Goal: Task Accomplishment & Management: Manage account settings

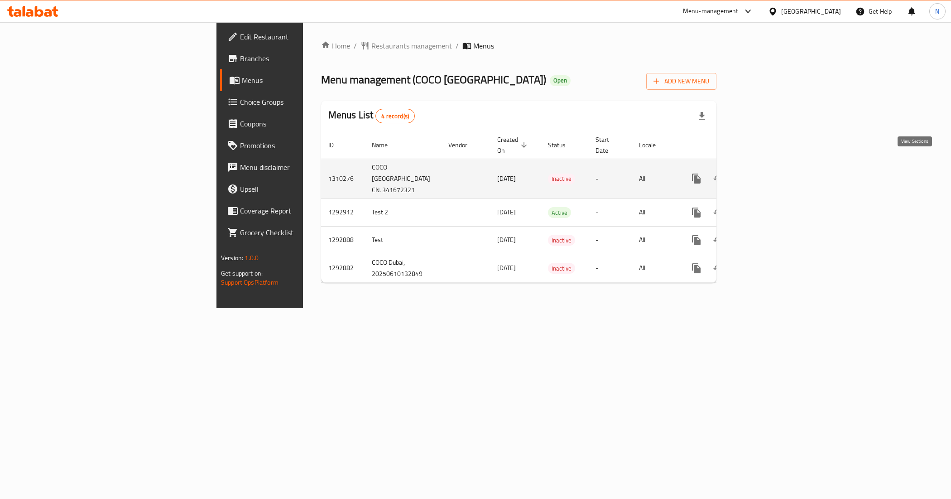
click at [767, 173] on icon "enhanced table" at bounding box center [761, 178] width 11 height 11
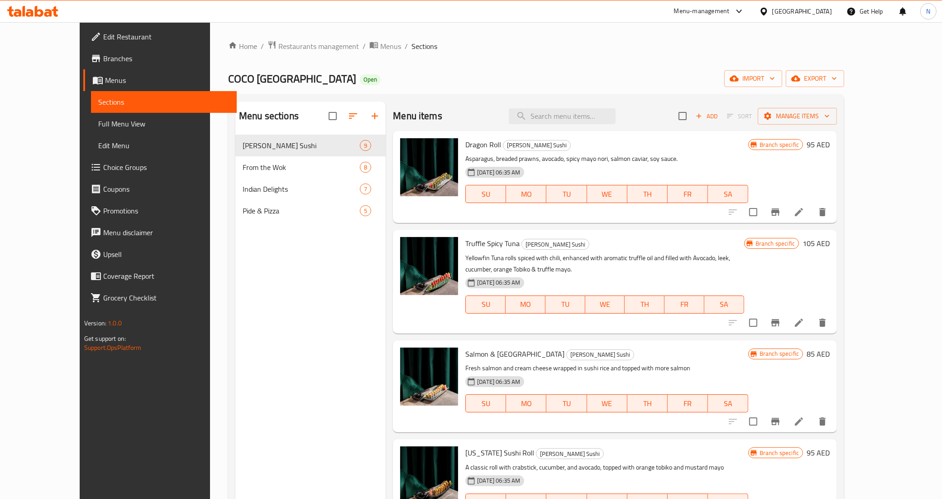
click at [98, 127] on span "Full Menu View" at bounding box center [164, 123] width 132 height 11
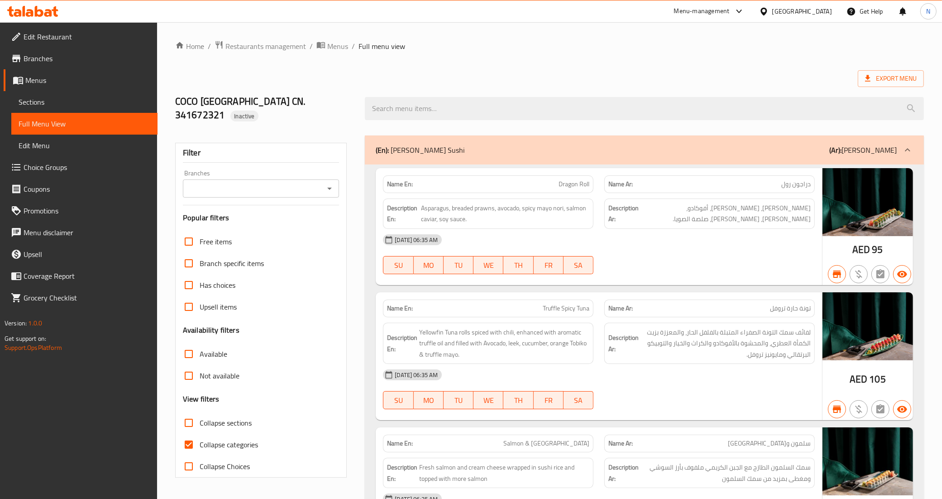
click at [202, 439] on span "Collapse categories" at bounding box center [229, 444] width 58 height 11
click at [200, 433] on input "Collapse categories" at bounding box center [189, 444] width 22 height 22
checkbox input "false"
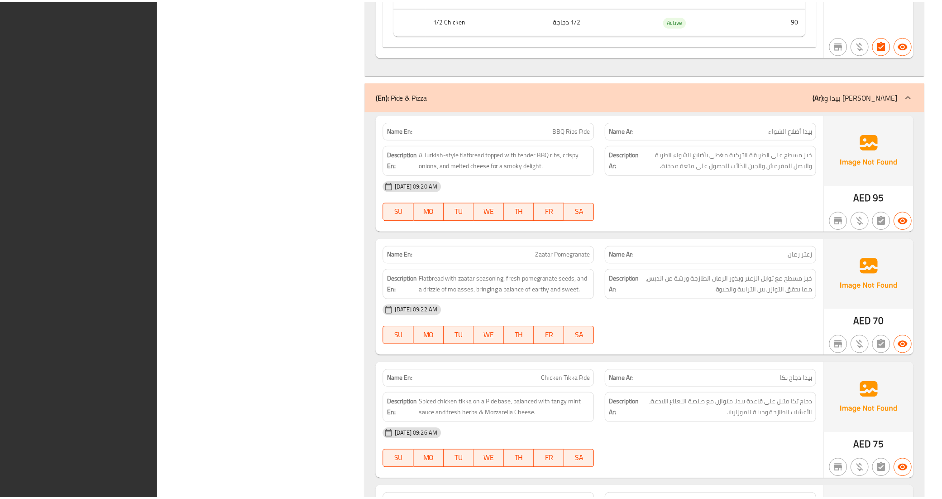
scroll to position [4751, 0]
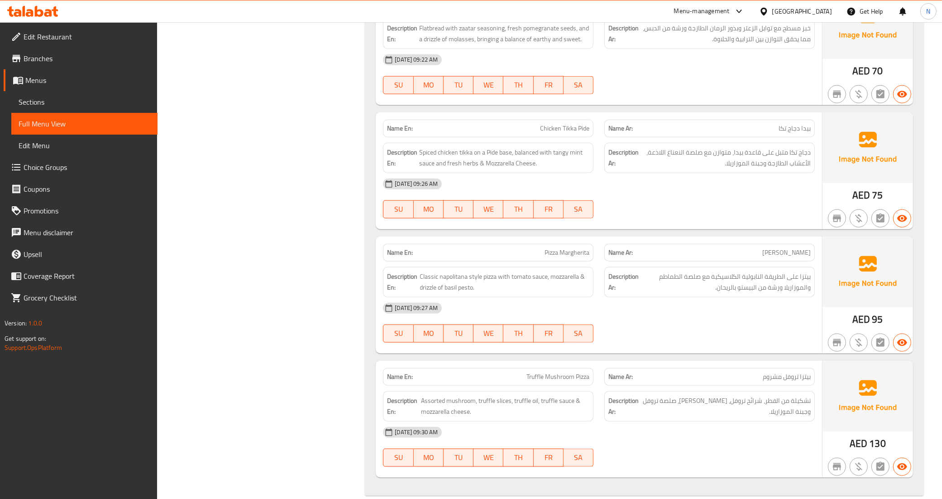
click at [89, 94] on link "Sections" at bounding box center [84, 102] width 146 height 22
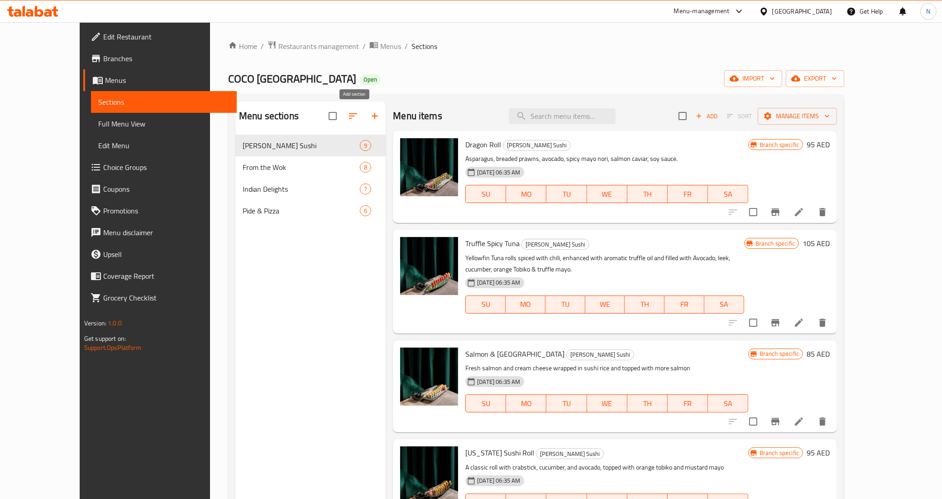
click at [370, 118] on icon "button" at bounding box center [375, 116] width 11 height 11
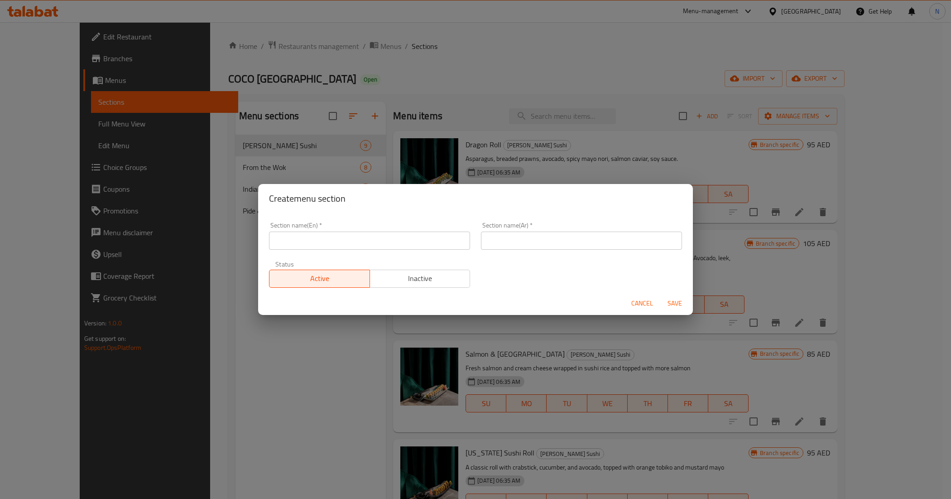
click at [427, 230] on div "Section name(En)   * Section name(En) *" at bounding box center [369, 236] width 201 height 28
click at [425, 239] on input "text" at bounding box center [369, 240] width 201 height 18
paste input "SMALL PLATES"
type input "SMALL PLATES"
click at [533, 237] on input "text" at bounding box center [581, 240] width 201 height 18
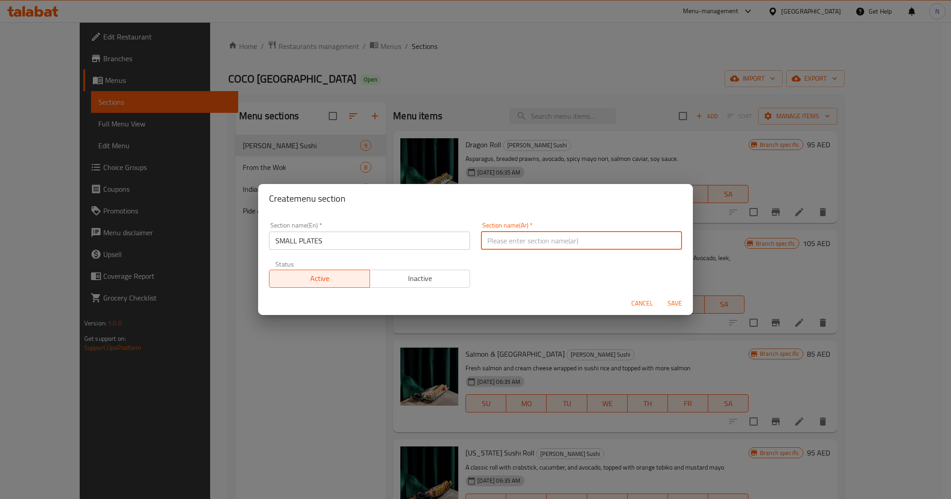
type input "h"
type input "الأطباق الصغيرة"
click at [660, 295] on button "Save" at bounding box center [674, 303] width 29 height 17
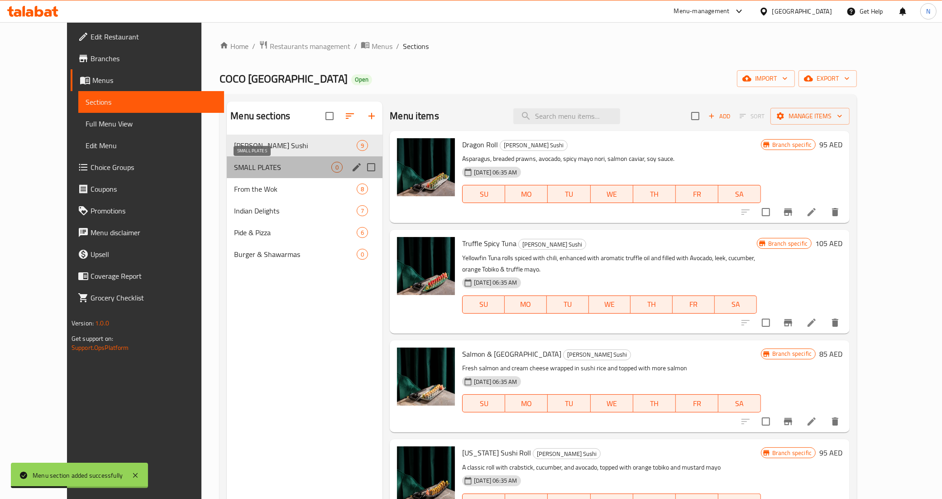
click at [268, 165] on span "SMALL PLATES" at bounding box center [282, 167] width 97 height 11
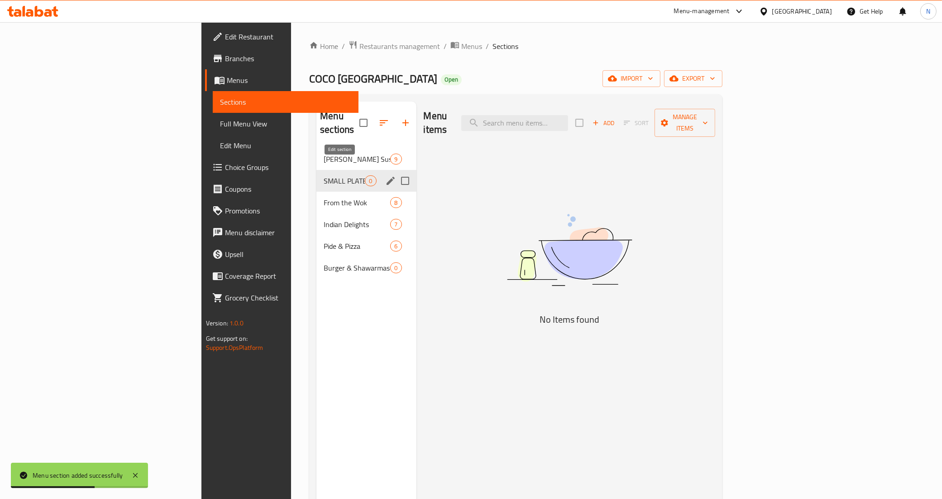
click at [385, 175] on icon "edit" at bounding box center [390, 180] width 11 height 11
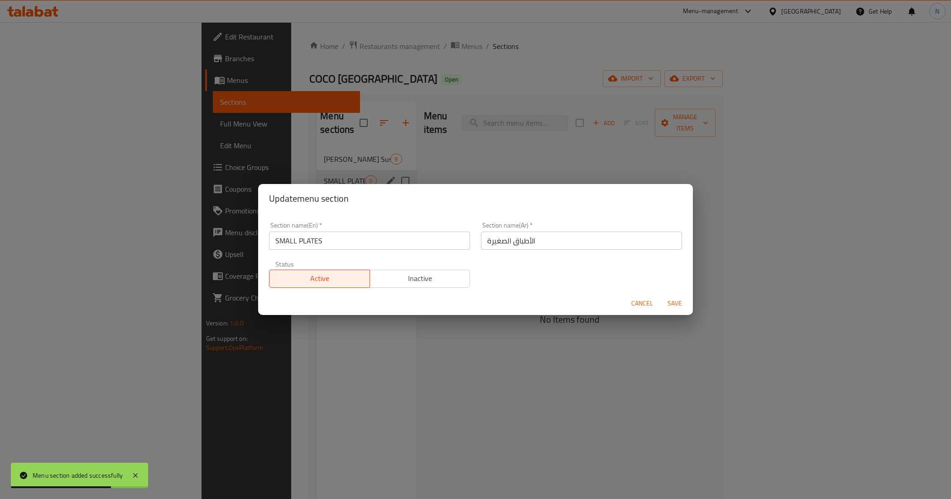
click at [283, 239] on input "SMALL PLATES" at bounding box center [369, 240] width 201 height 18
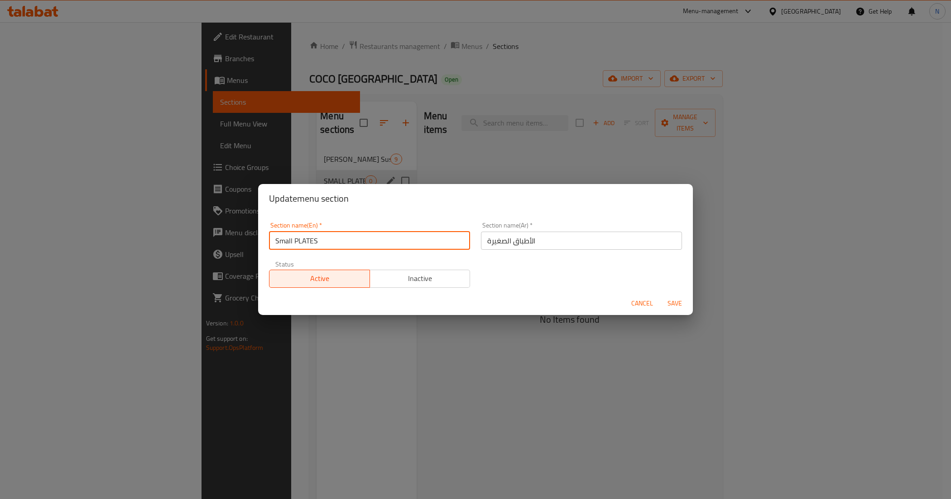
click at [300, 232] on input "Small PLATES" at bounding box center [369, 240] width 201 height 18
type input "Small Plates"
click at [660, 295] on button "Save" at bounding box center [674, 303] width 29 height 17
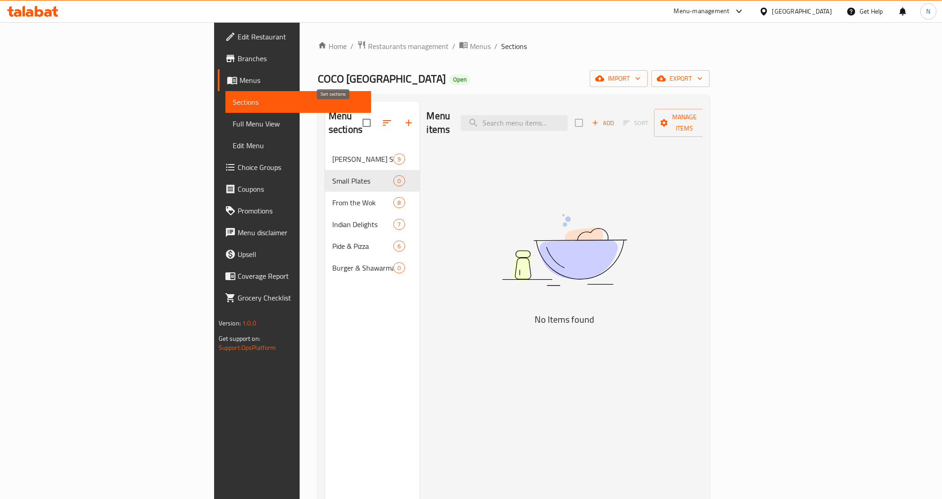
click at [382, 120] on icon "button" at bounding box center [387, 122] width 11 height 11
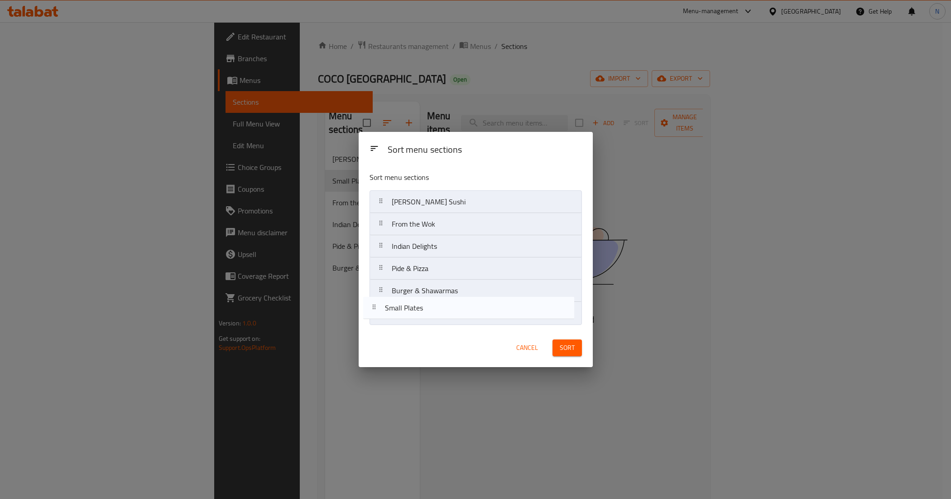
drag, startPoint x: 408, startPoint y: 220, endPoint x: 401, endPoint y: 313, distance: 93.6
click at [401, 313] on nav "Coco's Sushi Small Plates From the Wok Indian Delights Pide & Pizza Burger & Sh…" at bounding box center [476, 257] width 212 height 134
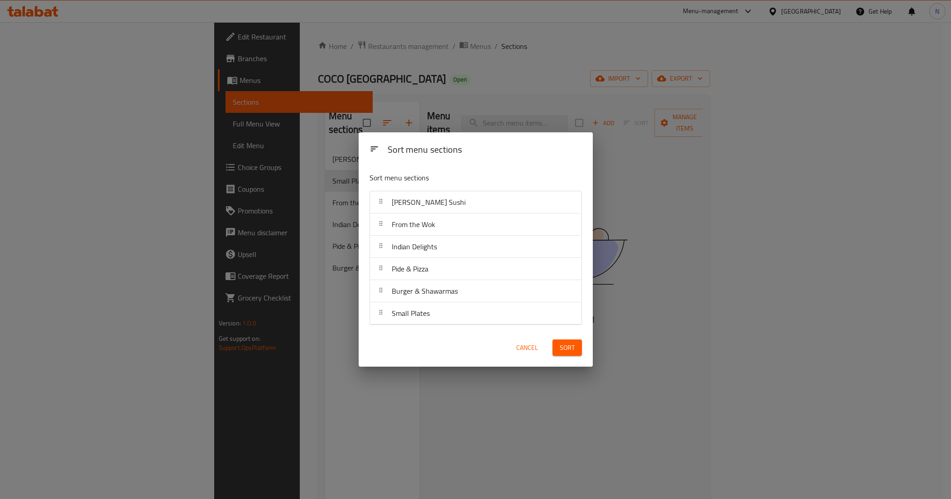
click at [571, 344] on span "Sort" at bounding box center [567, 347] width 15 height 11
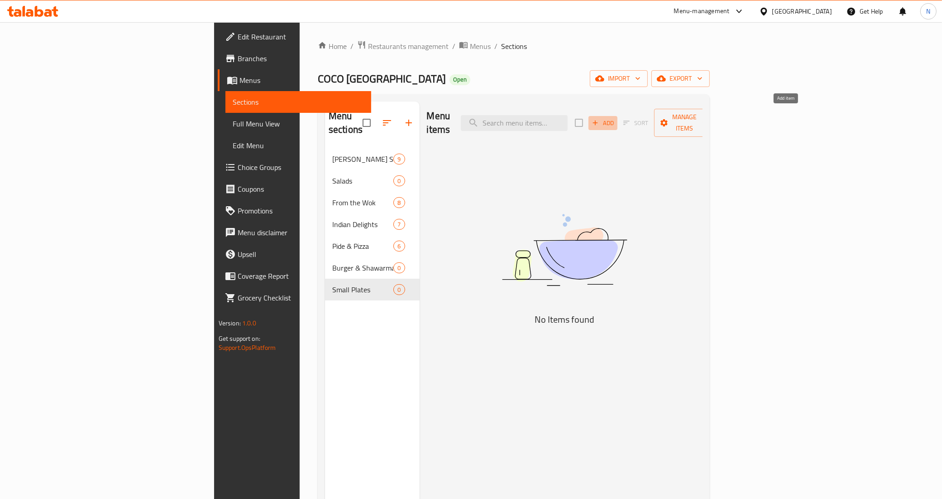
click at [615, 118] on span "Add" at bounding box center [603, 123] width 24 height 10
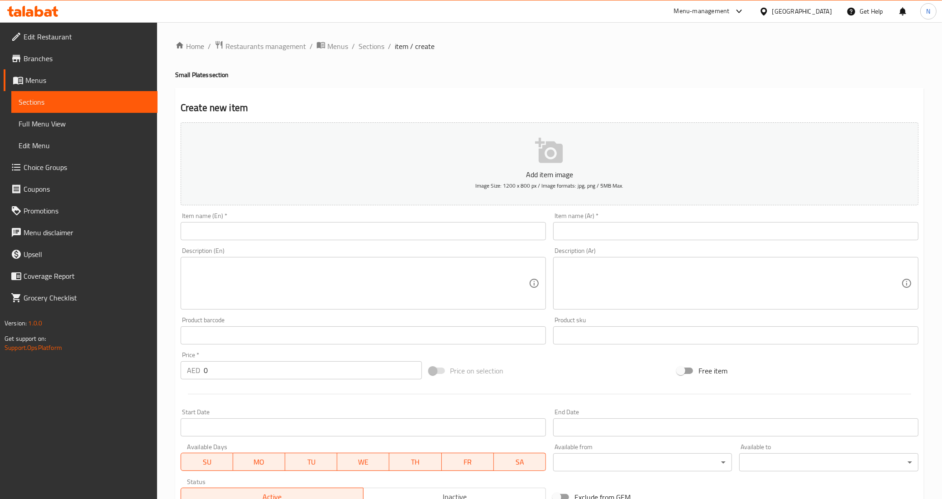
click at [348, 224] on input "text" at bounding box center [363, 231] width 365 height 18
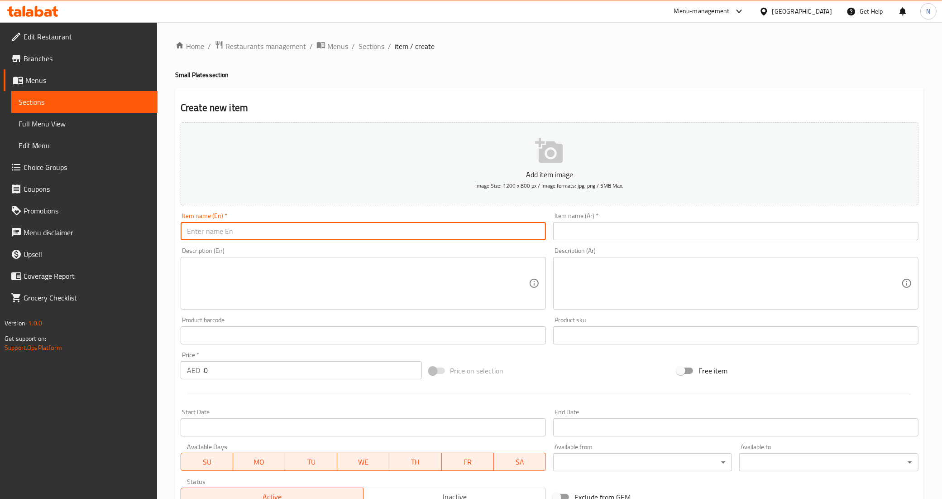
paste input "Wagyu Sando (G/GL/D/E)"
type input "Wagyu Sando (G/GL/D/E)"
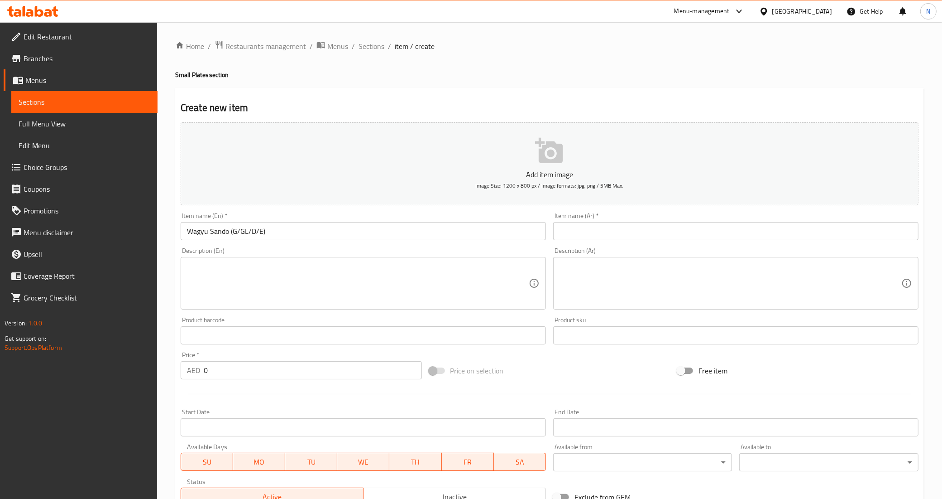
click at [416, 282] on textarea at bounding box center [358, 283] width 342 height 43
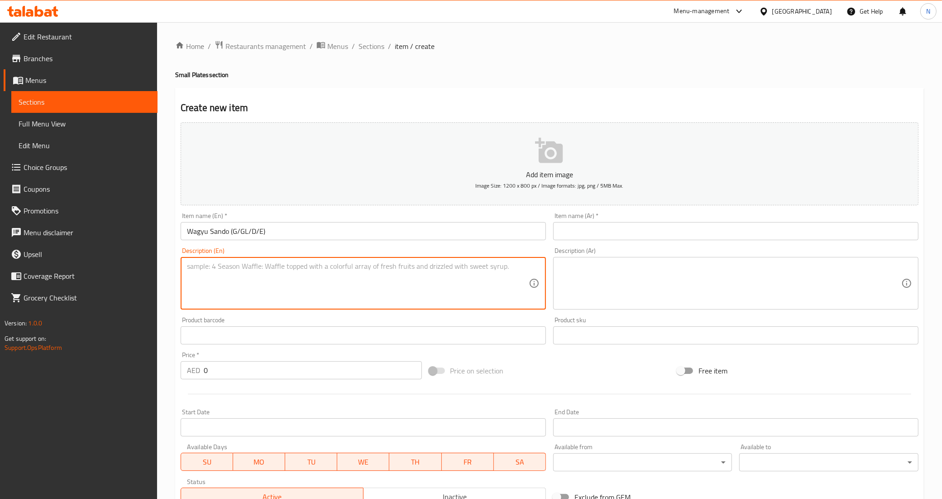
paste textarea "A decadent sandwich of beef katsu, tangy tonkatsu sauce, and toasted milk bread…"
click at [196, 266] on textarea "A decadent sandwich of beef katsu, tangy tonkatsu sauce, and toasted milk bread…" at bounding box center [358, 283] width 342 height 43
type textarea "A sandwich of beef katsu, tangy tonkatsu sauce, and toasted milk bread and yuzu…"
click at [291, 230] on input "Wagyu Sando (G/GL/D/E)" at bounding box center [363, 231] width 365 height 18
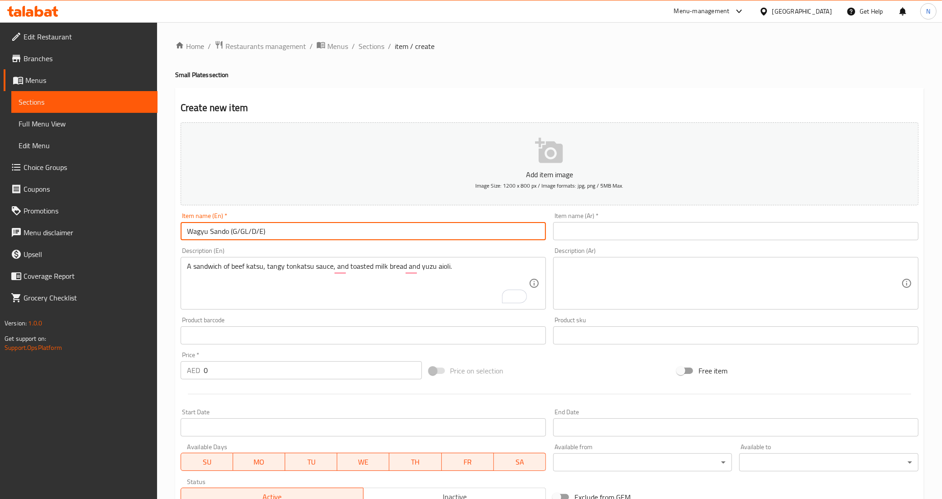
click at [291, 230] on input "Wagyu Sando (G/GL/D/E)" at bounding box center [363, 231] width 365 height 18
click at [312, 240] on input "Wagyu Sando (G/GL/D/E)" at bounding box center [363, 231] width 365 height 18
drag, startPoint x: 229, startPoint y: 232, endPoint x: 178, endPoint y: 233, distance: 51.6
click at [178, 233] on div "Item name (En)   * Wagyu Sando (G/GL/D/E) Item name (En) *" at bounding box center [363, 226] width 373 height 35
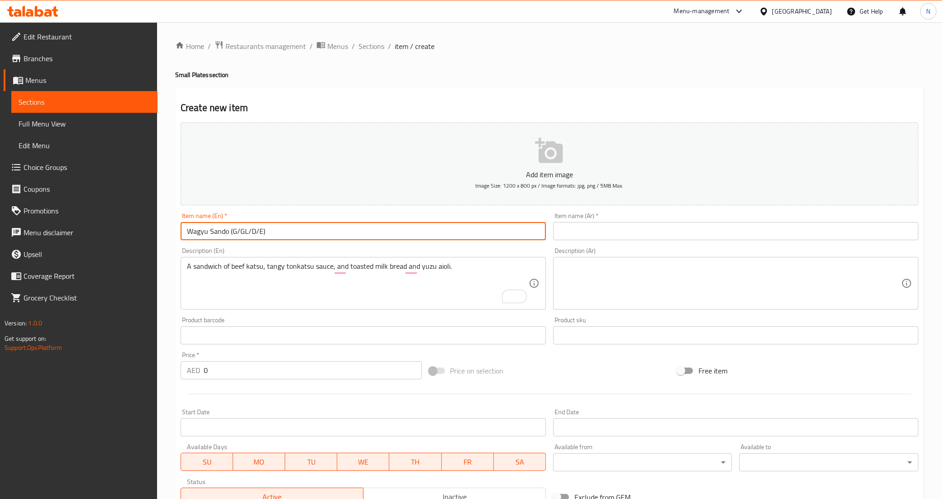
click at [278, 233] on input "Wagyu Sando (G/GL/D/E)" at bounding box center [363, 231] width 365 height 18
click at [601, 239] on input "text" at bounding box center [735, 231] width 365 height 18
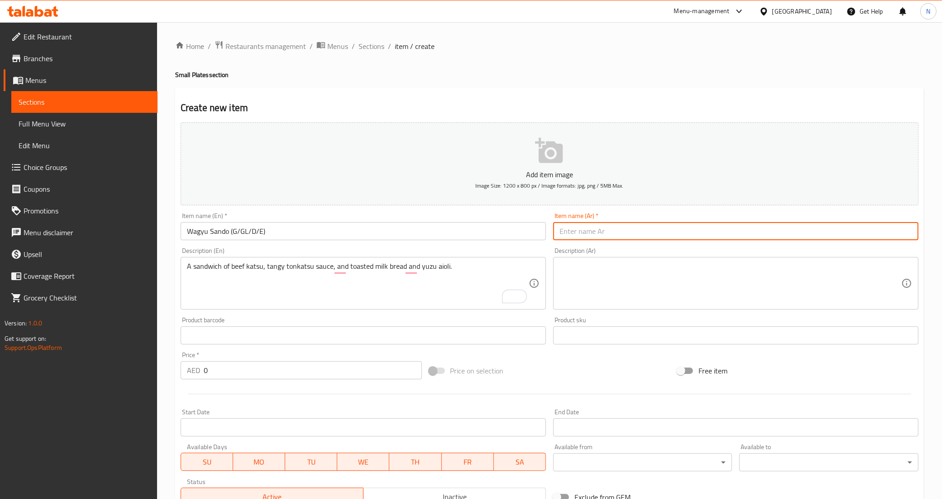
paste input "واغيو ساندو"
click at [590, 236] on input "واغيو ساندو" at bounding box center [735, 231] width 365 height 18
click at [617, 231] on input "و[PERSON_NAME]" at bounding box center [735, 231] width 365 height 18
type input "و[PERSON_NAME]"
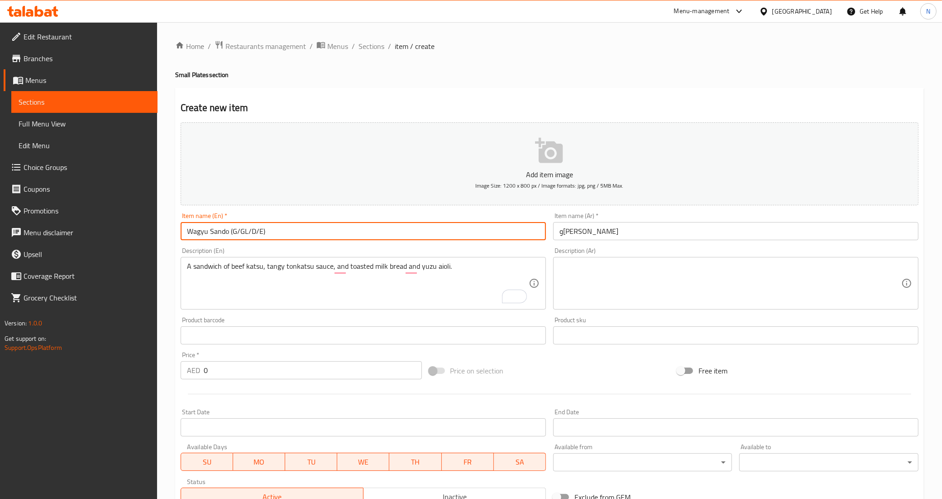
drag, startPoint x: 231, startPoint y: 233, endPoint x: 301, endPoint y: 235, distance: 70.2
click at [301, 235] on input "Wagyu Sando (G/GL/D/E)" at bounding box center [363, 231] width 365 height 18
type input "Wagyu Sando"
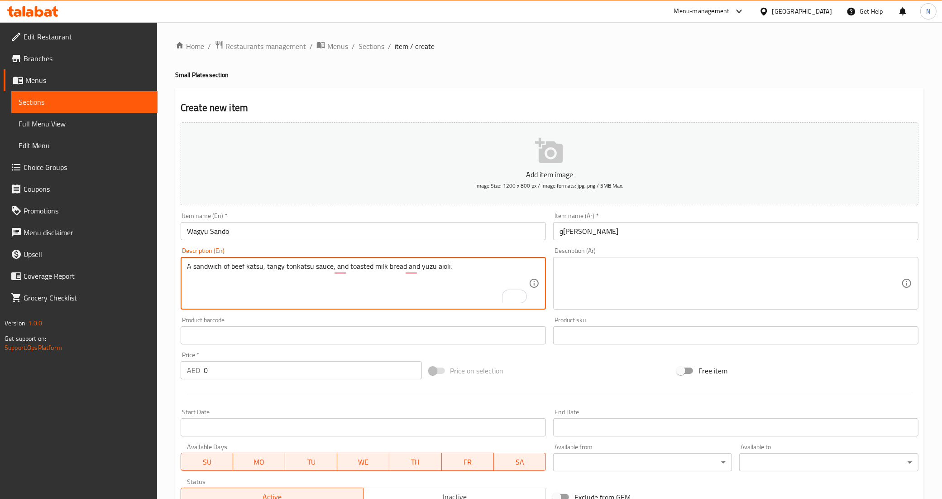
click at [422, 270] on textarea "A sandwich of beef katsu, tangy tonkatsu sauce, and toasted milk bread and yuzu…" at bounding box center [358, 283] width 342 height 43
click at [613, 286] on textarea at bounding box center [731, 283] width 342 height 43
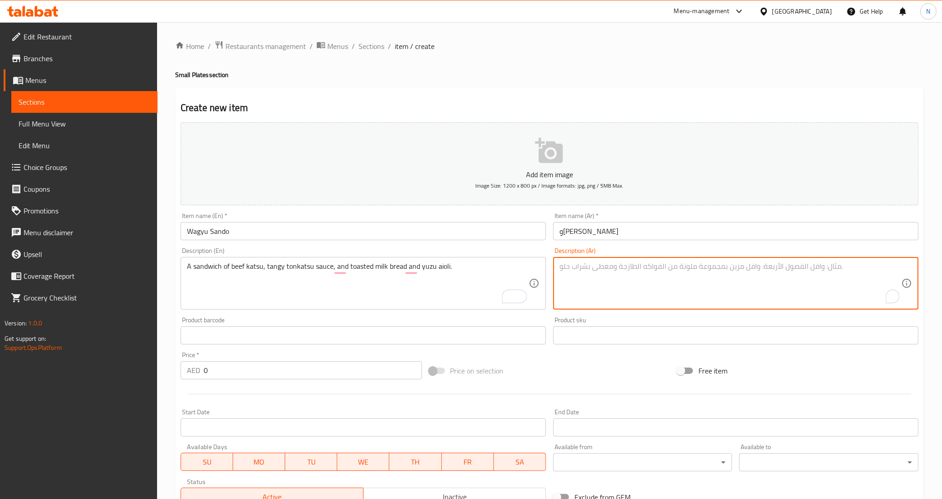
paste textarea "ساندويتش من لحم البقر كاتسو، صلصة تونكاتسو اللاذعة، وخبز الحليب المحمص وأيولي ا…"
click at [772, 269] on textarea "ساندويتش من لحم البقر كاتسو، صلصة تونكاتسو اللاذعة، وخبز الحليب المحمص وأيولي ا…" at bounding box center [731, 283] width 342 height 43
click at [829, 269] on textarea "ساندويتش من لحم بقري كاتسو، صلصة تونكاتسو اللاذعة، وخبز الحليب المحمص وأيولي ال…" at bounding box center [731, 283] width 342 height 43
click at [798, 265] on textarea "سندويتش من لحم بقري كاتسو، صلصة تونكاتسو اللاذعة، وخبز الحليب المحمص وأيولي الي…" at bounding box center [731, 283] width 342 height 43
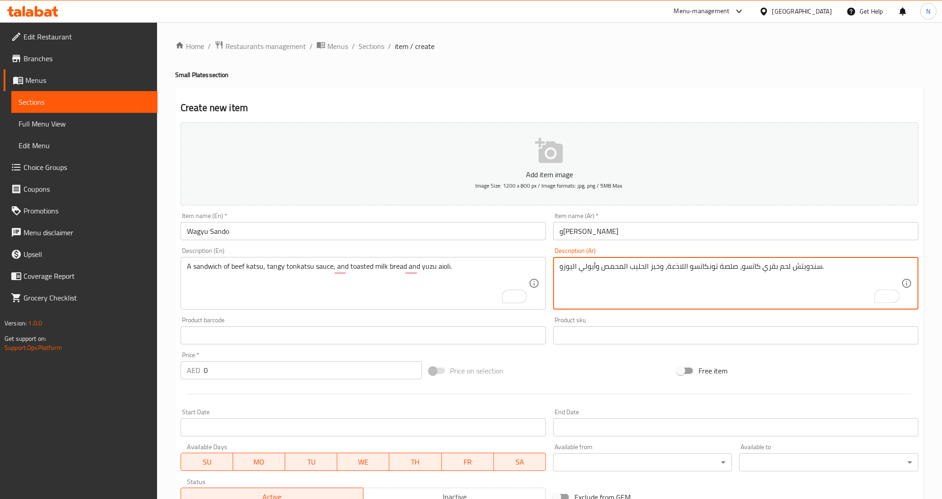
click at [752, 267] on textarea "سندويتش لحم بقري كاتسو، صلصة تونكاتسو اللاذعة، وخبز الحليب المحمص وأيولي اليوزو." at bounding box center [731, 283] width 342 height 43
click at [773, 264] on textarea "سندويتش لحم بقري ، صلصة تونكاتسو اللاذعة، وخبز الحليب المحمص وأيولي اليوزو." at bounding box center [731, 283] width 342 height 43
paste textarea "اتسو"
click at [677, 265] on textarea "سندويتش كاتسو لحم بقري، صلصة تونكاتسو اللاذعة، وخبز الحليب المحمص وأيولي اليوزو." at bounding box center [731, 283] width 342 height 43
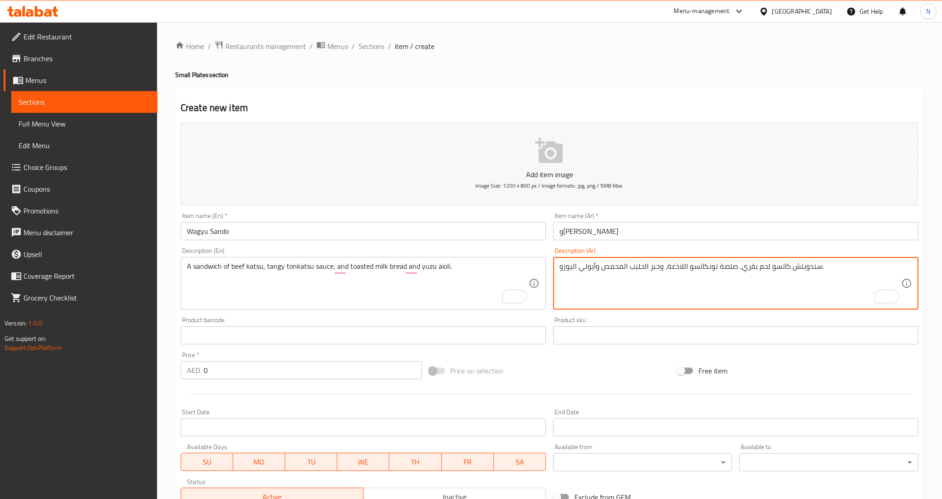
click at [677, 265] on textarea "سندويتش كاتسو لحم بقري، صلصة تونكاتسو اللاذعة، وخبز الحليب المحمص وأيولي اليوزو." at bounding box center [731, 283] width 342 height 43
click at [691, 268] on textarea "سندويتش كاتسو لحم بقري، صلصة تونكاتسو لبمنعشة، وخبز الحليب المحمص وأيولي اليوزو." at bounding box center [731, 283] width 342 height 43
click at [573, 262] on textarea "سندويتش كاتسو لحم بقري، صلصة تونكاتسو المنعشة، خبز الحليب المحمص وأيولي اليوزو." at bounding box center [731, 283] width 342 height 43
type textarea "سندويتش كاتسو لحم بقري، صلصة تونكاتسو المنعشة، خبز الحليب المحمص و[PERSON_NAME]."
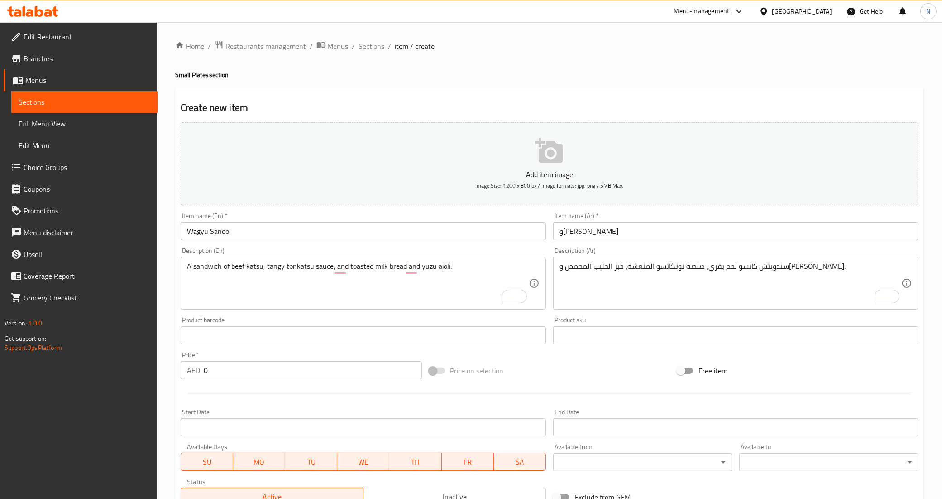
click at [267, 370] on input "0" at bounding box center [313, 370] width 218 height 18
type input "210"
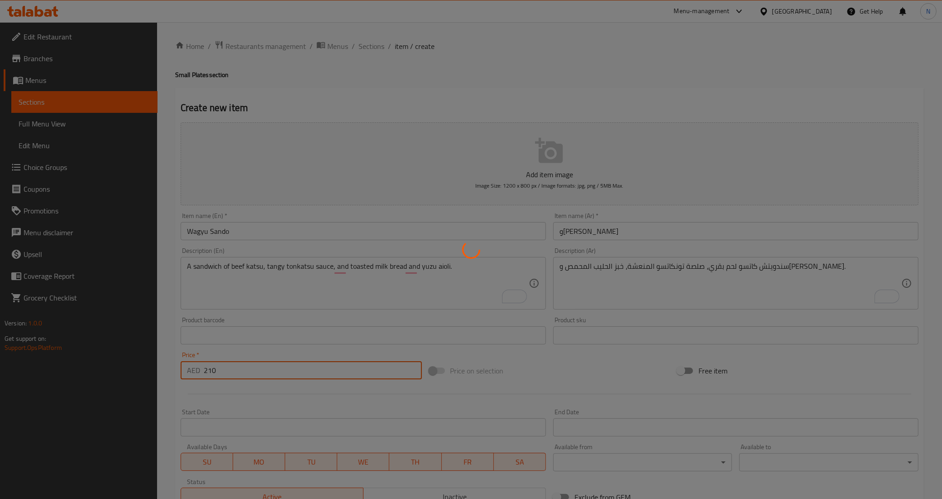
type input "0"
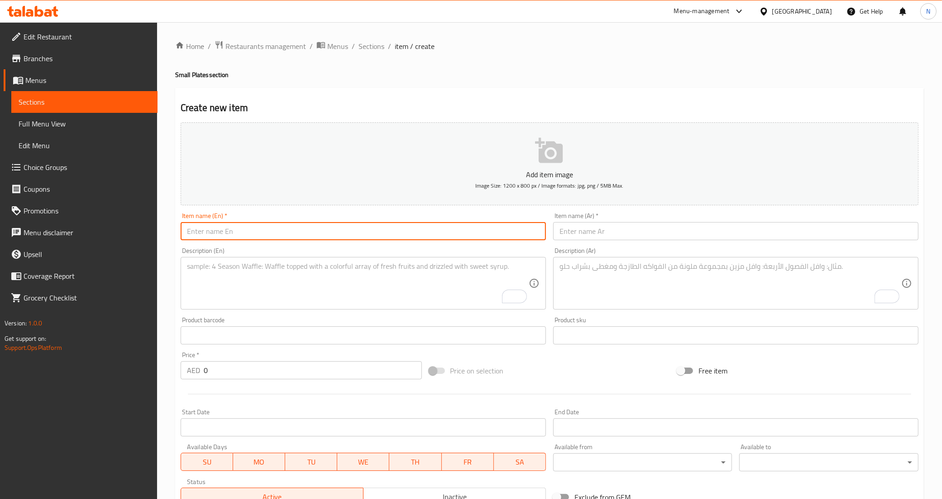
click at [312, 238] on input "text" at bounding box center [363, 231] width 365 height 18
paste input "Tuna / Salmon Tartare"
type input "Tuna / Salmon Tartare"
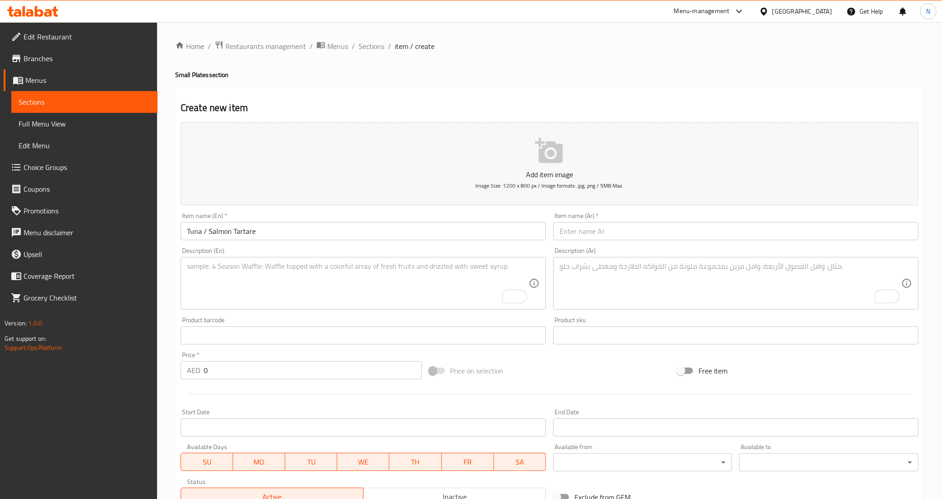
click at [429, 274] on textarea "To enrich screen reader interactions, please activate Accessibility in Grammarl…" at bounding box center [358, 283] width 342 height 43
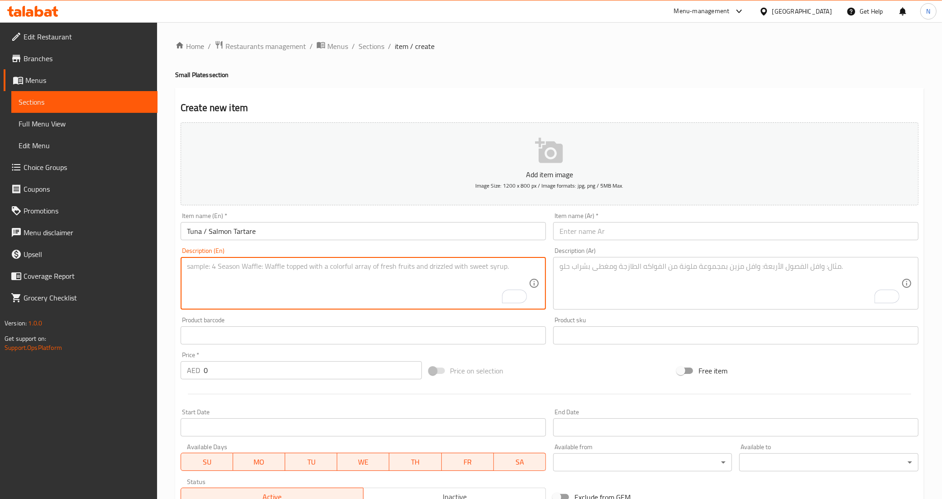
paste textarea "Finely diced yellowfin tuna/salmon, seasoned with citrus, soy and sesame, serve…"
click at [365, 265] on textarea "Finely diced yellowfin tuna/salmon, seasoned with citrus, soy and sesame, serve…" at bounding box center [358, 283] width 342 height 43
click at [519, 266] on textarea "Finely diced yellowfin tuna/salmon, seasoned with citrus, soy and sesame, serve…" at bounding box center [358, 283] width 342 height 43
click at [431, 282] on textarea "Finely diced yellowfin tuna/salmon, seasoned with citrus, soy and sesame, serve…" at bounding box center [358, 283] width 342 height 43
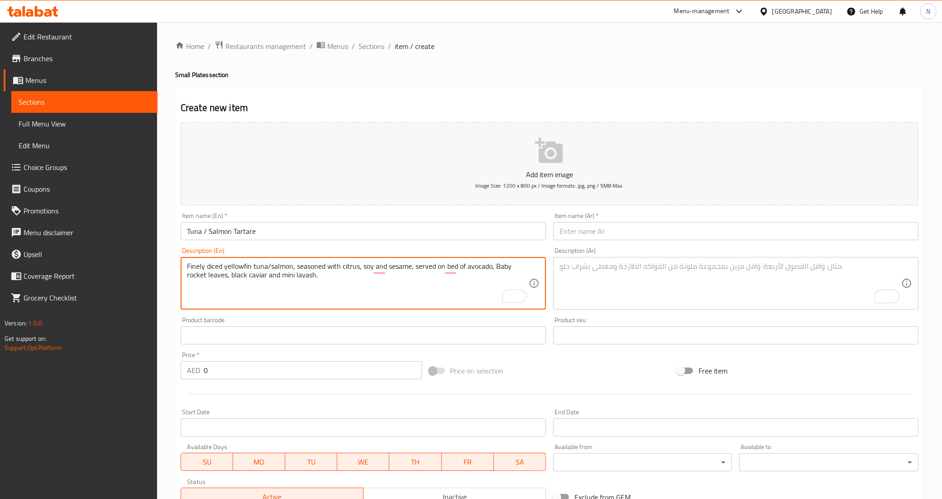
click at [431, 282] on textarea "Finely diced yellowfin tuna/salmon, seasoned with citrus, soy and sesame, serve…" at bounding box center [358, 283] width 342 height 43
type textarea "Finely diced yellowfin tuna/salmon, seasoned with citrus, soy and sesame, serve…"
click at [604, 274] on textarea "To enrich screen reader interactions, please activate Accessibility in Grammarl…" at bounding box center [731, 283] width 342 height 43
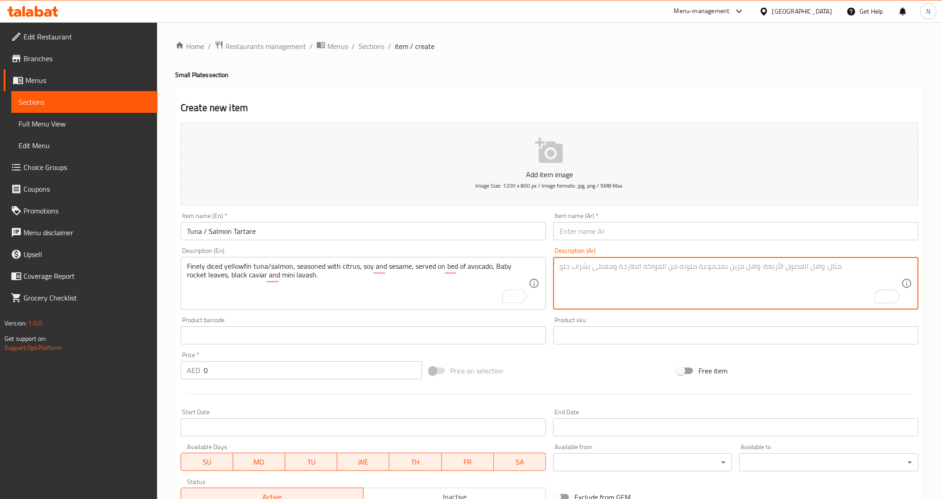
paste textarea "سمك التونة/السلمون الأصفر المفروم جيدًا، متبل بالحمضيات والصويا والسمسم، يقدم ع…"
click at [863, 266] on textarea "سمك التونة/السلمون الأصفر المفروم جيدًا، متبل بالحمضيات والصويا والسمسم، يقدم ع…" at bounding box center [731, 283] width 342 height 43
click at [866, 264] on textarea "سمك التونة/السلمون الأصفر المفروم جيدًا، متبل بالحمضيات والصويا والسمسم، يقدم ع…" at bounding box center [731, 283] width 342 height 43
click at [847, 270] on textarea "سمك التونة/السلمون الأصفر المفروم جيدًا، متبل بالحمضيات والصويا والسمسم، يقدم ع…" at bounding box center [731, 283] width 342 height 43
click at [775, 266] on textarea "سمك التونة يلو فين/السلمون الأصفر المفروم جيدًا، متبل بالحمضيات والصويا والسمسم…" at bounding box center [731, 283] width 342 height 43
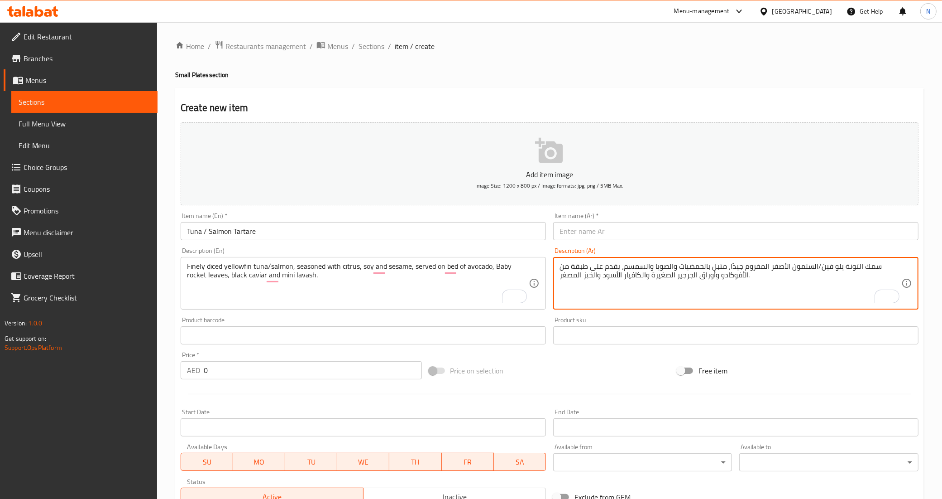
click at [775, 266] on textarea "سمك التونة يلو فين/السلمون الأصفر المفروم جيدًا، متبل بالحمضيات والصويا والسمسم…" at bounding box center [731, 283] width 342 height 43
click at [782, 264] on textarea "سمك التونة يلو فين/السلمون المفروم جيدًا، متبل بالحمضيات والصويا والسمسم، يقدم …" at bounding box center [731, 283] width 342 height 43
click at [709, 268] on textarea "سمك التونة يلو فين/السلمون المقطع ناعمًا، متبل بالحمضيات والصويا والسمسم، يقدم …" at bounding box center [731, 283] width 342 height 43
click at [652, 274] on textarea "سمك التونة يلو فين/السلمون المقطع ناعمًا، متبل بالحمضيات، الصويا والسمسم، يقدم …" at bounding box center [731, 283] width 342 height 43
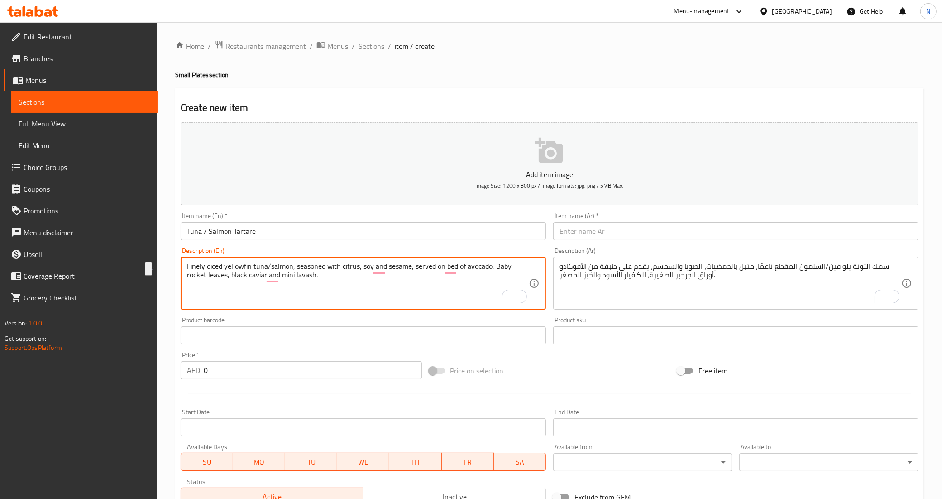
drag, startPoint x: 280, startPoint y: 276, endPoint x: 312, endPoint y: 272, distance: 32.9
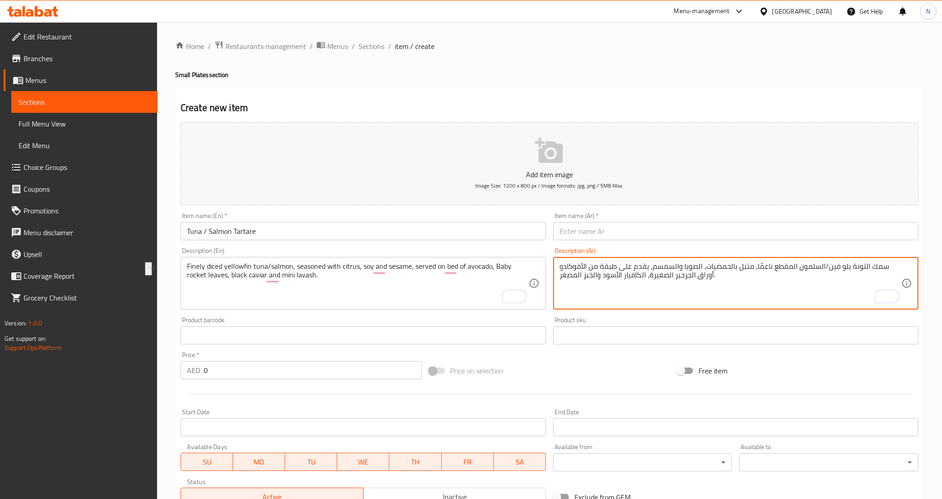
drag, startPoint x: 597, startPoint y: 275, endPoint x: 561, endPoint y: 278, distance: 36.3
click at [561, 278] on textarea "سمك التونة يلو فين/السلمون المقطع ناعمًا، متبل بالحمضيات، الصويا والسمسم، يقدم …" at bounding box center [731, 283] width 342 height 43
paste textarea "ميني لافاش"
type textarea "سمك التونة يلو فين/السلمون المقطع ناعمًا، متبل بالحمضيات، الصويا والسمسم، يقدم …"
click at [287, 373] on input "0" at bounding box center [313, 370] width 218 height 18
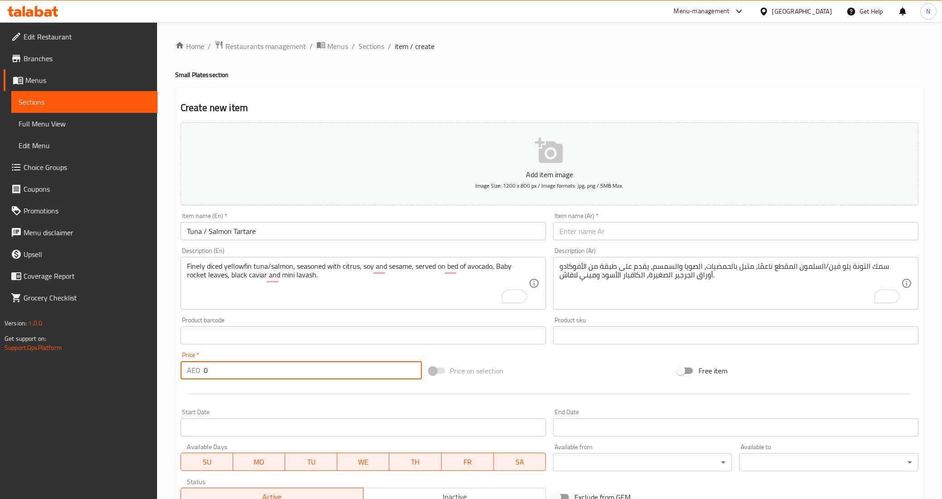
click at [287, 373] on input "0" at bounding box center [313, 370] width 218 height 18
type input "95"
click at [582, 226] on input "text" at bounding box center [735, 231] width 365 height 18
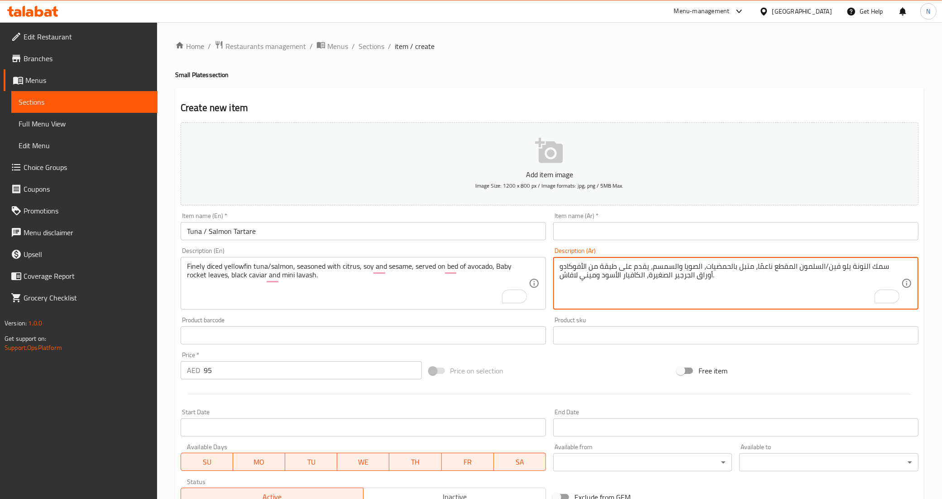
click at [877, 266] on textarea "سمك التونة يلو فين/السلمون المقطع ناعمًا، متبل بالحمضيات، الصويا والسمسم، يقدم …" at bounding box center [731, 283] width 342 height 43
click at [877, 266] on textarea "التونة يلو فين/السلمون المقطع ناعمًا، متبل بالحمضيات، الصويا والسمسم، يقدم على …" at bounding box center [731, 283] width 342 height 43
type textarea "التونة يلو فين/السلمون المقطع ناعمًا، متبل بالحمضيات، الصويا والسمسم، يقدم على …"
click at [714, 231] on input "text" at bounding box center [735, 231] width 365 height 18
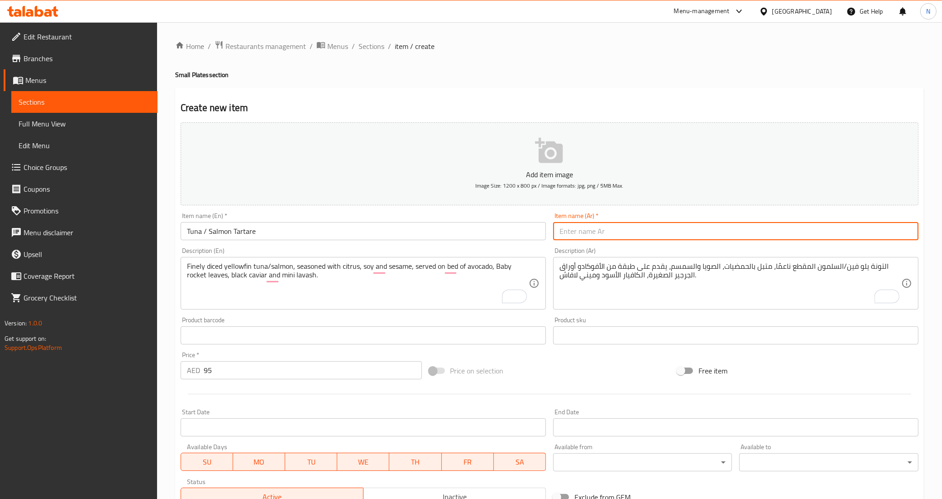
paste input "التونة"
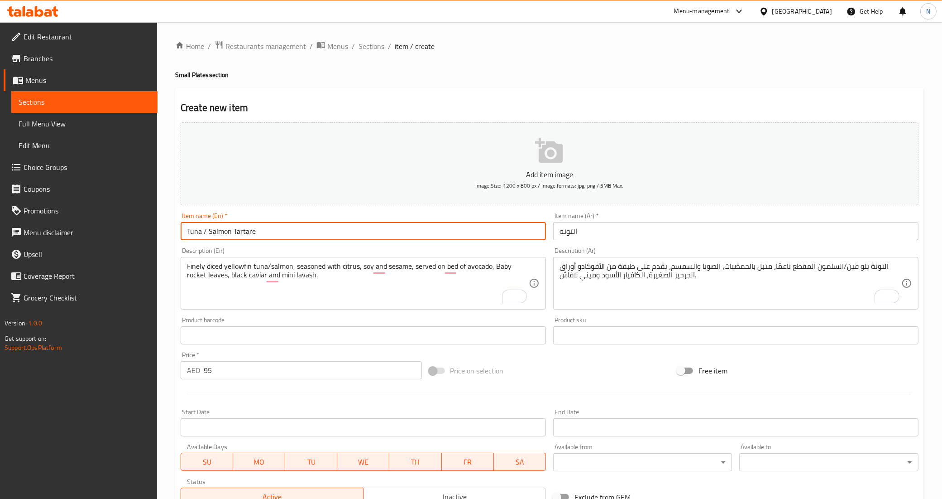
click at [431, 231] on input "Tuna / Salmon Tartare" at bounding box center [363, 231] width 365 height 18
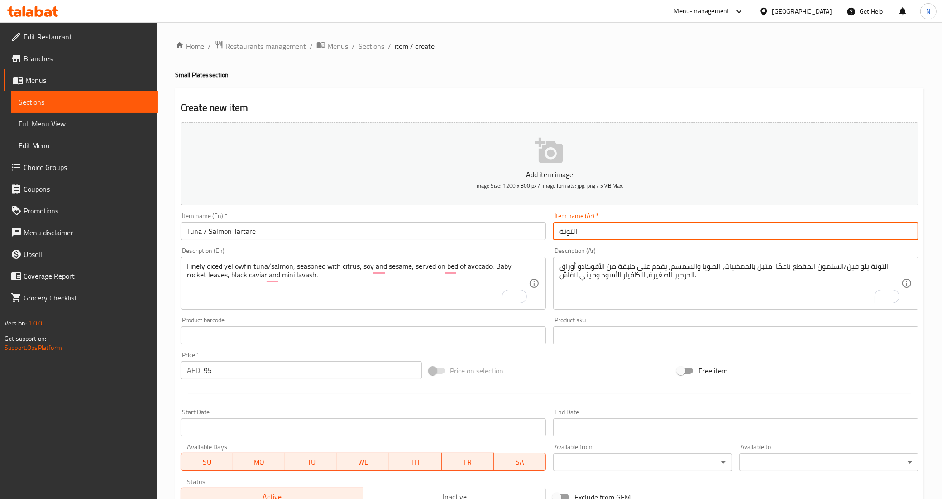
click at [594, 232] on input "التونة" at bounding box center [735, 231] width 365 height 18
paste input "ارتار التونة / السلمون"
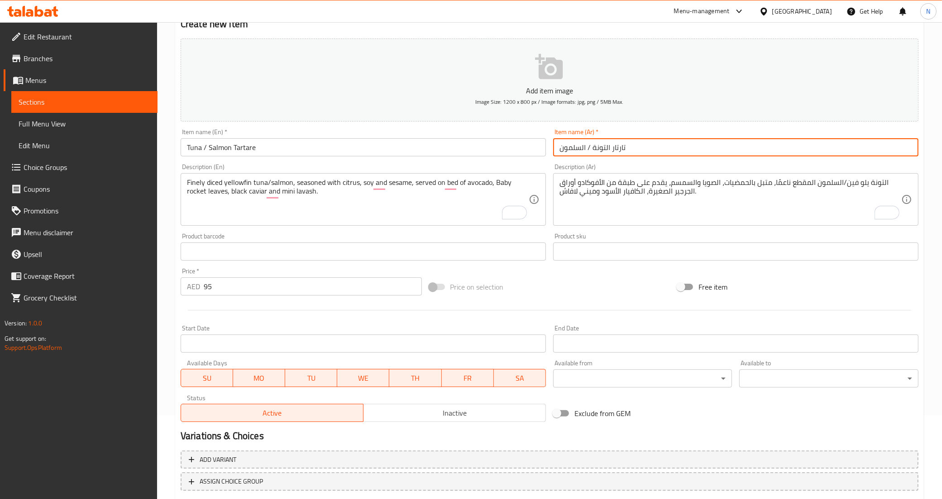
scroll to position [139, 0]
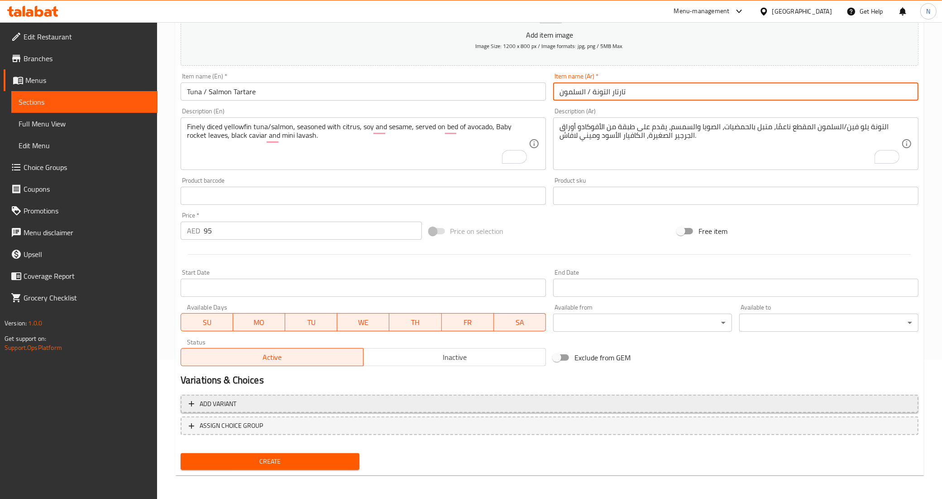
type input "تارتار التونة / السلمون"
click at [406, 409] on button "Add variant" at bounding box center [550, 403] width 738 height 19
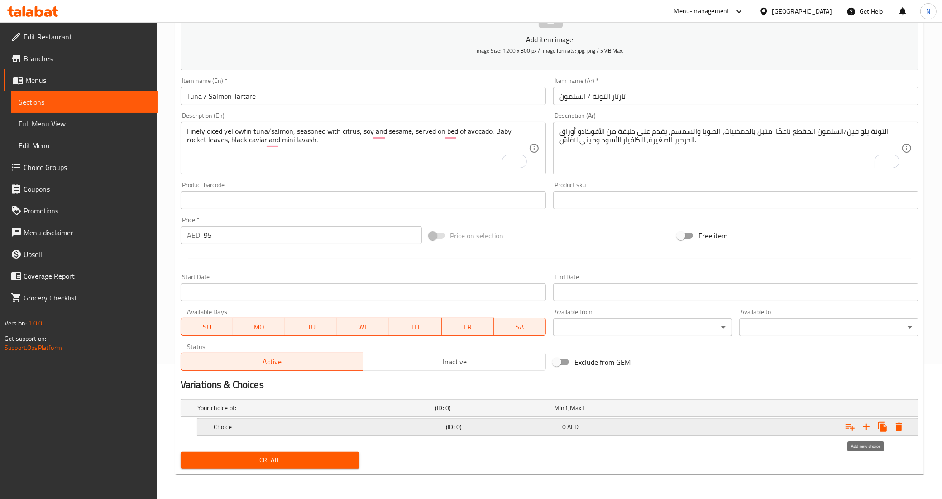
click at [865, 430] on icon "Expand" at bounding box center [866, 426] width 11 height 11
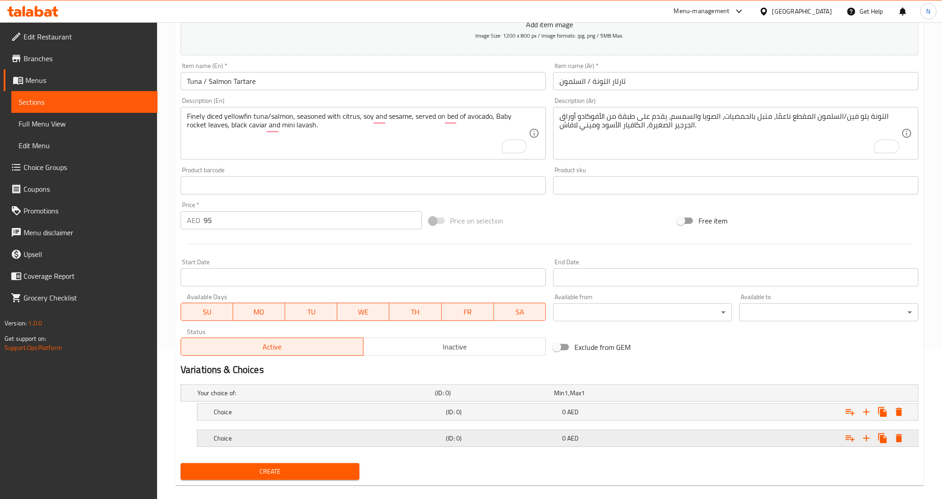
scroll to position [162, 0]
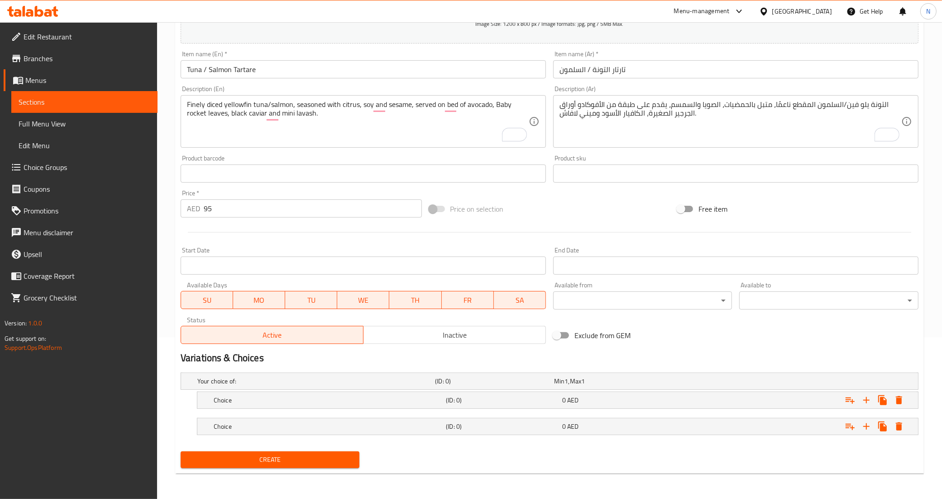
click at [581, 413] on nav at bounding box center [550, 413] width 738 height 7
click at [587, 403] on div "0 AED" at bounding box center [618, 399] width 113 height 9
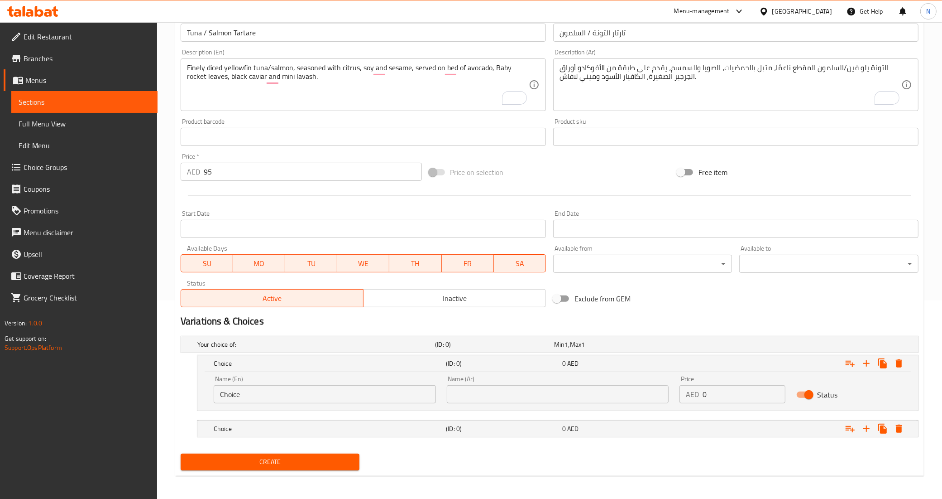
scroll to position [201, 0]
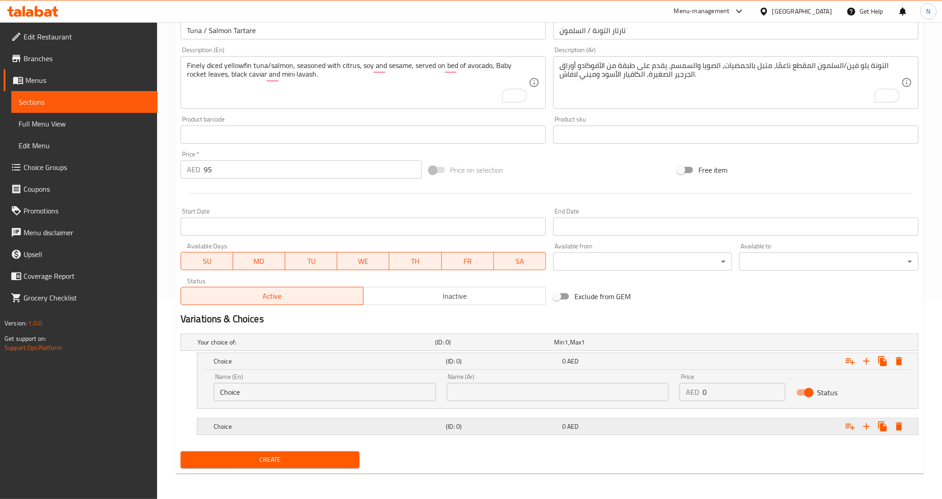
click at [576, 422] on span "AED" at bounding box center [572, 426] width 11 height 12
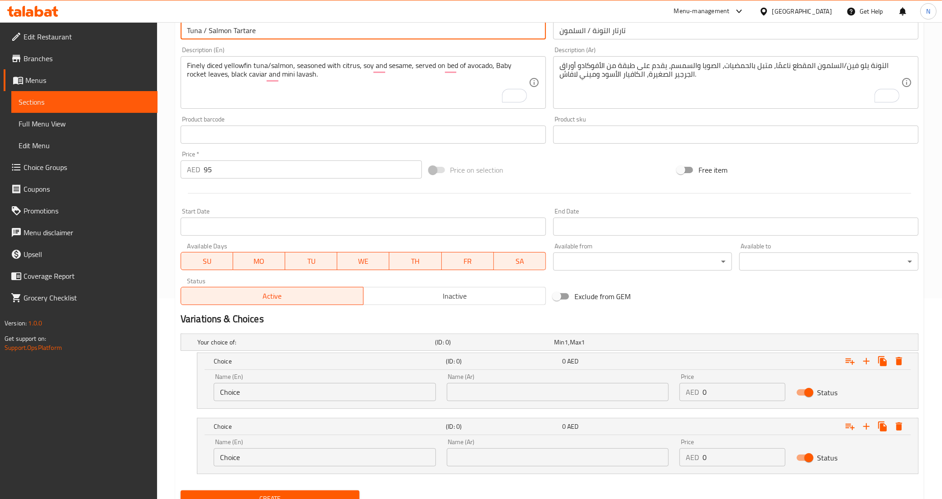
click at [194, 28] on input "Tuna / Salmon Tartare" at bounding box center [363, 30] width 365 height 18
click at [236, 386] on input "Choice" at bounding box center [325, 392] width 222 height 18
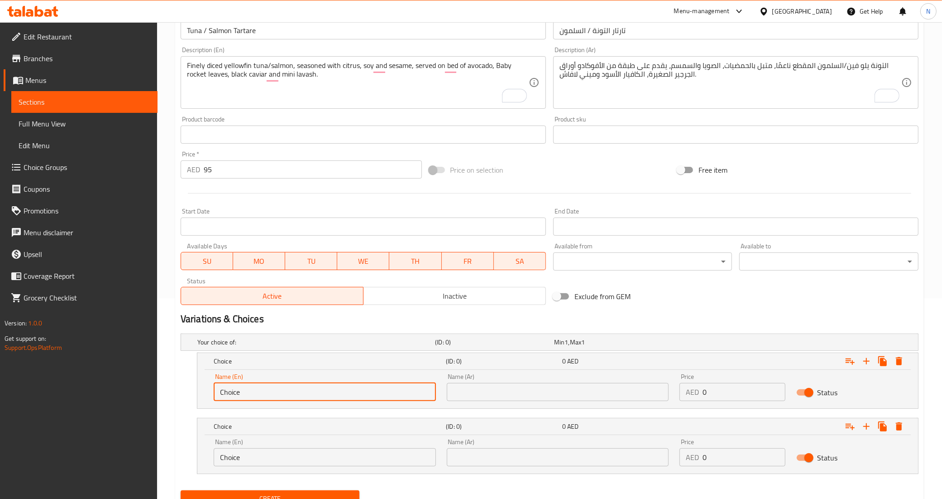
click at [236, 386] on input "Choice" at bounding box center [325, 392] width 222 height 18
paste input "Tuna"
type input "Tuna"
click at [222, 32] on input "Tuna / Salmon Tartare" at bounding box center [363, 30] width 365 height 18
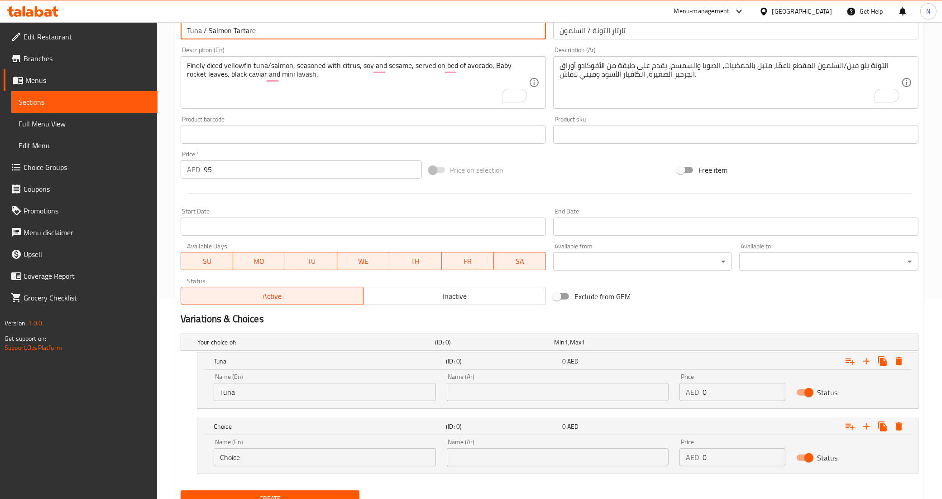
click at [238, 446] on div "Name (En) Choice Name (En)" at bounding box center [325, 452] width 222 height 28
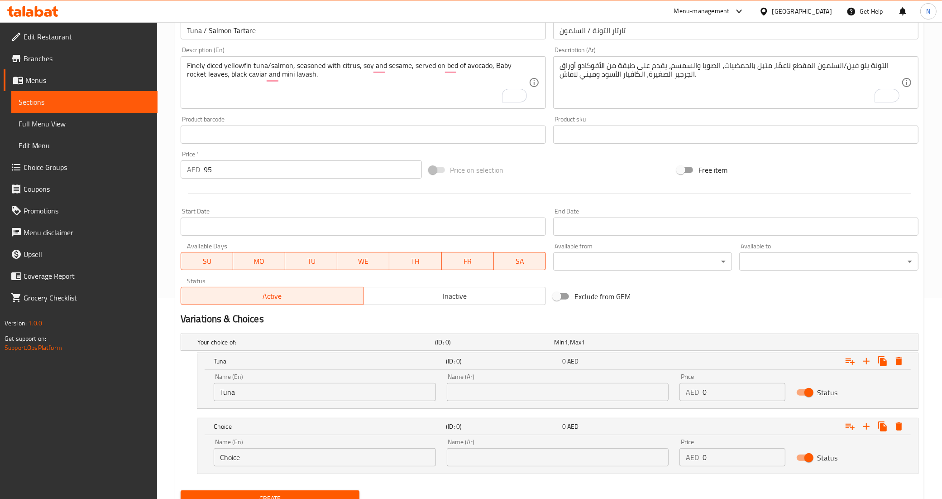
click at [234, 452] on input "Choice" at bounding box center [325, 457] width 222 height 18
paste input "Salmon"
type input "Salmon"
click at [216, 167] on input "95" at bounding box center [313, 169] width 218 height 18
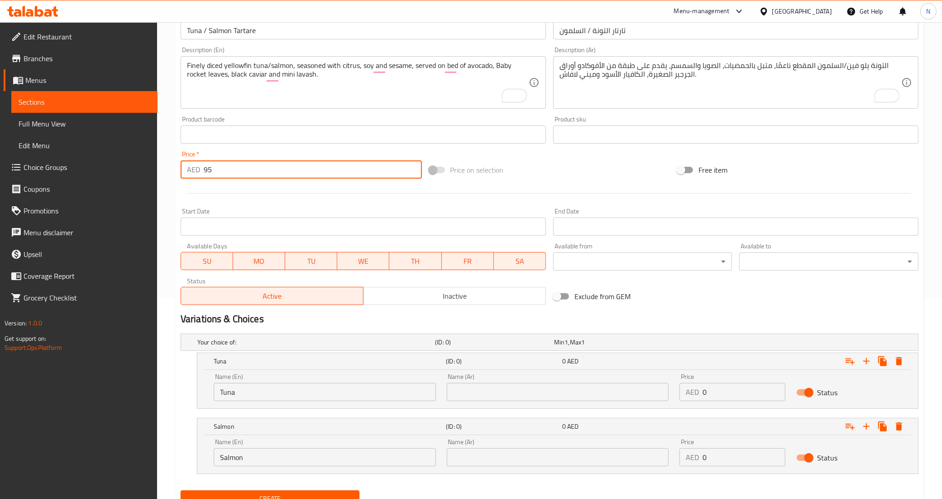
click at [216, 167] on input "95" at bounding box center [313, 169] width 218 height 18
type input "0"
click at [734, 383] on input "0" at bounding box center [744, 392] width 82 height 18
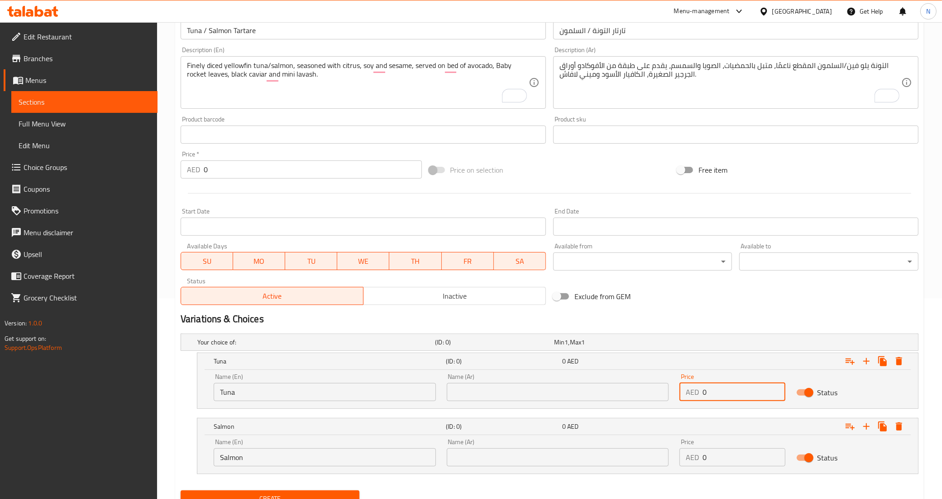
click at [734, 383] on input "0" at bounding box center [744, 392] width 82 height 18
paste input "95"
type input "95"
click at [741, 461] on input "0" at bounding box center [744, 457] width 82 height 18
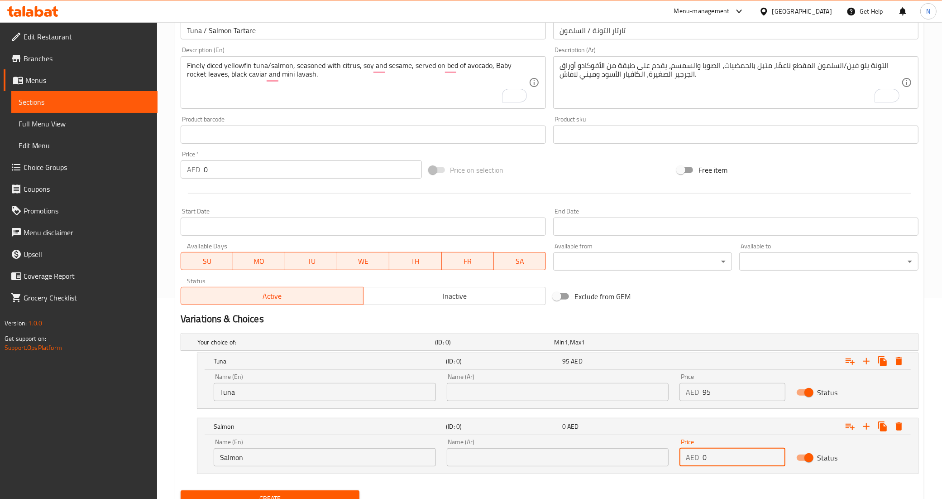
click at [741, 461] on input "0" at bounding box center [744, 457] width 82 height 18
paste input "95"
type input "95"
click at [600, 34] on input "تارتار التونة / السلمون" at bounding box center [735, 30] width 365 height 18
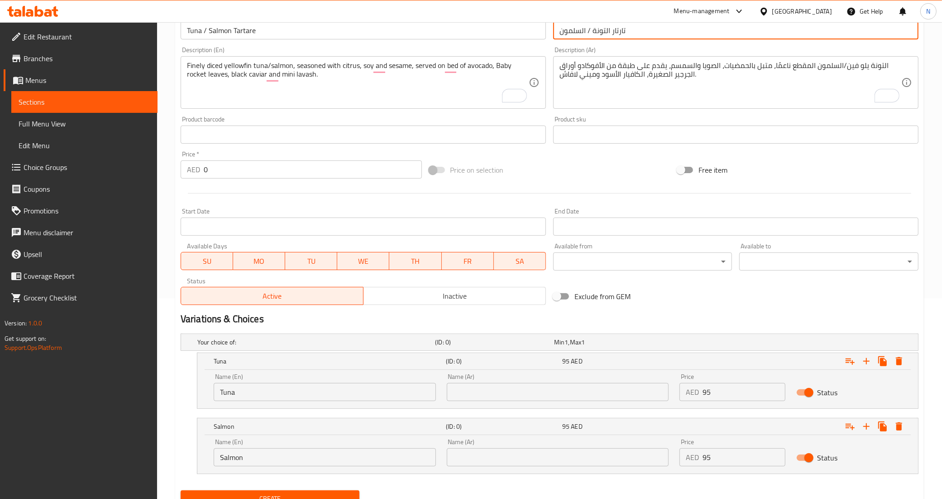
click at [600, 34] on input "تارتار التونة / السلمون" at bounding box center [735, 30] width 365 height 18
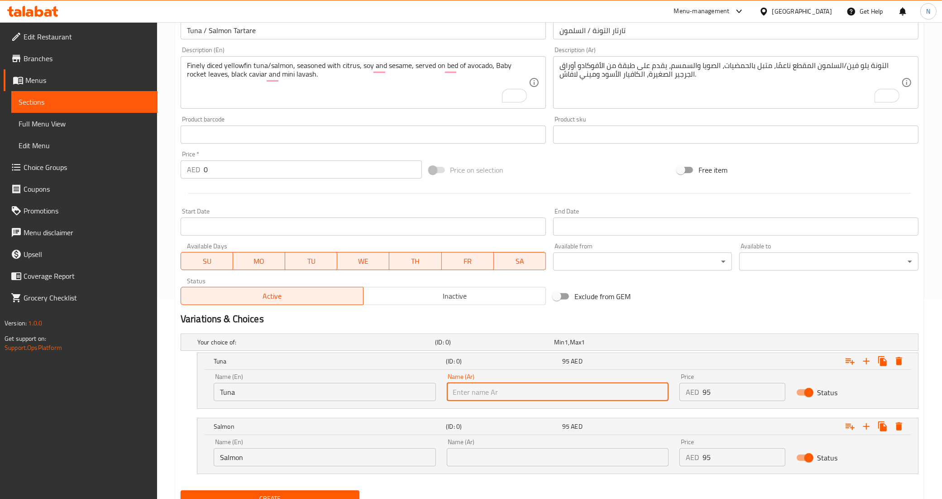
click at [472, 393] on input "text" at bounding box center [558, 392] width 222 height 18
paste input "التونة"
type input "التونة"
click at [571, 29] on input "تارتار التونة / السلمون" at bounding box center [735, 30] width 365 height 18
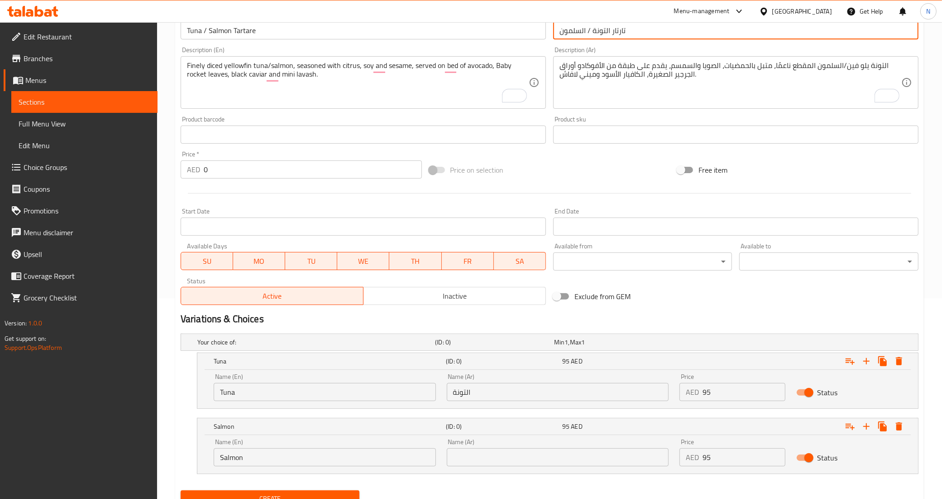
click at [571, 29] on input "تارتار التونة / السلمون" at bounding box center [735, 30] width 365 height 18
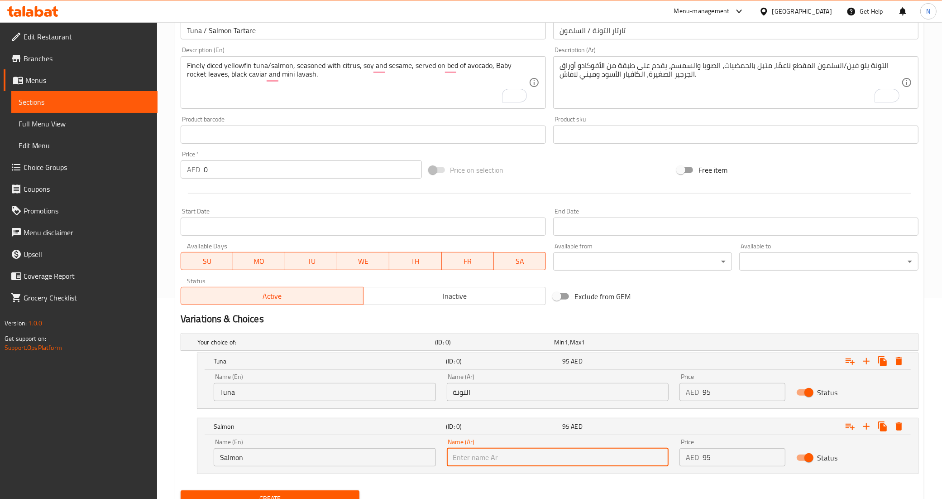
click at [515, 463] on input "text" at bounding box center [558, 457] width 222 height 18
paste input "السلمون"
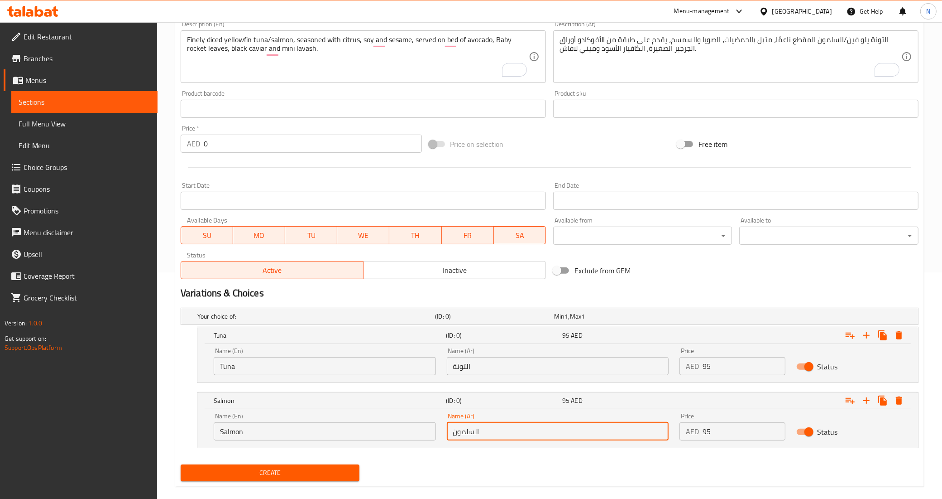
scroll to position [239, 0]
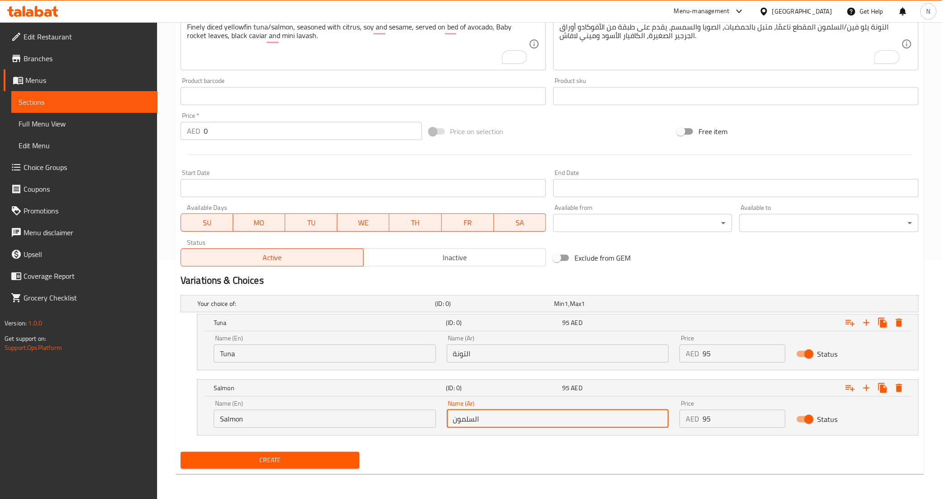
type input "السلمون"
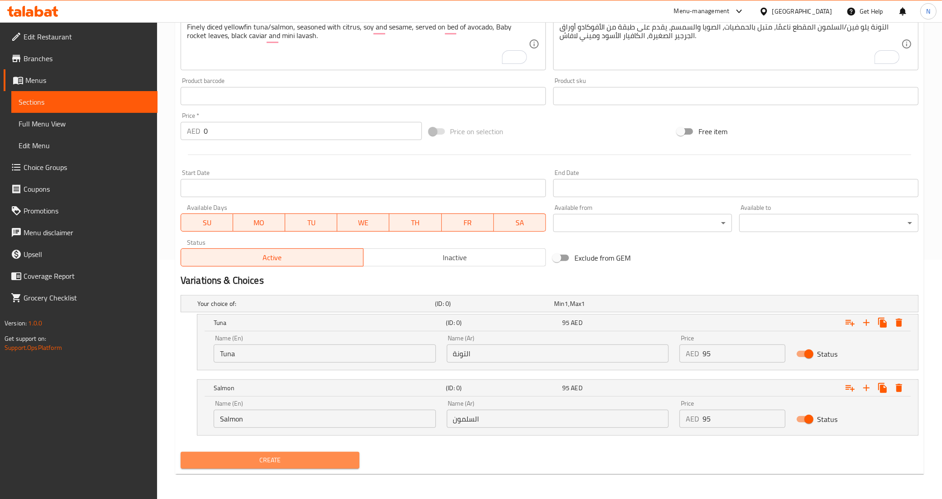
click at [269, 460] on span "Create" at bounding box center [270, 459] width 165 height 11
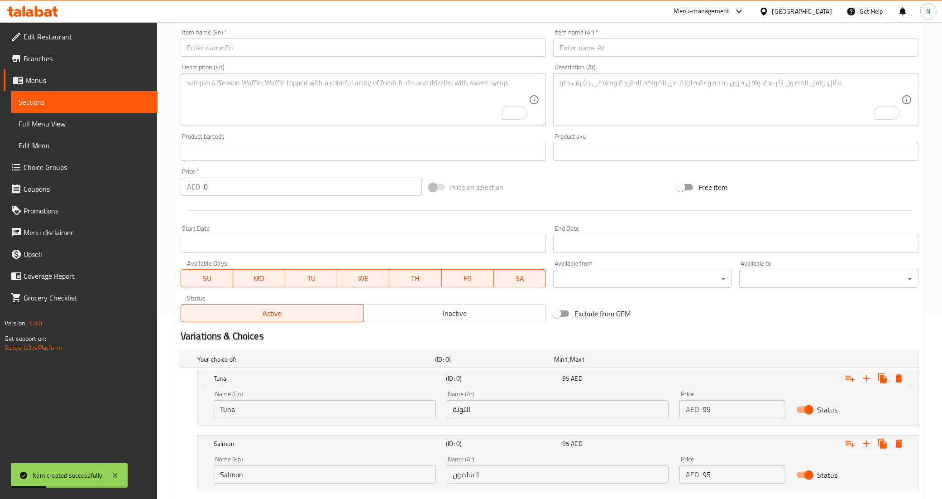
scroll to position [126, 0]
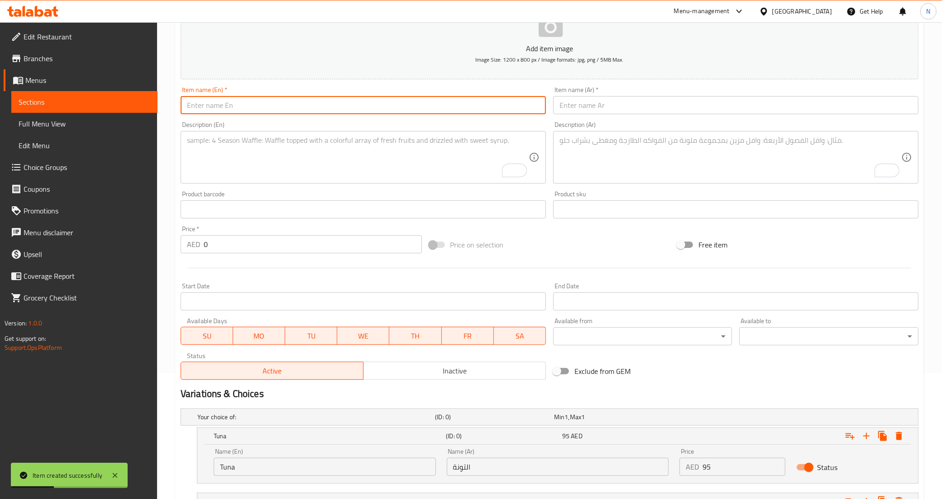
click at [300, 110] on input "text" at bounding box center [363, 105] width 365 height 18
paste input "Coco Dynamite Shrimp/Chicken"
type input "Coco Dynamite Shrimp/Chicken"
click at [651, 114] on input "text" at bounding box center [735, 105] width 365 height 18
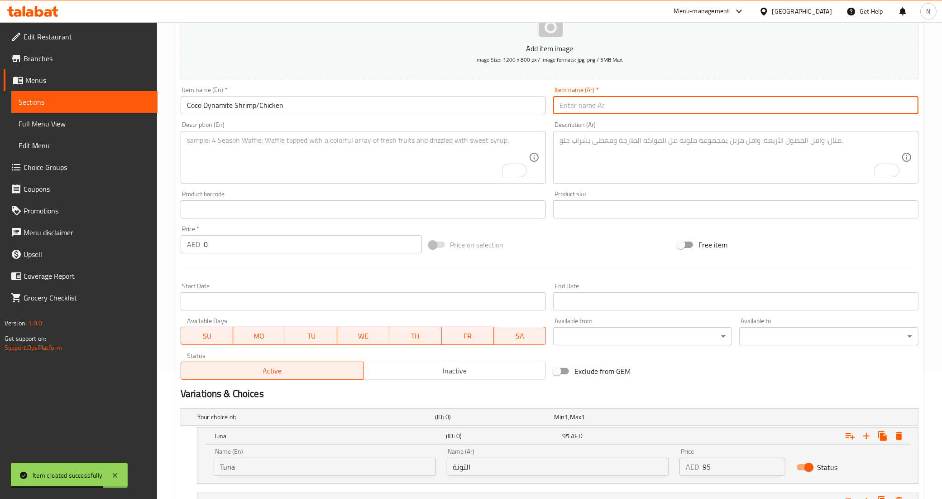
paste input "كوكو ديناميت روبيان/دجاج"
type input "كوكو ديناميت روبيان/دجاج"
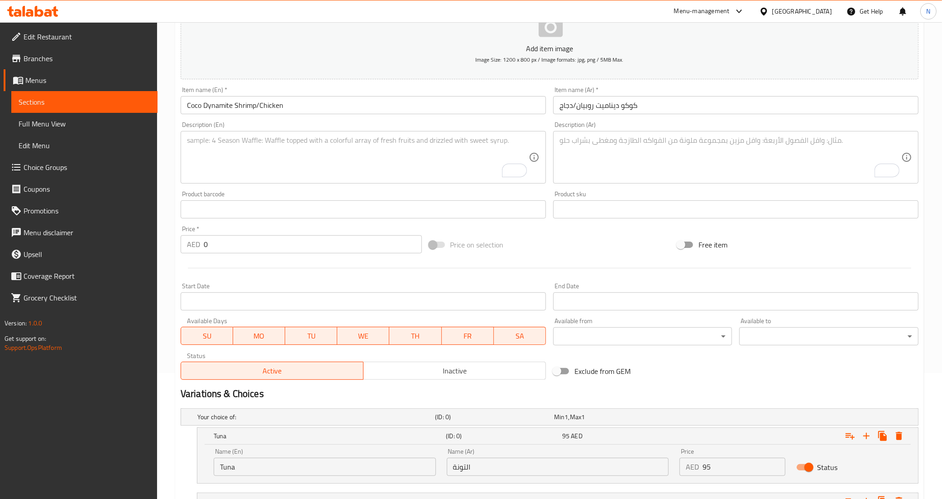
click at [264, 146] on textarea "To enrich screen reader interactions, please activate Accessibility in Grammarl…" at bounding box center [358, 157] width 342 height 43
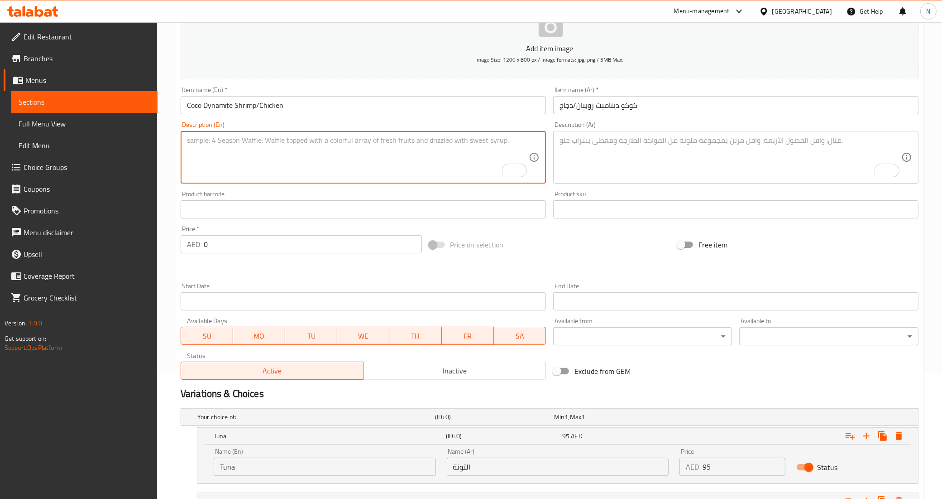
paste textarea "Signature shrimps or chicken tossed in COCO special sauce"
click at [308, 136] on textarea "Signature shrimps or chicken tossed in COCO special sauce" at bounding box center [358, 157] width 342 height 43
click at [369, 136] on textarea "Signature shrimps or chicken tossed in COCO special sauce" at bounding box center [358, 157] width 342 height 43
click at [369, 141] on textarea "Signature shrimps or chicken tossed in COCO special sauce." at bounding box center [358, 157] width 342 height 43
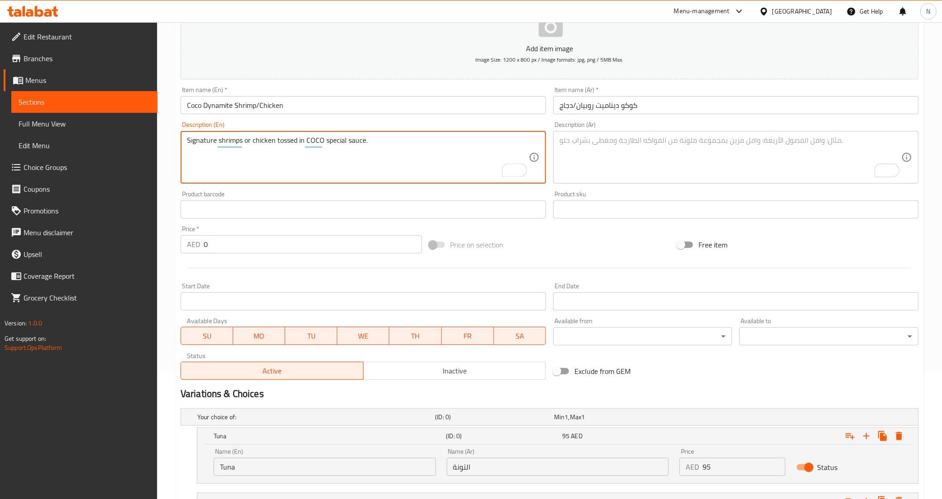
click at [369, 141] on textarea "Signature shrimps or chicken tossed in COCO special sauce." at bounding box center [358, 157] width 342 height 43
type textarea "Signature shrimps or chicken tossed in COCO special sauce."
click at [623, 177] on textarea "To enrich screen reader interactions, please activate Accessibility in Grammarl…" at bounding box center [731, 157] width 342 height 43
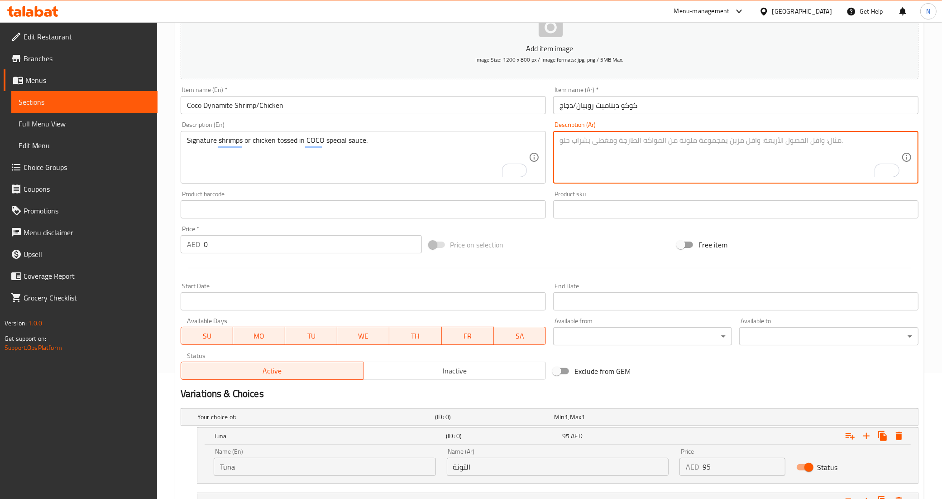
paste textarea "روبيان مميز أو دجاج ممزوج بصلصة كوكو الخاصة."
click at [677, 139] on textarea "روبيان مميز أو دجاج ممزوج بصلصة كوكو الخاصة." at bounding box center [731, 157] width 342 height 43
click at [640, 137] on textarea "روبيان أو دجاج ممزوج بصلصة كوكو الخاصة." at bounding box center [731, 157] width 342 height 43
click at [642, 137] on textarea "روبيان أو دجاج ممزوج بصلصة كوكو الخاصة." at bounding box center [731, 157] width 342 height 43
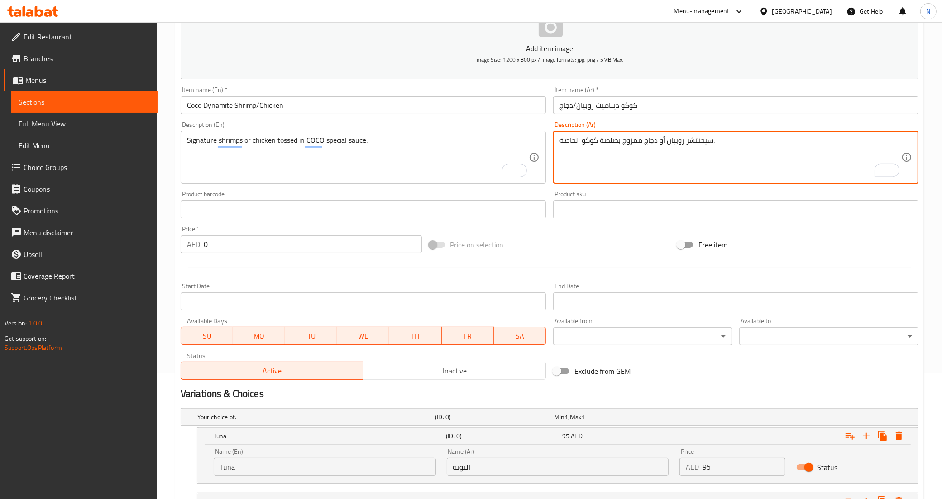
click at [639, 143] on textarea "سيجنتشر روبيان أو دجاج ممزوج بصلصة كوكو الخاصة." at bounding box center [731, 157] width 342 height 43
type textarea "سيجنتشر روبيان أو دجاج توسد في صلصة كوكو الخاصة."
click at [297, 241] on input "0" at bounding box center [313, 244] width 218 height 18
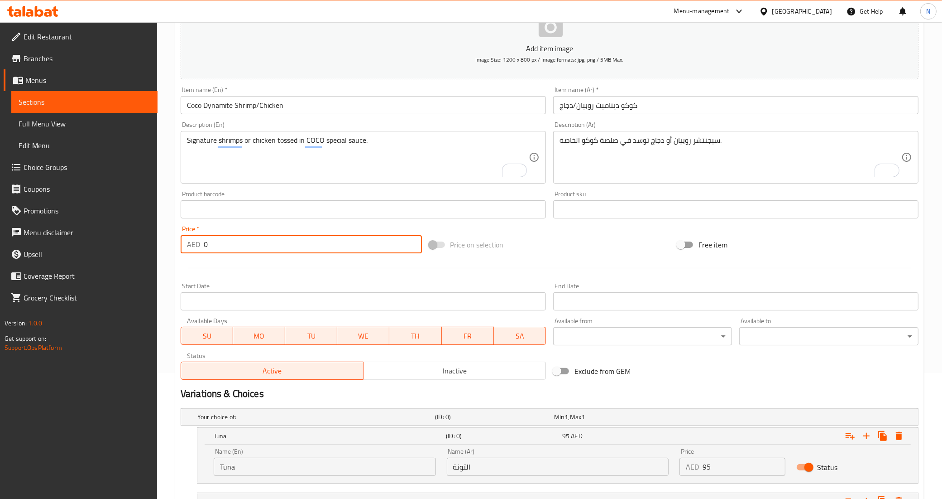
click at [297, 241] on input "0" at bounding box center [313, 244] width 218 height 18
click at [216, 241] on input "75" at bounding box center [313, 244] width 218 height 18
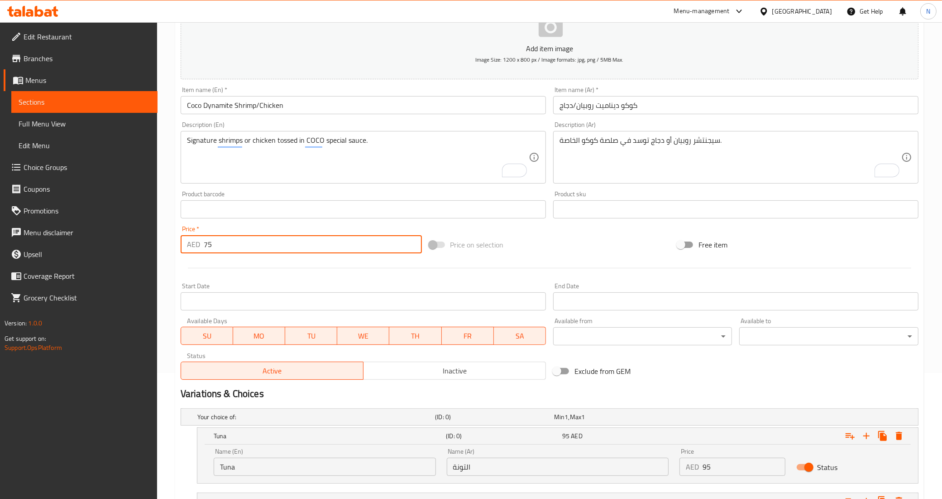
type input "0"
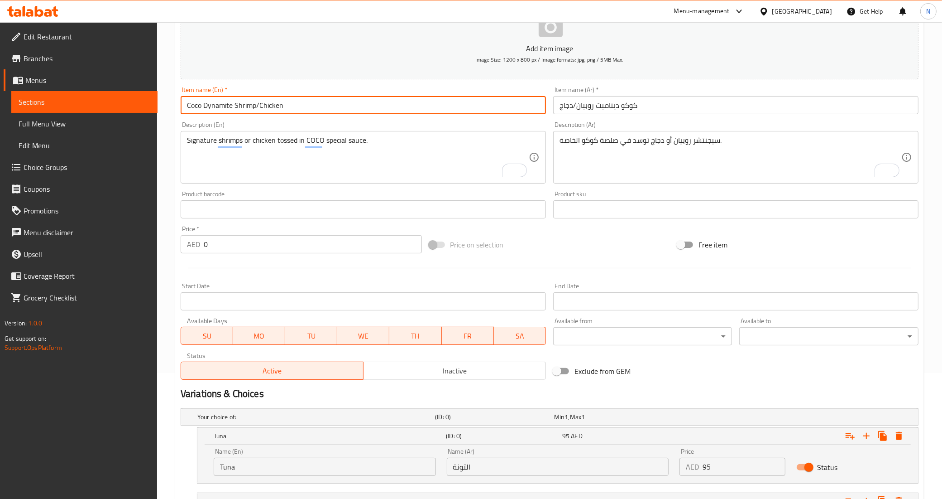
click at [248, 107] on input "Coco Dynamite Shrimp/Chicken" at bounding box center [363, 105] width 365 height 18
click at [247, 107] on input "Coco Dynamite Shrimp/Chicken" at bounding box center [363, 105] width 365 height 18
click at [255, 470] on input "Tuna" at bounding box center [325, 466] width 222 height 18
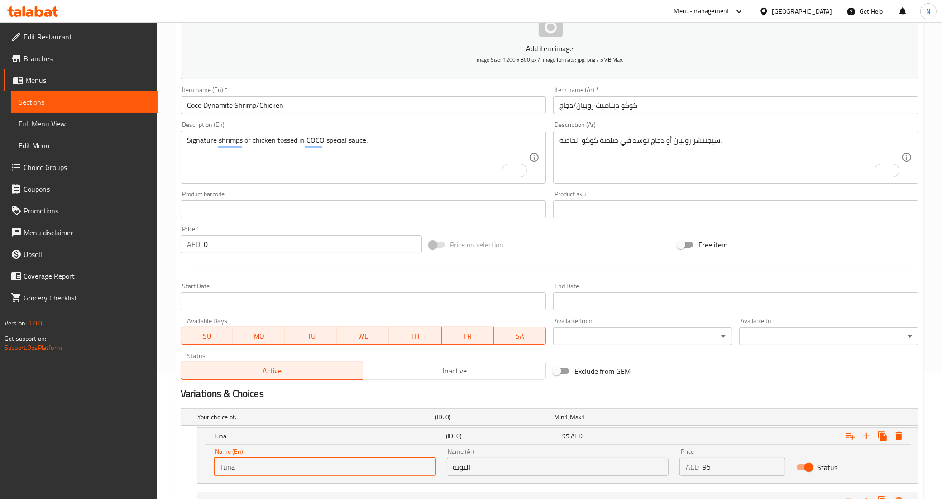
click at [255, 470] on input "Tuna" at bounding box center [325, 466] width 222 height 18
click at [255, 470] on input "Choice" at bounding box center [325, 466] width 222 height 18
paste input "Shrimp"
type input "Shrimp"
click at [277, 107] on input "Coco Dynamite Shrimp/Chicken" at bounding box center [363, 105] width 365 height 18
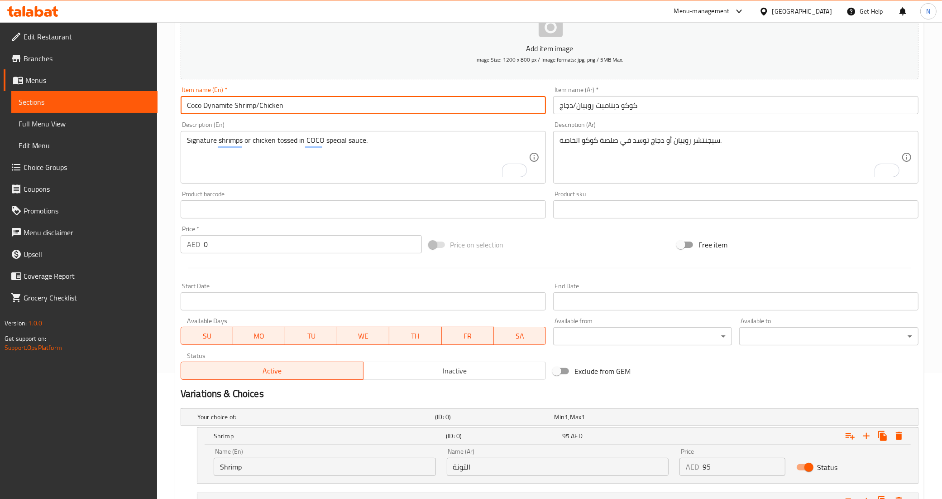
click at [277, 107] on input "Coco Dynamite Shrimp/Chicken" at bounding box center [363, 105] width 365 height 18
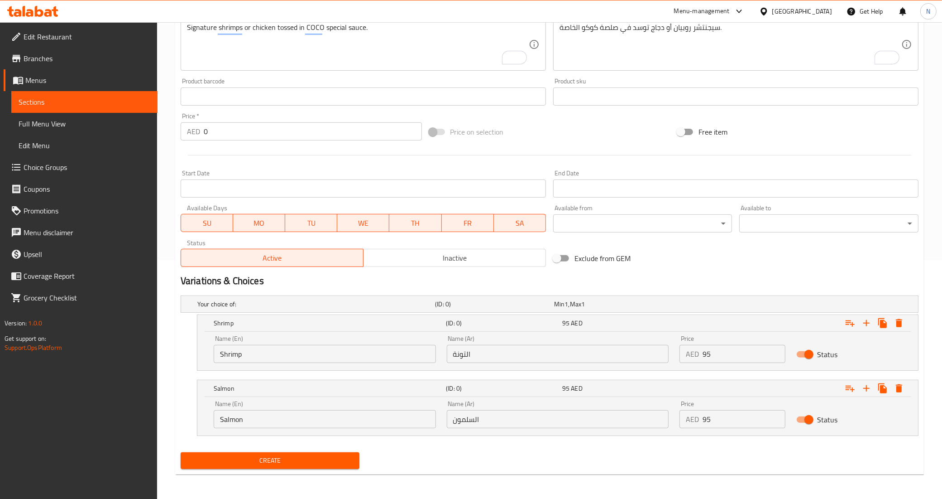
scroll to position [239, 0]
click at [250, 422] on input "Salmon" at bounding box center [325, 418] width 222 height 18
paste input "icken"
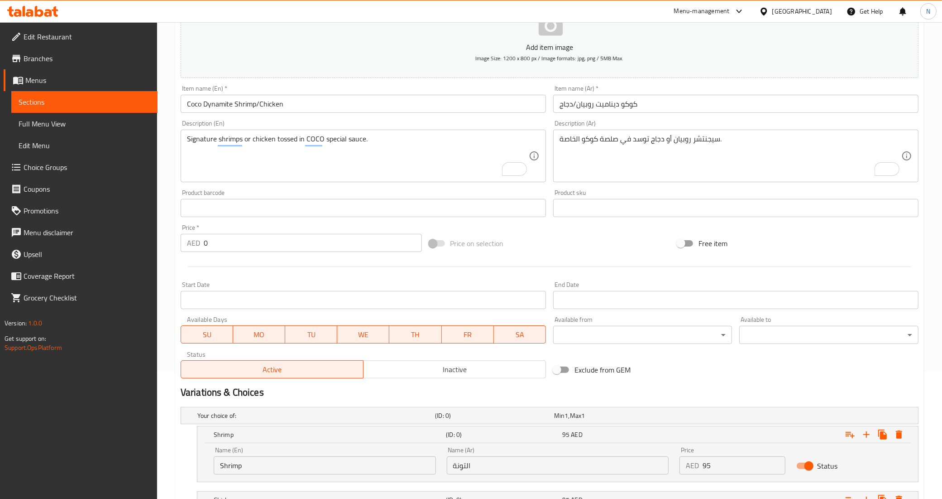
scroll to position [126, 0]
type input "Chicken"
click at [590, 109] on input "كوكو ديناميت روبيان/دجاج" at bounding box center [735, 105] width 365 height 18
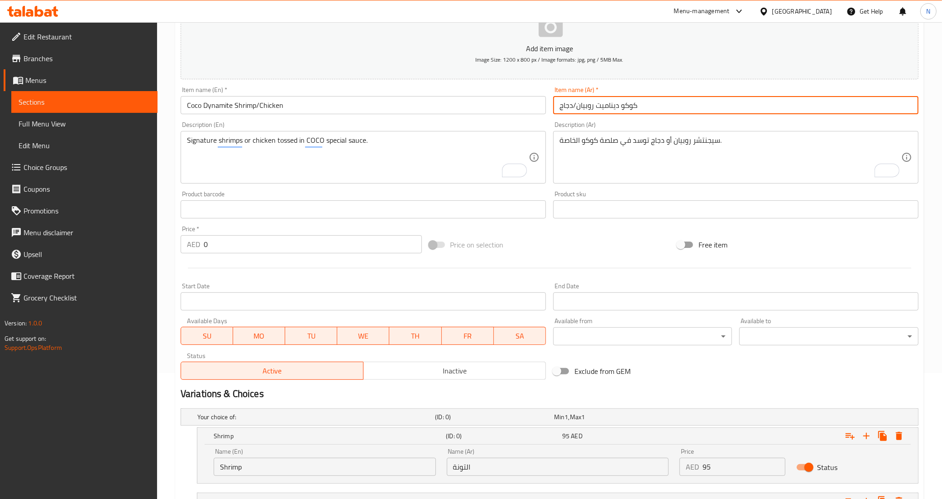
click at [590, 109] on input "كوكو ديناميت روبيان/دجاج" at bounding box center [735, 105] width 365 height 18
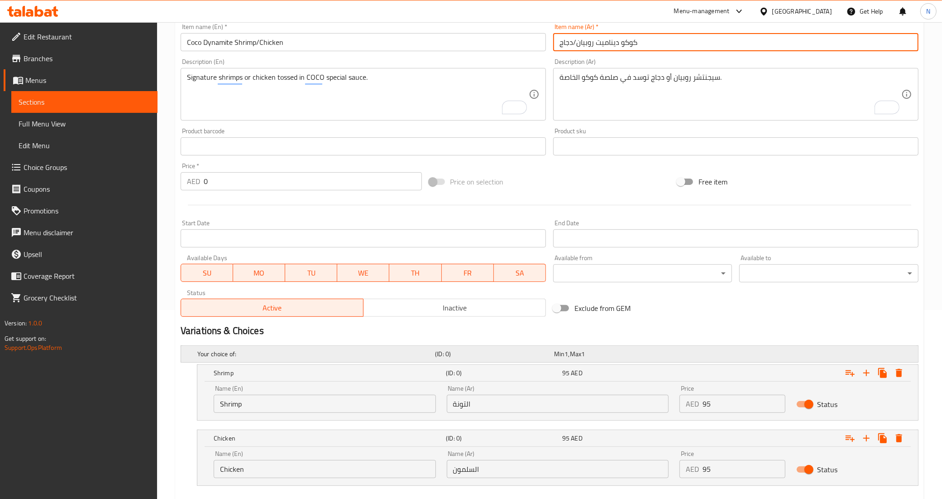
scroll to position [239, 0]
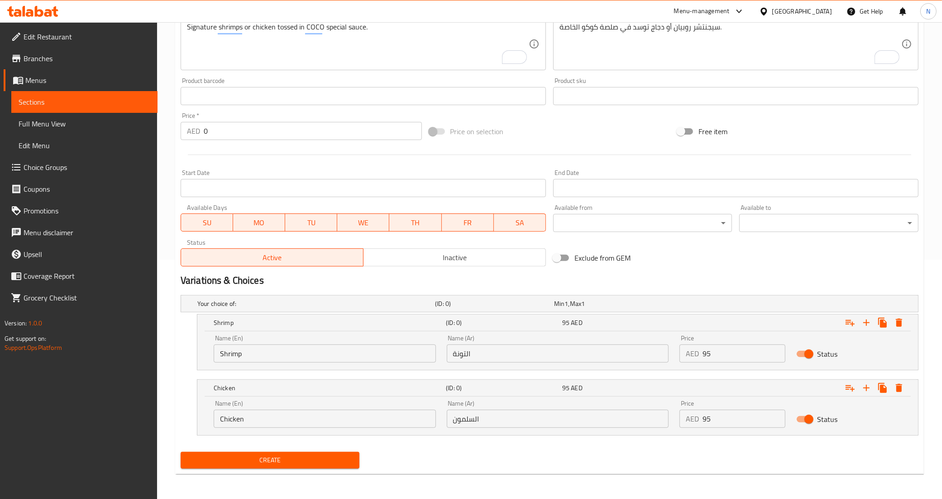
click at [504, 352] on input "التونة" at bounding box center [558, 353] width 222 height 18
paste input "روبيان"
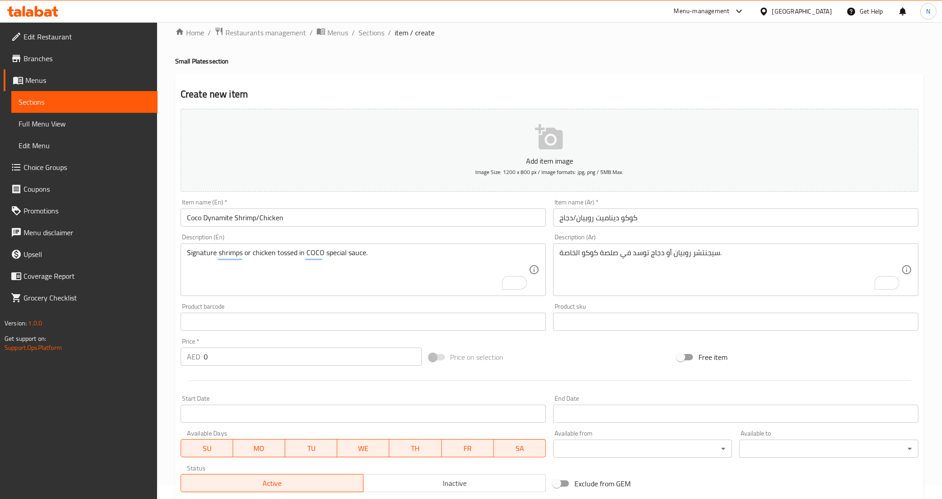
scroll to position [13, 0]
type input "روبيان"
click at [568, 218] on input "كوكو ديناميت روبيان/دجاج" at bounding box center [735, 218] width 365 height 18
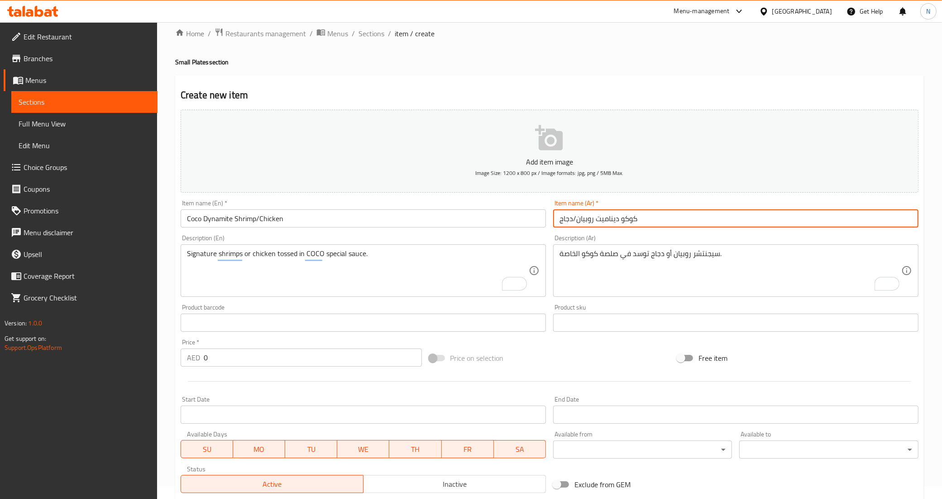
click at [568, 218] on input "كوكو ديناميت روبيان/دجاج" at bounding box center [735, 218] width 365 height 18
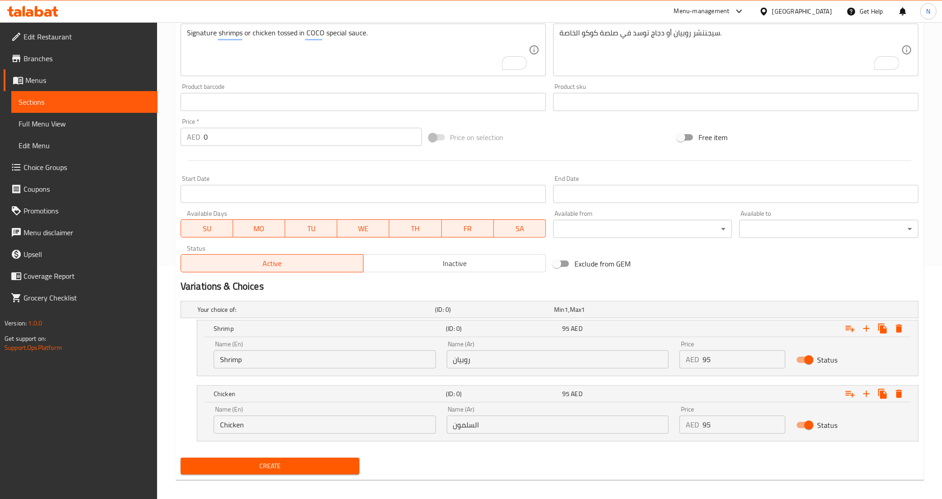
scroll to position [239, 0]
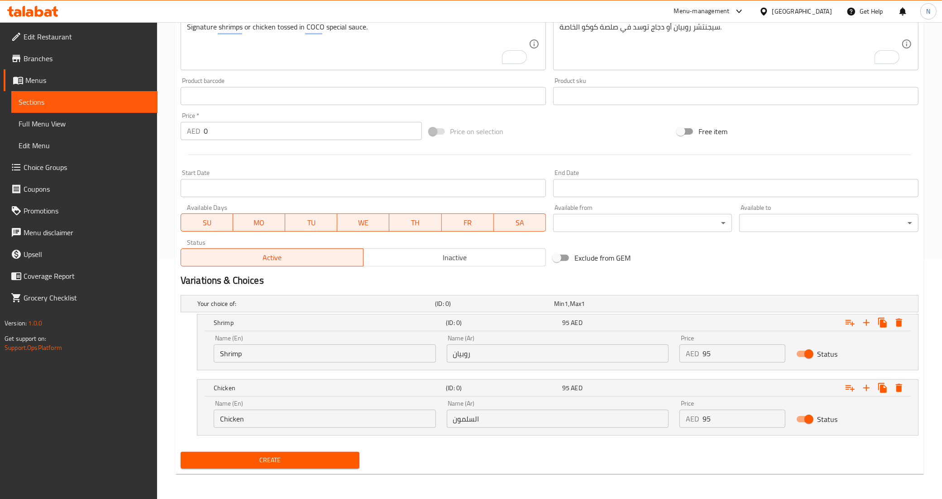
click at [485, 415] on input "السلمون" at bounding box center [558, 418] width 222 height 18
paste input "دجاج"
type input "دجاج"
click at [714, 353] on input "95" at bounding box center [744, 353] width 82 height 18
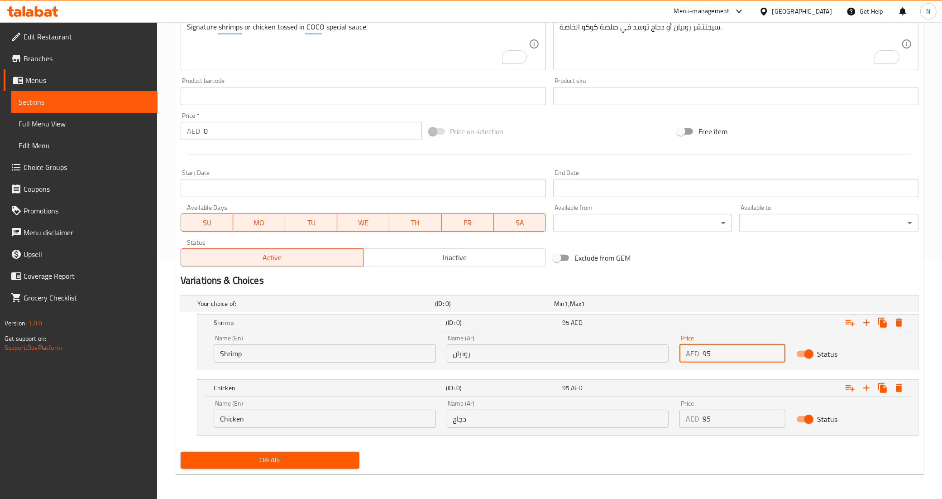
click at [714, 353] on input "95" at bounding box center [744, 353] width 82 height 18
click at [714, 353] on input "75" at bounding box center [744, 353] width 82 height 18
type input "75"
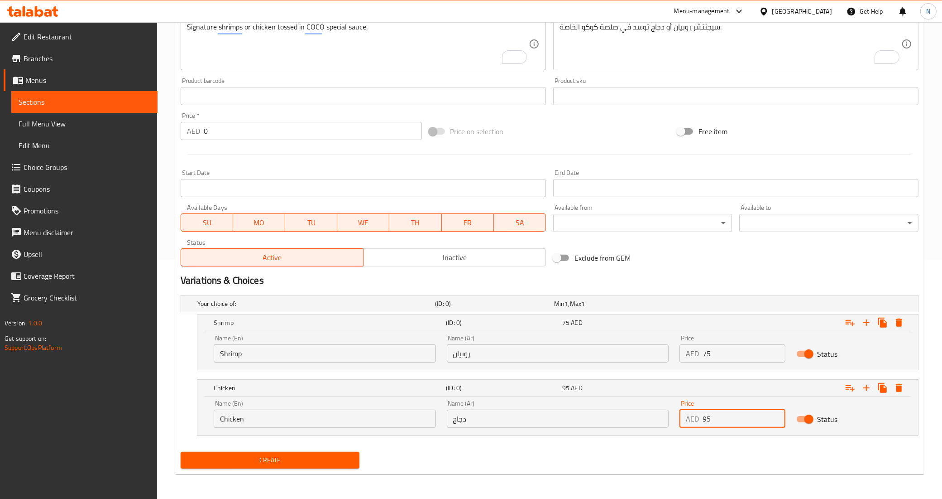
click at [729, 416] on input "95" at bounding box center [744, 418] width 82 height 18
click at [729, 416] on input "0" at bounding box center [744, 418] width 82 height 18
paste input "75"
type input "75"
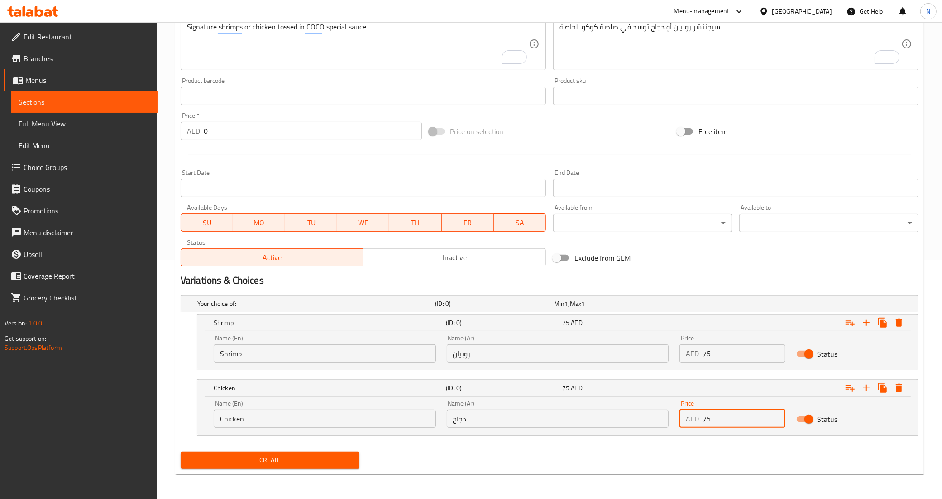
click at [181, 452] on button "Create" at bounding box center [270, 460] width 179 height 17
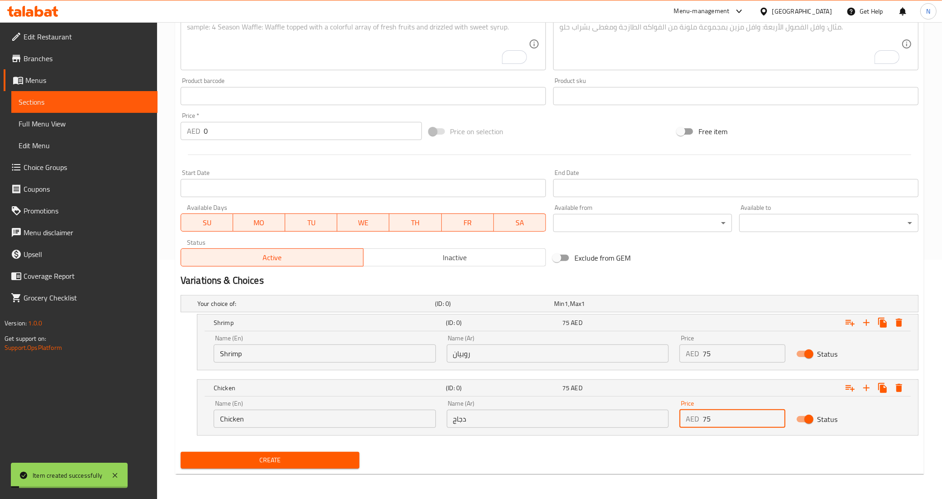
type input "0"
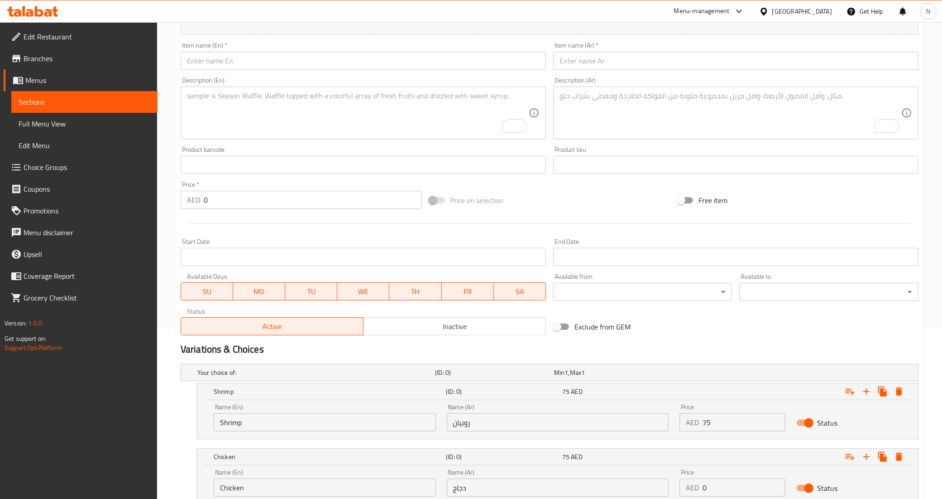
scroll to position [69, 0]
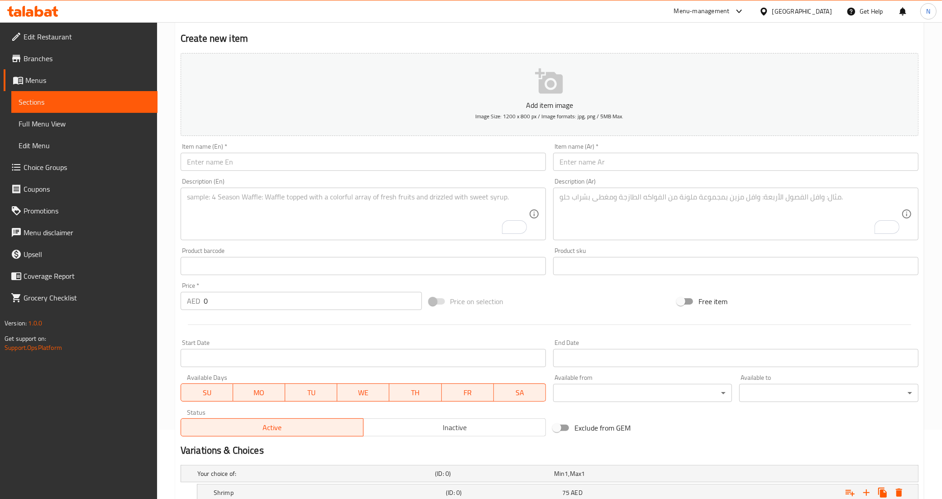
click at [320, 171] on div "Item name (En)   * Item name (En) *" at bounding box center [363, 156] width 373 height 35
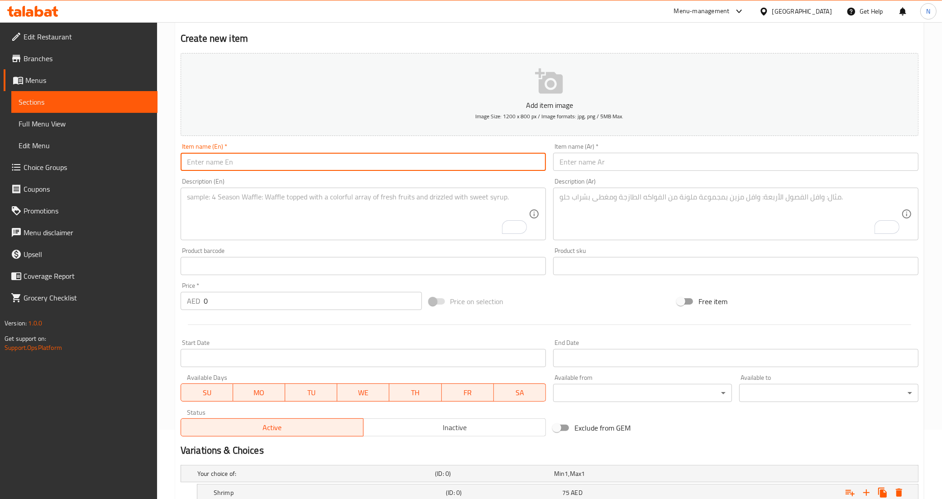
click at [326, 165] on input "text" at bounding box center [363, 162] width 365 height 18
paste input "Coco Chicken Bao/Short Ribs"
type input "Coco Chicken Bao/Short Ribs"
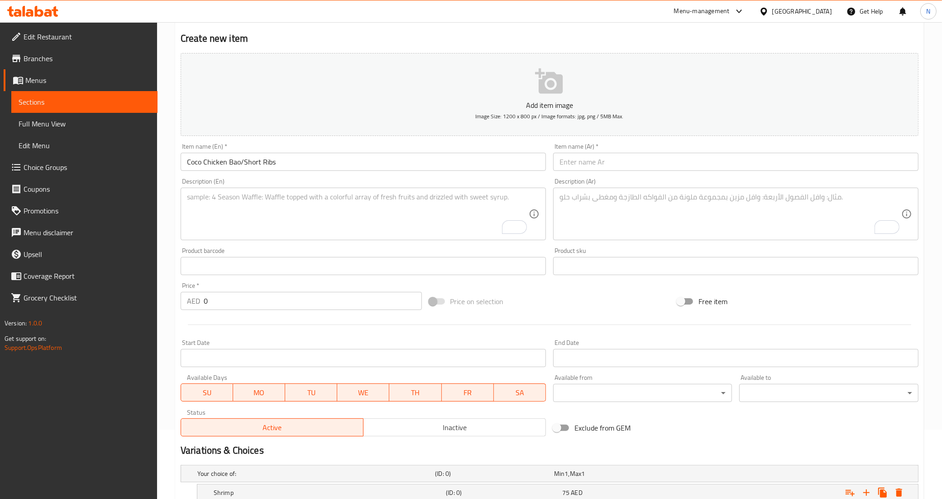
click at [372, 205] on textarea "To enrich screen reader interactions, please activate Accessibility in Grammarl…" at bounding box center [358, 213] width 342 height 43
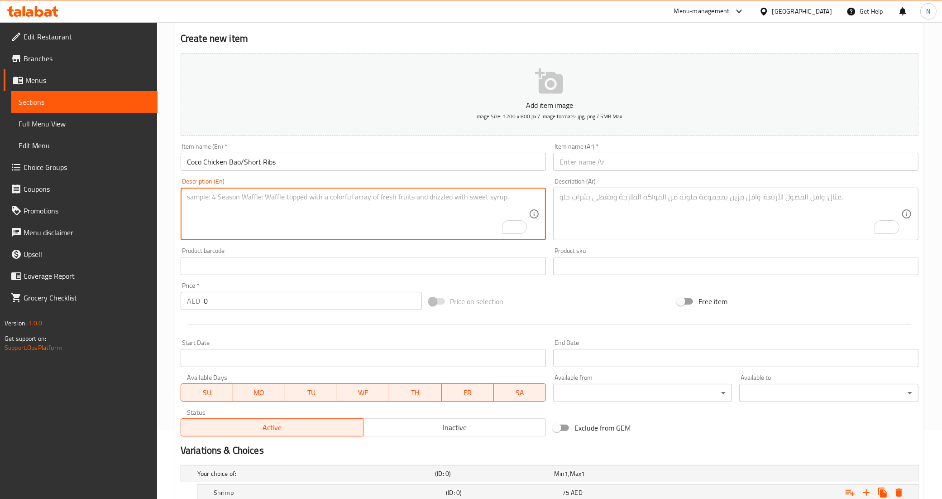
paste textarea "Steamed bao buns filled with wok tossed chicken and spicy sauce."
click at [349, 198] on textarea "Steamed bao buns filled with wok tossed chicken and spicy sauce." at bounding box center [358, 213] width 342 height 43
click at [400, 202] on textarea "Steamed bao buns filled with wok tossed chicken and spicy sauce." at bounding box center [358, 213] width 342 height 43
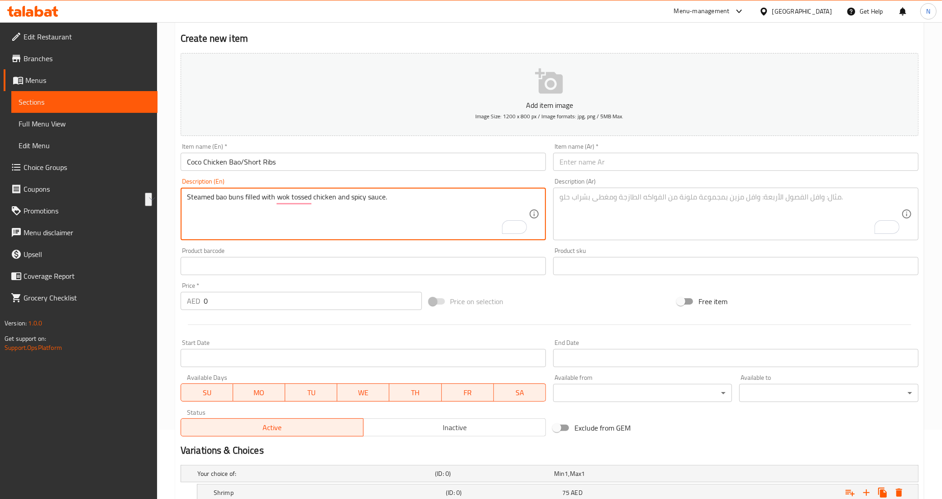
type textarea "Steamed bao buns filled with wok tossed chicken and spicy sauce."
click at [621, 211] on textarea "To enrich screen reader interactions, please activate Accessibility in Grammarl…" at bounding box center [731, 213] width 342 height 43
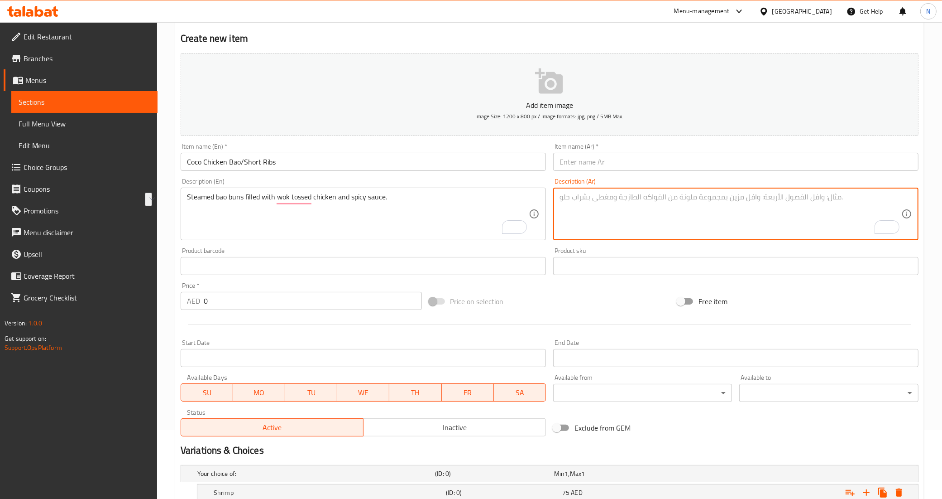
paste textarea "كعكات الباو المطهوة على البخار والمحشوة بالدجاج المقلي مع صلصة حارة."
click at [765, 204] on textarea "كعكات الباو المطهوة على البخار والمحشوة بالدجاج المقلي مع صلصة حارة." at bounding box center [731, 213] width 342 height 43
click at [623, 197] on textarea "كيزر الباو المطهوة على البخار والمحشوة بالدجاج المقلي مع صلصة حارة." at bounding box center [731, 213] width 342 height 43
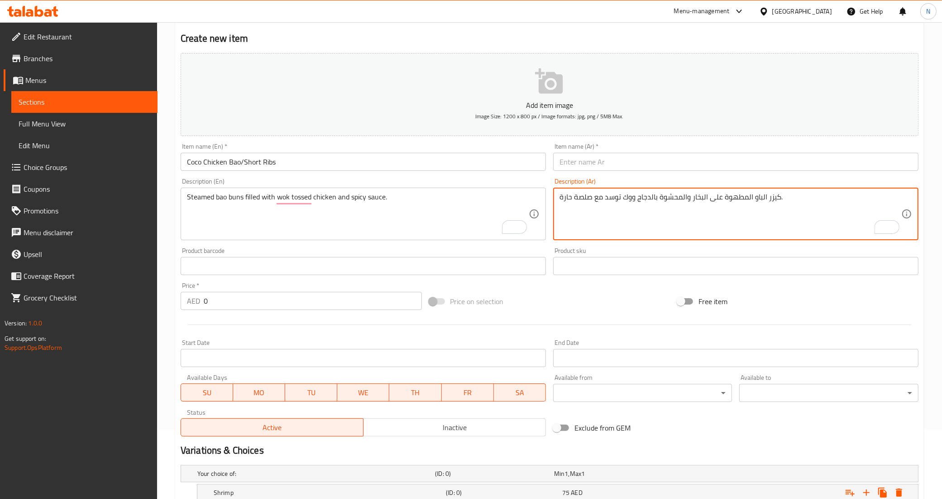
type textarea "كيزر الباو المطهوة على البخار والمحشوة بالدجاج ووك توسد مع صلصة حارة."
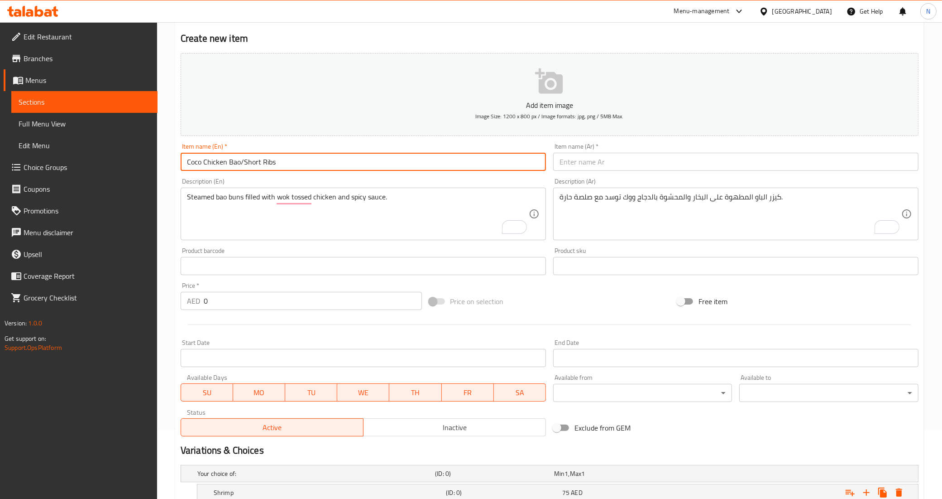
click at [277, 161] on input "Coco Chicken Bao/Short Ribs" at bounding box center [363, 162] width 365 height 18
click at [709, 166] on input "text" at bounding box center [735, 162] width 365 height 18
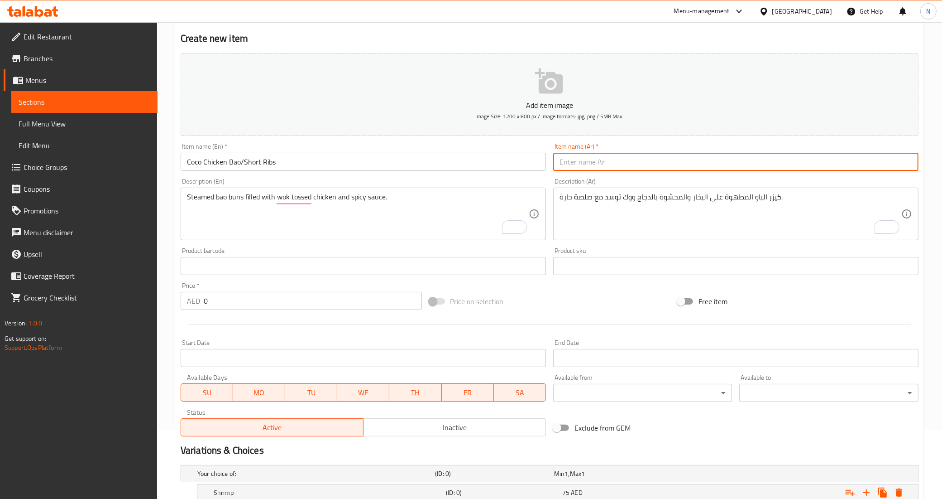
paste input "باو دجاج كوكو/أضلاع قصيرة"
click at [610, 163] on input "باو دجاج كوكو/أضلاع قصيرة" at bounding box center [735, 162] width 365 height 18
paste input "كوكو"
click at [603, 163] on input "كوكو باو دجاج /أضلاع قصيرة" at bounding box center [735, 162] width 365 height 18
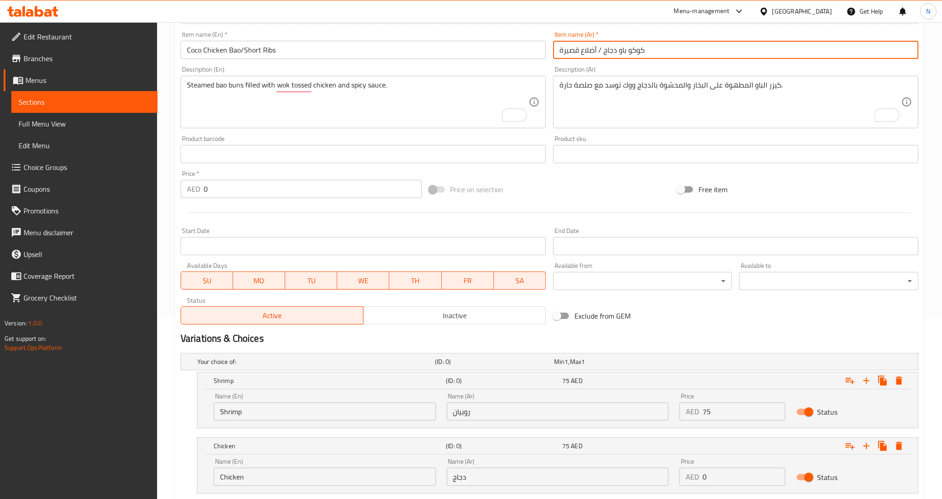
scroll to position [126, 0]
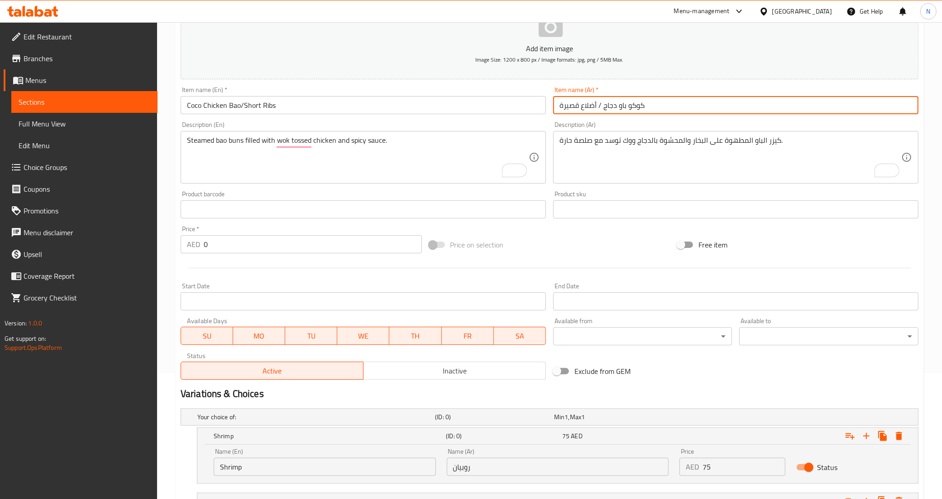
type input "كوكو باو دجاج / أضلاع قصيرة"
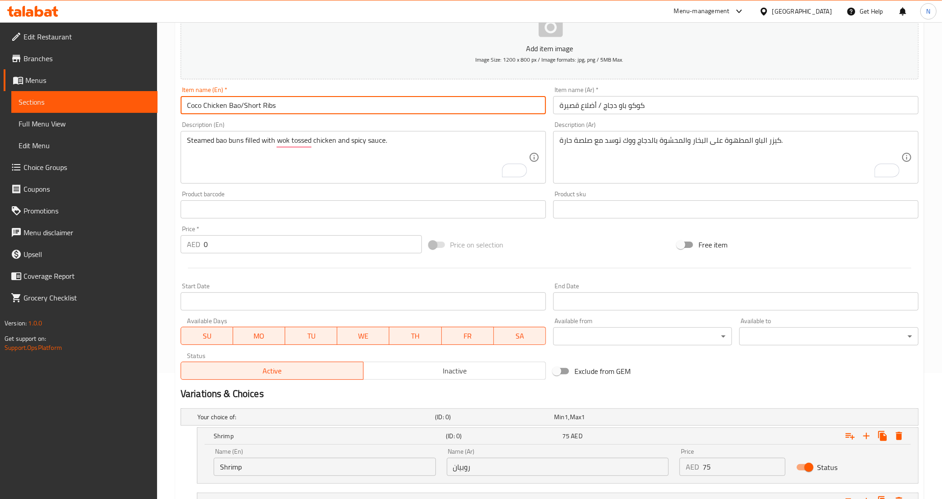
drag, startPoint x: 207, startPoint y: 107, endPoint x: 237, endPoint y: 105, distance: 30.5
click at [237, 105] on input "Coco Chicken Bao/Short Ribs" at bounding box center [363, 105] width 365 height 18
click at [216, 111] on input "Coco Chicken Bao/Short Ribs" at bounding box center [363, 105] width 365 height 18
click at [206, 109] on input "Coco Chicken Bao/Short Ribs" at bounding box center [363, 105] width 365 height 18
drag, startPoint x: 204, startPoint y: 109, endPoint x: 239, endPoint y: 103, distance: 35.4
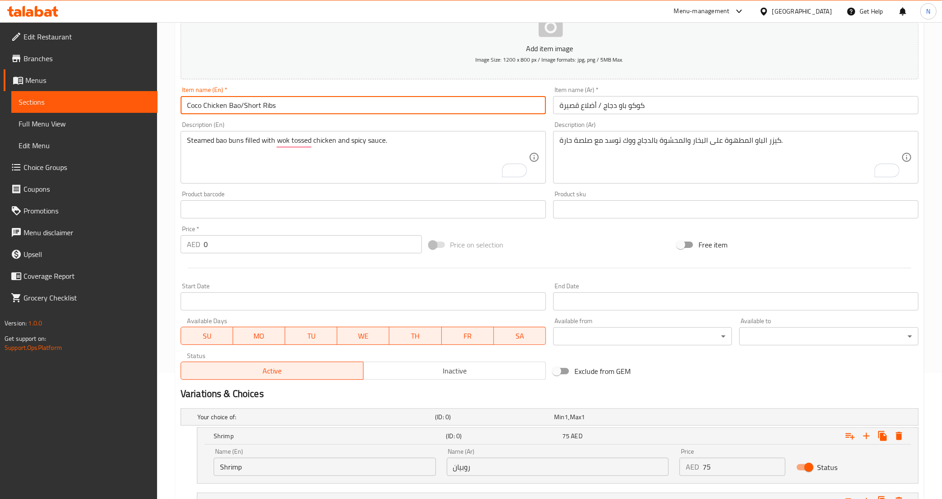
click at [239, 103] on input "Coco Chicken Bao/Short Ribs" at bounding box center [363, 105] width 365 height 18
click at [252, 461] on input "Shrimp" at bounding box center [325, 466] width 222 height 18
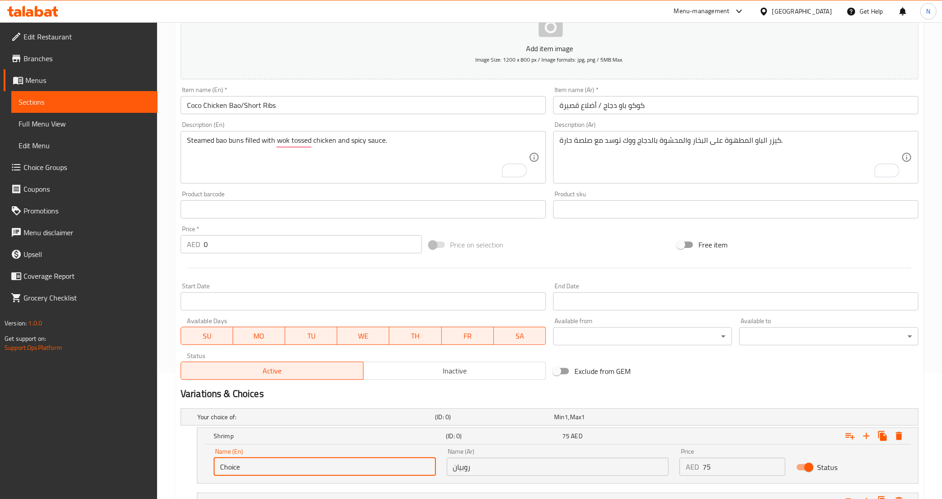
click at [252, 461] on input "Choice" at bounding box center [325, 466] width 222 height 18
paste input "icken Bao"
type input "Chicken Bao"
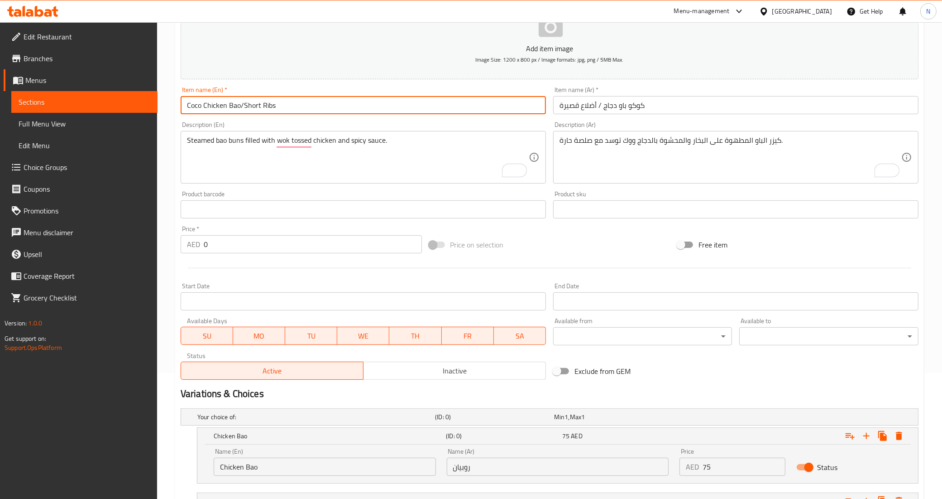
drag, startPoint x: 243, startPoint y: 106, endPoint x: 298, endPoint y: 110, distance: 54.4
click at [298, 110] on input "Coco Chicken Bao/Short Ribs" at bounding box center [363, 105] width 365 height 18
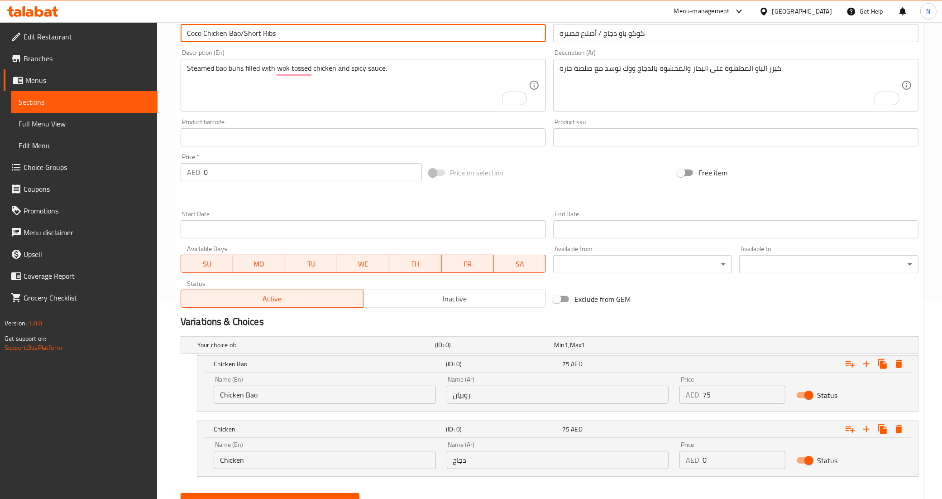
scroll to position [239, 0]
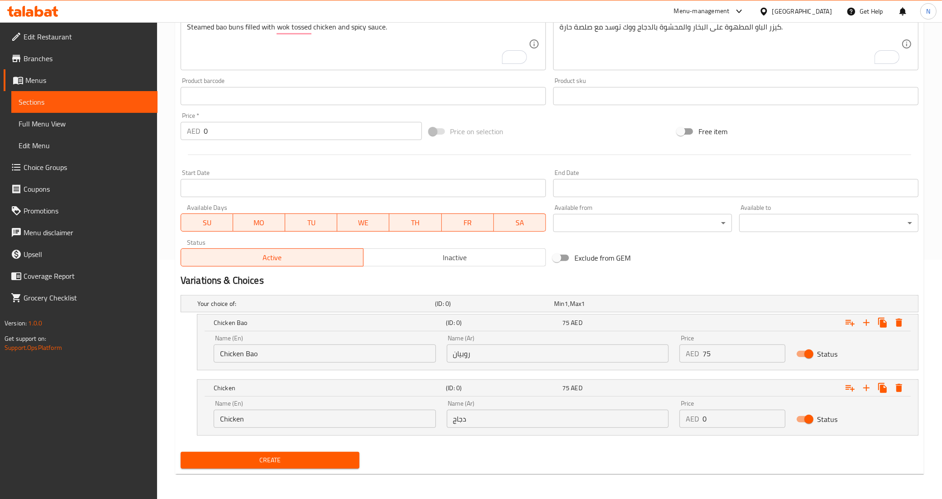
click at [257, 413] on input "Chicken" at bounding box center [325, 418] width 222 height 18
click at [257, 413] on input "Choice" at bounding box center [325, 418] width 222 height 18
paste input "Short Ribs"
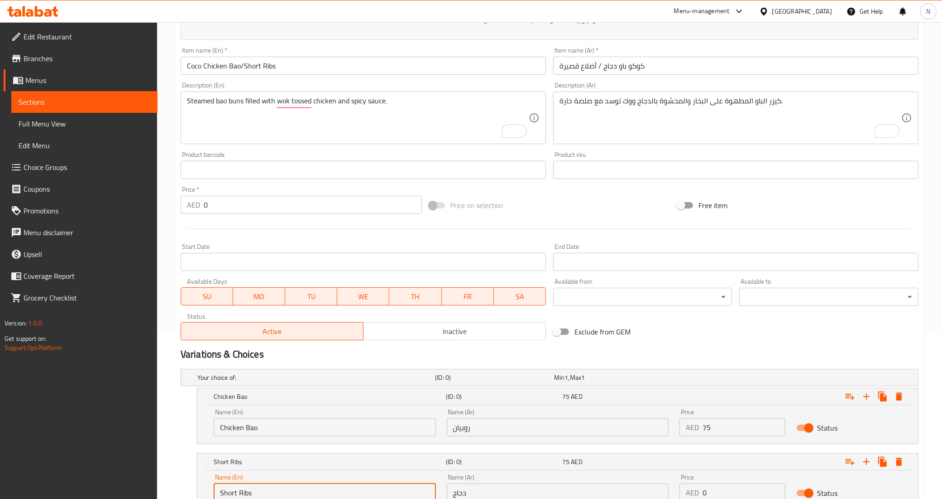
scroll to position [69, 0]
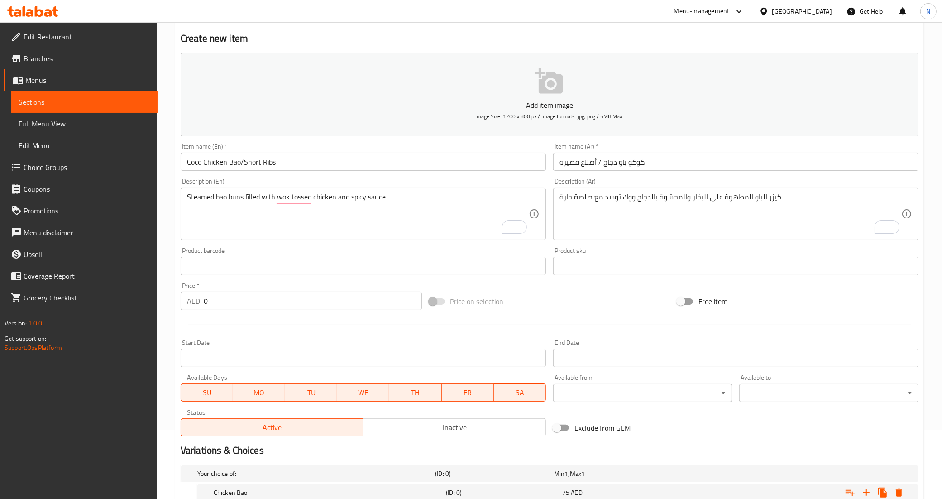
type input "Short Ribs"
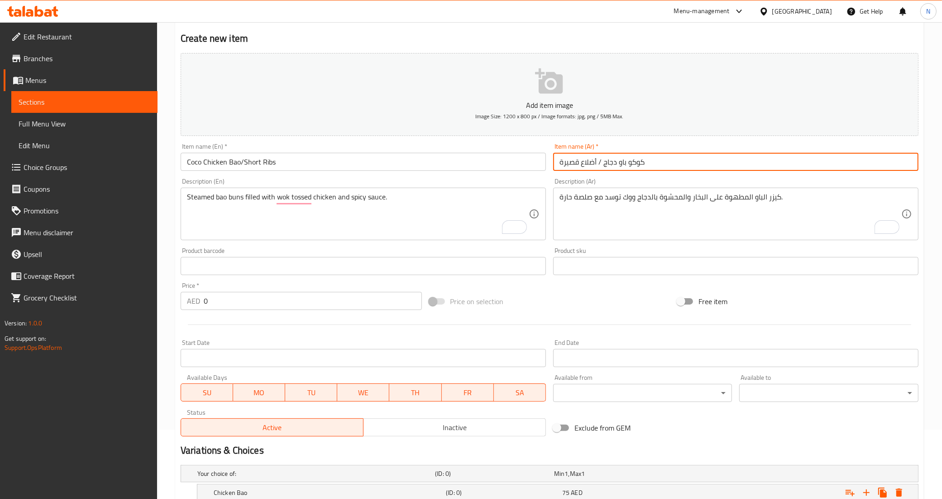
drag, startPoint x: 603, startPoint y: 164, endPoint x: 626, endPoint y: 161, distance: 22.9
click at [626, 161] on input "كوكو باو دجاج / أضلاع قصيرة" at bounding box center [735, 162] width 365 height 18
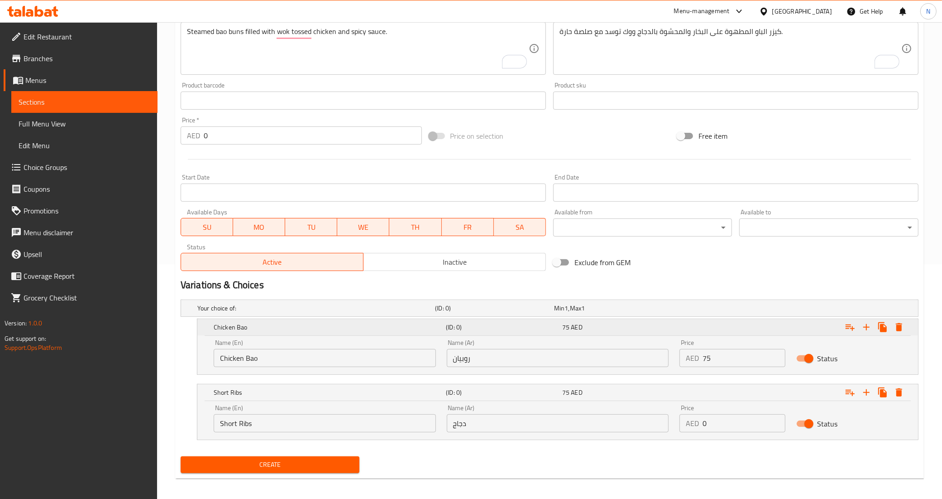
scroll to position [239, 0]
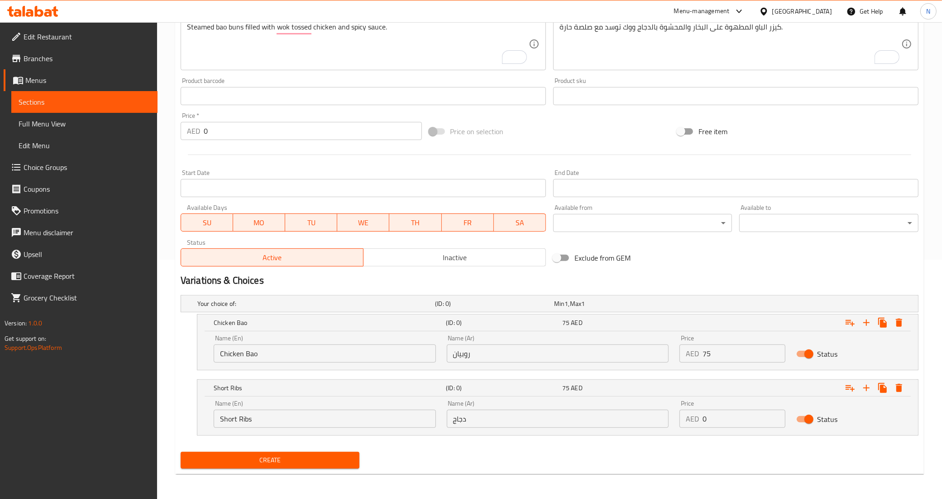
click at [515, 352] on input "روبيان" at bounding box center [558, 353] width 222 height 18
paste input "باو دجاج"
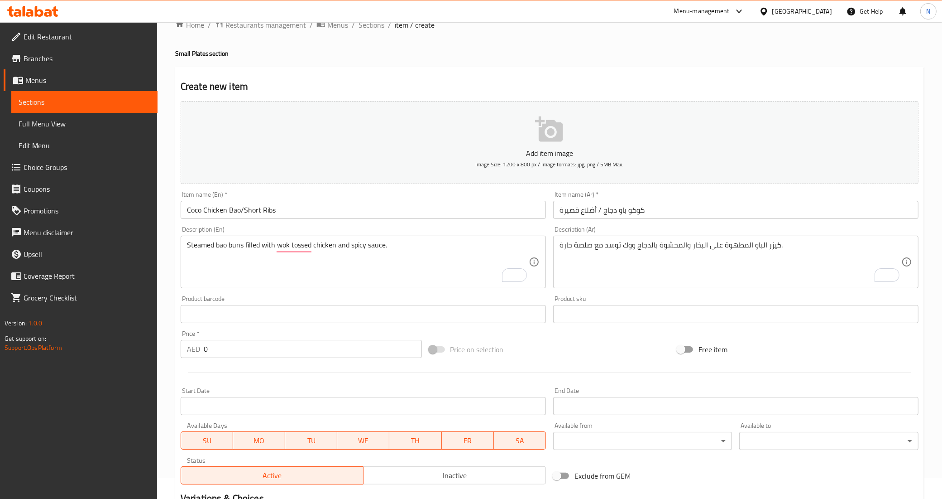
scroll to position [13, 0]
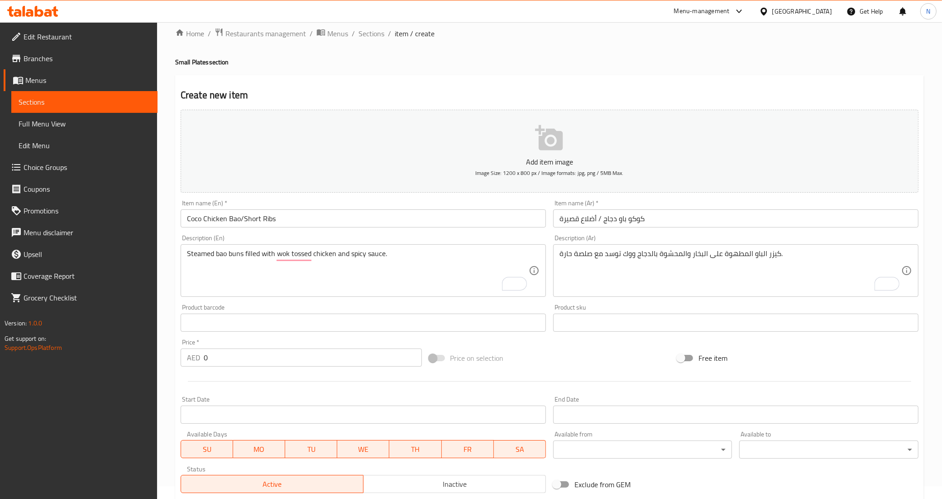
type input "باو دجاج"
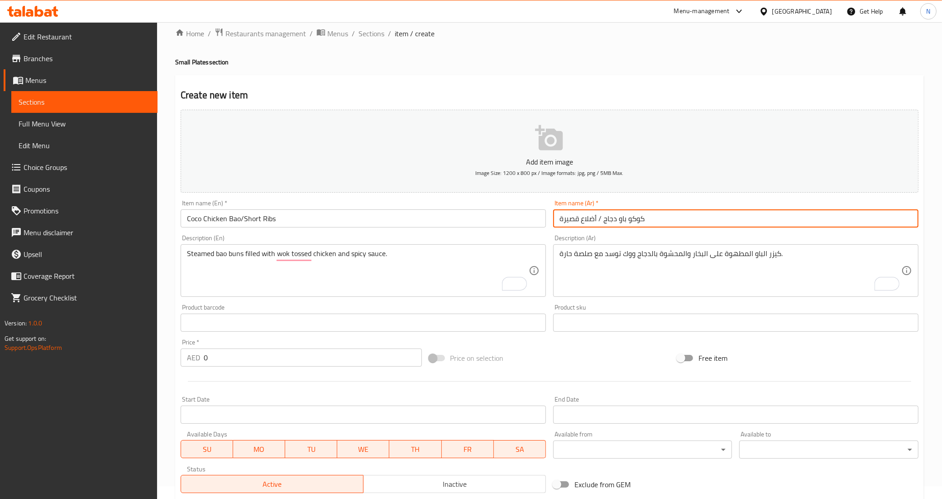
drag, startPoint x: 598, startPoint y: 216, endPoint x: 558, endPoint y: 220, distance: 39.5
click at [558, 220] on input "كوكو باو دجاج / أضلاع قصيرة" at bounding box center [735, 218] width 365 height 18
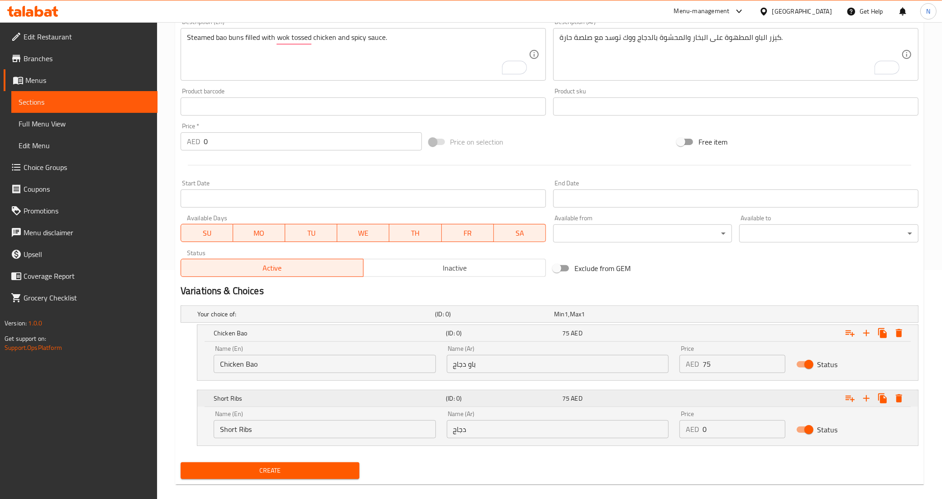
scroll to position [239, 0]
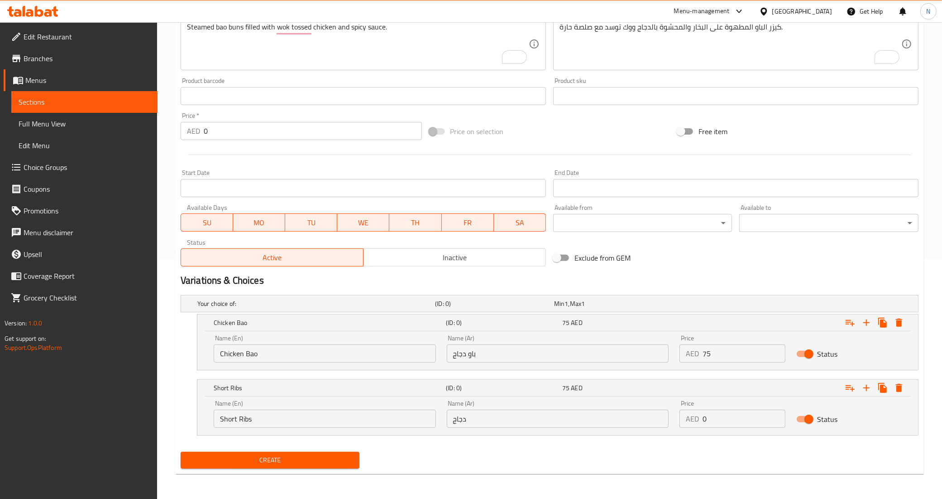
click at [495, 413] on input "دجاج" at bounding box center [558, 418] width 222 height 18
paste input "أضلاع قصيرة"
type input "أضلاع قصيرة"
click at [715, 360] on input "75" at bounding box center [744, 353] width 82 height 18
type input "80"
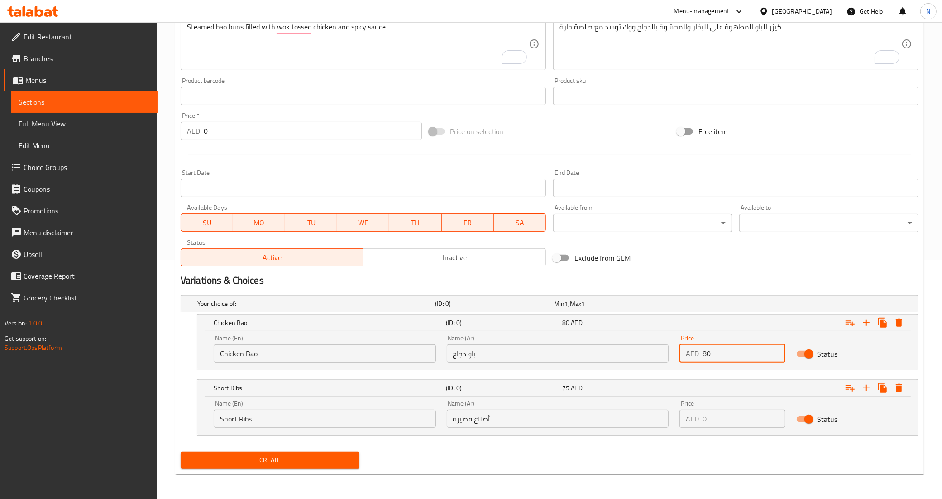
click at [724, 423] on input "0" at bounding box center [744, 418] width 82 height 18
type input "90"
click at [181, 452] on button "Create" at bounding box center [270, 460] width 179 height 17
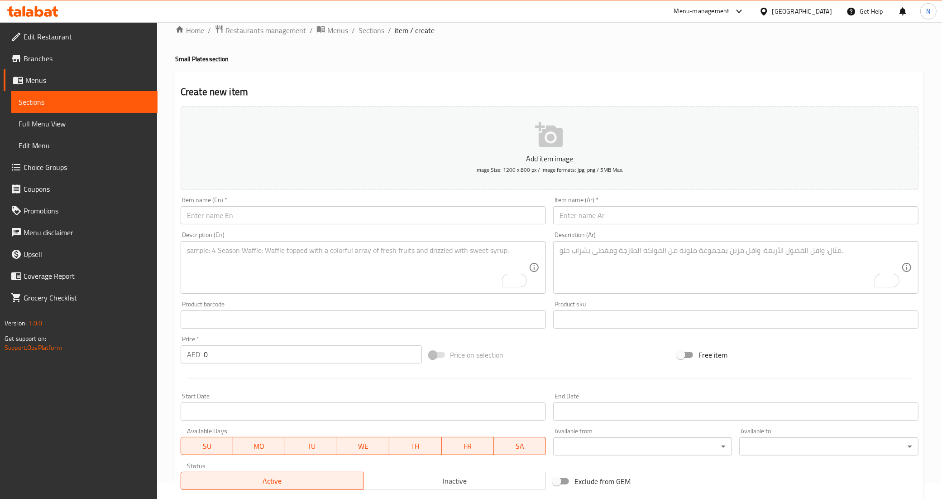
scroll to position [13, 0]
click at [292, 219] on input "text" at bounding box center [363, 218] width 365 height 18
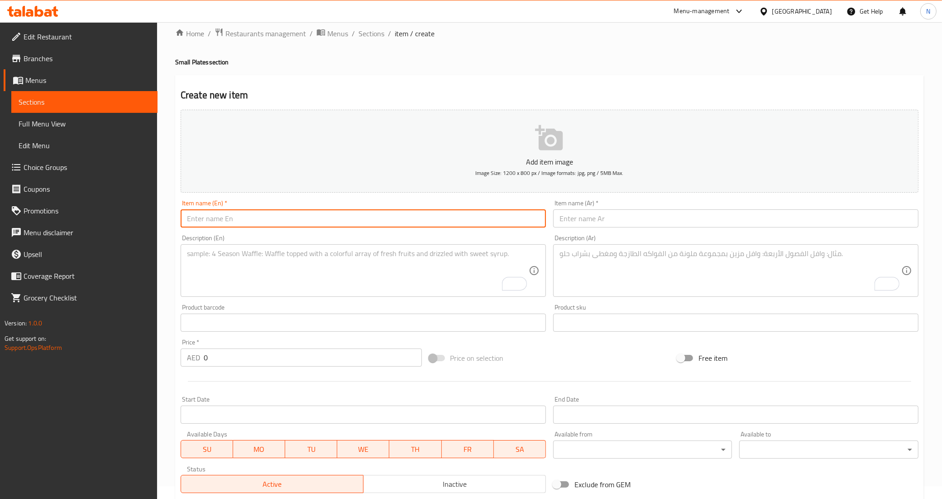
paste input "Beef Carpaccio"
type input "Beef Carpaccio"
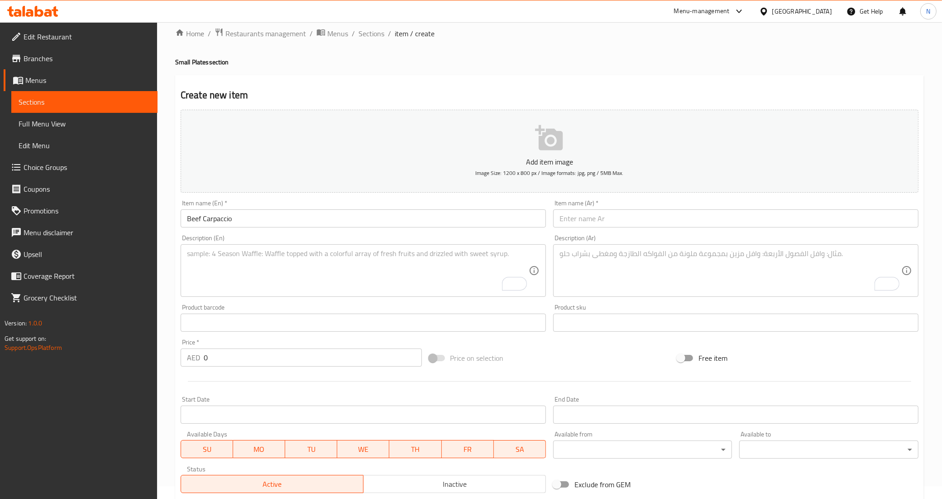
click at [363, 259] on textarea "To enrich screen reader interactions, please activate Accessibility in Grammarl…" at bounding box center [358, 270] width 342 height 43
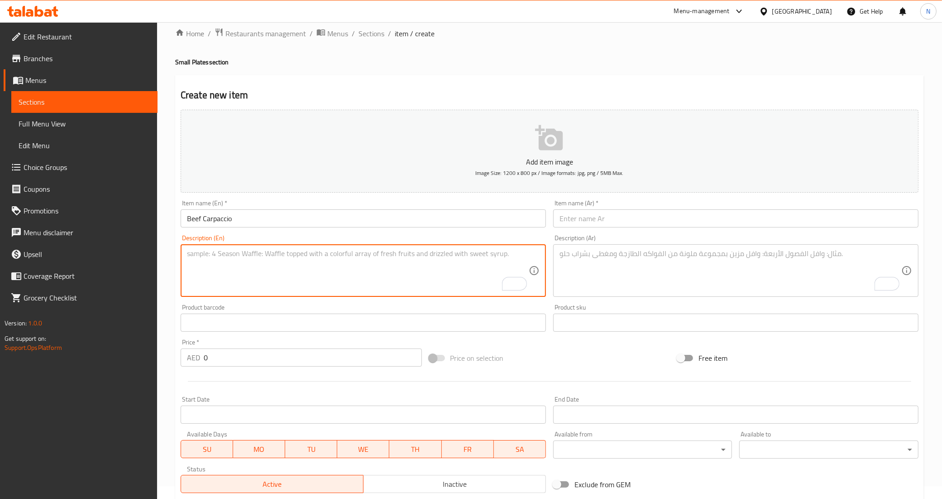
paste textarea "Thinly sliced raw beef topped with parmesan flakes, crunchy rocket leaves dress…"
click at [346, 254] on textarea "Thinly sliced raw beef topped with parmesan flakes, crunchy rocket leaves dress…" at bounding box center [358, 270] width 342 height 43
type textarea "Thinly sliced raw beef topped with parmesan flakes, crunchy rocket leaves dress…"
click at [591, 216] on input "text" at bounding box center [735, 218] width 365 height 18
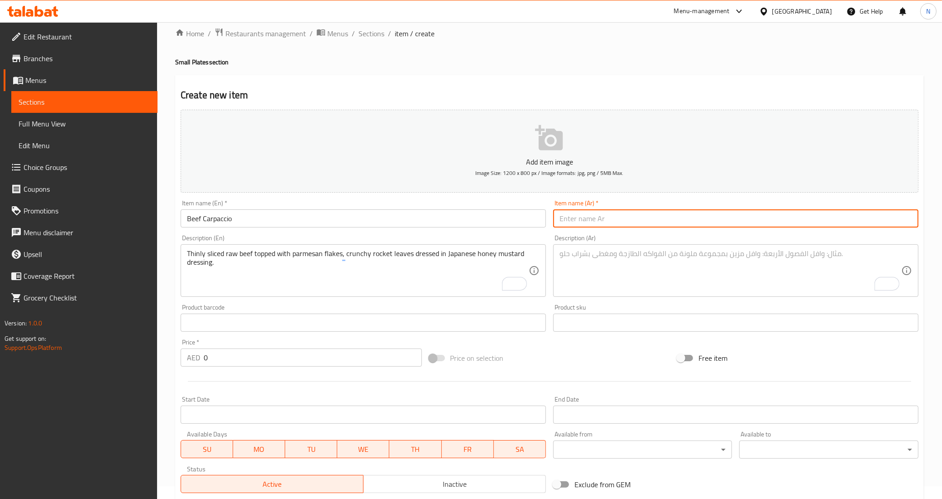
click at [340, 214] on input "Beef Carpaccio" at bounding box center [363, 218] width 365 height 18
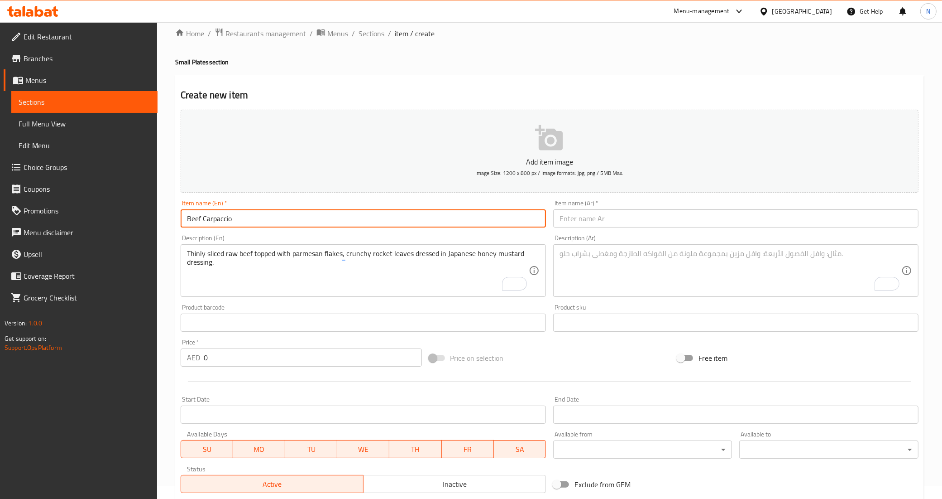
click at [340, 214] on input "Beef Carpaccio" at bounding box center [363, 218] width 365 height 18
click at [663, 231] on div "Description (Ar) Description (Ar)" at bounding box center [736, 265] width 373 height 69
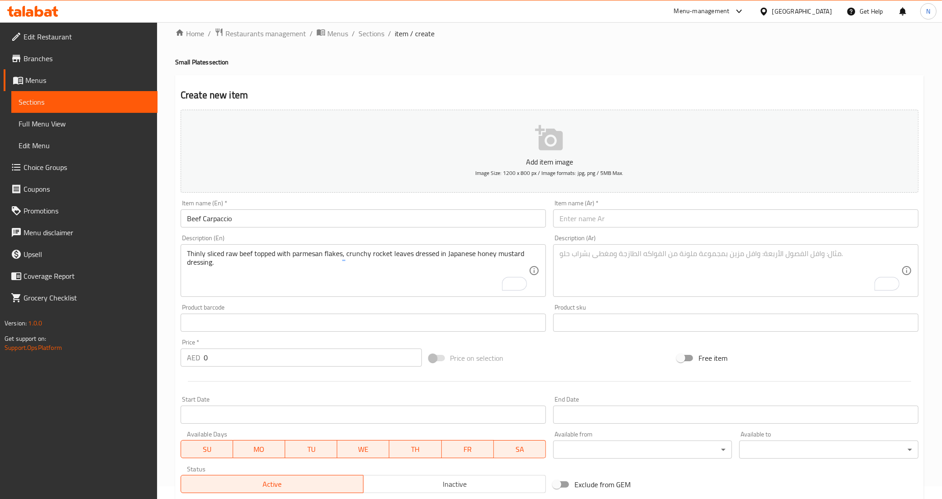
click at [667, 220] on input "text" at bounding box center [735, 218] width 365 height 18
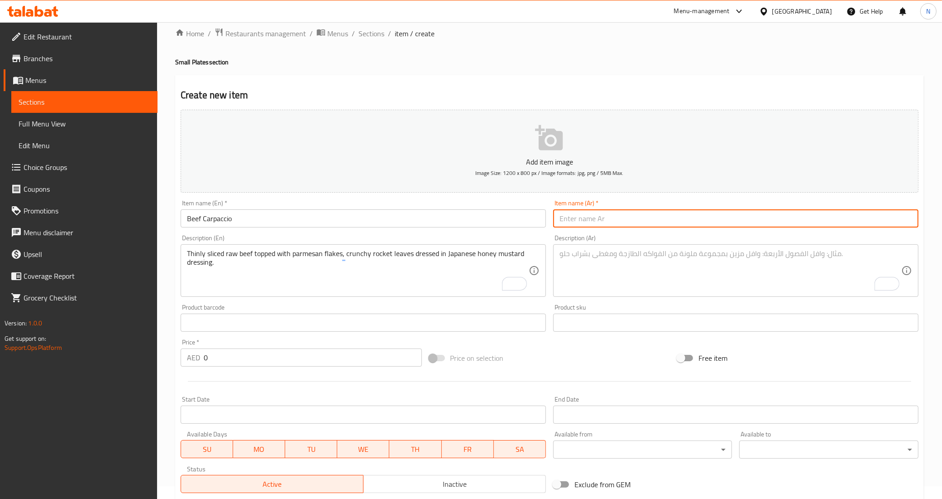
paste input "كارباتشيو لحم البقر"
click at [574, 221] on input "كارباتشيو لحم البقر" at bounding box center [735, 218] width 365 height 18
type input "كارباتشيو لحم بقري"
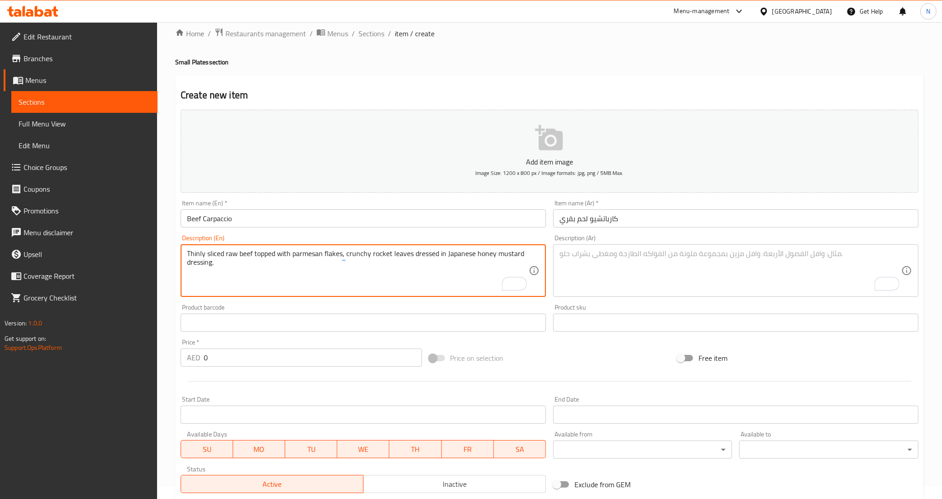
click at [231, 254] on textarea "Thinly sliced raw beef topped with parmesan flakes, crunchy rocket leaves dress…" at bounding box center [358, 270] width 342 height 43
click at [711, 270] on textarea "To enrich screen reader interactions, please activate Accessibility in Grammarl…" at bounding box center [731, 270] width 342 height 43
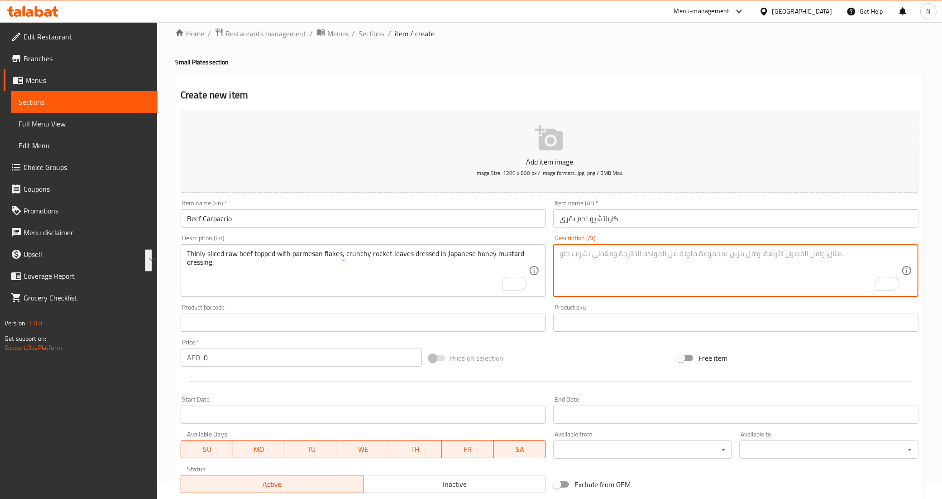
paste textarea "شرائح رقيقة من لحم البقر النيء مغطاة برقائق البارميزان وأوراق الجرجير المقرمشة …"
click at [872, 254] on textarea "شرائح رقيقة من لحم البقر النيء مغطاة برقائق البارميزان وأوراق الجرجير المقرمشة …" at bounding box center [731, 270] width 342 height 43
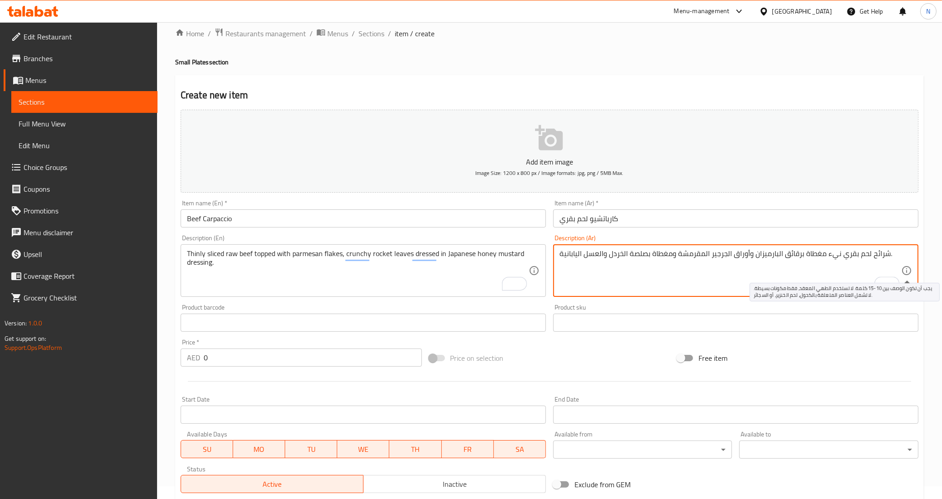
paste textarea "رقيقة"
click at [676, 255] on textarea "شرائح لحم بقري نيء رقيقة مغطاة برقائق البارميزان، أوراق الجرجير المقرمشة ومغطاة…" at bounding box center [731, 270] width 342 height 43
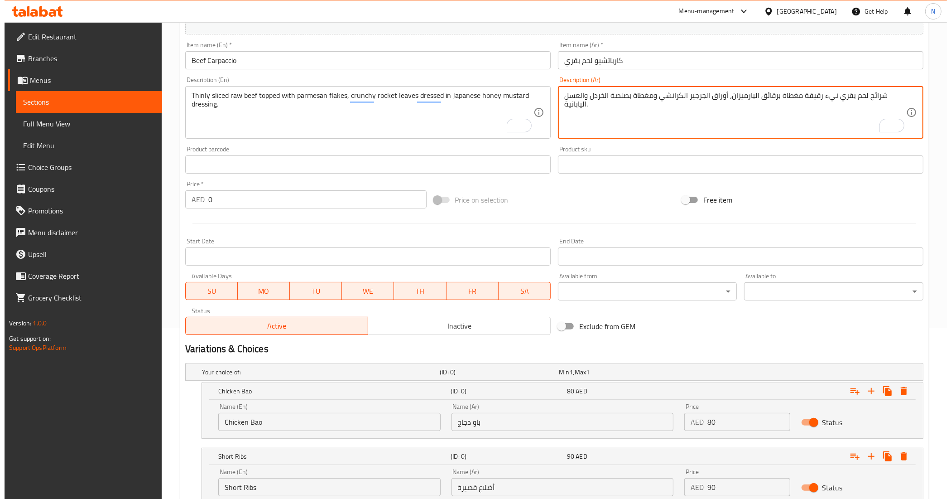
scroll to position [183, 0]
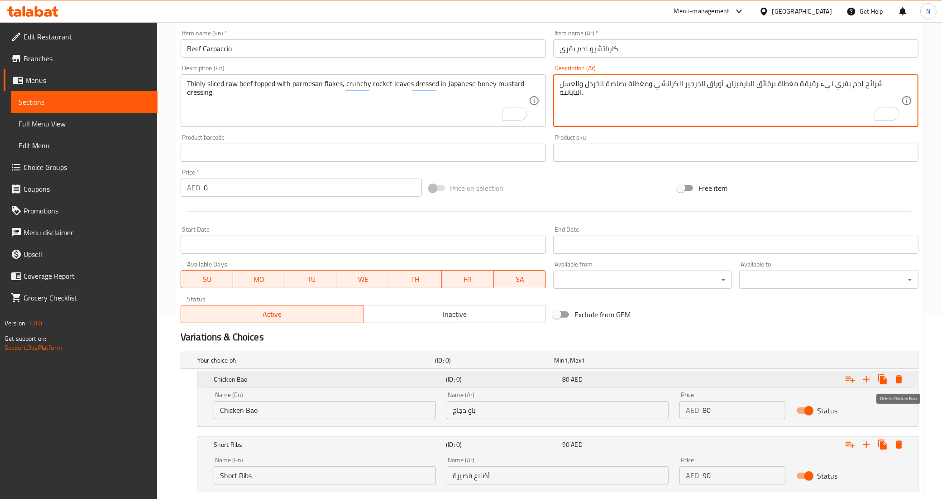
type textarea "شرائح لحم بقري نيء رقيقة مغطاة برقائق البارميزان، أوراق الجرجير الكرانشي ومغطاة…"
click at [902, 377] on icon "Expand" at bounding box center [899, 379] width 11 height 11
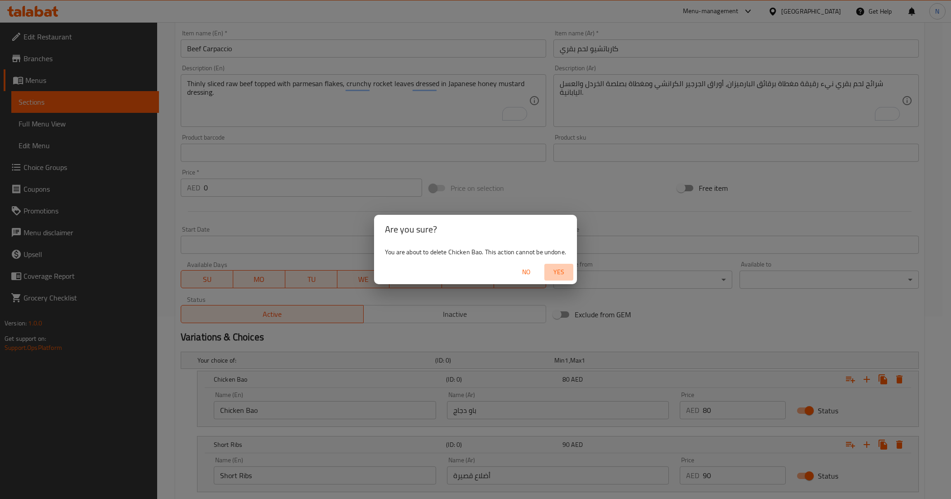
click at [551, 268] on span "Yes" at bounding box center [559, 271] width 22 height 11
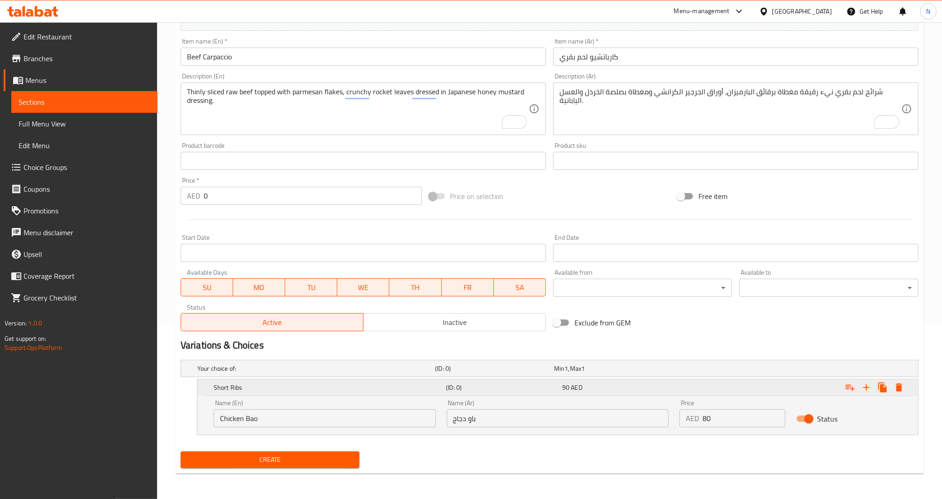
click at [902, 388] on icon "Expand" at bounding box center [899, 387] width 11 height 11
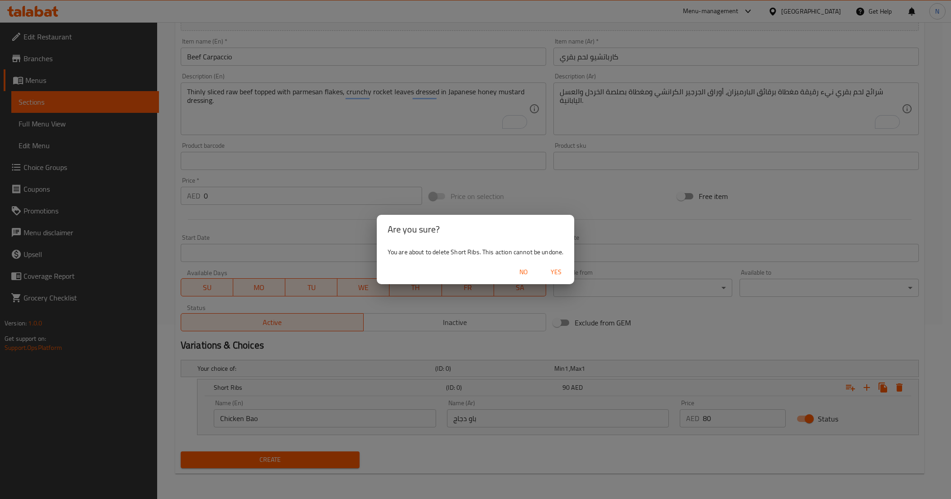
click at [561, 270] on span "Yes" at bounding box center [556, 271] width 22 height 11
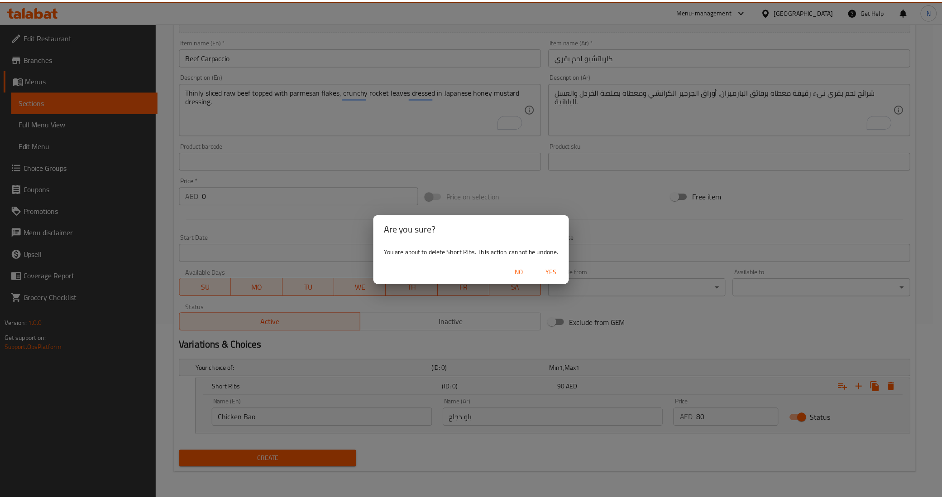
scroll to position [139, 0]
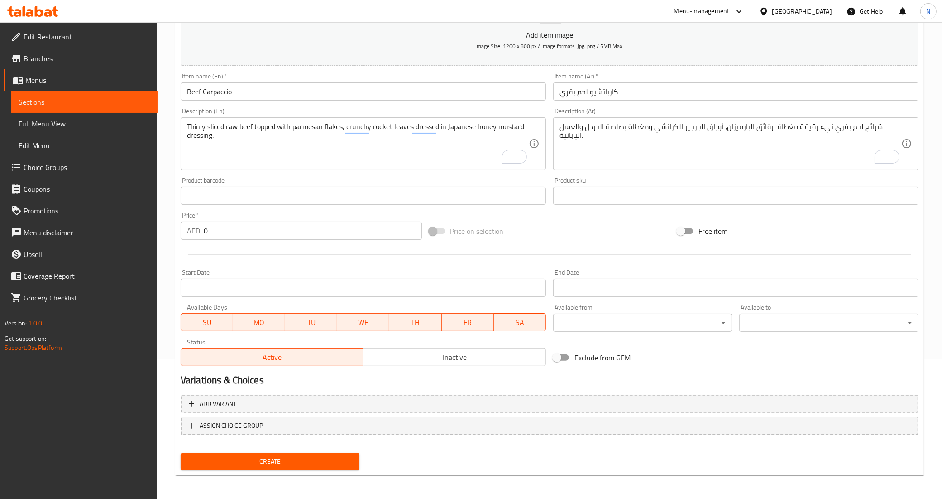
click at [259, 232] on input "0" at bounding box center [313, 230] width 218 height 18
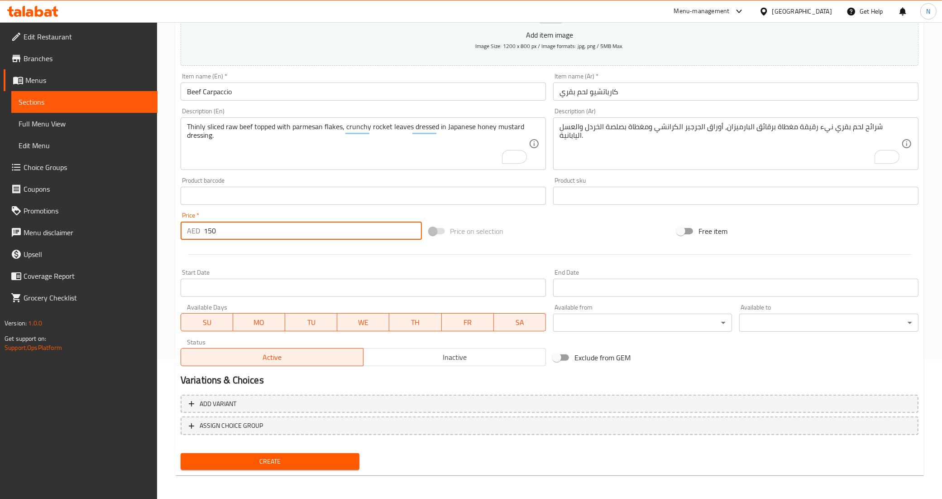
type input "150"
click at [181, 453] on button "Create" at bounding box center [270, 461] width 179 height 17
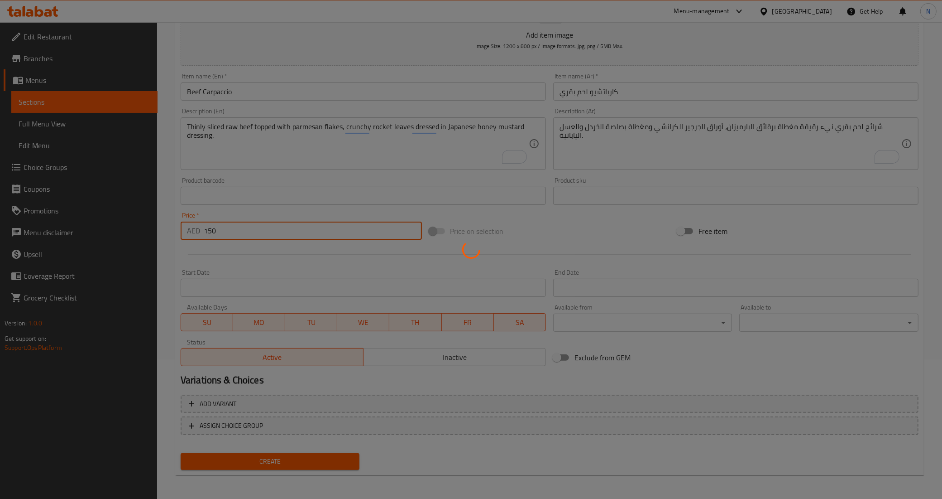
type input "0"
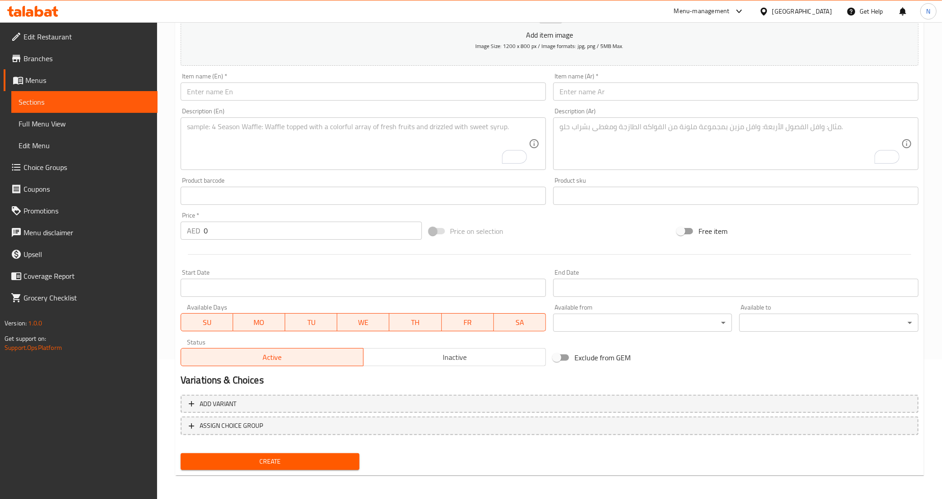
click at [343, 101] on div "Item name (En)   * Item name (En) *" at bounding box center [363, 86] width 373 height 35
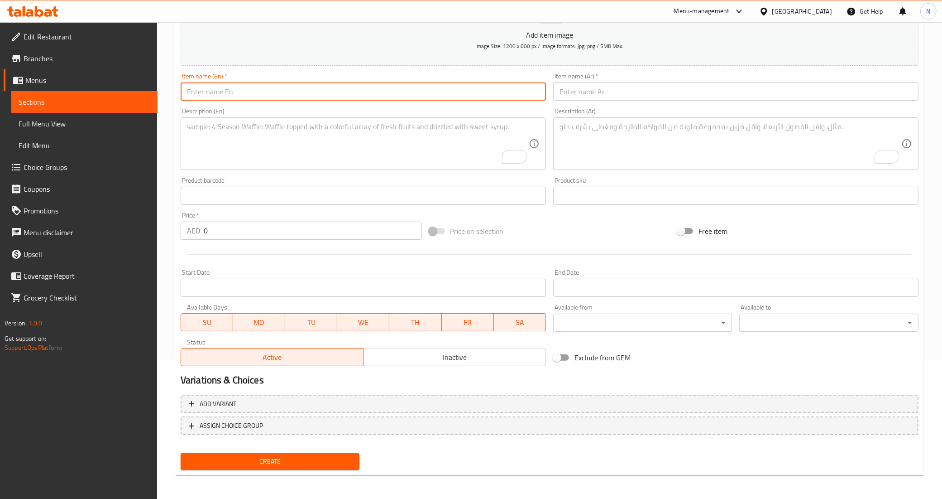
click at [346, 87] on input "text" at bounding box center [363, 91] width 365 height 18
paste input "Duck Tacos"
type input "Duck Tacos"
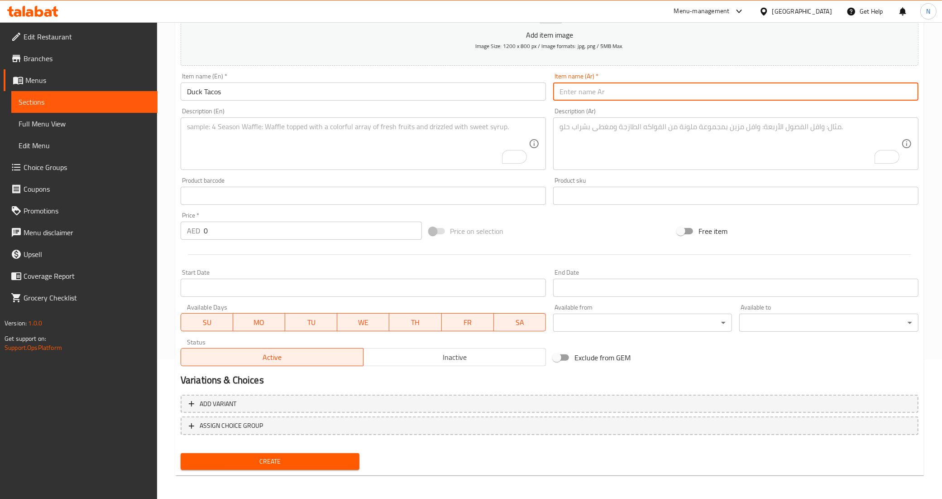
click at [601, 89] on input "text" at bounding box center [735, 91] width 365 height 18
type input "تاكوس بط"
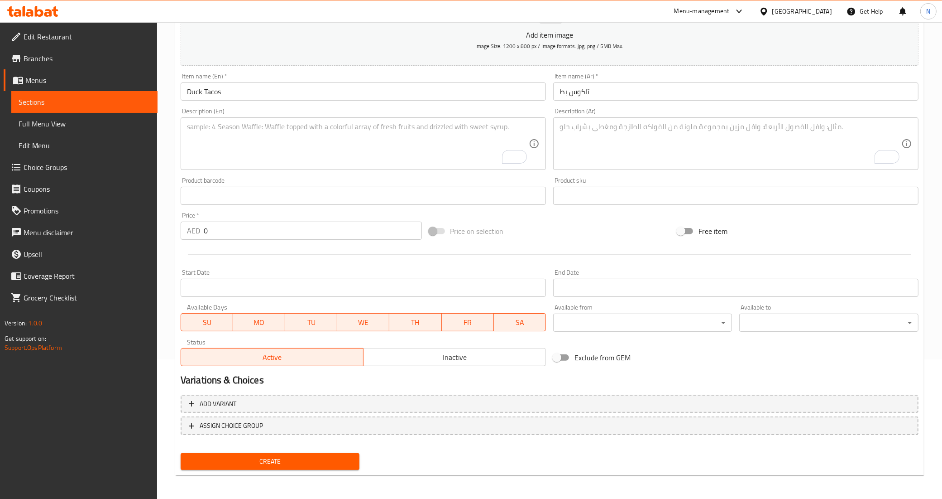
click at [222, 149] on textarea "To enrich screen reader interactions, please activate Accessibility in Grammarl…" at bounding box center [358, 143] width 342 height 43
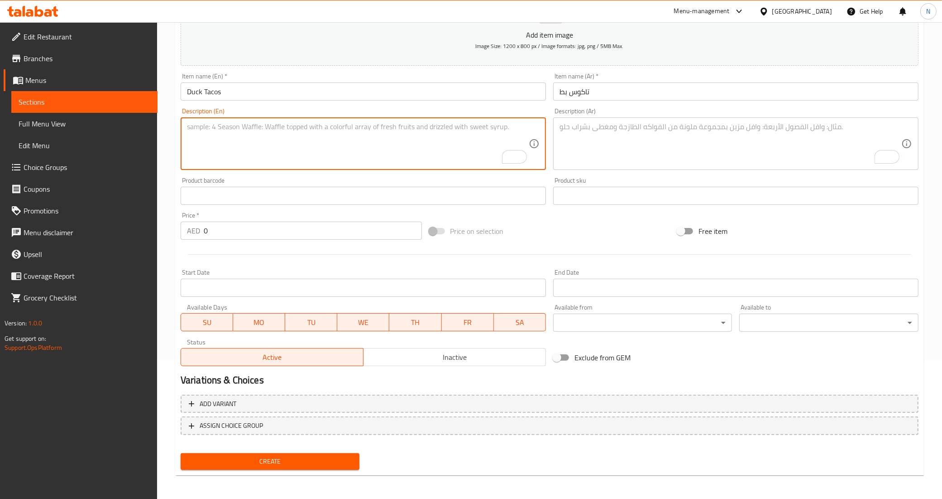
paste textarea "Shredded duck, wrapped in soft tortillas, complemented by hoisin sauce and swee…"
click at [317, 130] on textarea "Shredded duck, wrapped in soft tortillas, complemented by hoisin sauce and swee…" at bounding box center [358, 143] width 342 height 43
click at [317, 138] on textarea "Shredded duck, wrapped in soft tortillas, complemented by hoisin sauce and swee…" at bounding box center [358, 143] width 342 height 43
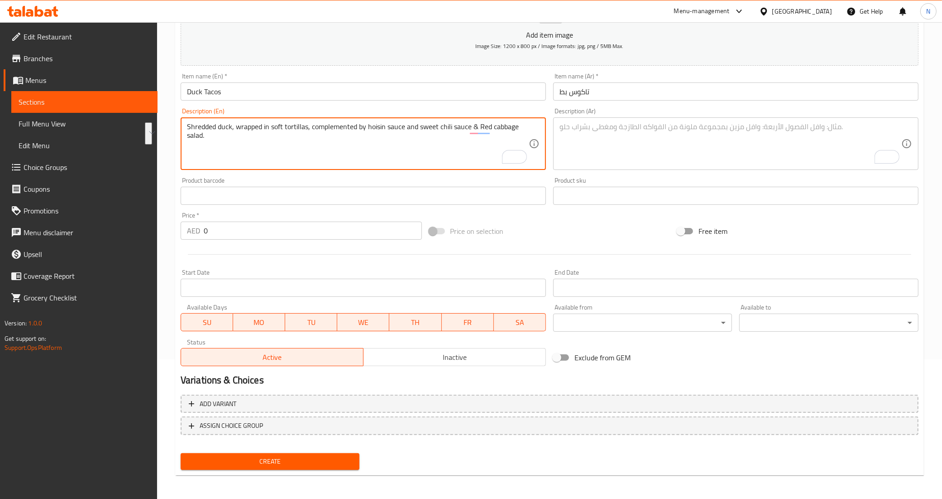
type textarea "Shredded duck, wrapped in soft tortillas, complemented by hoisin sauce and swee…"
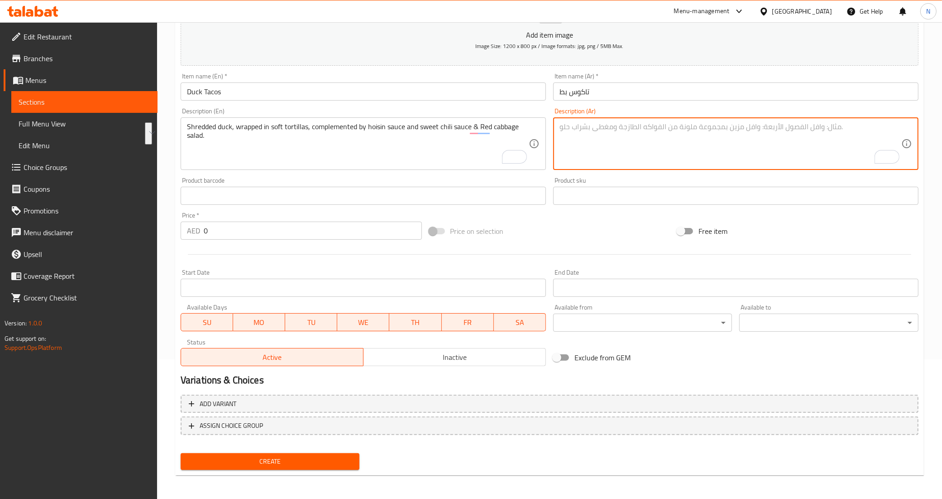
click at [651, 152] on textarea "To enrich screen reader interactions, please activate Accessibility in Grammarl…" at bounding box center [731, 143] width 342 height 43
paste textarea "بطة مقطعة إلى شرائح، ملفوفة في خبز التورتيلا الناعم، مع صلصة هويسين وصلصة الفلف…"
click at [886, 127] on textarea "بطة مقطعة إلى شرائح، ملفوفة في خبز التورتيلا الناعم، مع صلصة هويسين وصلصة الفلف…" at bounding box center [731, 143] width 342 height 43
click at [854, 123] on textarea "بط مقطعة إلى شرائح، ملفوفة في خبز التورتيلا الناعم، مع صلصة هويسين وصلصة الفلفل…" at bounding box center [731, 143] width 342 height 43
drag, startPoint x: 879, startPoint y: 127, endPoint x: 829, endPoint y: 130, distance: 50.9
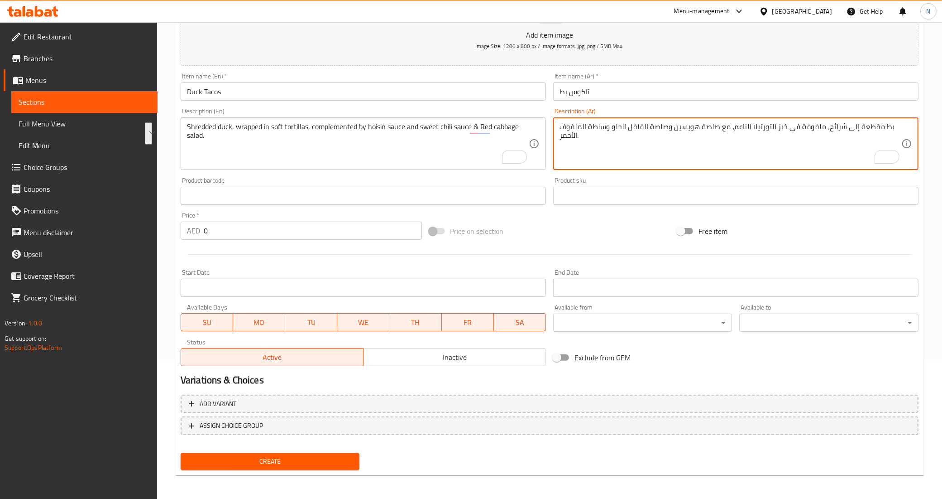
click at [829, 130] on textarea "بط مقطعة إلى شرائح، ملفوفة في خبز التورتيلا الناعم، مع صلصة هويسين وصلصة الفلفل…" at bounding box center [731, 143] width 342 height 43
click at [632, 129] on textarea "بط مبشور، ملفوفة في خبز التورتيلا الناعم، مع صلصة هويسين وصلصة الفلفل الحلو وسل…" at bounding box center [731, 143] width 342 height 43
type textarea "بط مبشور، ملفوفة في خبز التورتيلا الناعم، مع صلصة هويسين وصلصة الفلفل الحلو الح…"
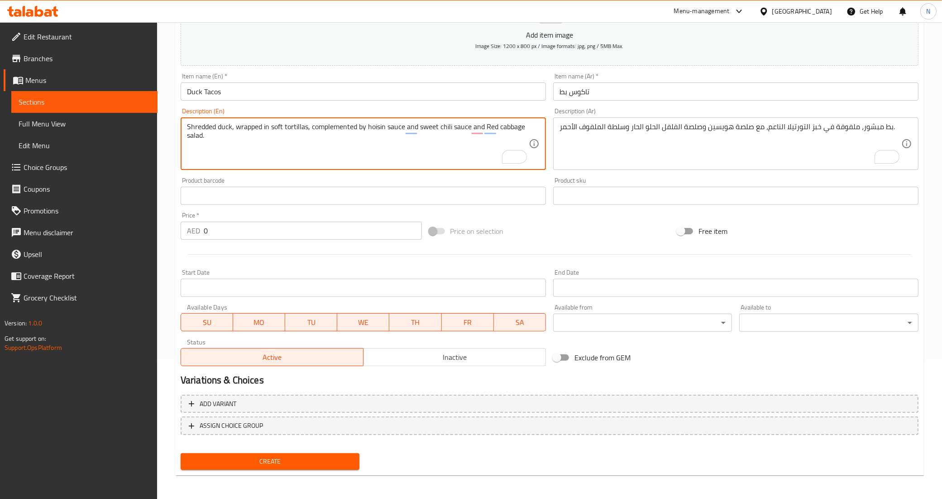
type textarea "Shredded duck, wrapped in soft tortillas, complemented by hoisin sauce and swee…"
click at [576, 96] on input "تاكوس بط" at bounding box center [735, 91] width 365 height 18
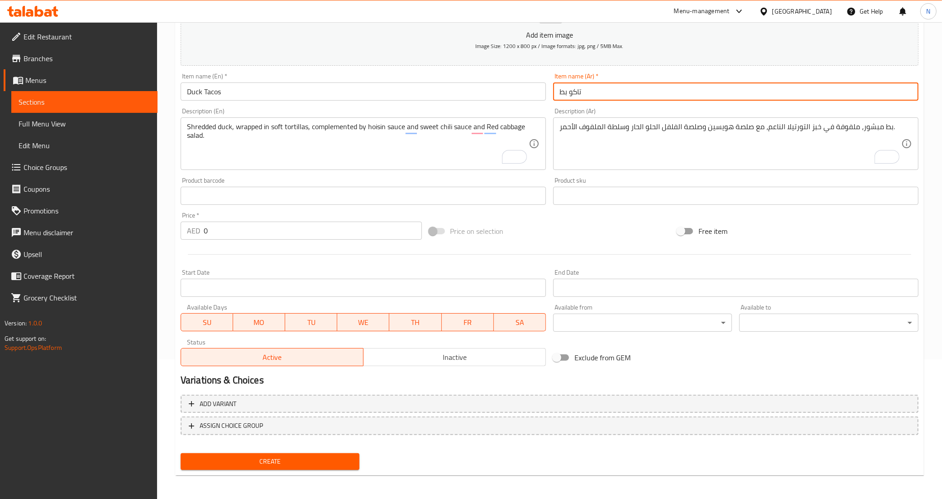
type input "تاكو. بط"
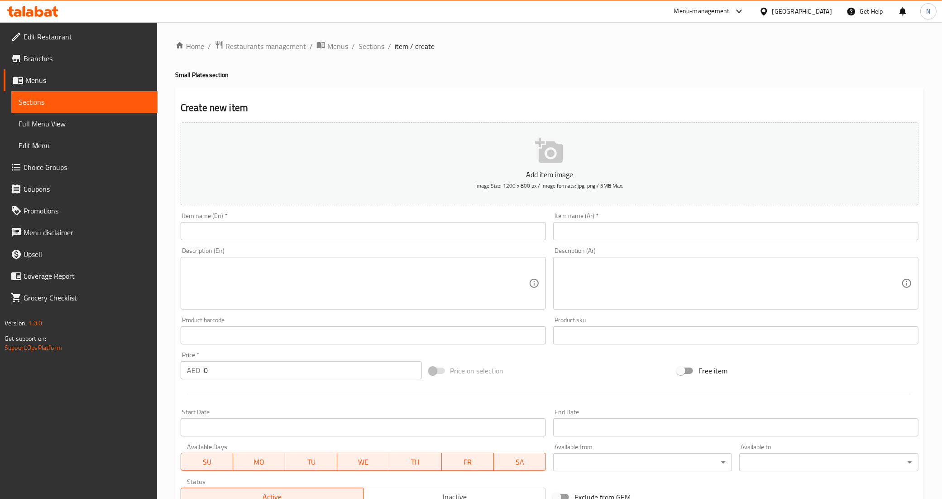
click at [41, 124] on span "Full Menu View" at bounding box center [85, 123] width 132 height 11
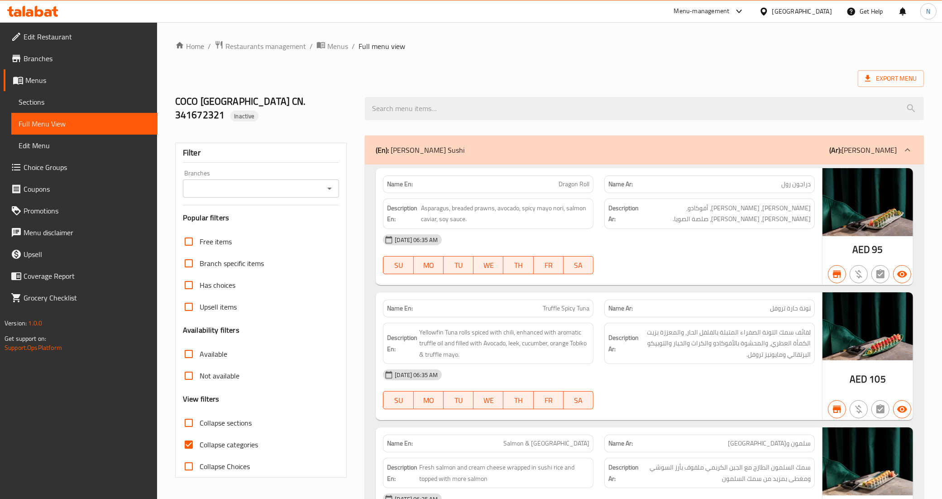
click at [207, 439] on span "Collapse categories" at bounding box center [229, 444] width 58 height 11
click at [200, 433] on input "Collapse categories" at bounding box center [189, 444] width 22 height 22
checkbox input "false"
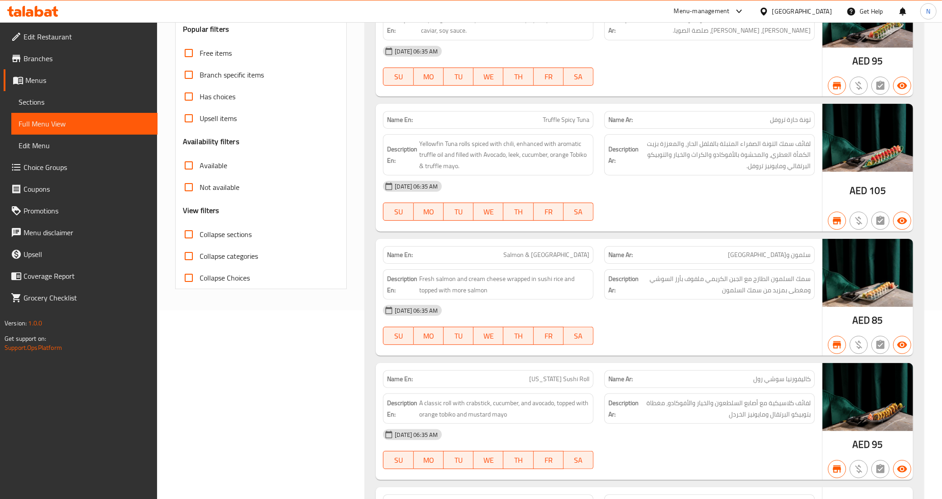
scroll to position [226, 0]
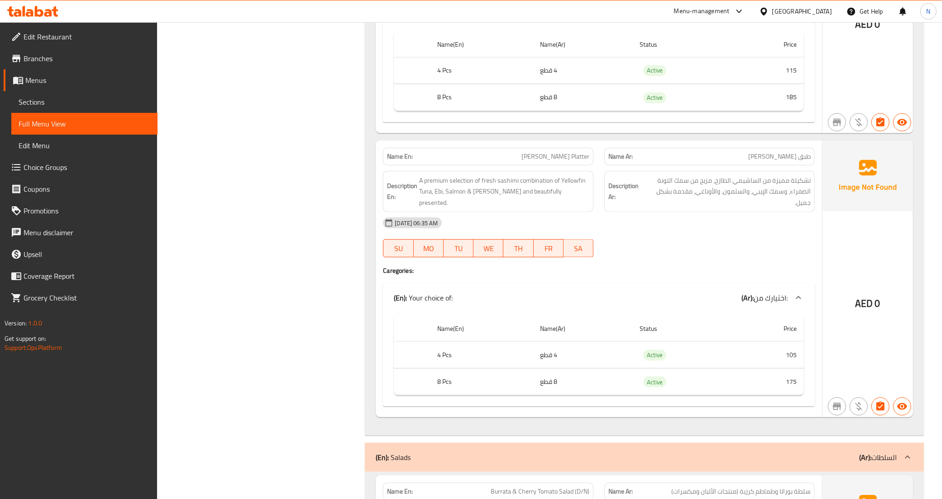
scroll to position [1189, 0]
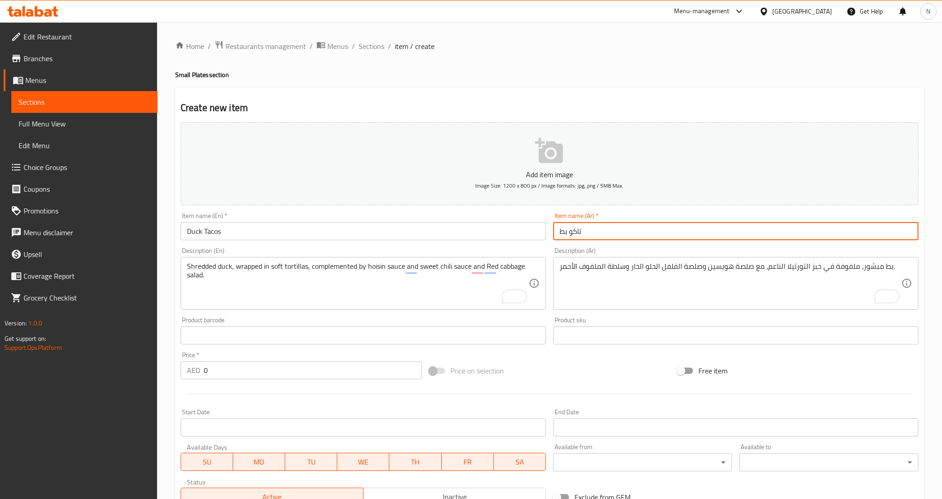
scroll to position [139, 0]
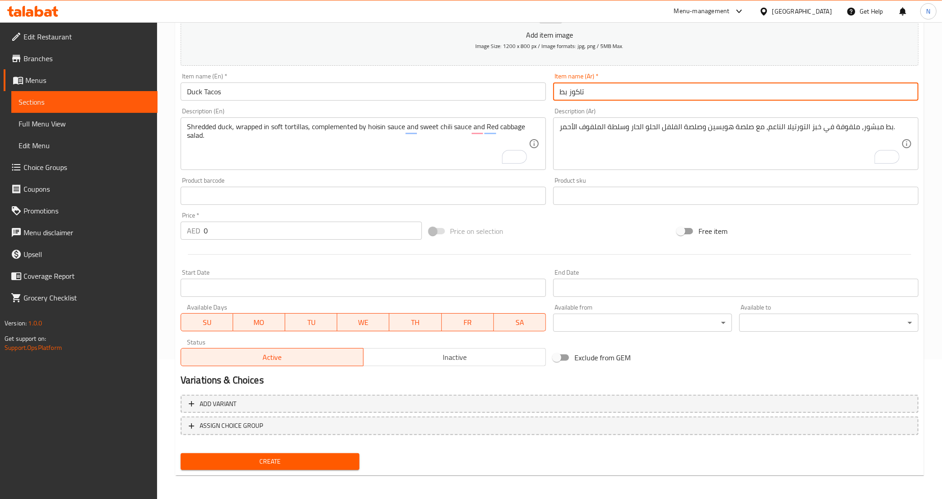
type input "تاكوز بط"
click at [250, 236] on input "0" at bounding box center [313, 230] width 218 height 18
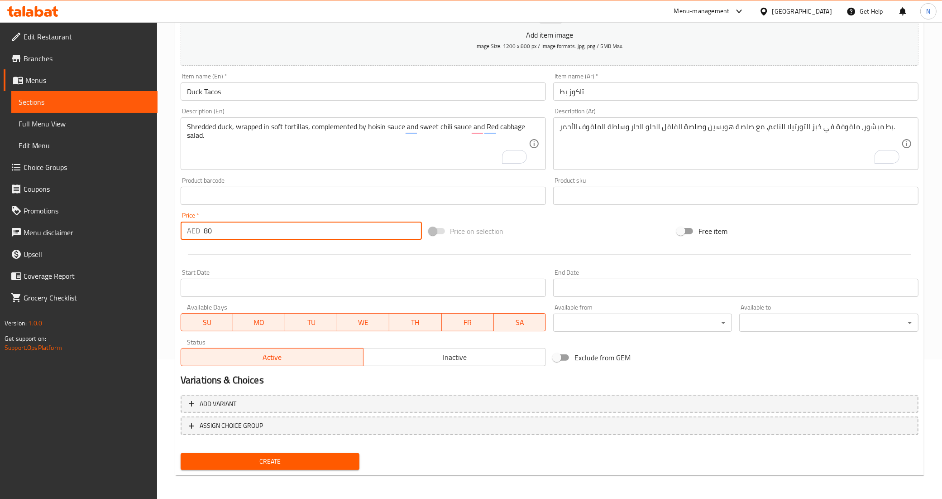
type input "80"
click at [181, 453] on button "Create" at bounding box center [270, 461] width 179 height 17
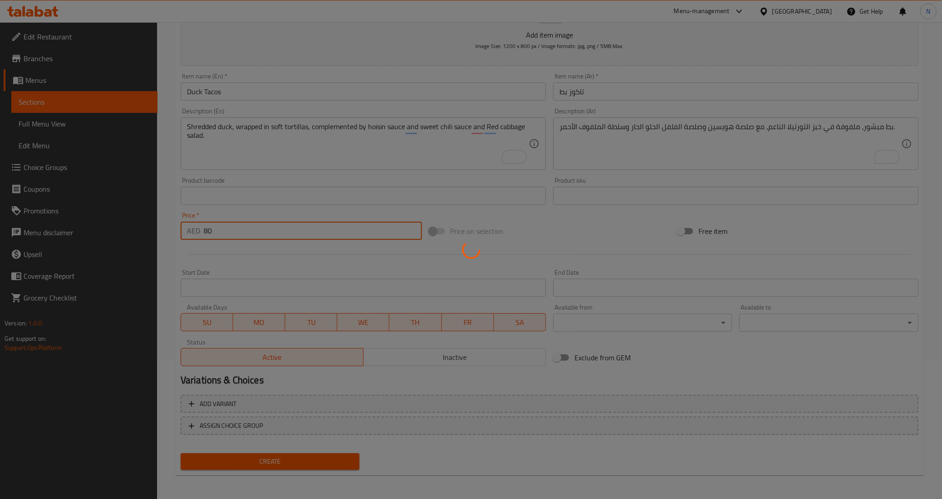
type input "0"
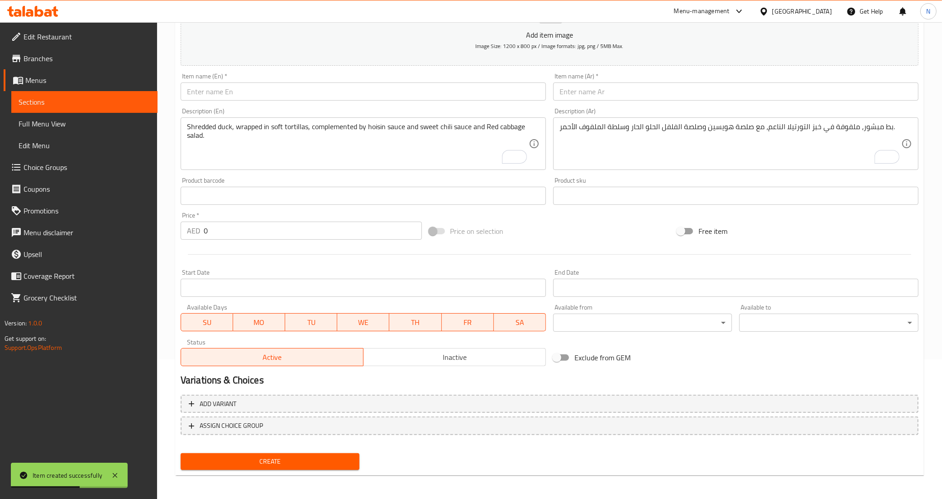
click at [332, 96] on input "text" at bounding box center [363, 91] width 365 height 18
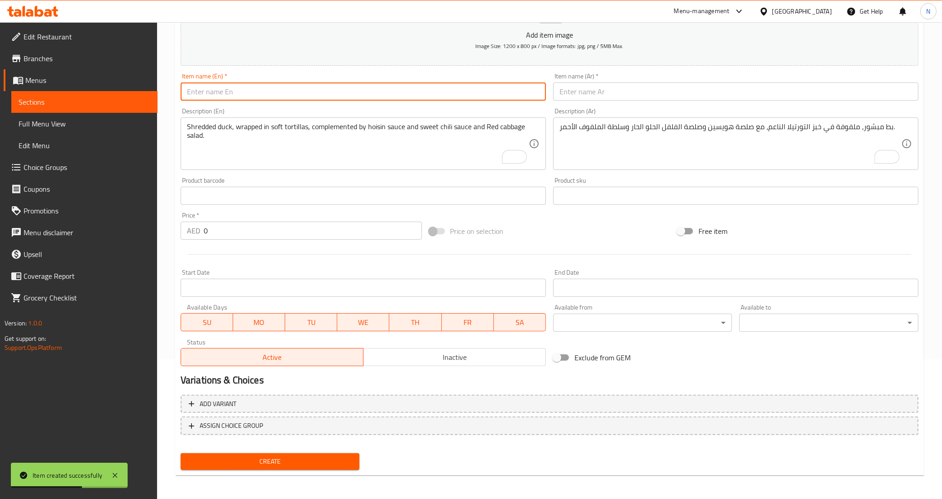
paste input "Hummus Trio"
type input "Hummus Trio"
click at [389, 145] on textarea "Shredded duck, wrapped in soft tortillas, complemented by hoisin sauce and swee…" at bounding box center [358, 143] width 342 height 43
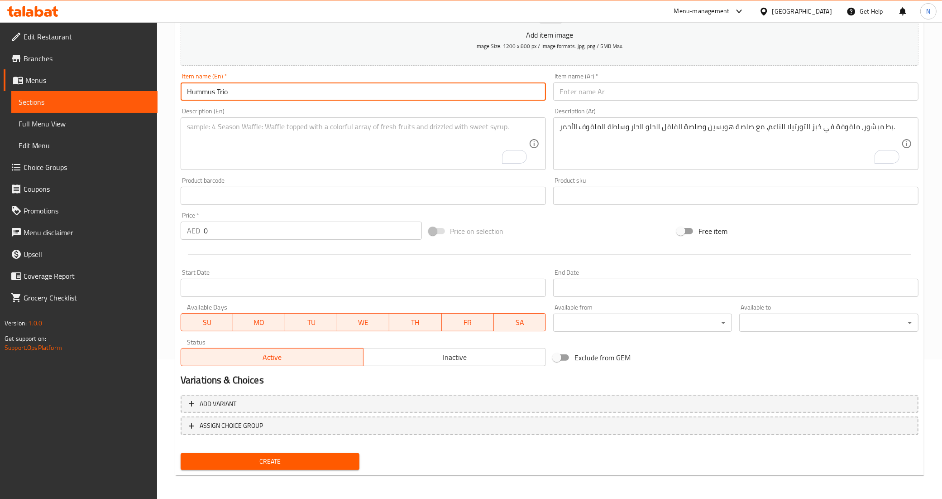
paste textarea "A delightful trio of hummus variations: classic, beetroot and truffle, served w…"
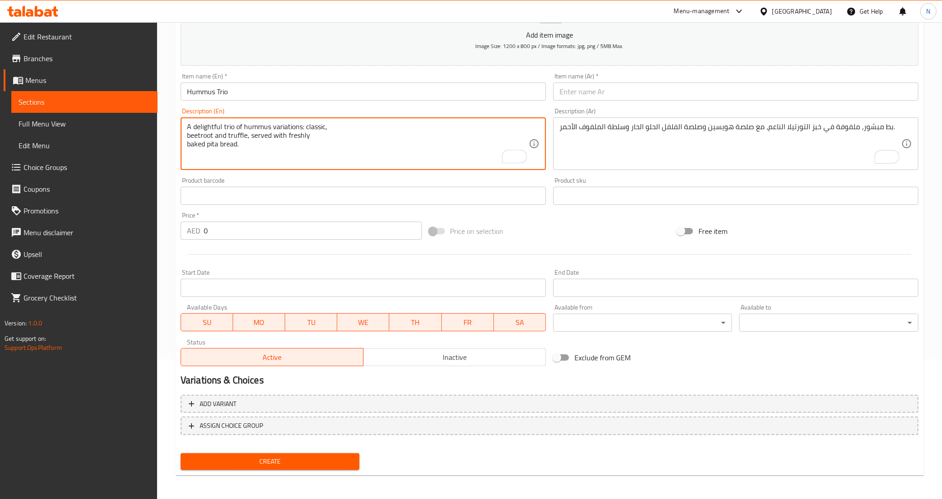
click at [337, 128] on textarea "A delightful trio of hummus variations: classic, beetroot and truffle, served w…" at bounding box center [358, 143] width 342 height 43
click at [209, 130] on textarea "A delightful trio of hummus variations: classic, beetroot and truffle, served w…" at bounding box center [358, 143] width 342 height 43
click at [497, 127] on textarea "A trio of hummus variations: classic, beetroot and truffle, served with freshly…" at bounding box center [358, 143] width 342 height 43
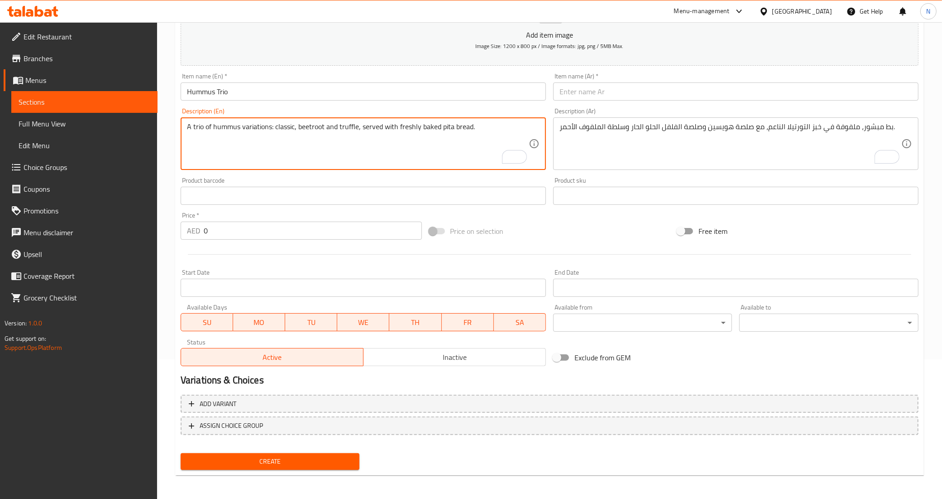
click at [497, 127] on textarea "A trio of hummus variations: classic, beetroot and truffle, served with freshly…" at bounding box center [358, 143] width 342 height 43
type textarea "A trio of hummus variations: classic, beetroot and truffle, served with freshly…"
click at [639, 147] on textarea "بط مبشور، ملفوفة في خبز التورتيلا الناعم، مع صلصة هويسين وصلصة الفلفل الحلو الح…" at bounding box center [731, 143] width 342 height 43
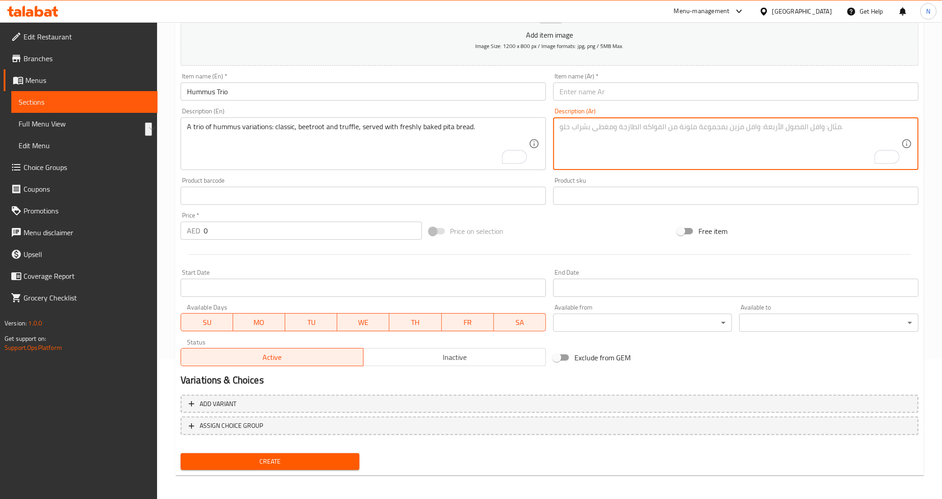
paste textarea "ثلاثية من أنواع الحمص: الكلاسيكي، والشمندر، والكمأة، تقدم مع خبز البيتا الطازج."
click at [786, 128] on textarea "ثلاثية من أنواع الحمص: الكلاسيكي، والشمندر، والكمأة، تقدم مع خبز البيتا الطازج." at bounding box center [731, 143] width 342 height 43
click at [689, 134] on textarea "تريو من أنواع الحمص: الكلاسيكي، والشمندر، والكمأة، تقدم مع خبز البيتا الطازج." at bounding box center [731, 143] width 342 height 43
click at [578, 130] on textarea "تريو من أنواع الحمص: الكلاسيكي، الشمندر، والكمأة، تقدم مع خبز البيتا الطازج." at bounding box center [731, 143] width 342 height 43
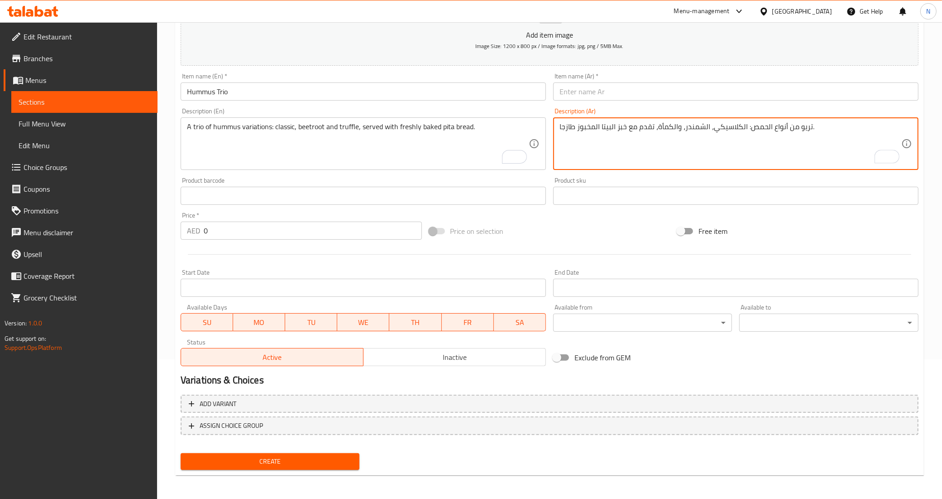
type textarea "تريو من أنواع الحمص: الكلاسيكي، الشمندر، والكمأة، تقدم مع خبز البيتا المخبوز طا…"
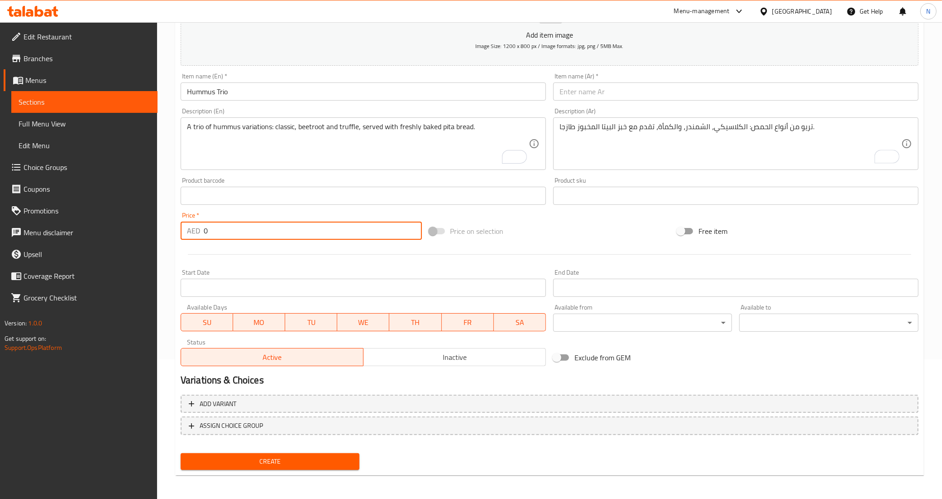
click at [278, 231] on input "0" at bounding box center [313, 230] width 218 height 18
type input "60"
click at [181, 453] on button "Create" at bounding box center [270, 461] width 179 height 17
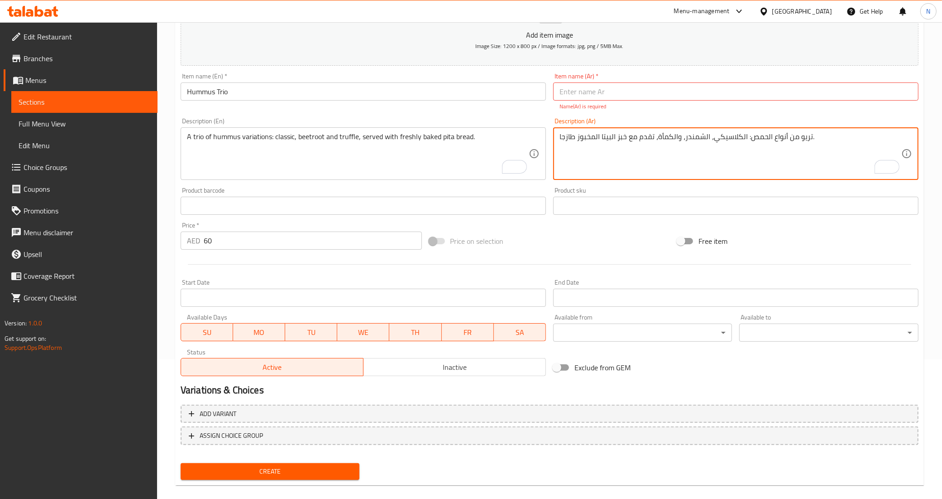
click at [804, 135] on textarea "تريو من أنواع الحمص: الكلاسيكي، الشمندر، والكمأة، تقدم مع خبز البيتا المخبوز طا…" at bounding box center [731, 153] width 342 height 43
click at [632, 79] on div "Item name (Ar)   * Item name (Ar) * Name(Ar) is required" at bounding box center [735, 92] width 365 height 38
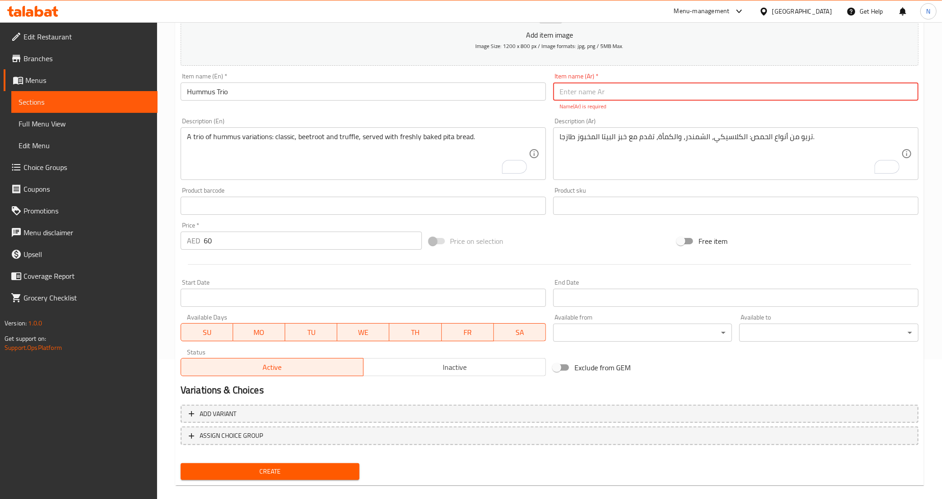
drag, startPoint x: 625, startPoint y: 88, endPoint x: 646, endPoint y: 100, distance: 23.7
click at [625, 88] on input "text" at bounding box center [735, 91] width 365 height 18
paste input "تريو"
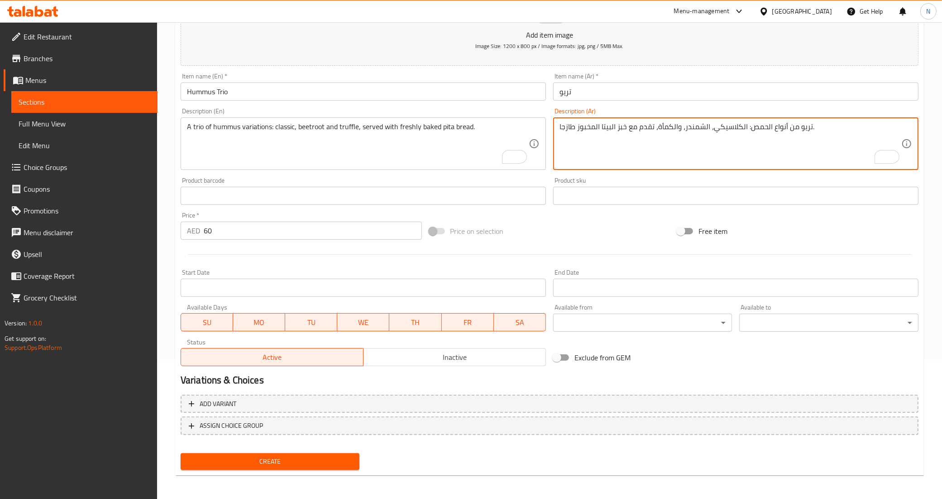
click at [761, 130] on textarea "تريو من أنواع الحمص: الكلاسيكي، الشمندر، والكمأة، تقدم مع خبز البيتا المخبوز طا…" at bounding box center [731, 143] width 342 height 43
click at [612, 97] on input "تريو" at bounding box center [735, 91] width 365 height 18
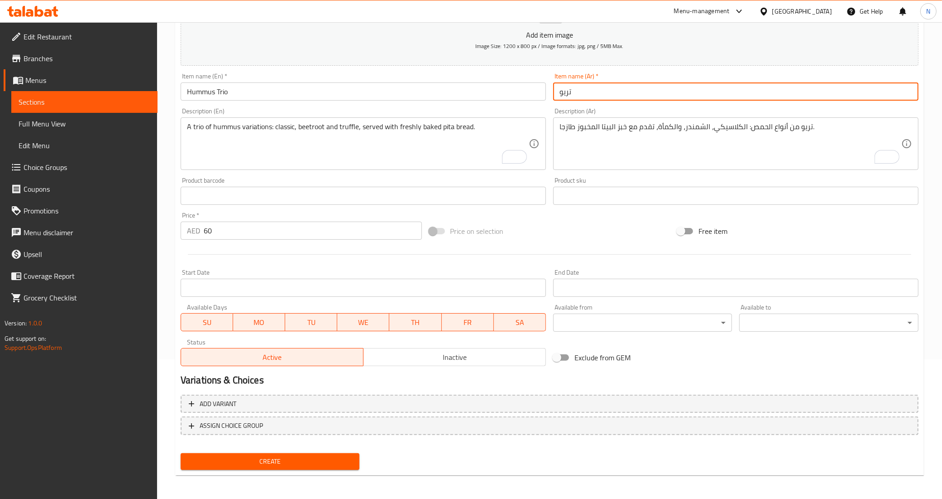
paste input "الحمص"
type input "تريو الحمص"
click at [181, 453] on button "Create" at bounding box center [270, 461] width 179 height 17
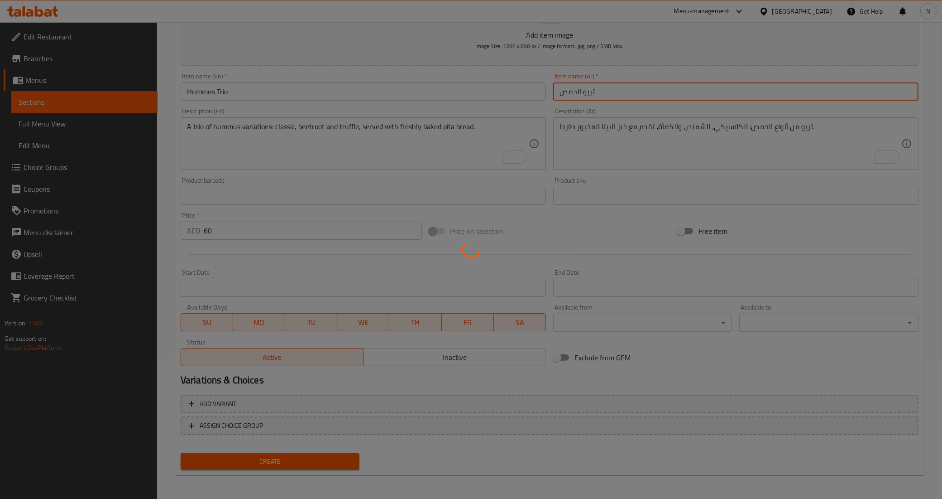
type input "0"
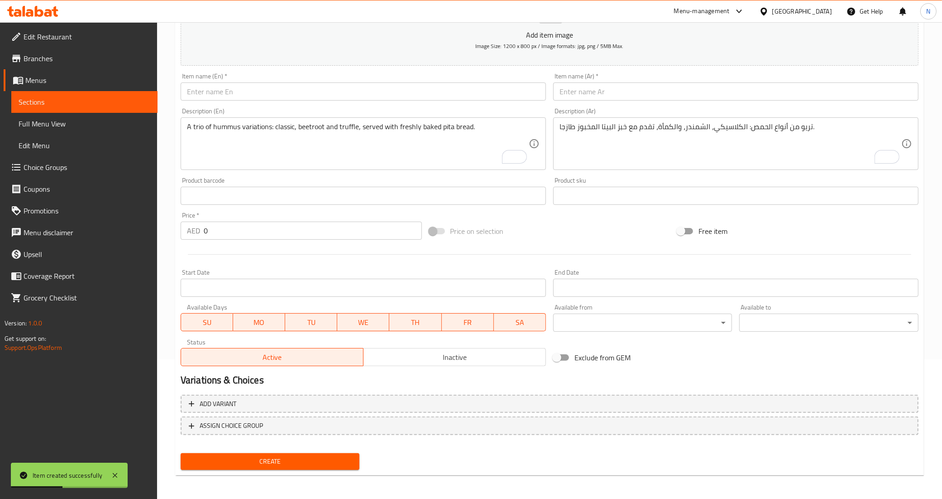
click at [394, 96] on input "text" at bounding box center [363, 91] width 365 height 18
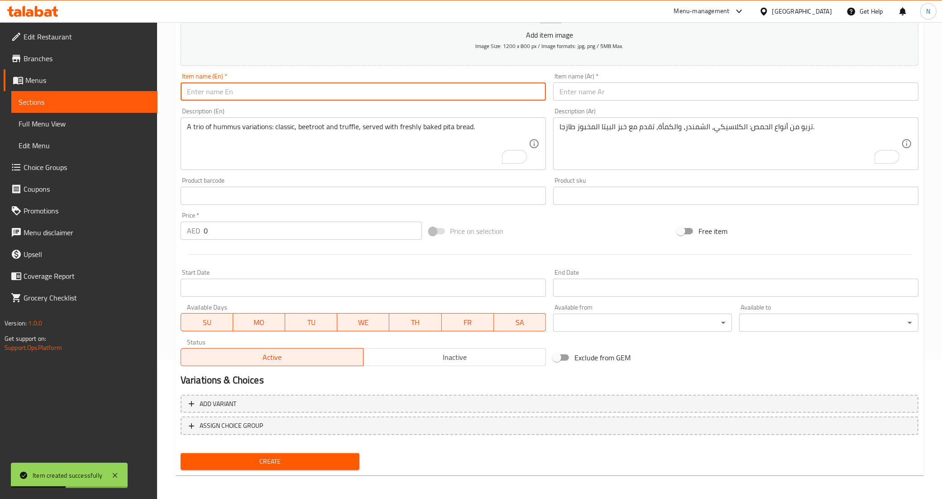
paste input "Duck Rolls"
type input "Duck Rolls"
click at [635, 97] on input "text" at bounding box center [735, 91] width 365 height 18
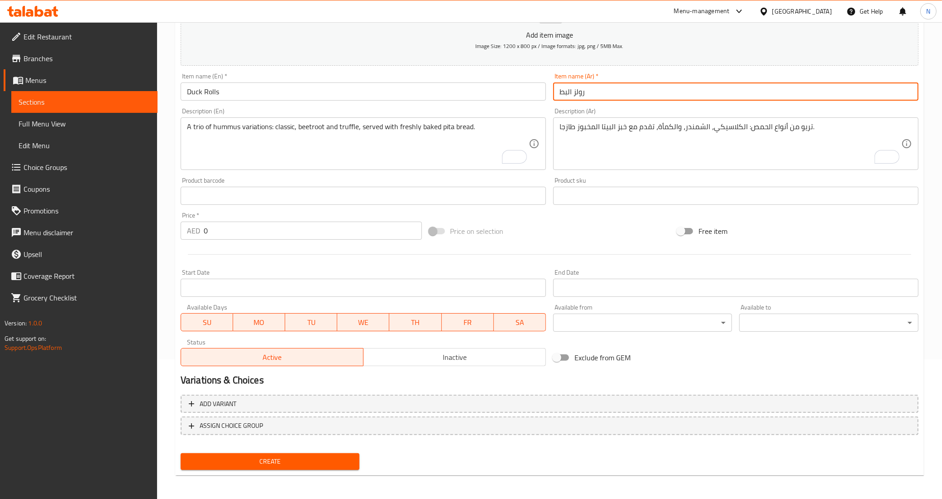
type input "رولز البط"
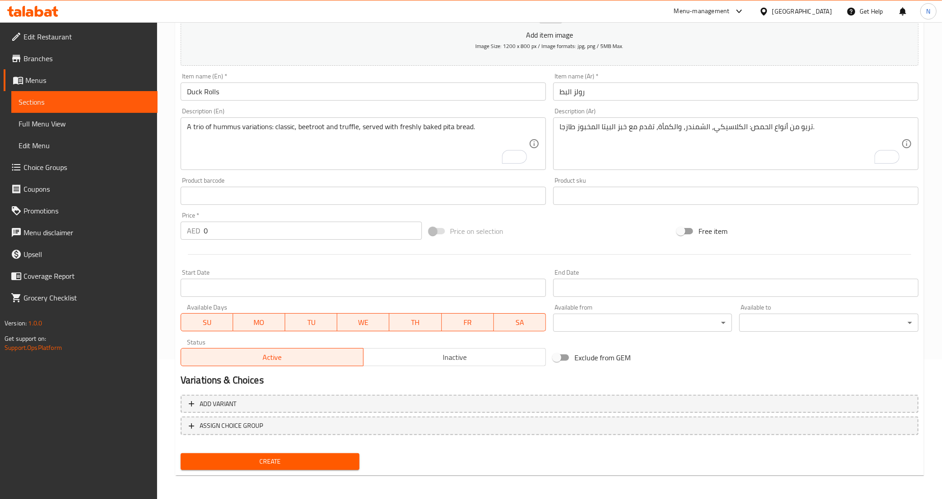
click at [306, 150] on textarea "A trio of hummus variations: classic, beetroot and truffle, served with freshly…" at bounding box center [358, 143] width 342 height 43
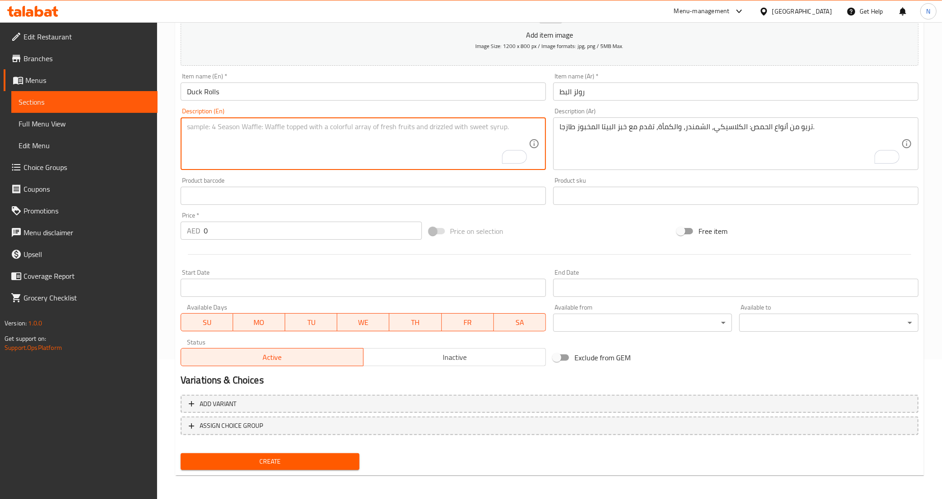
paste textarea "Crispy spring rolls filled with aromatic duck confit and served with sweet chil…"
click at [340, 127] on textarea "Crispy spring rolls filled with aromatic duck confit and served with sweet chil…" at bounding box center [358, 143] width 342 height 43
click at [484, 127] on textarea "Crispy spring rolls filled with aromatic duck confit and served with sweet chil…" at bounding box center [358, 143] width 342 height 43
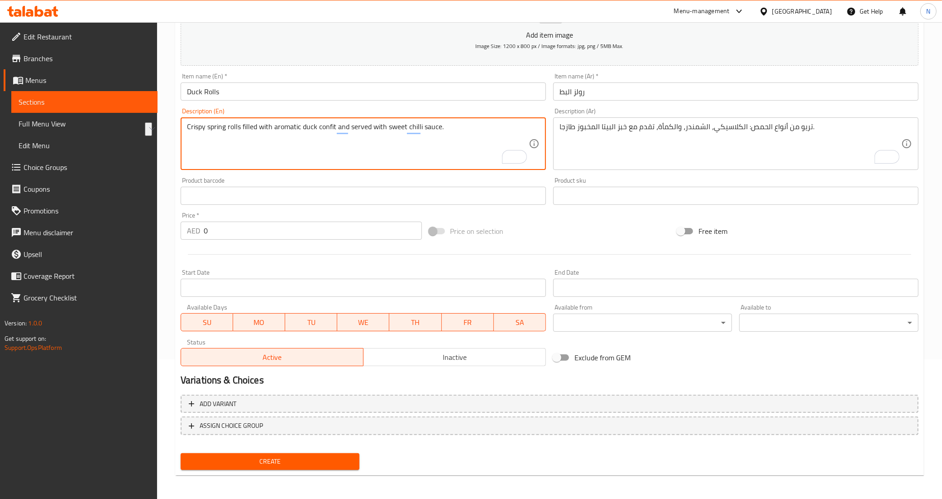
type textarea "Crispy spring rolls filled with aromatic duck confit and served with sweet chil…"
click at [610, 123] on textarea "تريو من أنواع الحمص: الكلاسيكي، الشمندر، والكمأة، تقدم مع خبز البيتا المخبوز طا…" at bounding box center [731, 143] width 342 height 43
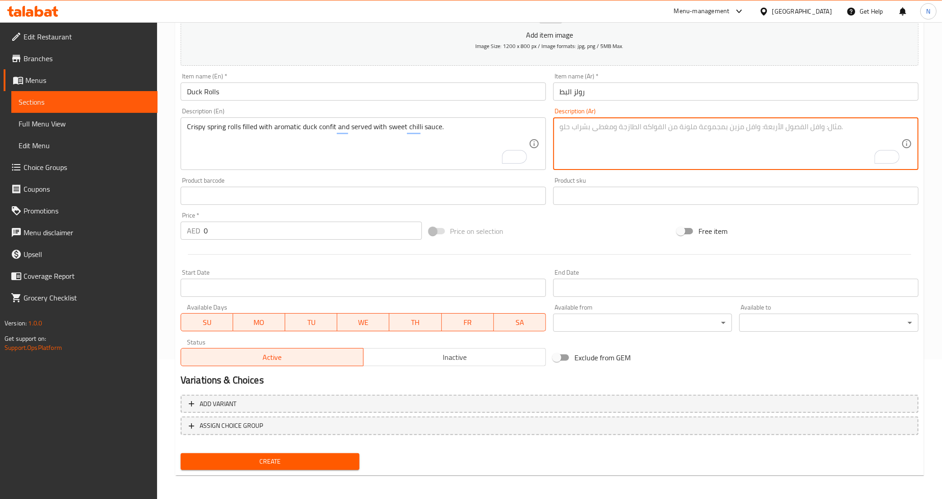
paste textarea "لفائف الربيع المقرمشة المحشوة بمرق البط العطري وتقدم مع صلصة الفلفل الحلو."
click at [791, 130] on textarea "لفائف الربيع المقرمشة المحشوة بمرق البط العطري وتقدم مع صلصة الفلفل الحلو." at bounding box center [731, 143] width 342 height 43
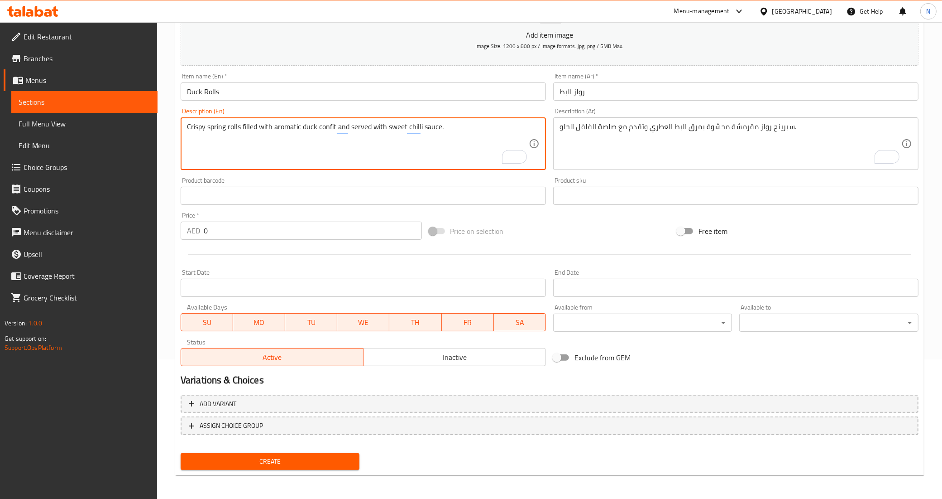
click at [323, 134] on textarea "Crispy spring rolls filled with aromatic duck confit and served with sweet chil…" at bounding box center [358, 143] width 342 height 43
click at [326, 128] on textarea "Crispy spring rolls filled with aromatic duck confit and served with sweet chil…" at bounding box center [358, 143] width 342 height 43
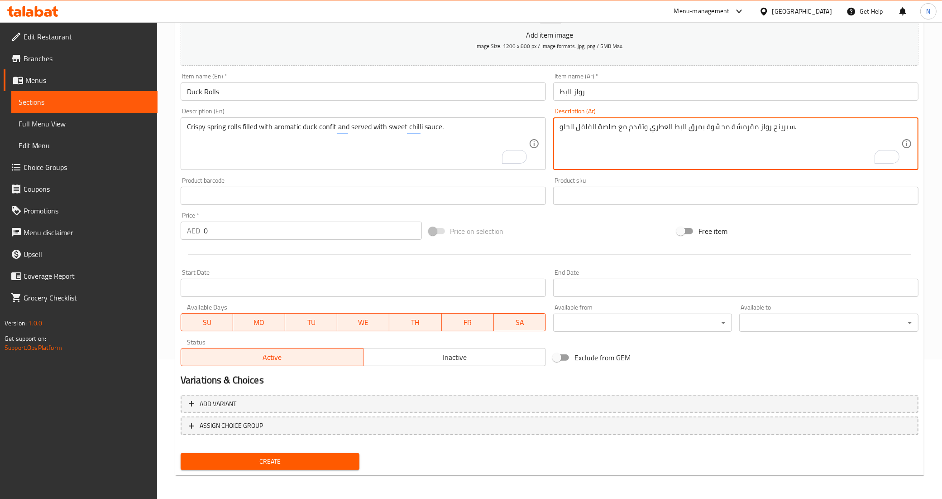
drag, startPoint x: 701, startPoint y: 128, endPoint x: 688, endPoint y: 131, distance: 13.1
paste textarea "confit"
paste textarea "ونفيت"
click at [807, 125] on textarea "سبرينج رولز مقرمشة محشوة بكونفيت البط العطري وتقدم مع صلصة الفلفل الحلو." at bounding box center [731, 143] width 342 height 43
type textarea "سبرينج رولز مقرمشة محشوة بكونفيت البط العطري وتقدم مع صلصة الفلفل الحلو الحار."
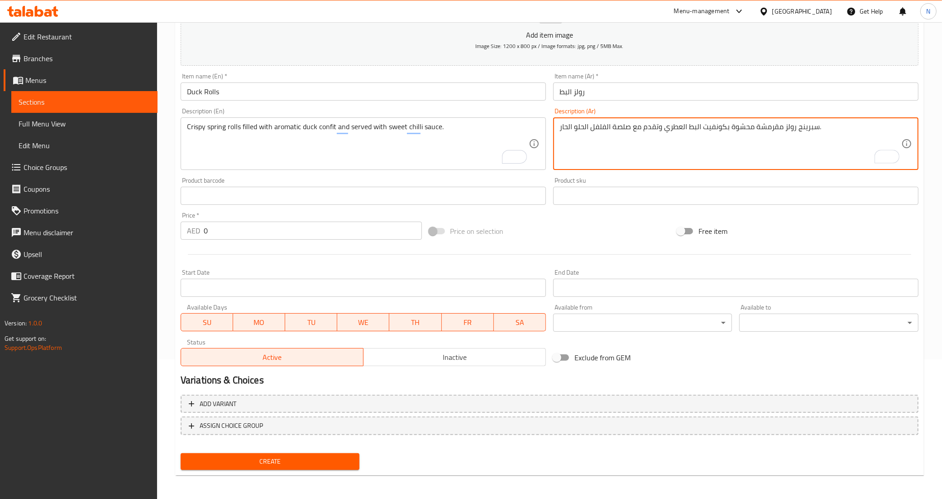
click at [304, 228] on input "0" at bounding box center [313, 230] width 218 height 18
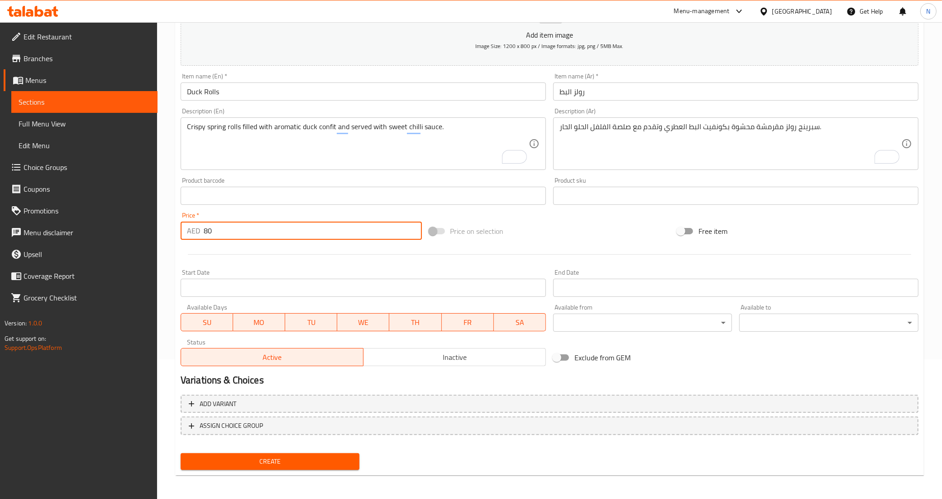
type input "80"
click at [181, 453] on button "Create" at bounding box center [270, 461] width 179 height 17
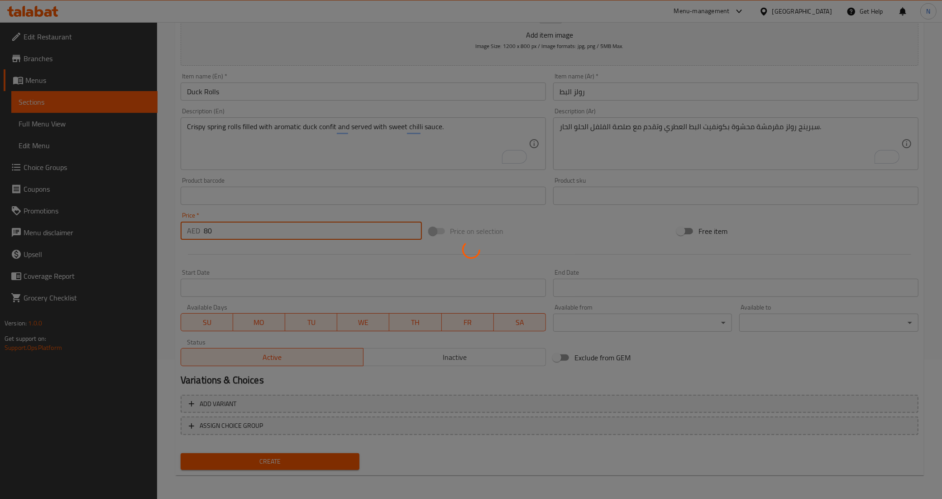
type input "0"
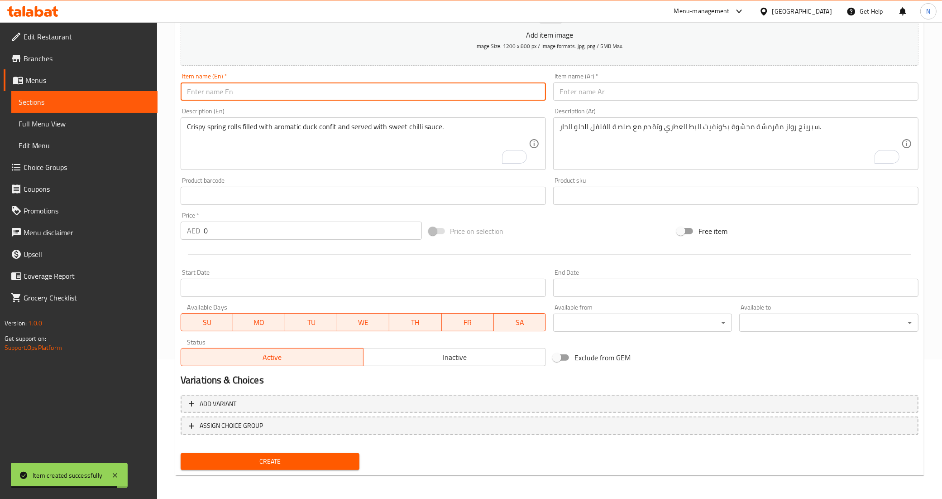
click at [395, 94] on input "text" at bounding box center [363, 91] width 365 height 18
paste input "Buffalo Chicken Lollipops"
type input "Buffalo Chicken Lollipops"
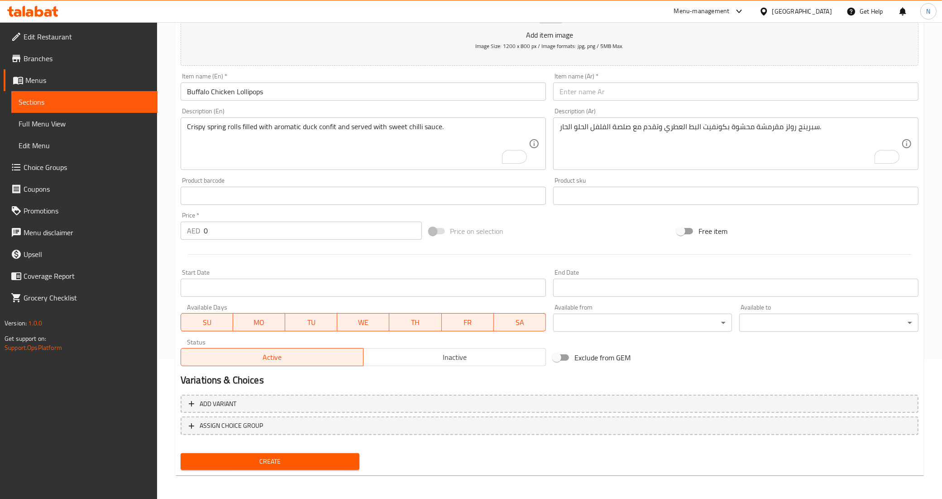
click at [374, 137] on textarea "Crispy spring rolls filled with aromatic duck confit and served with sweet chil…" at bounding box center [358, 143] width 342 height 43
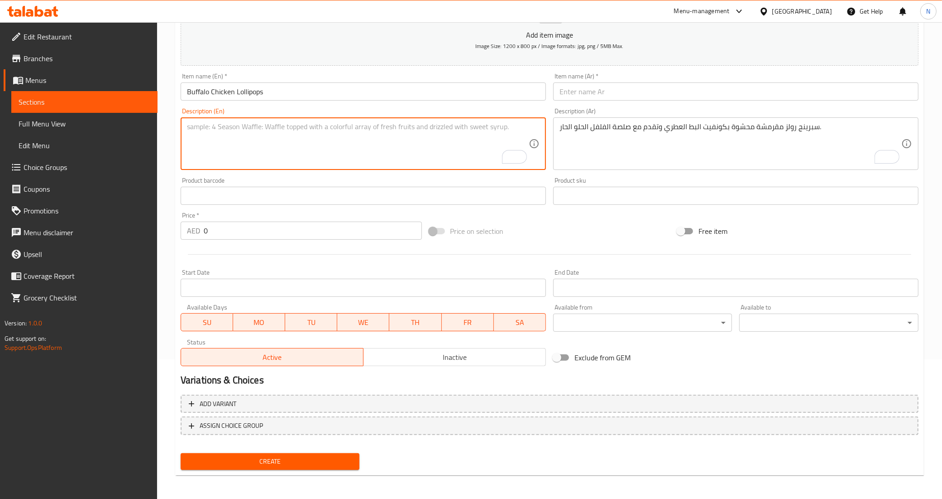
paste textarea "Tender chicken lollipops glazed in spicy buffalo sauce, garnished with microgre…"
click at [372, 122] on textarea "Tender chicken lollipops glazed in spicy buffalo sauce, garnished with microgre…" at bounding box center [358, 143] width 342 height 43
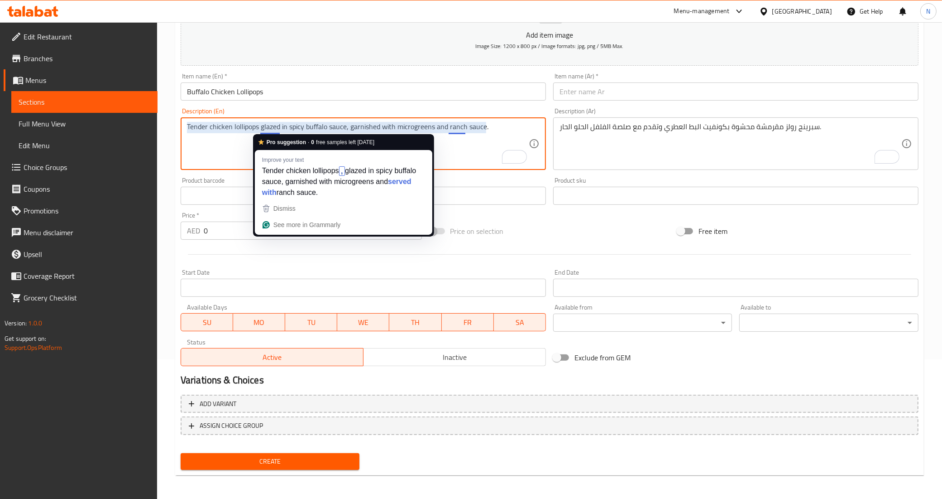
type textarea "Tender chicken lollipops glazed in spicy buffalo sauce, garnished with microgre…"
click at [289, 121] on div "Tender chicken lollipops glazed in spicy buffalo sauce, garnished with microgre…" at bounding box center [363, 143] width 365 height 53
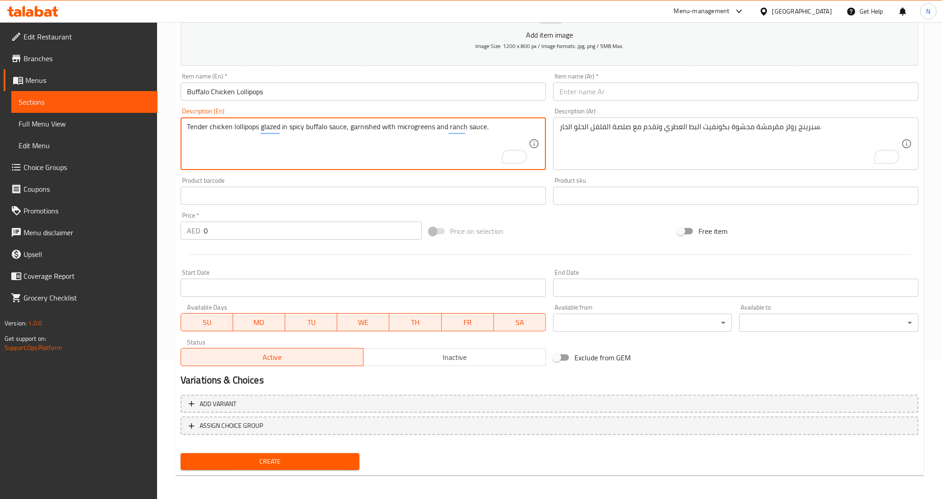
click at [289, 121] on div "Tender chicken lollipops glazed in spicy buffalo sauce, garnished with microgre…" at bounding box center [363, 143] width 365 height 53
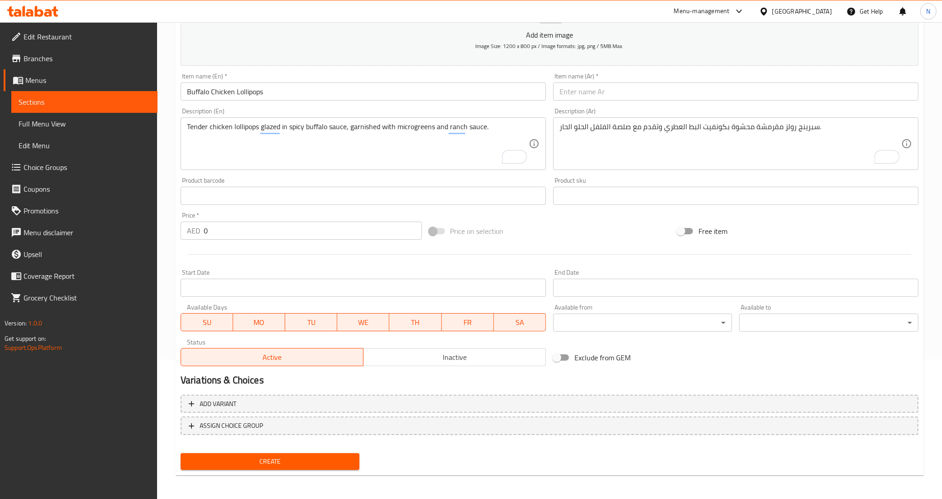
click at [289, 121] on div "Tender chicken lollipops glazed in spicy buffalo sauce, garnished with microgre…" at bounding box center [363, 143] width 365 height 53
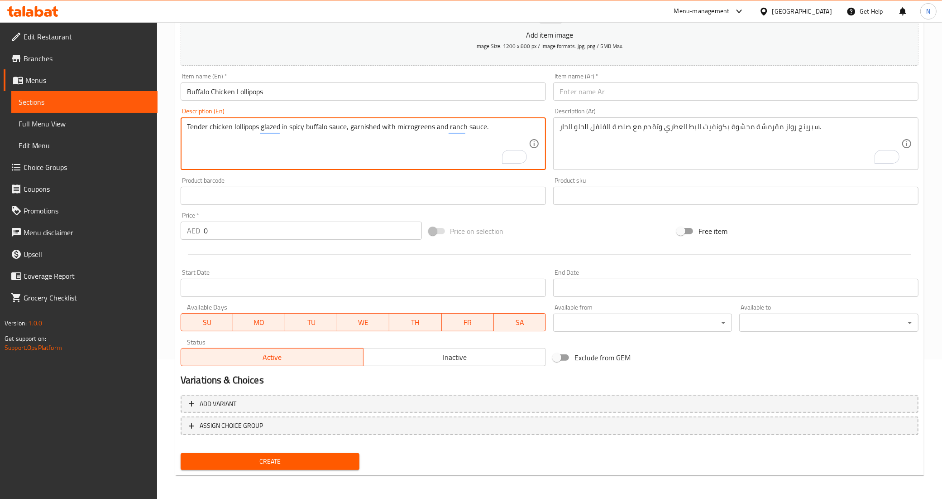
click at [286, 124] on textarea "Tender chicken lollipops glazed in spicy buffalo sauce, garnished with microgre…" at bounding box center [358, 143] width 342 height 43
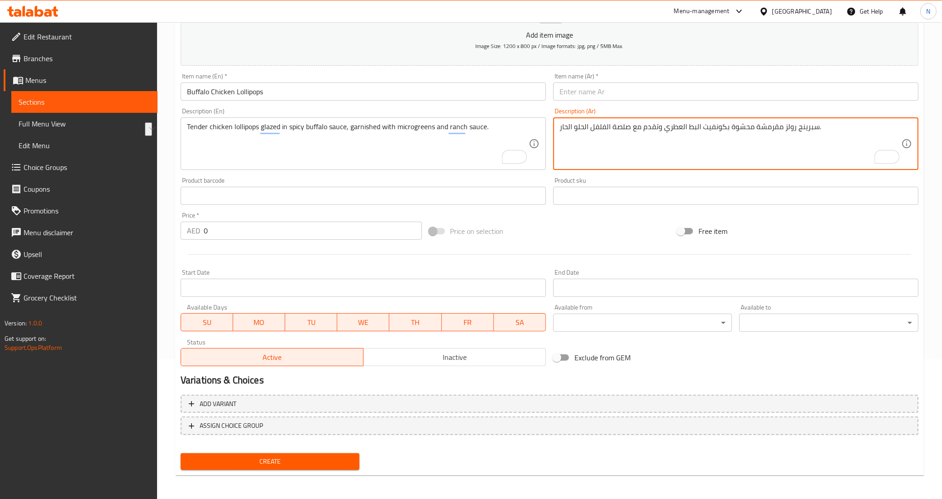
click at [642, 135] on textarea "سبرينج رولز مقرمشة محشوة بكونفيت البط العطري وتقدم مع صلصة الفلفل الحلو الحار." at bounding box center [731, 143] width 342 height 43
paste textarea "مصاصات دجاج طرية مغطاة بصلصة بافالو حارة ومزينة بالخضراوات الصغيرة وصلصة الرانش."
click at [817, 128] on textarea "مصاصات دجاج طرية مغطاة بصلصة بافالو حارة ومزينة بالخضراوات الصغيرة وصلصة الرانش." at bounding box center [731, 143] width 342 height 43
click at [771, 128] on textarea "لولي بوب دجاج طرية مغطاة بصلصة بافالو حارة ومزينة بالخضراوات الصغيرة وصلصة الرا…" at bounding box center [731, 143] width 342 height 43
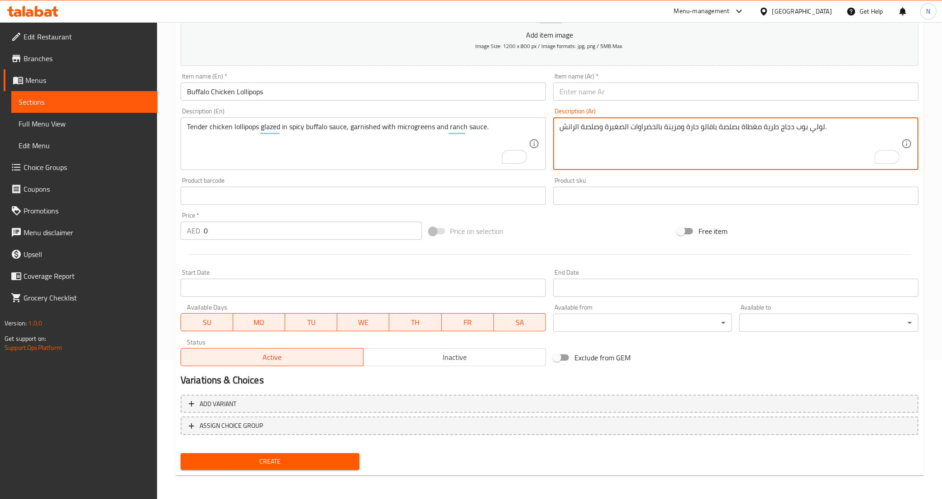
click at [771, 128] on textarea "لولي بوب دجاج طرية مغطاة بصلصة بافالو حارة ومزينة بالخضراوات الصغيرة وصلصة الرا…" at bounding box center [731, 143] width 342 height 43
click at [709, 131] on textarea "لولي بوب دجاج تندر مغطاة بصلصة بافالو حارة ومزينة بالخضراوات الصغيرة وصلصة الرا…" at bounding box center [731, 143] width 342 height 43
drag, startPoint x: 774, startPoint y: 131, endPoint x: 818, endPoint y: 125, distance: 45.2
click at [818, 125] on textarea "لولي بوب دجاج تندر مغطاة بصلصة بافلو حارة ومزينة بالخضراوات الصغيرة وصلصة الران…" at bounding box center [731, 143] width 342 height 43
type textarea "لولي بوب دجاج تندر مغطاة بصلصة بافلو حارة ومزينة بالخضراوات الصغيرة وصلصة الران…"
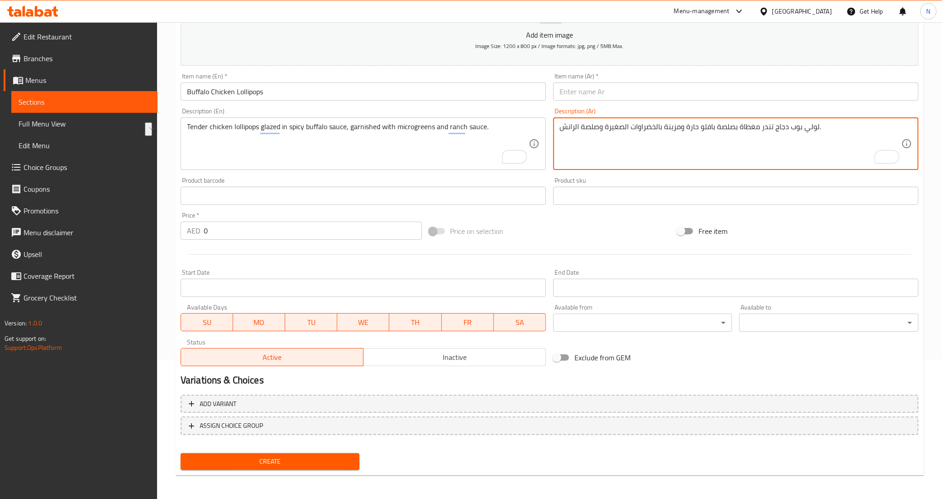
click at [716, 91] on input "text" at bounding box center [735, 91] width 365 height 18
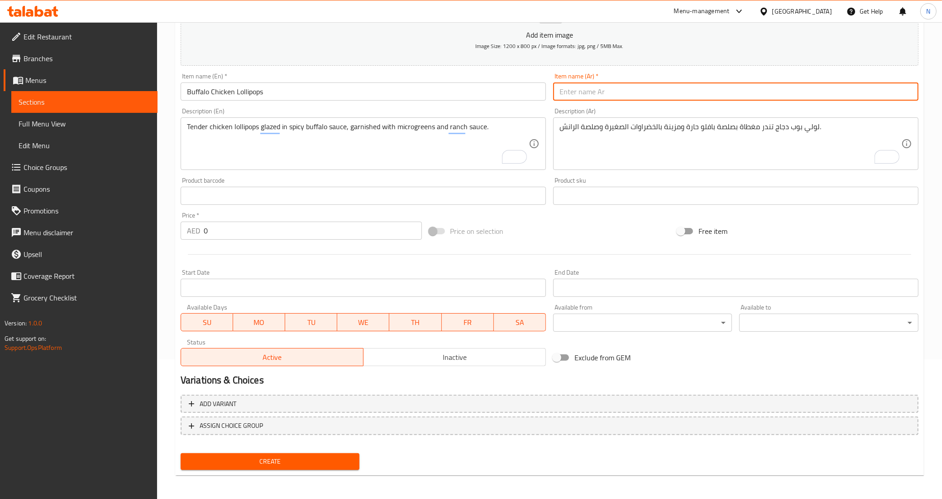
paste input "لولي بوب دجاج"
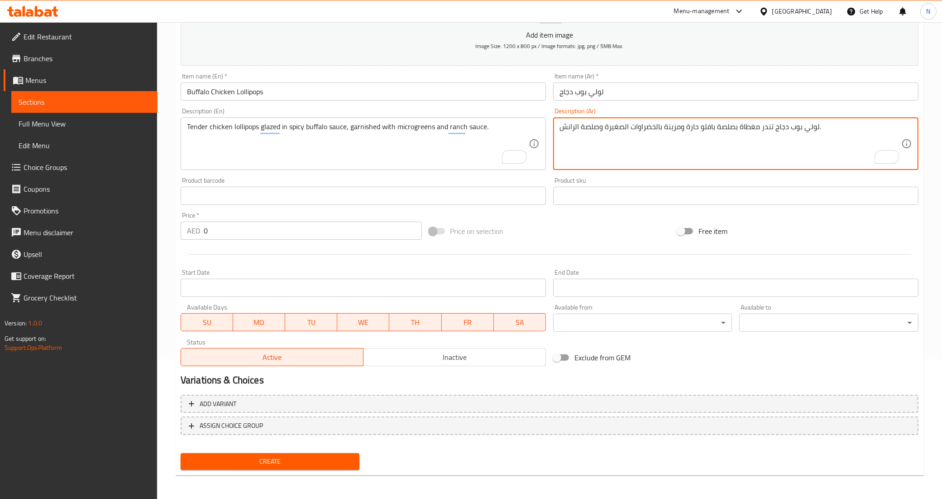
click at [709, 127] on textarea "لولي بوب دجاج تندر مغطاة بصلصة بافلو حارة ومزينة بالخضراوات الصغيرة وصلصة الران…" at bounding box center [731, 143] width 342 height 43
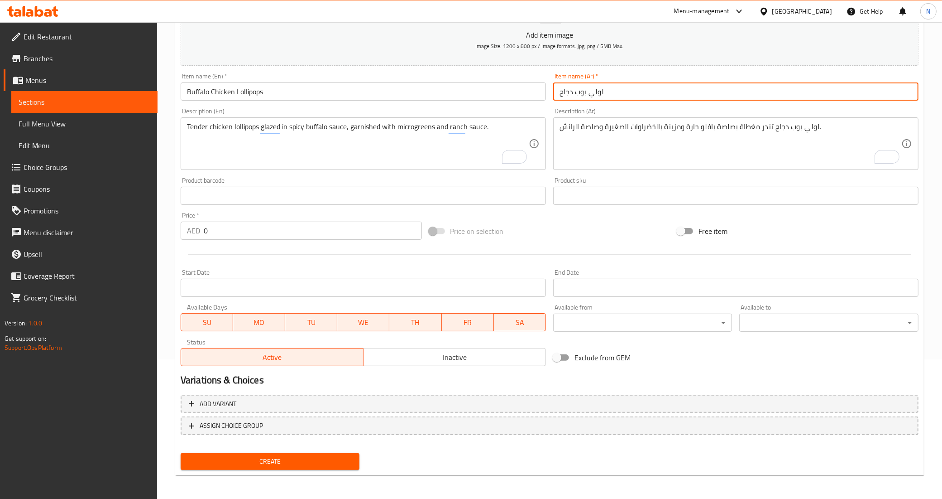
click at [664, 91] on input "لولي بوب دجاج" at bounding box center [735, 91] width 365 height 18
paste input "بافلو"
type input "[PERSON_NAME] دجاج بافلو"
click at [260, 236] on input "0" at bounding box center [313, 230] width 218 height 18
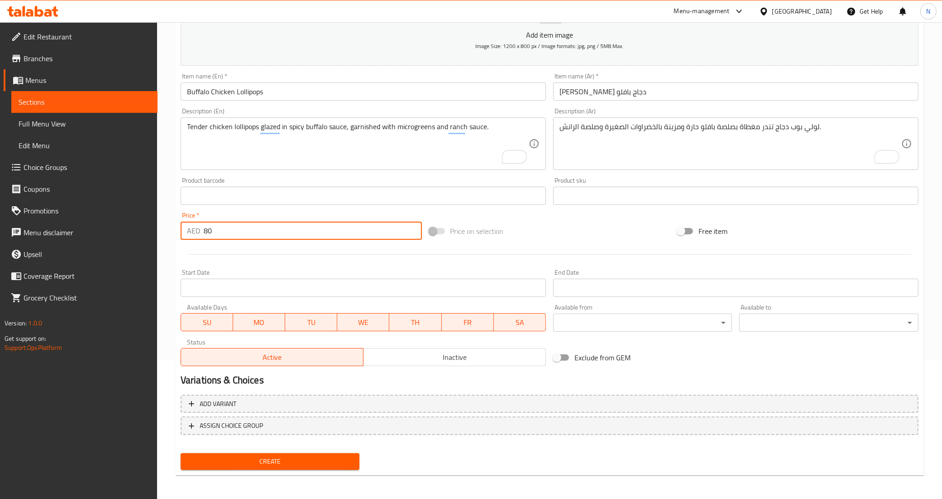
type input "80"
click at [181, 453] on button "Create" at bounding box center [270, 461] width 179 height 17
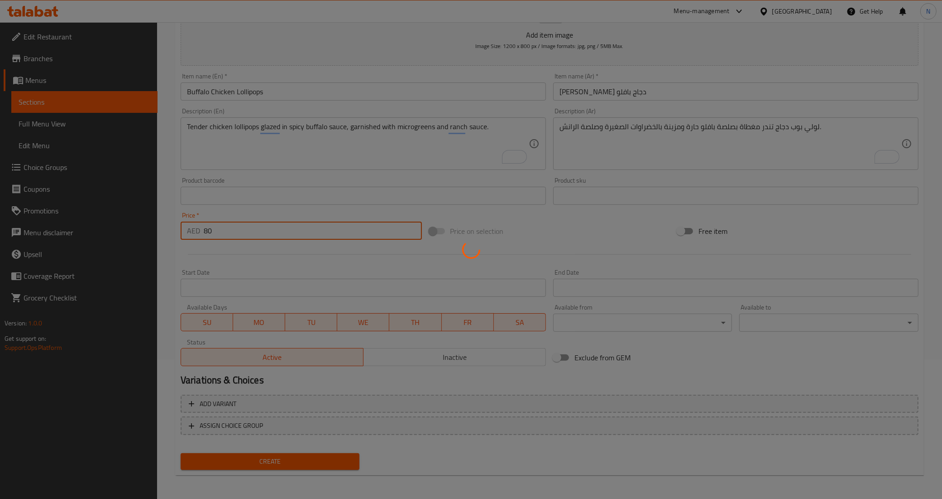
type input "0"
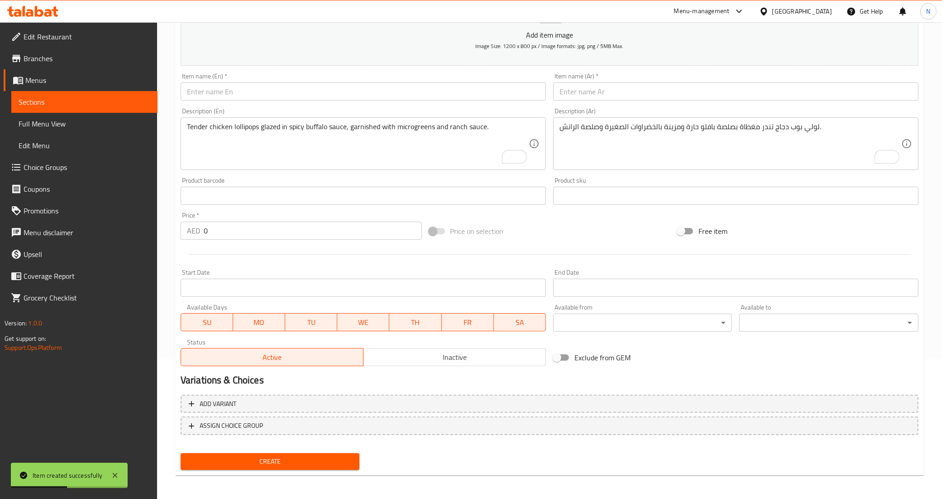
click at [402, 85] on input "text" at bounding box center [363, 91] width 365 height 18
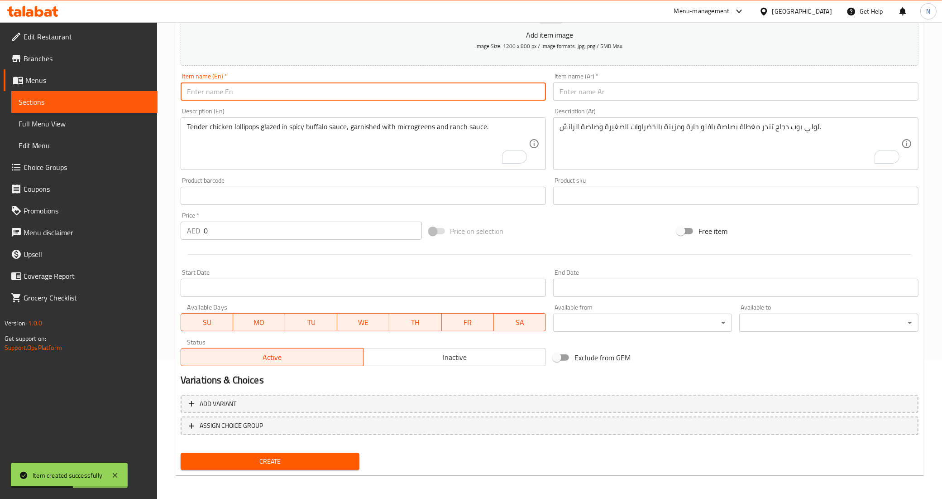
paste input "Crispy Calamari"
type input "Crispy Calamari"
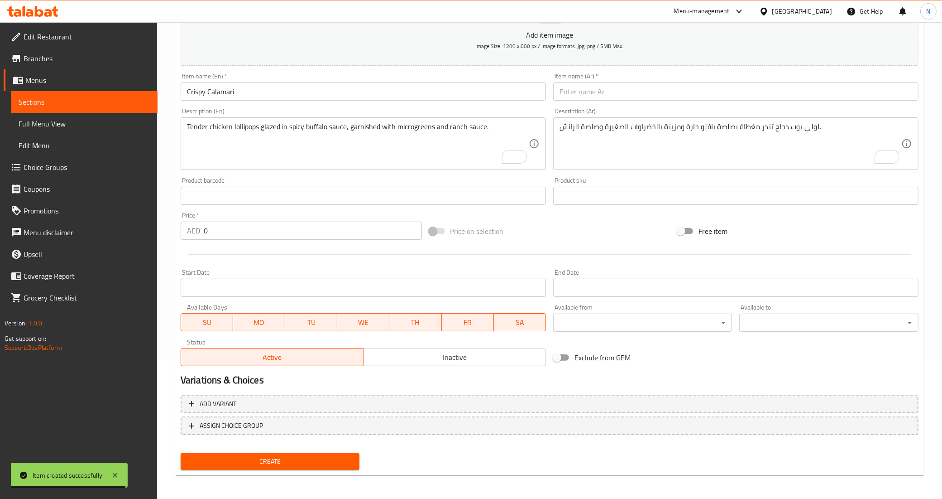
click at [341, 144] on textarea "Tender chicken lollipops glazed in spicy buffalo sauce, garnished with microgre…" at bounding box center [358, 143] width 342 height 43
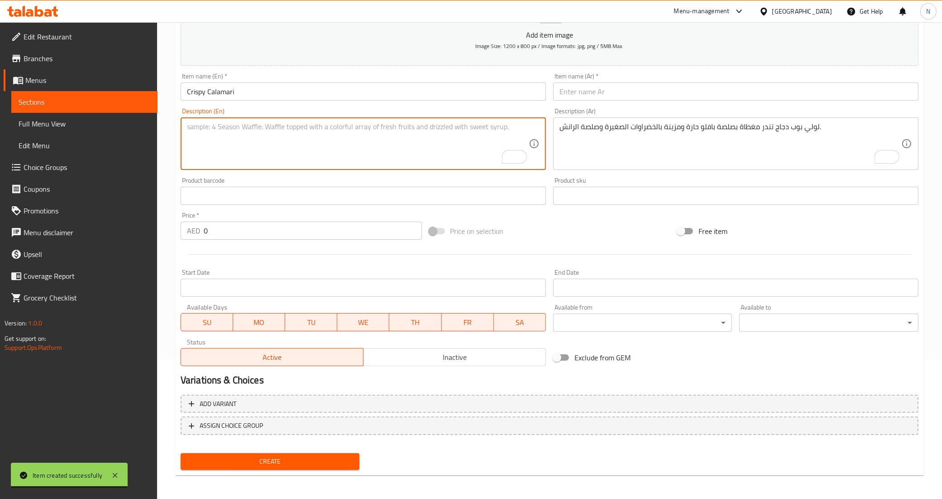
paste textarea "Tender breaded calamari fried golden to perfection, with lemon and garlic aioli."
click at [359, 122] on textarea "Tender breaded calamari fried golden to perfection, with lemon and garlic aioli." at bounding box center [358, 143] width 342 height 43
type textarea "Tender breaded calamari fried golden to perfection, with lemon and garlic aioli."
click at [627, 89] on input "text" at bounding box center [735, 91] width 365 height 18
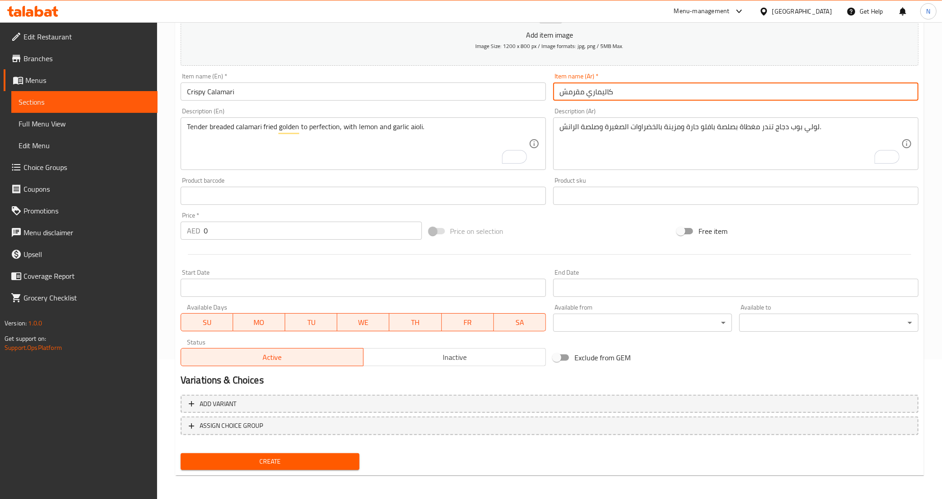
type input "كاليماري مقرمش"
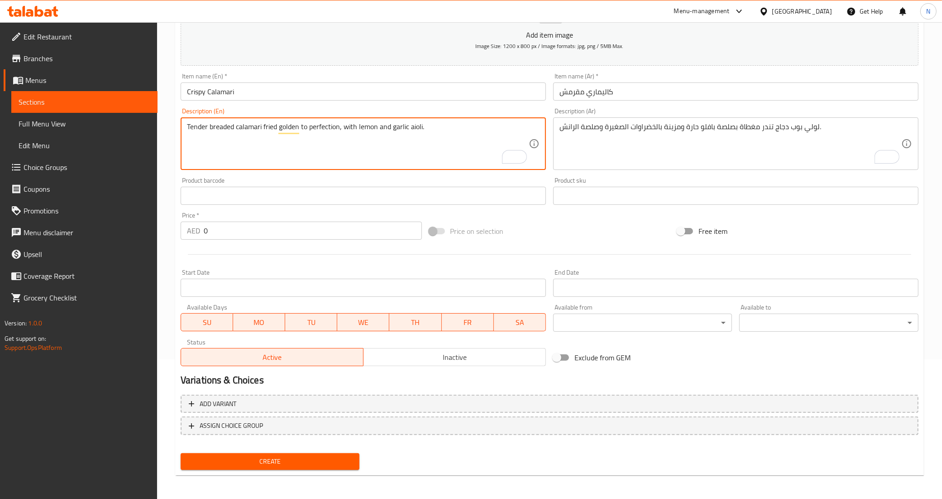
click at [321, 126] on textarea "Tender breaded calamari fried golden to perfection, with lemon and garlic aioli." at bounding box center [358, 143] width 342 height 43
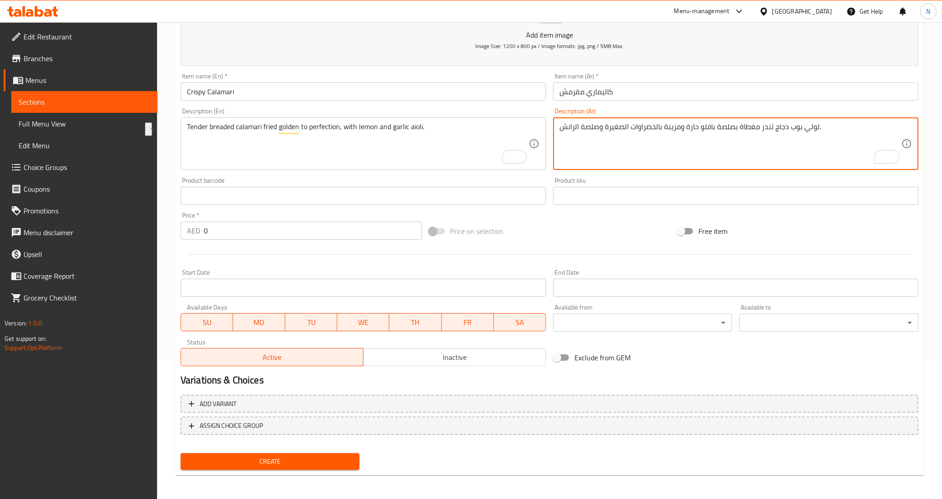
click at [628, 138] on textarea "لولي بوب دجاج تندر مغطاة بصلصة بافلو حارة ومزينة بالخضراوات الصغيرة وصلصة الران…" at bounding box center [731, 143] width 342 height 43
paste textarea "حبار مقلي طري مغطى بالبقسماط حتى يصبح لونه ذهبيا بشكل مثالي، مع صلصة الثوم والل…"
click at [591, 96] on input "كاليماري مقرمش" at bounding box center [735, 91] width 365 height 18
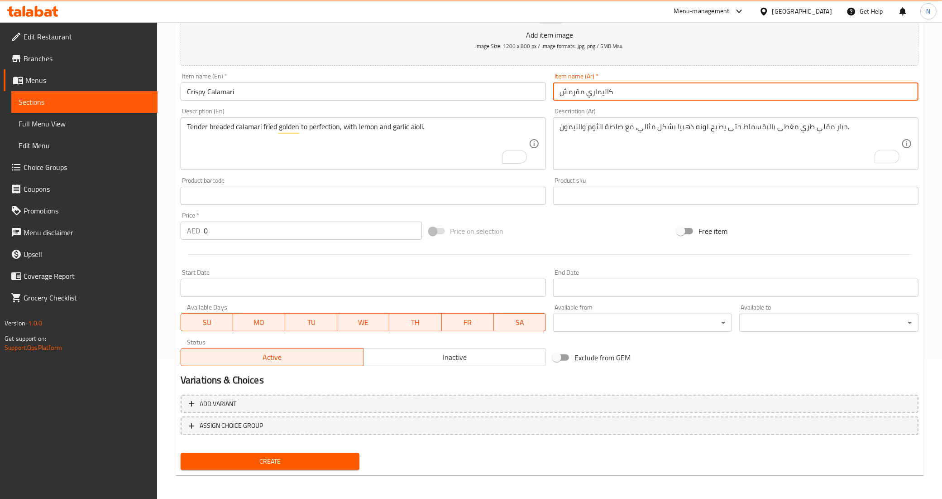
click at [591, 96] on input "كاليماري مقرمش" at bounding box center [735, 91] width 365 height 18
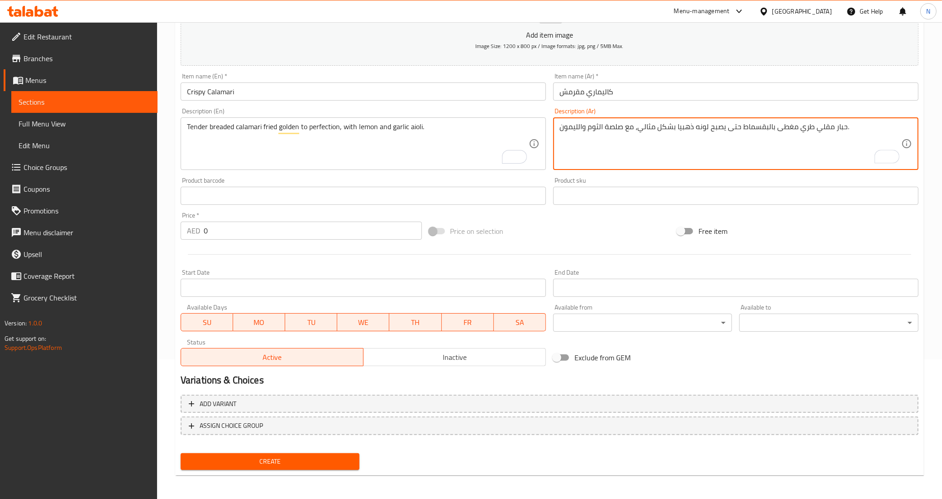
click at [839, 131] on textarea "حبار مقلي طري مغطى بالبقسماط حتى يصبح لونه ذهبيا بشكل مثالي، مع صلصة الثوم والل…" at bounding box center [731, 143] width 342 height 43
paste textarea "كاليماري"
click at [822, 128] on textarea "كاليماري مقلي طري مغطى بالبقسماط حتى يصبح لونه ذهبيا بشكل مثالي، مع صلصة الثوم …" at bounding box center [731, 143] width 342 height 43
click at [805, 125] on textarea "كاليماري مقلي طري مغطى بالبقسماط حتى يصبح لونه ذهبيا بشكل مثالي، مع صلصة الثوم …" at bounding box center [731, 143] width 342 height 43
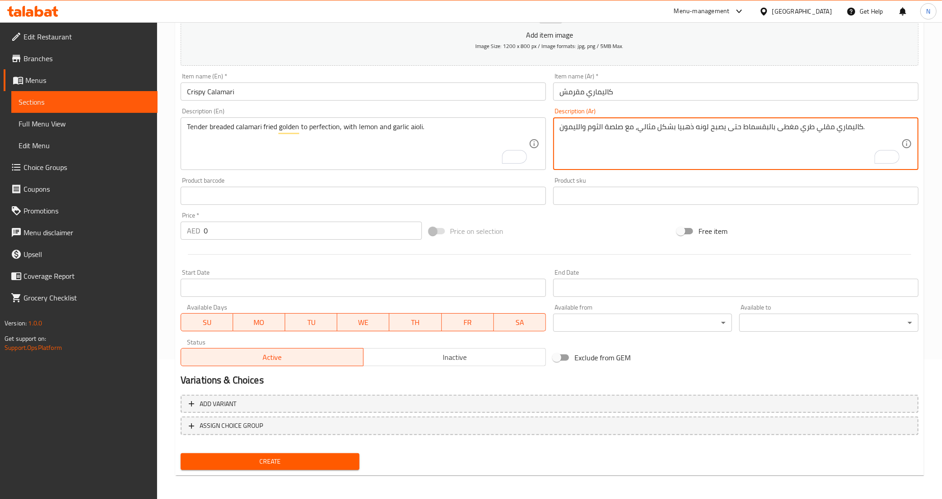
click at [805, 125] on textarea "كاليماري مقلي طري مغطى بالبقسماط حتى يصبح لونه ذهبيا بشكل مثالي، مع صلصة الثوم …" at bounding box center [731, 143] width 342 height 43
click at [802, 128] on textarea "كاليماري مقلي تندر مغطى بالبقسماط حتى يصبح لونه ذهبيا بشكل مثالي، مع صلصة الثوم…" at bounding box center [731, 143] width 342 height 43
click at [814, 127] on textarea "كاليماري مقلي مغطى بالبقسماط حتى يصبح لونه ذهبيا بشكل مثالي، مع صلصة الثوم والل…" at bounding box center [731, 143] width 342 height 43
paste textarea "تندر"
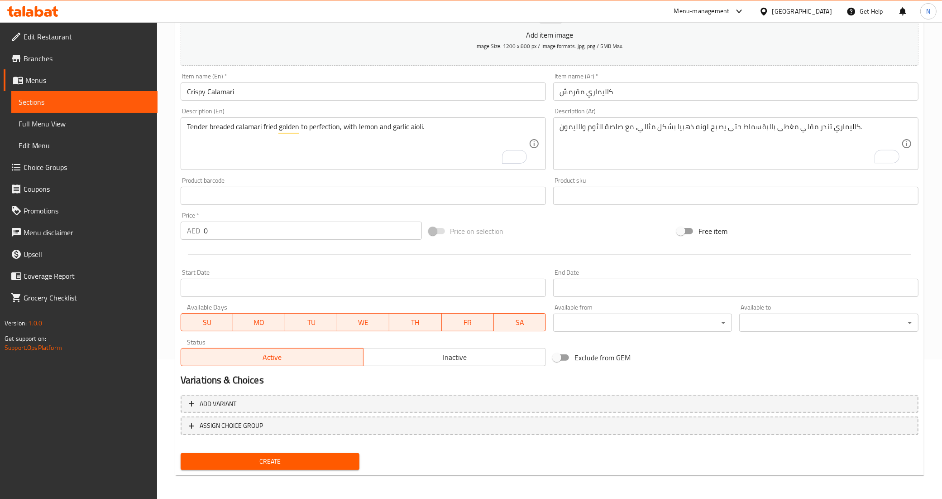
click at [781, 119] on div "كاليماري تندر مقلي مغطى بالبقسماط حتى يصبح لونه ذهبيا بشكل مثالي، مع صلصة الثوم…" at bounding box center [735, 143] width 365 height 53
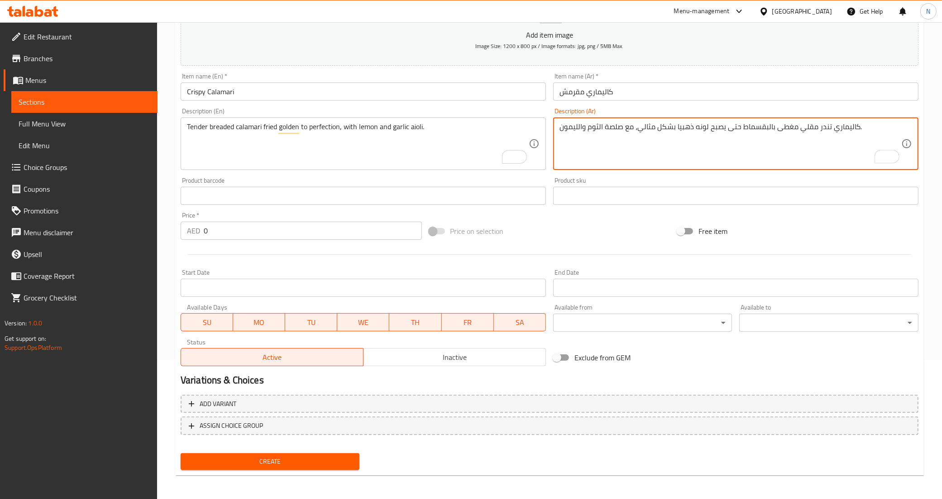
click at [785, 125] on textarea "كاليماري تندر مقلي مغطى بالبقسماط حتى يصبح لونه ذهبيا بشكل مثالي، مع صلصة الثوم…" at bounding box center [731, 143] width 342 height 43
click at [616, 130] on textarea "كاليماري تندر مقلي بالبقسماط حتى يصبح لونه ذهبيا بشكل مثالي، مع صلصة الثوم والل…" at bounding box center [731, 143] width 342 height 43
type textarea "كاليماري تندر مقلي بالبقسماط حتى يصبح لونه ذهبيا بشكل مثالي، مع أيولي الثوم وال…"
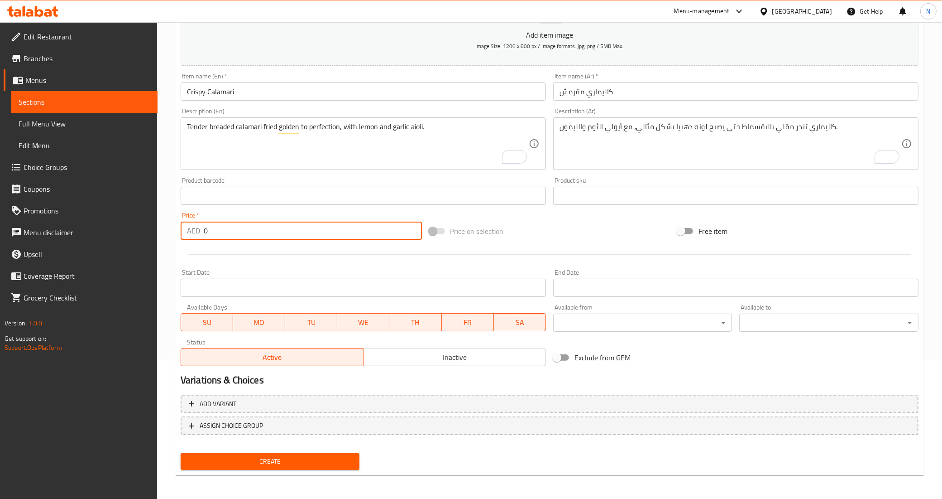
click at [296, 226] on input "0" at bounding box center [313, 230] width 218 height 18
type input "75"
click at [181, 453] on button "Create" at bounding box center [270, 461] width 179 height 17
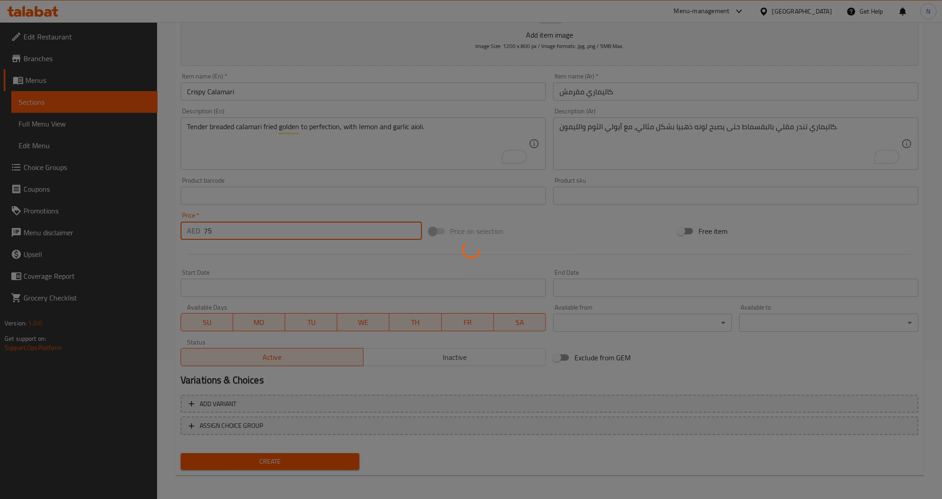
type input "0"
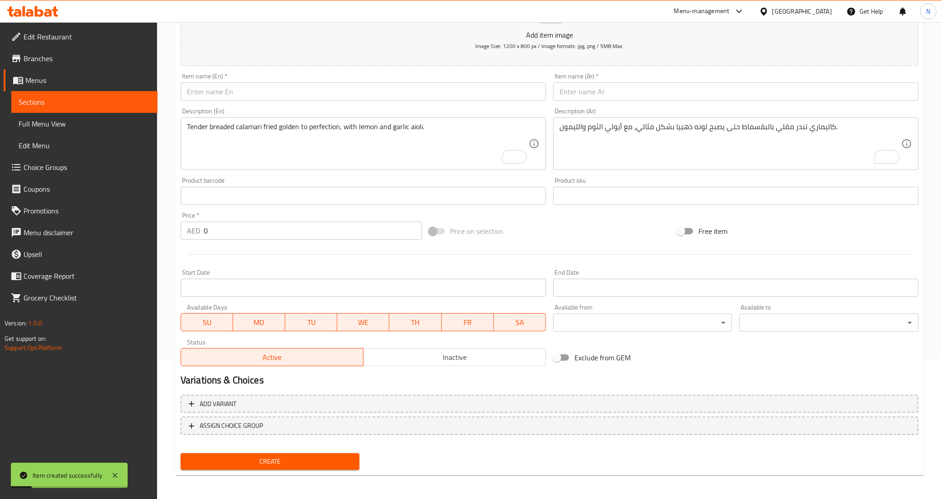
drag, startPoint x: 429, startPoint y: 87, endPoint x: 437, endPoint y: 87, distance: 8.2
click at [429, 87] on input "text" at bounding box center [363, 91] width 365 height 18
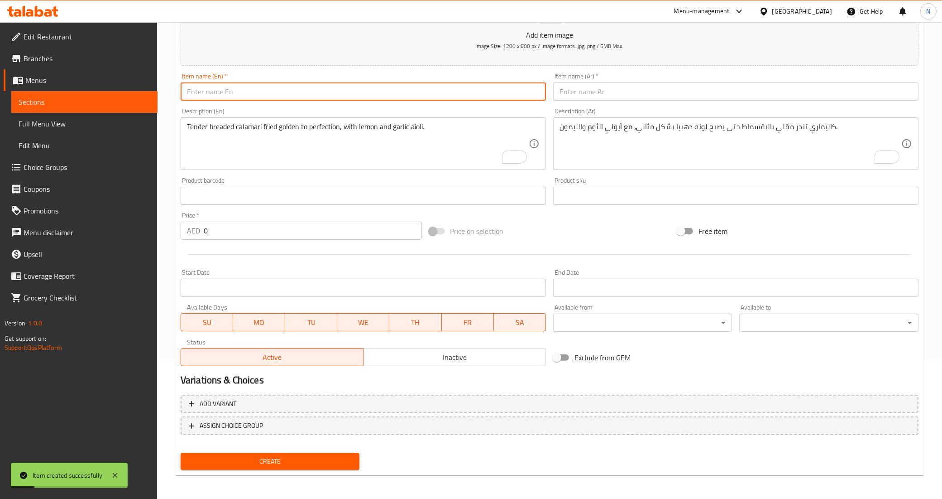
paste input "Edamame"
type input "Edamame"
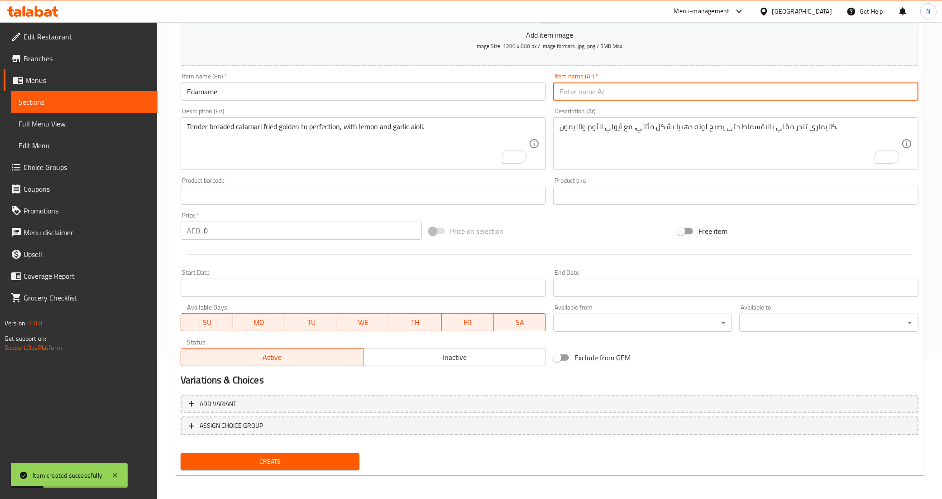
click at [612, 94] on input "text" at bounding box center [735, 91] width 365 height 18
type input "إدامامي"
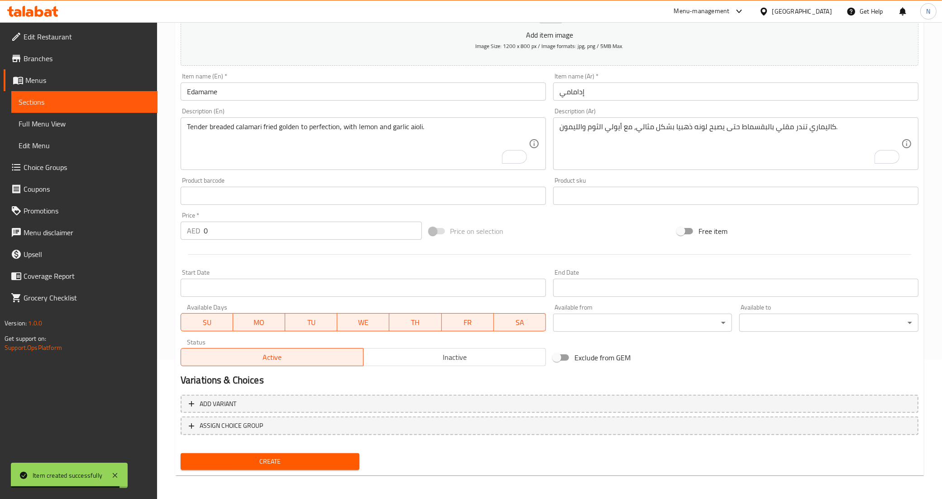
click at [432, 120] on div "Tender breaded calamari fried golden to perfection, with lemon and garlic aioli…" at bounding box center [363, 143] width 365 height 53
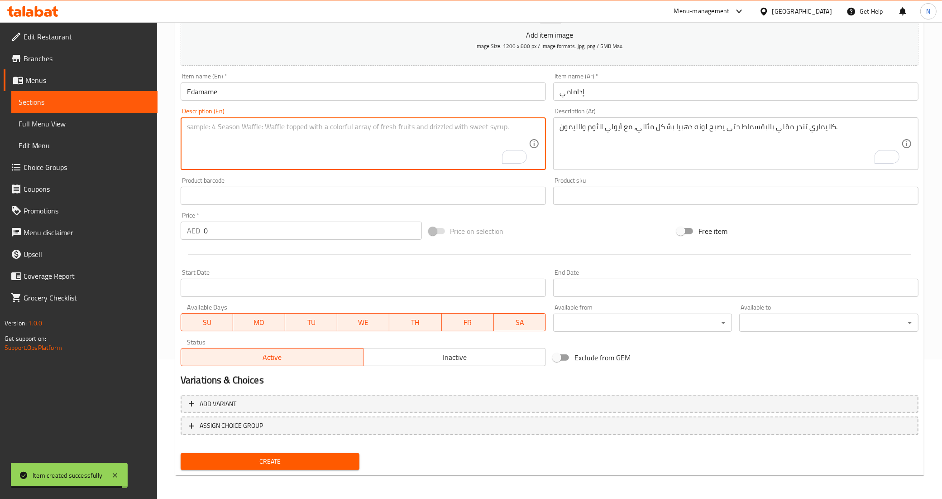
paste textarea "Steamed edamame pods tossed with chili glaze"
click at [279, 163] on textarea "Steamed edamame pods tossed with chili glaze." at bounding box center [358, 143] width 342 height 43
type textarea "Steamed edamame pods tossed with chili glaze."
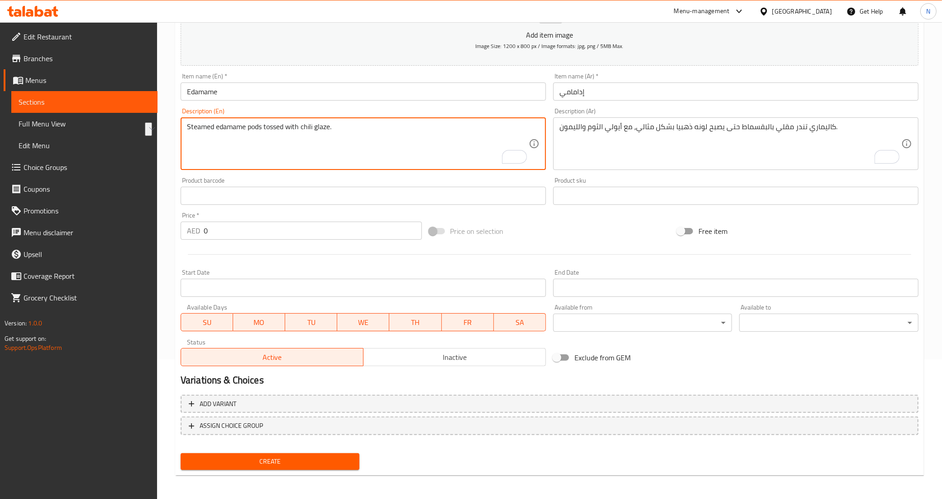
click at [615, 153] on textarea "كاليماري تندر مقلي بالبقسماط حتى يصبح لونه ذهبيا بشكل مثالي، مع أيولي الثوم وال…" at bounding box center [731, 143] width 342 height 43
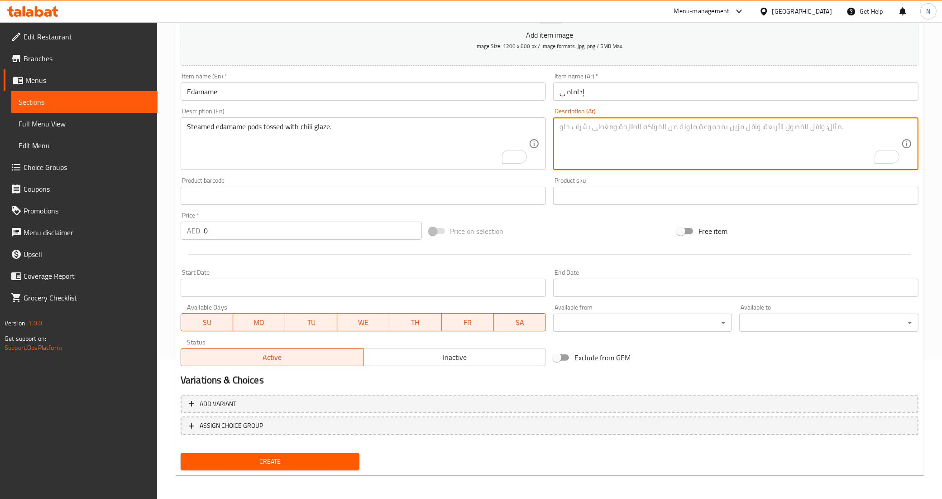
paste textarea "قرون فول الصويا المطهوة على البخار والممزوجة بصلصة الفلفل الحار."
click at [577, 96] on input "إدامامي" at bounding box center [735, 91] width 365 height 18
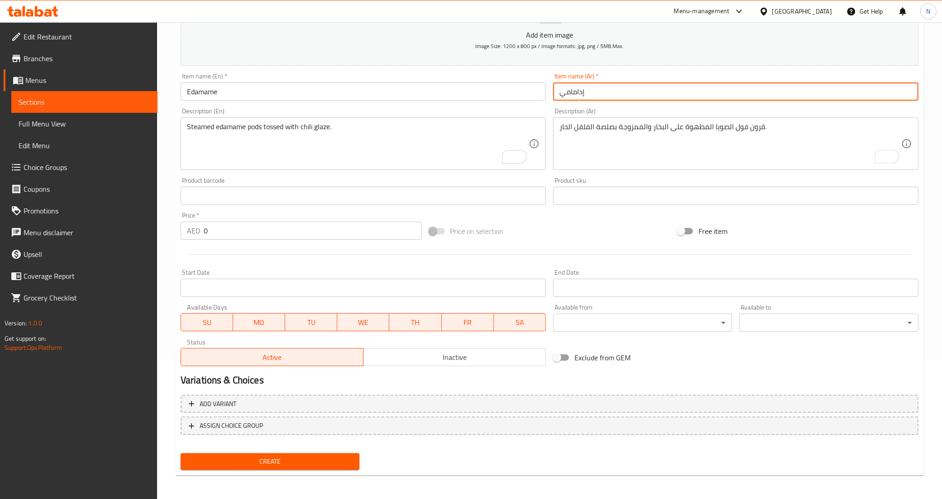
click at [577, 96] on input "إدامامي" at bounding box center [735, 91] width 365 height 18
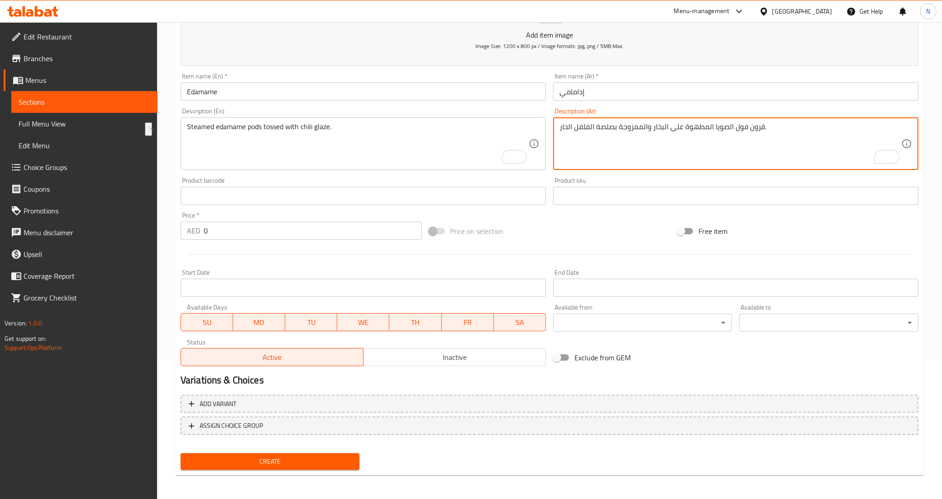
drag, startPoint x: 714, startPoint y: 127, endPoint x: 762, endPoint y: 128, distance: 48.0
paste textarea "إدامامي"
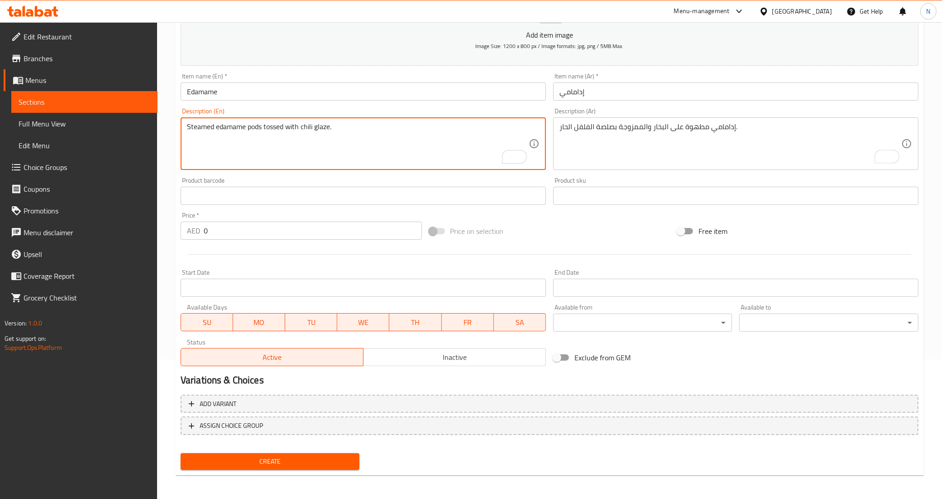
click at [255, 130] on textarea "Steamed edamame pods tossed with chili glaze." at bounding box center [358, 143] width 342 height 43
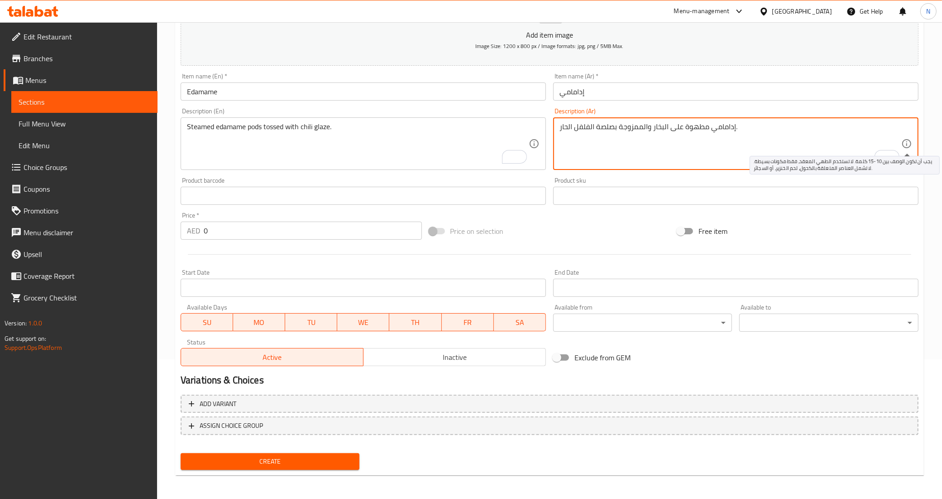
paste textarea "قرون"
click at [638, 128] on textarea "قرون إدامامي مطهوة على البخار والممزوجة بصلصة الفلفل الحار." at bounding box center [731, 143] width 342 height 43
click at [608, 126] on textarea "قرون إدامامي مطهوة على البخار توسد بصلصة الفلفل الحار." at bounding box center [731, 143] width 342 height 43
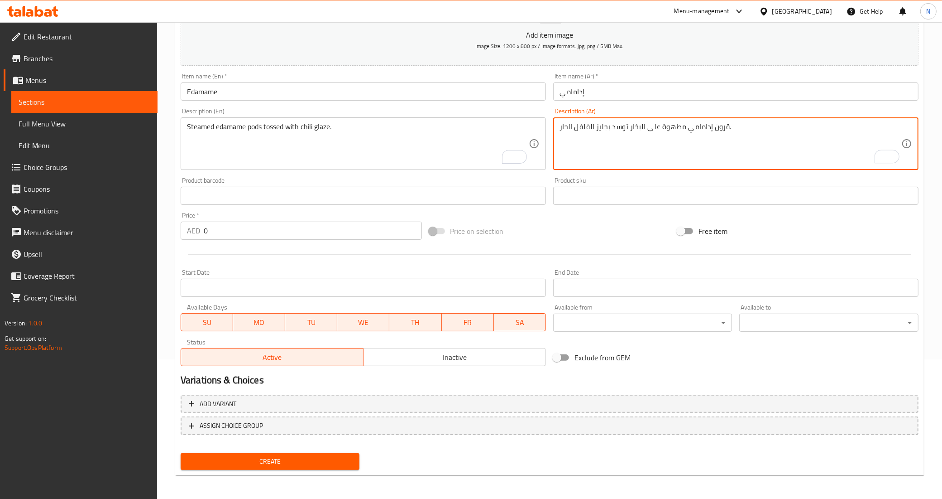
type textarea "قرون إدامامي مطهوة على البخار توسد بجليز الفلفل الحار."
click at [269, 225] on input "0" at bounding box center [313, 230] width 218 height 18
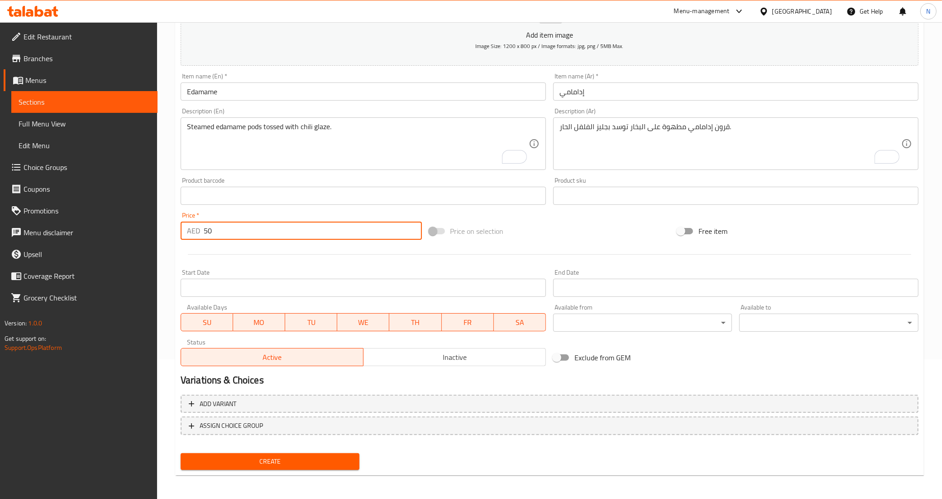
type input "50"
click at [181, 453] on button "Create" at bounding box center [270, 461] width 179 height 17
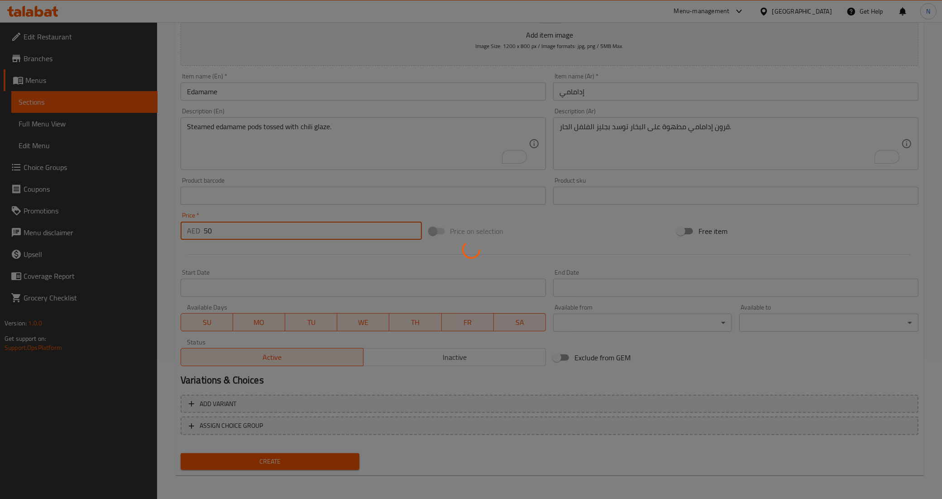
type input "0"
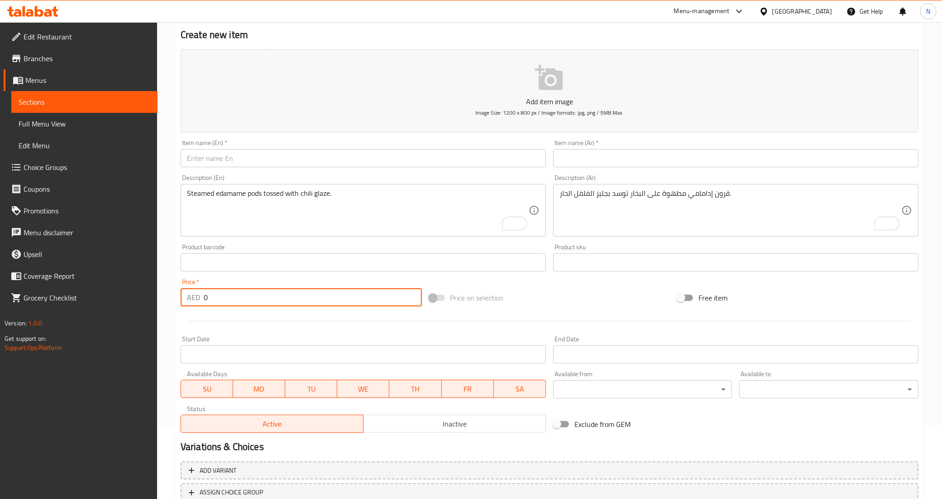
scroll to position [0, 0]
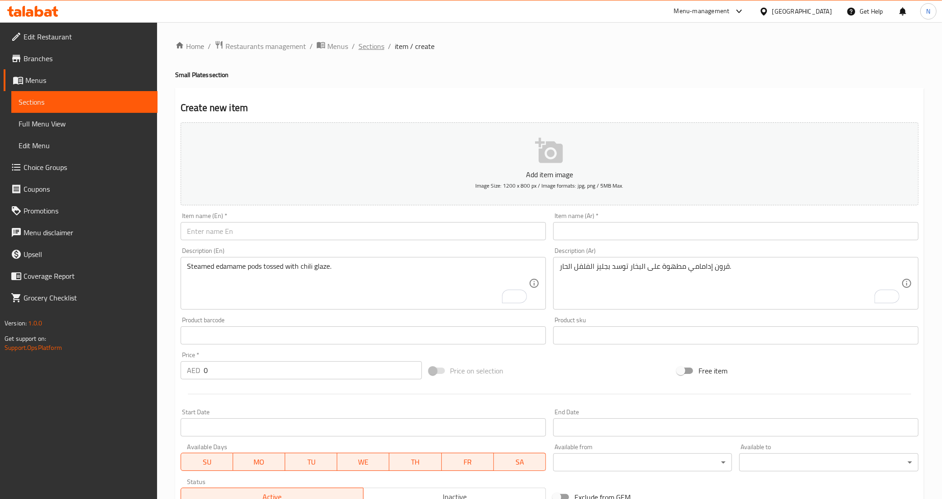
click at [361, 49] on span "Sections" at bounding box center [372, 46] width 26 height 11
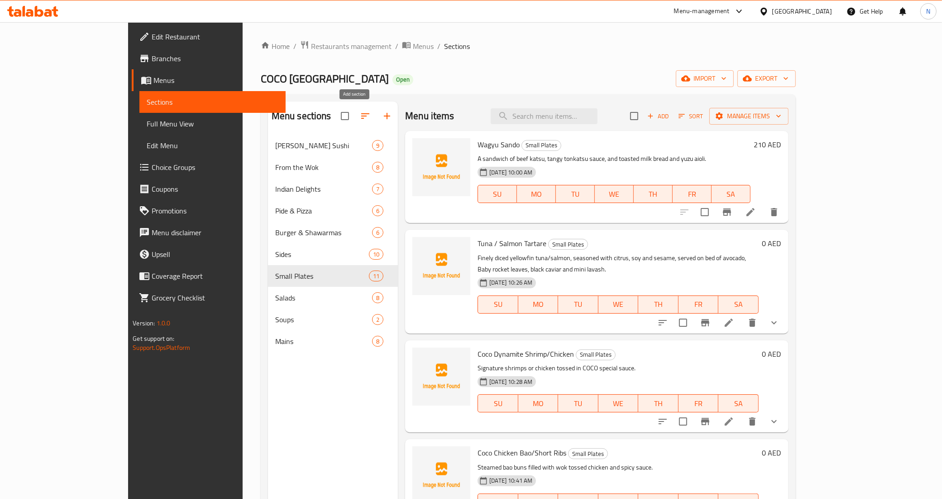
click at [382, 116] on icon "button" at bounding box center [387, 116] width 11 height 11
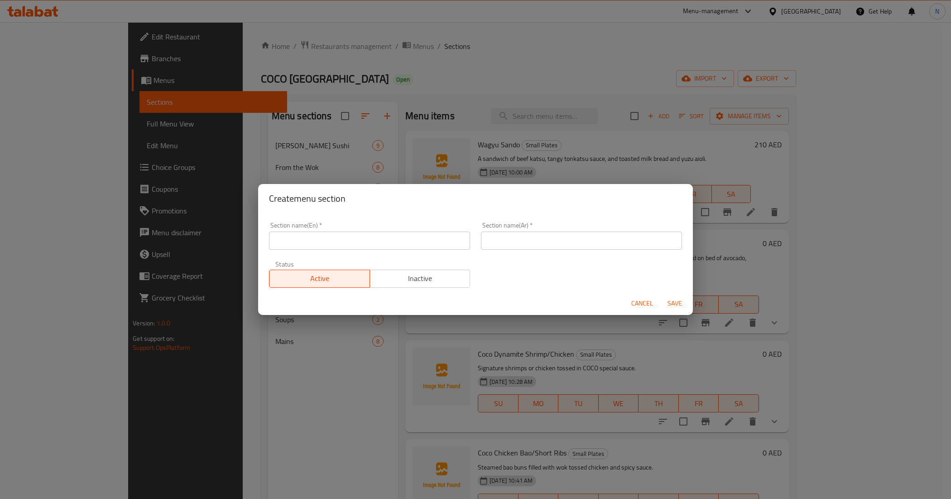
click at [361, 247] on input "text" at bounding box center [369, 240] width 201 height 18
paste input "FLAME GRILL"
click at [361, 247] on input "FLAME GRILL" at bounding box center [369, 240] width 201 height 18
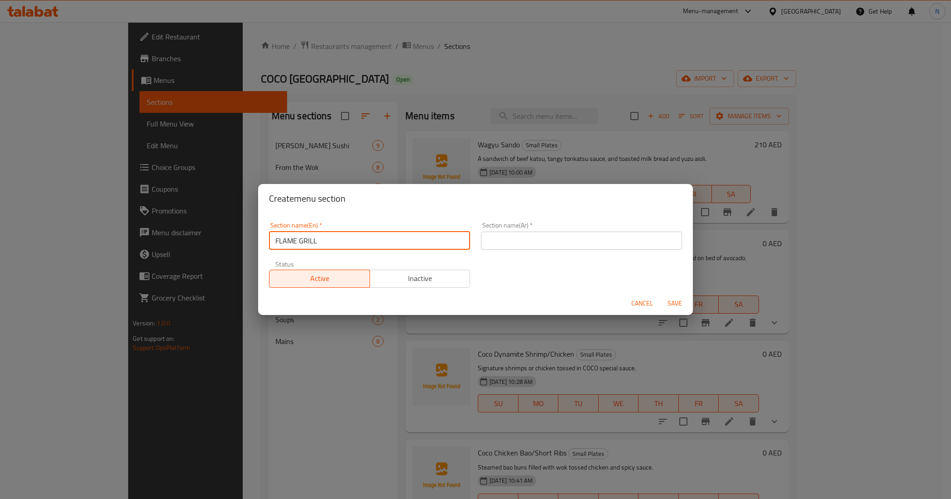
paste input "lame Grill"
type input "Flame Grill"
click at [522, 243] on input "text" at bounding box center [581, 240] width 201 height 18
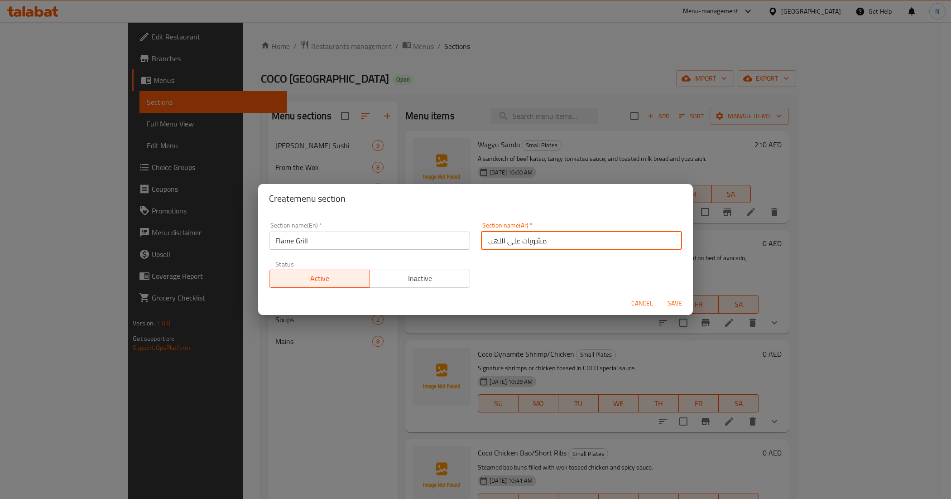
type input "مشويات على اللهب"
click at [660, 295] on button "Save" at bounding box center [674, 303] width 29 height 17
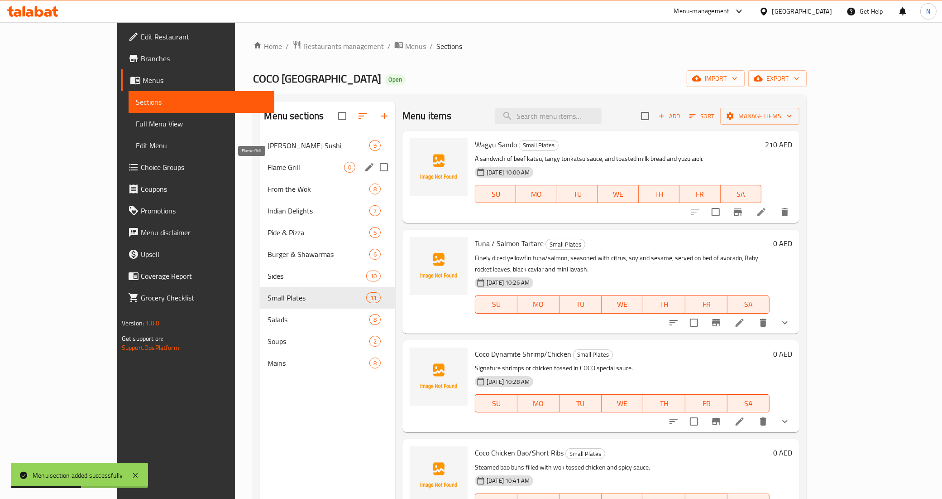
click at [268, 164] on span "Flame Grill" at bounding box center [306, 167] width 77 height 11
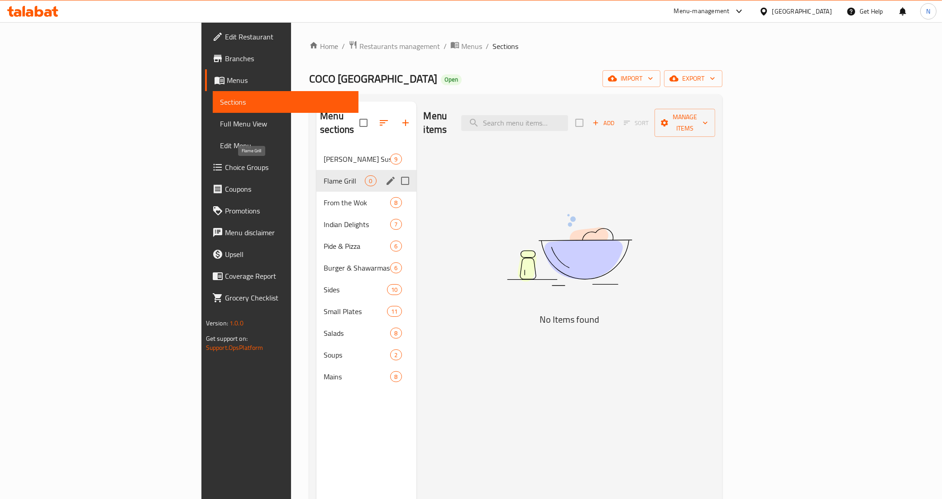
click at [324, 175] on span "Flame Grill" at bounding box center [344, 180] width 41 height 11
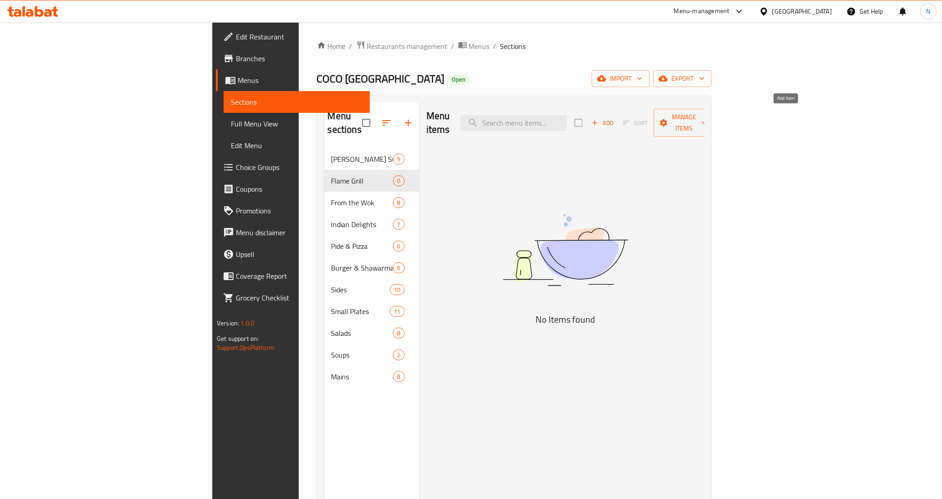
click at [615, 120] on span "Add" at bounding box center [603, 123] width 24 height 10
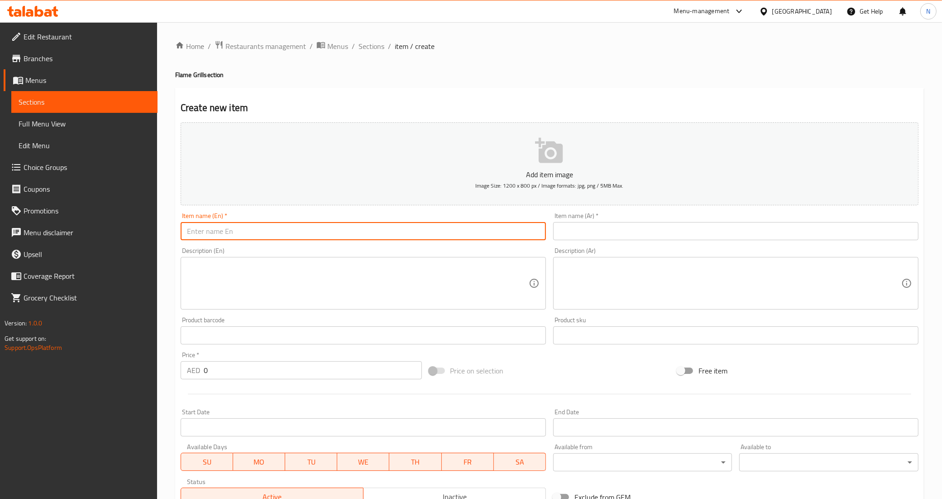
click at [310, 225] on input "text" at bounding box center [363, 231] width 365 height 18
paste input "Wagyu Striploin"
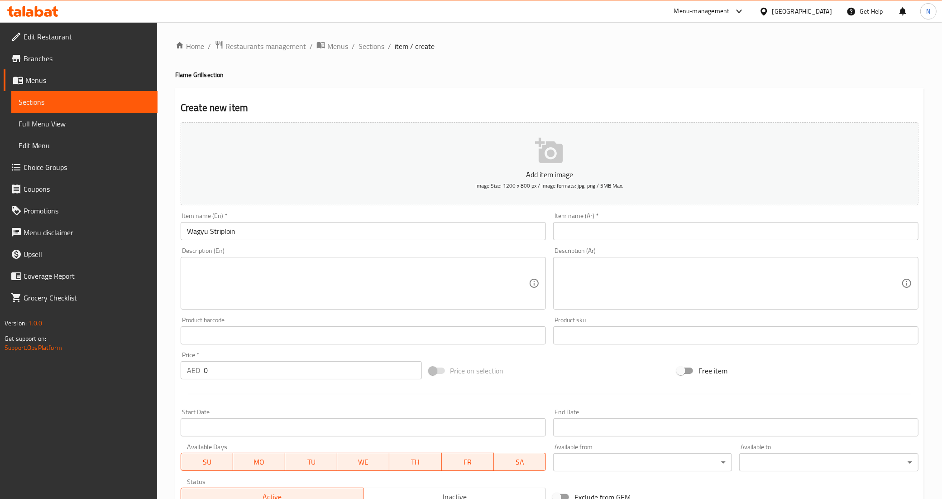
click at [421, 230] on input "Wagyu Striploin" at bounding box center [363, 231] width 365 height 18
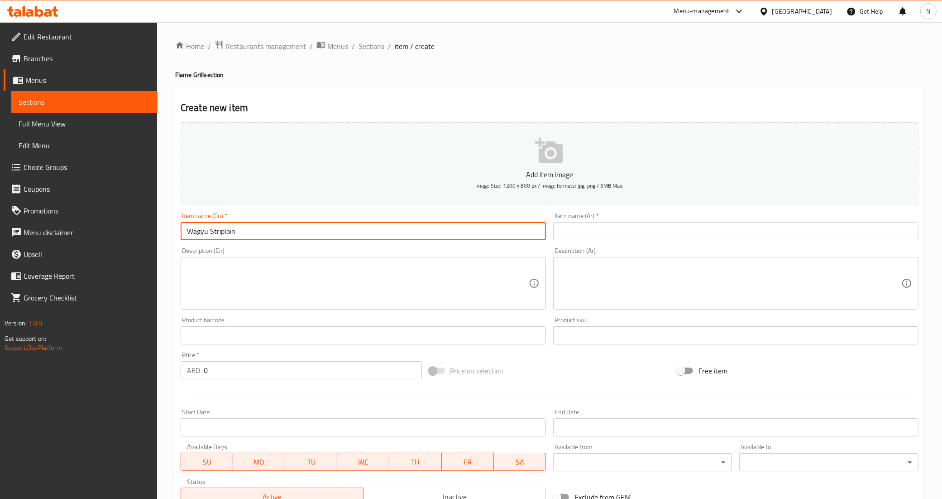
paste input "(MB9, 250-280gr)"
type input "Wagyu Striploin (MB9, 250-280gr)"
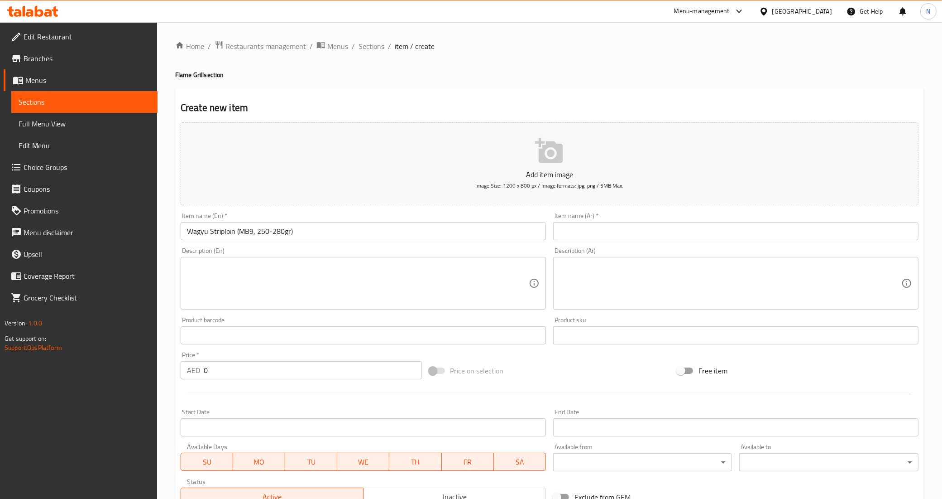
click at [422, 286] on textarea at bounding box center [358, 283] width 342 height 43
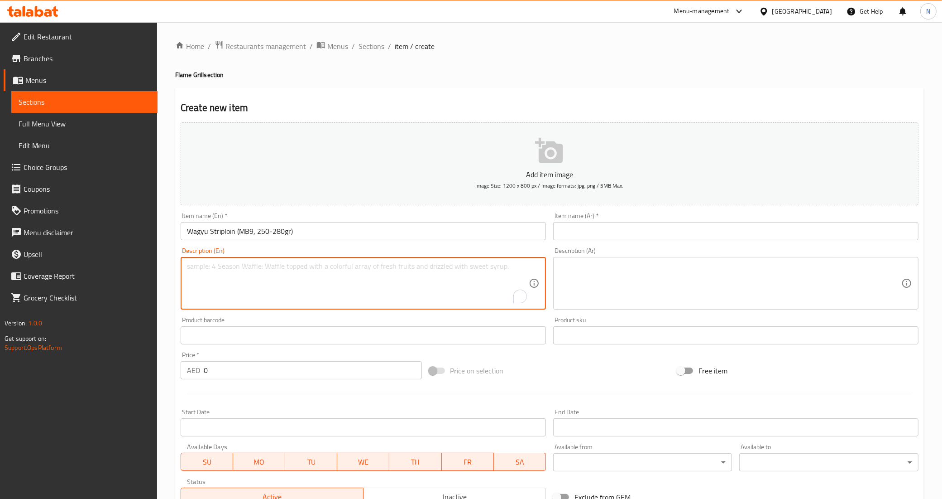
paste textarea "Premium 270g Wagyu striploin grilled to perfection, served with truffle Mayonna…"
click at [371, 267] on textarea "Premium 270g Wagyu striploin grilled to perfection, served with truffle Mayonna…" at bounding box center [358, 283] width 342 height 43
click at [515, 270] on textarea "Premium 270g Wagyu striploin grilled to perfection, served with truffle Mayonna…" at bounding box center [358, 283] width 342 height 43
click at [509, 261] on div "Premium 270g Wagyu striploin grilled to perfection, served with truffle Mayonna…" at bounding box center [363, 283] width 365 height 53
click at [506, 263] on textarea "Premium 270g Wagyu striploin grilled to perfection, served with truffle Mayonna…" at bounding box center [358, 283] width 342 height 43
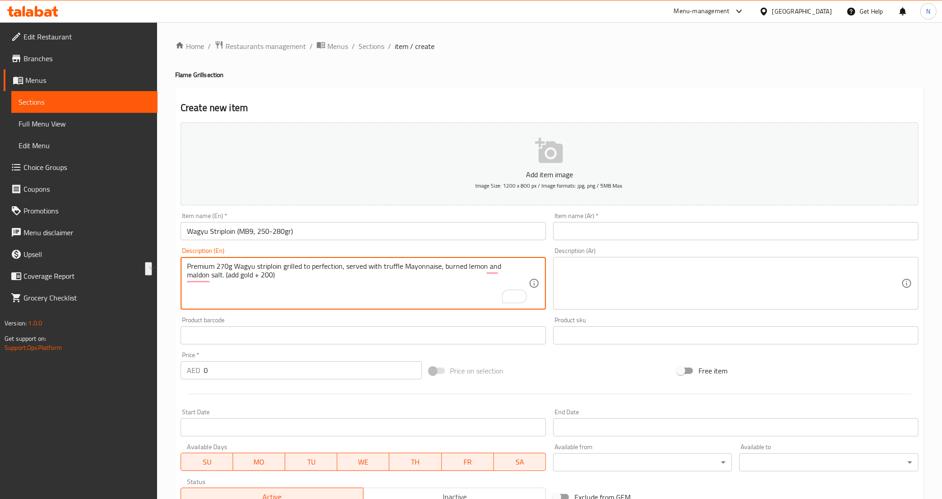
drag, startPoint x: 224, startPoint y: 274, endPoint x: 295, endPoint y: 282, distance: 71.5
click at [295, 282] on textarea "Premium 270g Wagyu striploin grilled to perfection, served with truffle Mayonna…" at bounding box center [358, 283] width 342 height 43
type textarea "Premium 270g Wagyu striploin grilled to perfection, served with truffle Mayonna…"
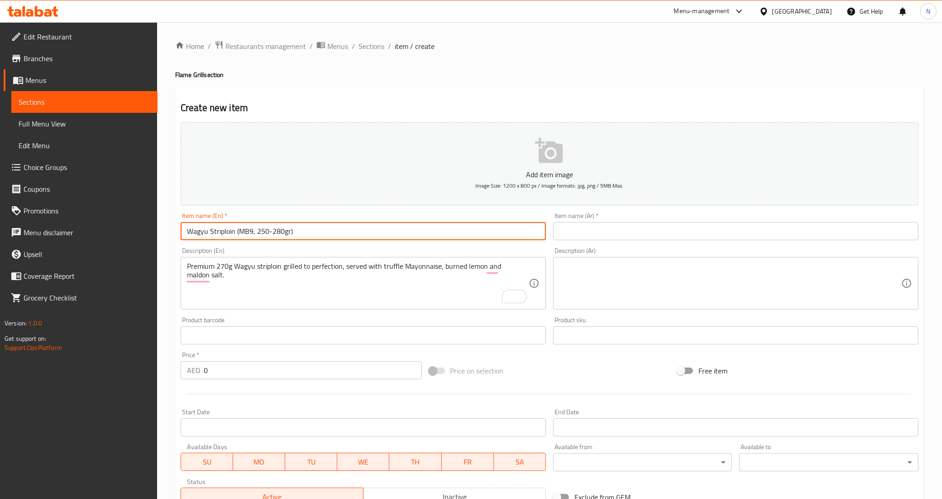
click at [305, 232] on input "Wagyu Striploin (MB9, 250-280gr)" at bounding box center [363, 231] width 365 height 18
click at [691, 223] on input "text" at bounding box center [735, 231] width 365 height 18
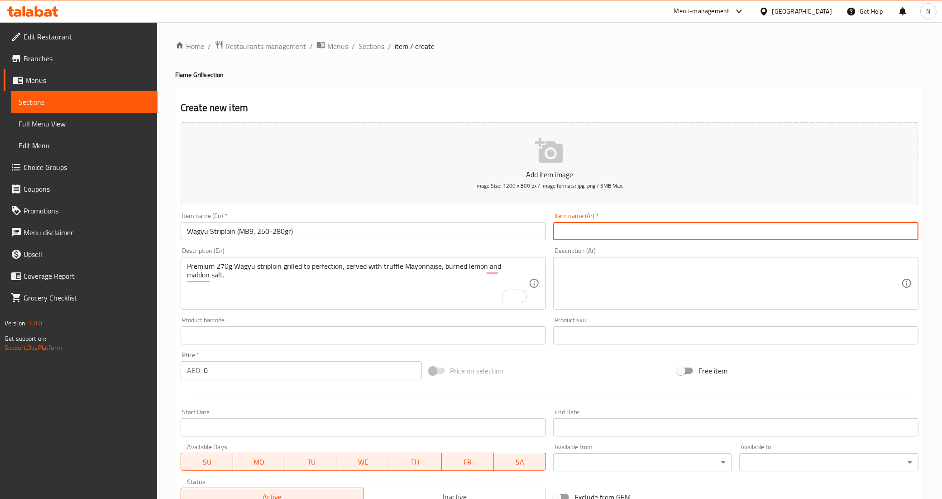
paste input "شريحة لحم واغيو (MB9، 250-280 غرام)"
drag, startPoint x: 623, startPoint y: 233, endPoint x: 615, endPoint y: 235, distance: 8.0
click at [615, 235] on input "شريحة لحم واغيو (MB9، 250-280 غرام)" at bounding box center [735, 231] width 365 height 18
click at [571, 231] on input "شريحة لحم واغيو (إم بي 9، 250-280 غرام)" at bounding box center [735, 231] width 365 height 18
click at [640, 230] on input "شريحة لحم واغيو (إم بي 9، 250-280 جرام)" at bounding box center [735, 231] width 365 height 18
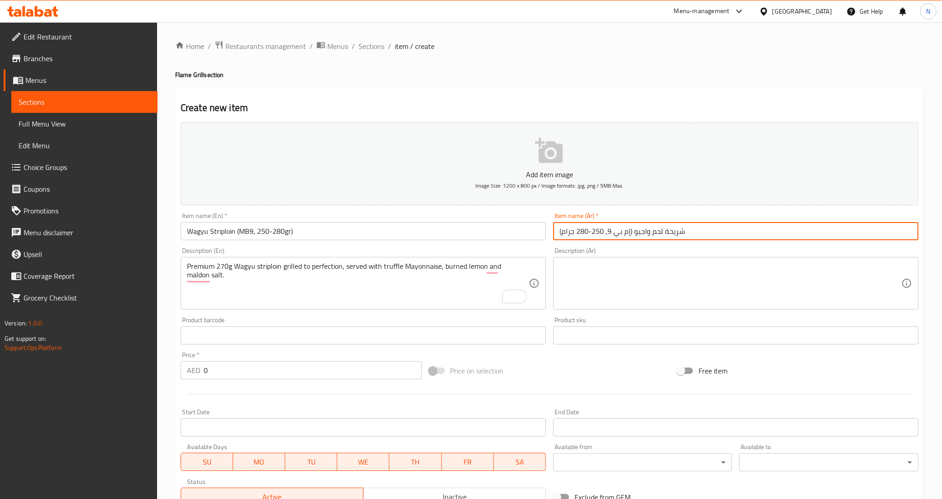
click at [220, 231] on input "Wagyu Striploin (MB9, 250-280gr)" at bounding box center [363, 231] width 365 height 18
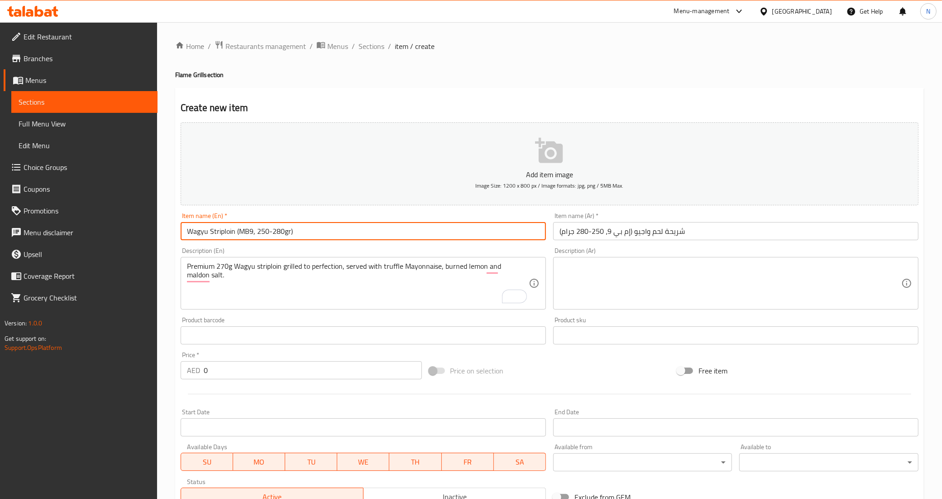
click at [220, 231] on input "Wagyu Striploin (MB9, 250-280gr)" at bounding box center [363, 231] width 365 height 18
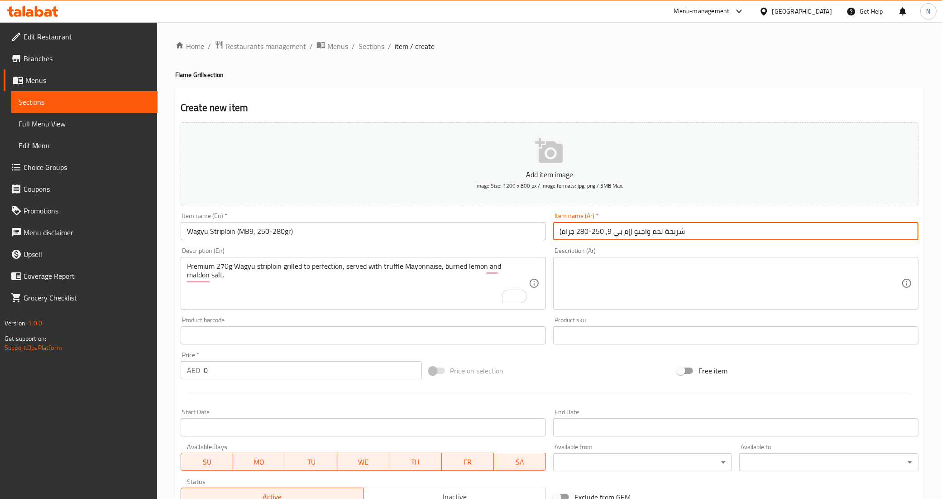
drag, startPoint x: 649, startPoint y: 235, endPoint x: 687, endPoint y: 236, distance: 38.0
click at [687, 236] on input "شريحة لحم واجيو (إم بي 9، 250-280 جرام)" at bounding box center [735, 231] width 365 height 18
paste input "تريبلوين"
type input "ستريبلوين واجيو (إم بي 9، 250-280 جرام)"
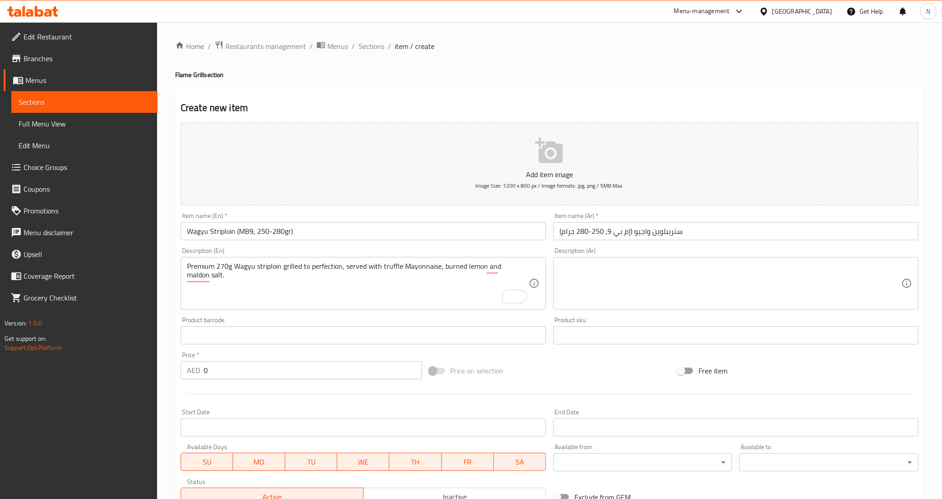
click at [316, 225] on input "Wagyu Striploin (MB9, 250-280gr)" at bounding box center [363, 231] width 365 height 18
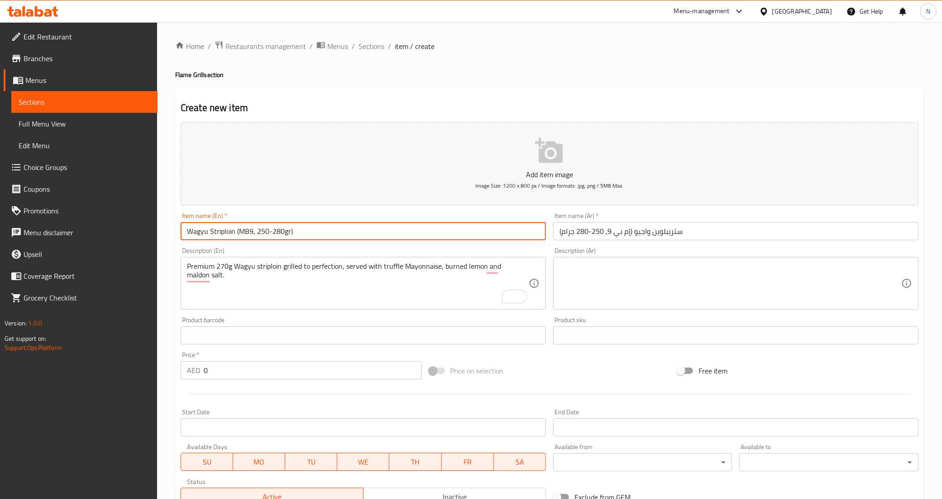
click at [316, 225] on input "Wagyu Striploin (MB9, 250-280gr)" at bounding box center [363, 231] width 365 height 18
paste input "T-bone Steak"
type input "T-bone Steak"
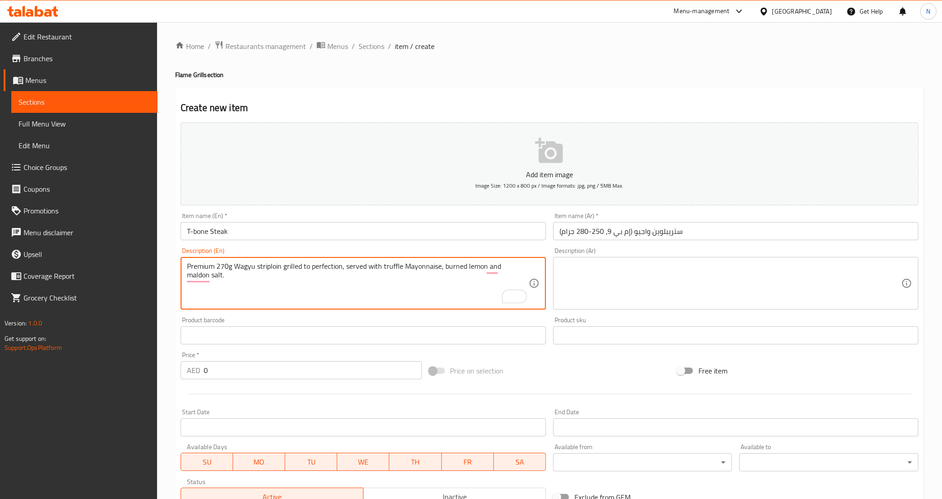
click at [342, 263] on textarea "Premium 270g Wagyu striploin grilled to perfection, served with truffle Mayonna…" at bounding box center [358, 283] width 342 height 43
paste textarea "A robust and tender cut of Australian T-bone steak, char grilled for bold flavo…"
click at [345, 265] on textarea "A robust and tender cut of Australian T-bone steak, char grilled for bold flavo…" at bounding box center [358, 283] width 342 height 43
click at [317, 270] on textarea "A robust and tender cut of Australian T-bone steak, char grilled for bold flavo…" at bounding box center [358, 283] width 342 height 43
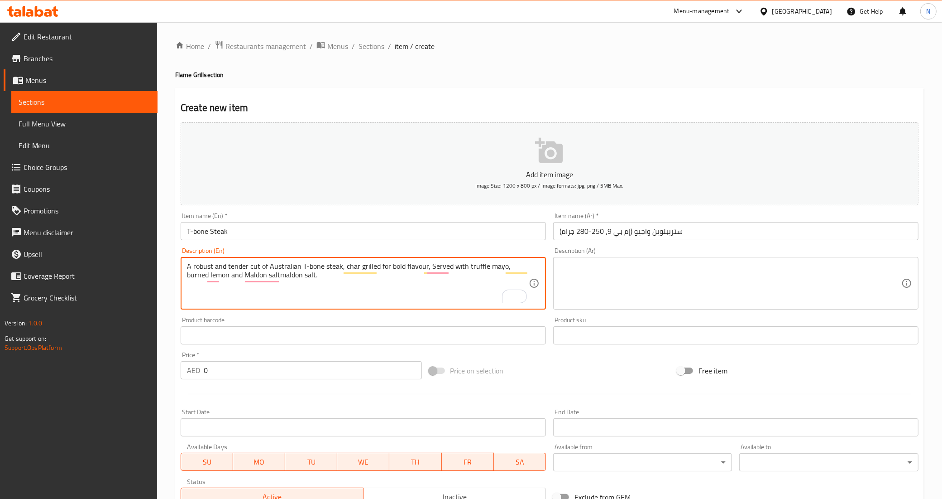
click at [317, 270] on textarea "A robust and tender cut of Australian T-bone steak, char grilled for bold flavo…" at bounding box center [358, 283] width 342 height 43
type textarea "A robust and tender cut of Australian T-bone steak, char grilled for bold flavo…"
click at [600, 270] on textarea at bounding box center [731, 283] width 342 height 43
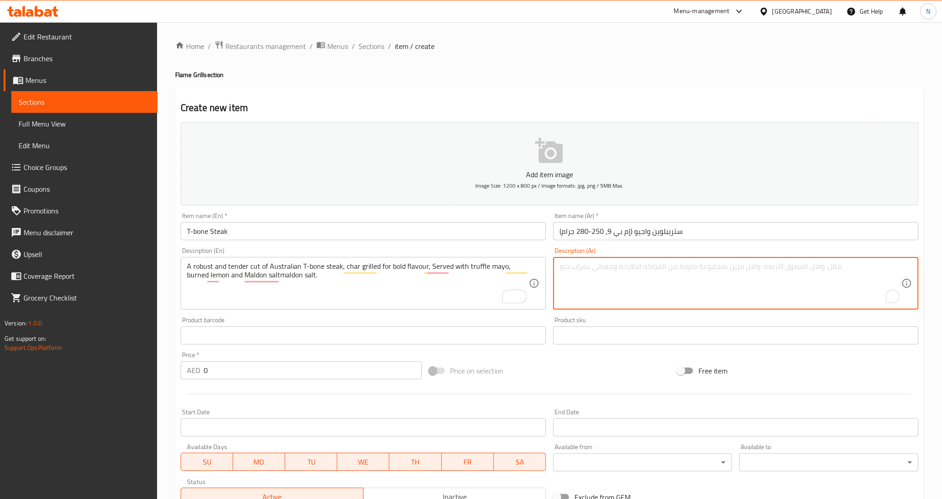
paste textarea "قطعة لحم تي بون أسترالية قوية وطرية، مشوية على الفحم للحصول على نكهة جريئة، تقد…"
drag, startPoint x: 854, startPoint y: 270, endPoint x: 885, endPoint y: 270, distance: 31.7
click at [885, 270] on textarea "قطعة لحم تي بون أسترالية قوية وطرية، مشوية على الفحم للحصول على نكهة جريئة، تقد…" at bounding box center [731, 283] width 342 height 43
click at [863, 270] on textarea "قطعة لحم تي بون أسترالية قوية وطرية، مشوية على الفحم للحصول على نكهة جريئة، تقد…" at bounding box center [731, 283] width 342 height 43
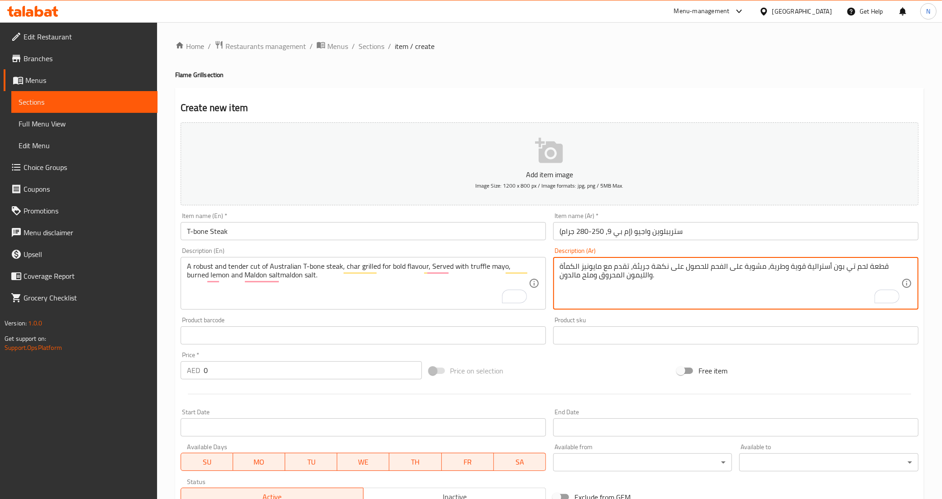
click at [863, 270] on textarea "قطعة لحم تي بون أسترالية قوية وطرية، مشوية على الفحم للحصول على نكهة جريئة، تقد…" at bounding box center [731, 283] width 342 height 43
click at [830, 268] on textarea "ستيك تي بون أسترالية قوية وطرية، مشوية على الفحم للحصول على نكهة جريئة، تقدم مع…" at bounding box center [731, 283] width 342 height 43
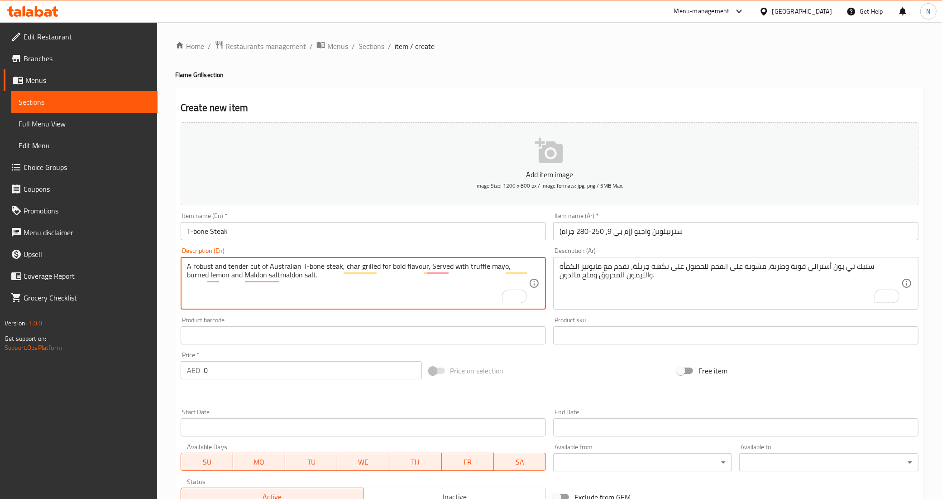
click at [196, 264] on textarea "A robust and tender cut of Australian T-bone steak, char grilled for bold flavo…" at bounding box center [358, 283] width 342 height 43
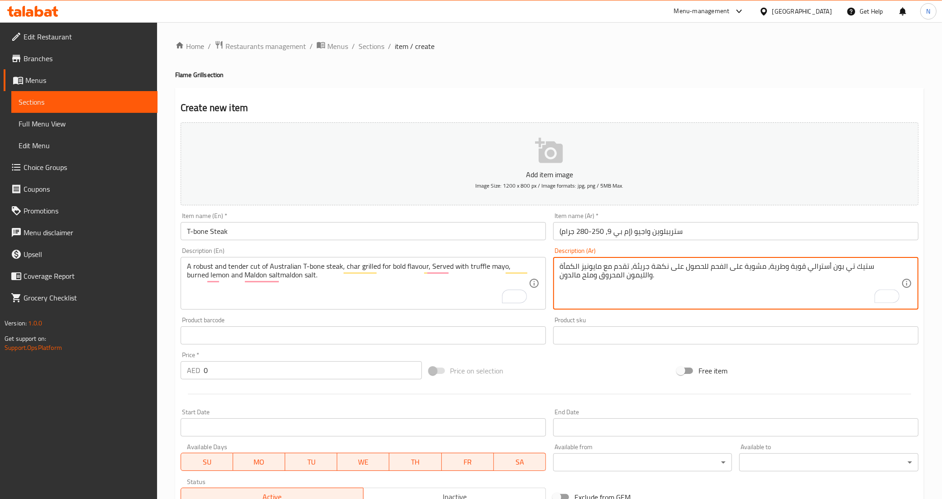
click at [849, 271] on textarea "ستيك تي بون أسترالي قوية وطرية، مشوية على الفحم للحصول على نكهة جريئة، تقدم مع …" at bounding box center [731, 283] width 342 height 43
click at [887, 264] on textarea "ستيك تي بون أسترالي قوية وطرية، مشوية على الفحم للحصول على نكهة جريئة، تقدم مع …" at bounding box center [731, 283] width 342 height 43
click at [770, 266] on textarea "قطعة ستيك تي بون أسترالي قوية وطرية، مشوية على الفحم للحصول على نكهة جريئة، تقد…" at bounding box center [731, 283] width 342 height 43
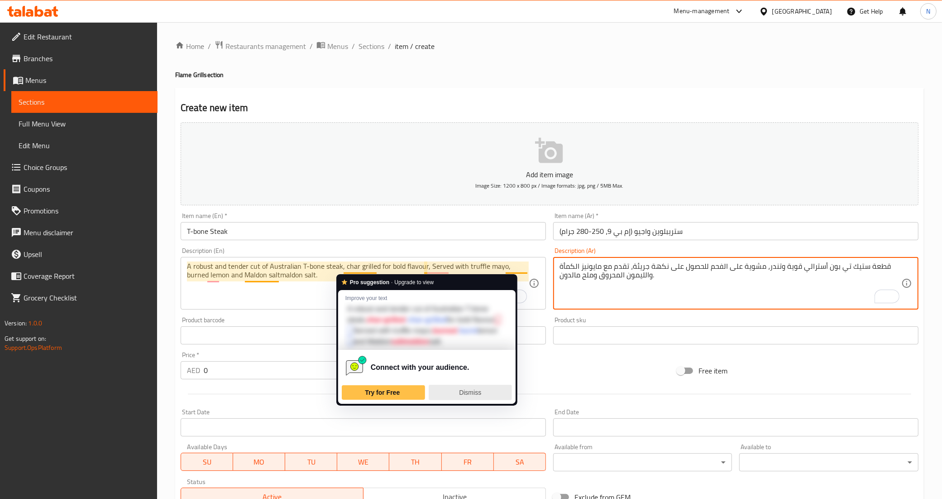
click at [488, 390] on div "Dismiss" at bounding box center [470, 392] width 75 height 14
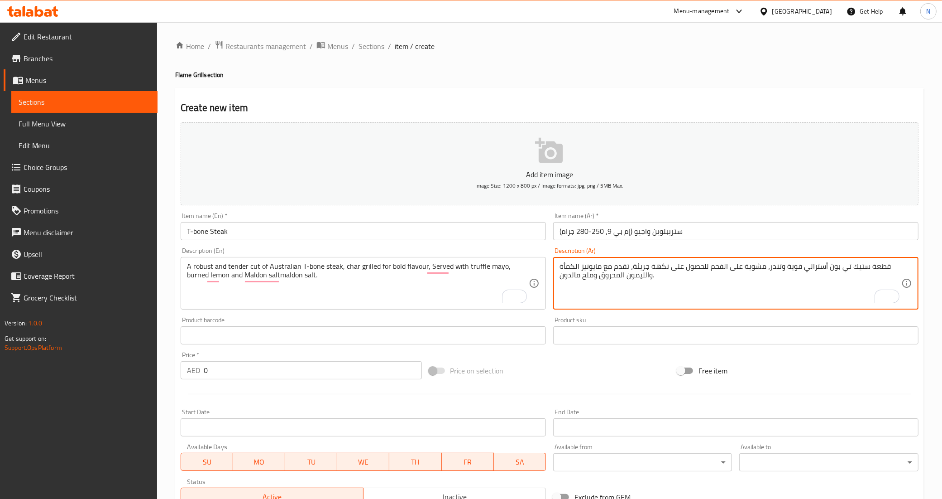
type textarea "قطعة ستيك تي بون أسترالي قوية وتندر، مشوية على الفحم للحصول على نكهة جريئة، تقد…"
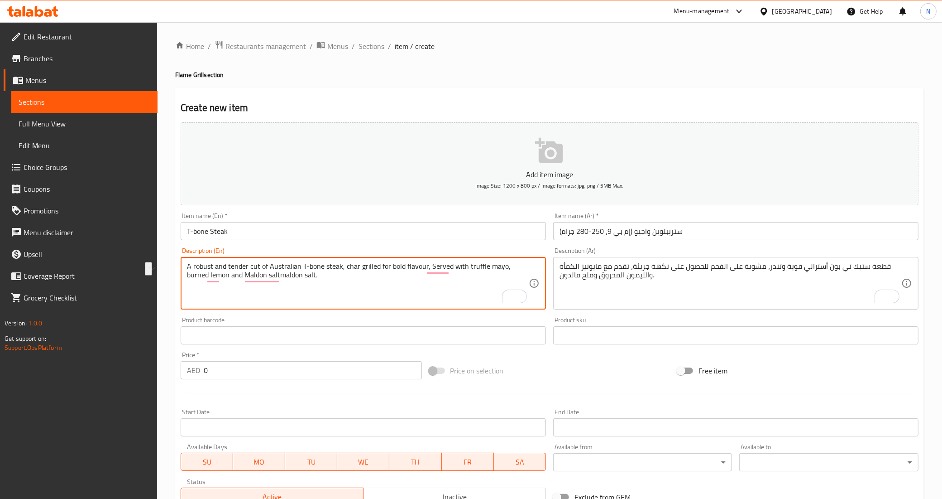
drag, startPoint x: 345, startPoint y: 266, endPoint x: 375, endPoint y: 266, distance: 30.3
click at [334, 279] on textarea "A robust and tender cut of Australian T-bone steak, char grilled for bold flavo…" at bounding box center [358, 283] width 342 height 43
click at [260, 274] on textarea "A robust and tender cut of Australian T-bone steak, char grilled for bold flavo…" at bounding box center [358, 283] width 342 height 43
click at [257, 276] on textarea "A robust and tender cut of Australian T-bone steak, char grilled for bold flavo…" at bounding box center [358, 283] width 342 height 43
click at [278, 277] on textarea "A robust and tender cut of Australian T-bone steak, char grilled for bold flavo…" at bounding box center [358, 283] width 342 height 43
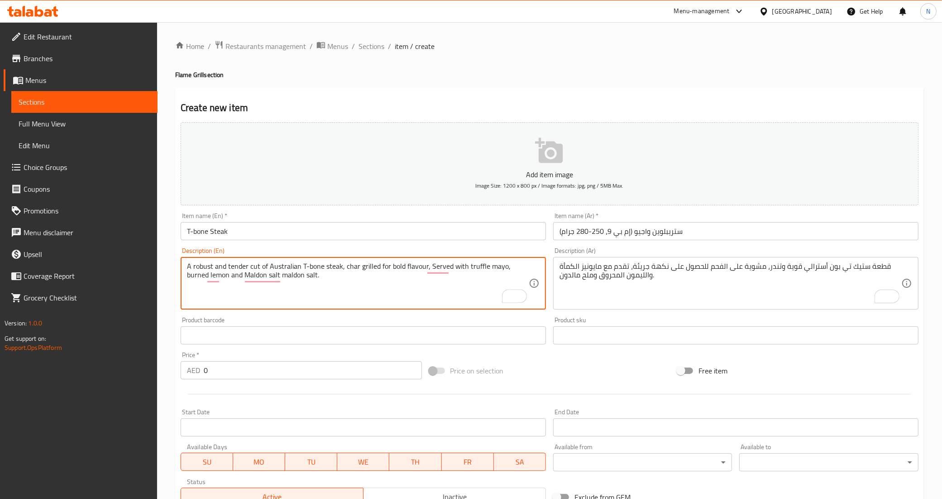
click at [278, 277] on textarea "A robust and tender cut of Australian T-bone steak, char grilled for bold flavo…" at bounding box center [358, 283] width 342 height 43
type textarea "A robust and tender cut of Australian T-bone steak, char grilled for bold flavo…"
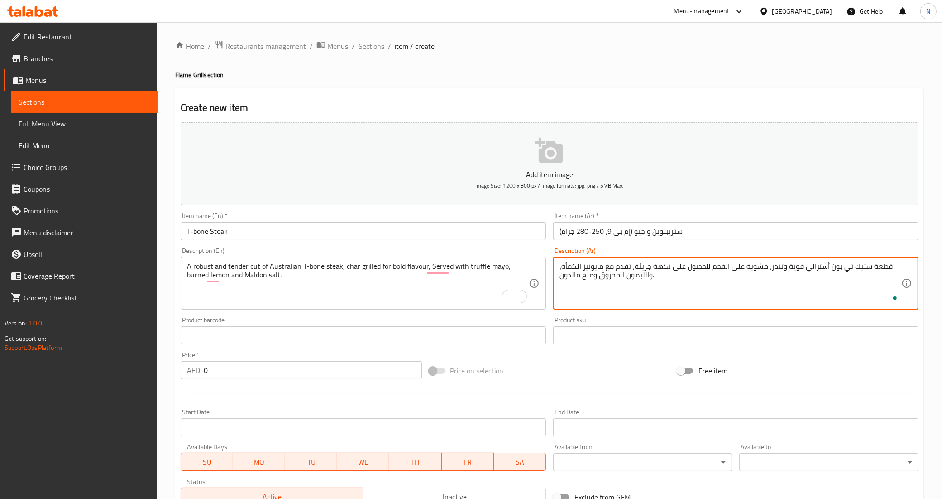
type textarea "قطعة ستيك تي بون أسترالي قوية وتندر، مشوية على الفحم للحصول على نكهة جريئة، تقد…"
drag, startPoint x: 866, startPoint y: 266, endPoint x: 829, endPoint y: 272, distance: 37.6
click at [829, 272] on textarea "قطعة ستيك تي بون أسترالي قوية وتندر، مشوية على الفحم للحصول على نكهة جريئة، تقد…" at bounding box center [731, 283] width 342 height 43
type textarea "قطعة ستيك تي بون أسترالي قوية وتندر، مشوية على الفحم للحصول على نكهة جريئة، تقد…"
click at [578, 232] on input "ستريبلوين واجيو (إم بي 9، 250-280 جرام)" at bounding box center [735, 231] width 365 height 18
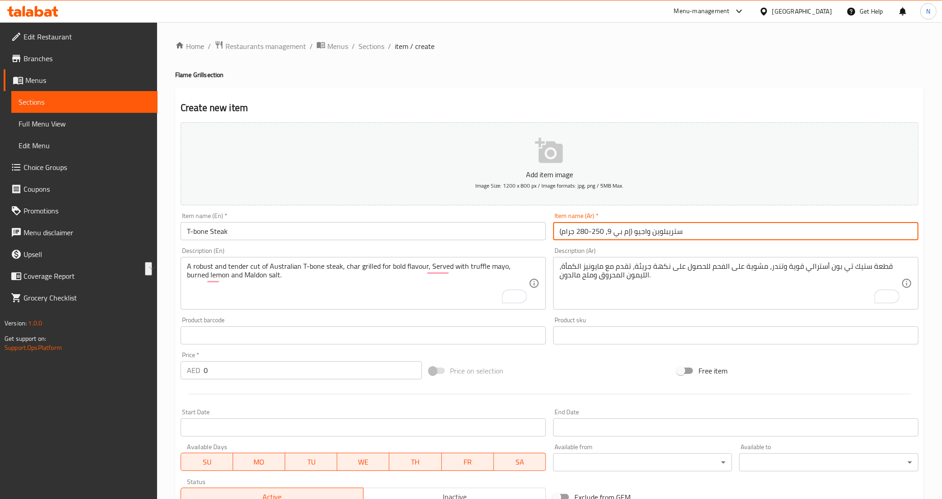
click at [578, 232] on input "ستريبلوين واجيو (إم بي 9، 250-280 جرام)" at bounding box center [735, 231] width 365 height 18
paste input "يك تي بون"
type input "ستيك تي بون"
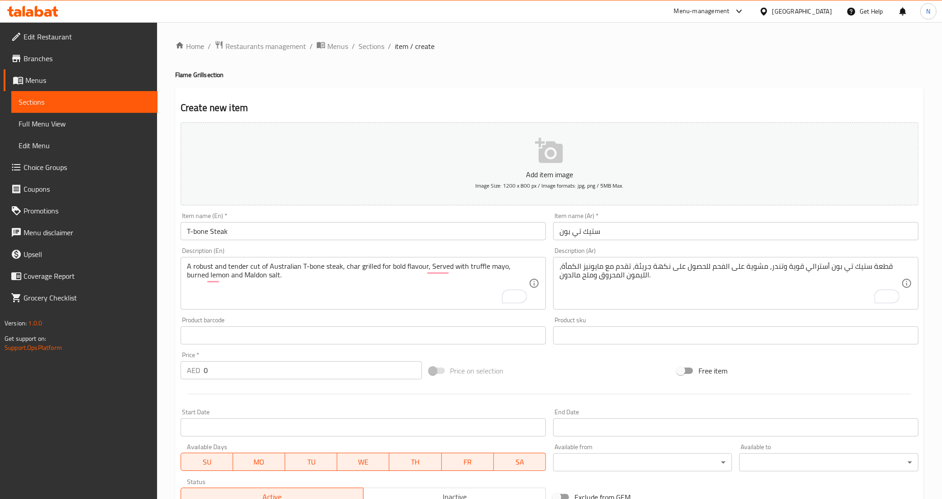
click at [331, 226] on input "T-bone Steak" at bounding box center [363, 231] width 365 height 18
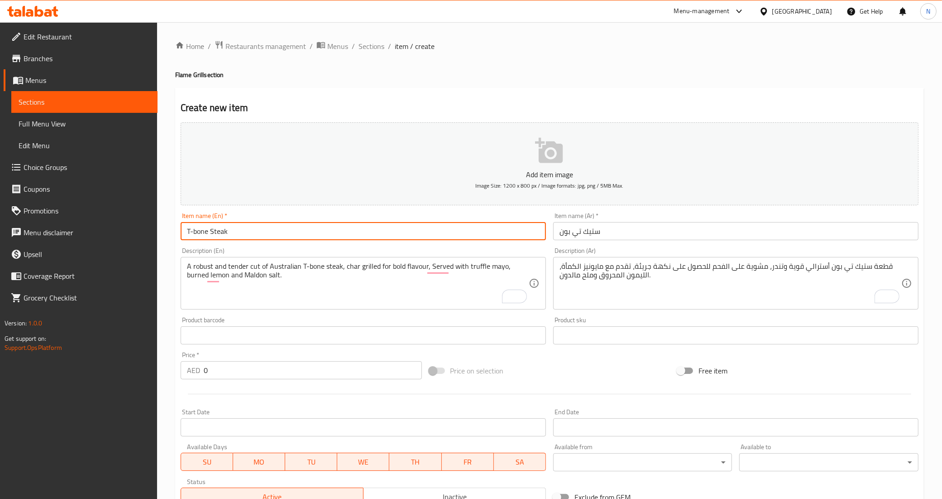
paste input "(500-550gm)"
type input "T-bone Steak (500-550gm)"
click at [652, 223] on input "ستيك تي بون" at bounding box center [735, 231] width 365 height 18
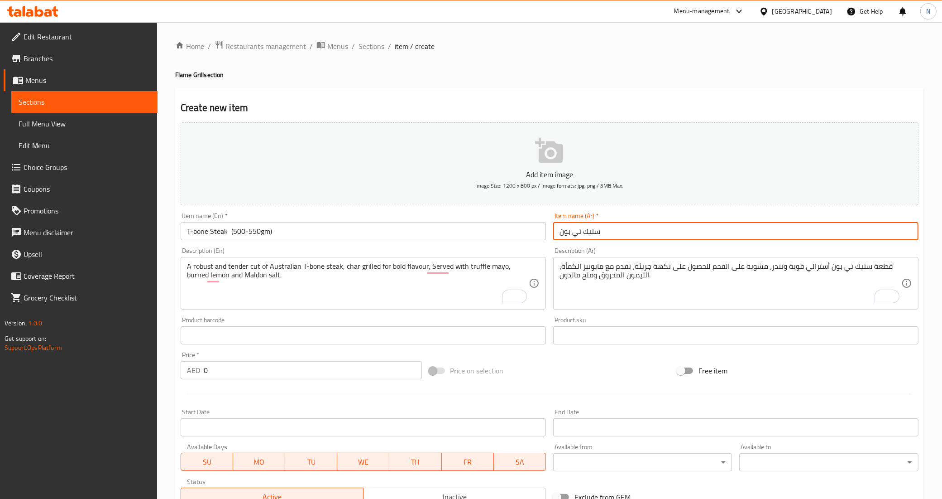
paste input "(500-550 جرام)"
type input "ستيك تي بون (500-550 جرام)"
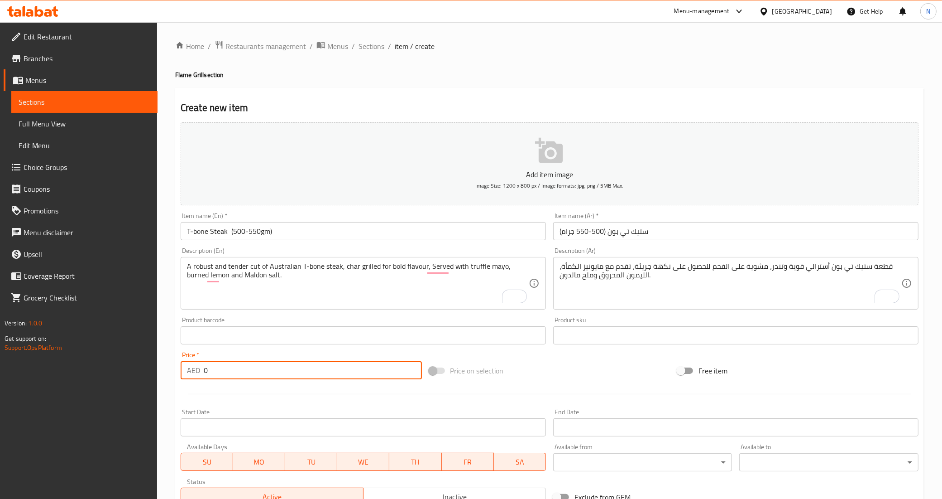
click at [250, 369] on input "0" at bounding box center [313, 370] width 218 height 18
type input "380"
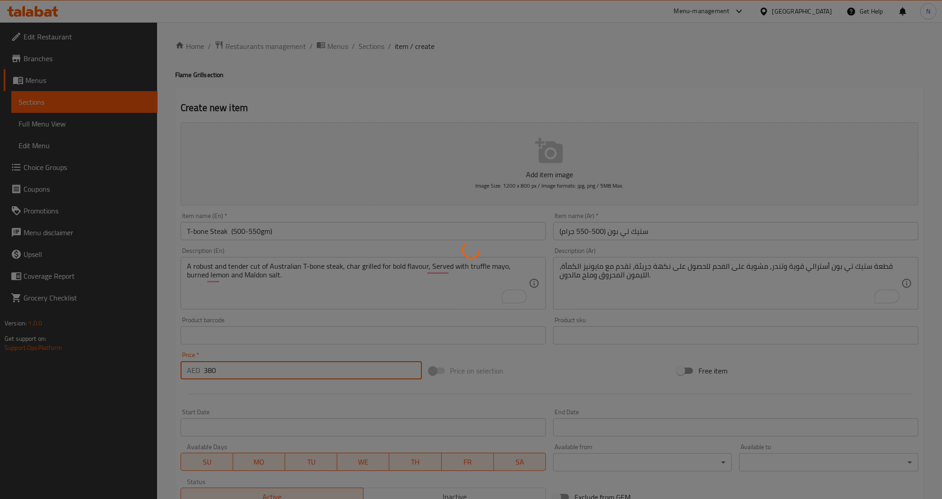
type input "0"
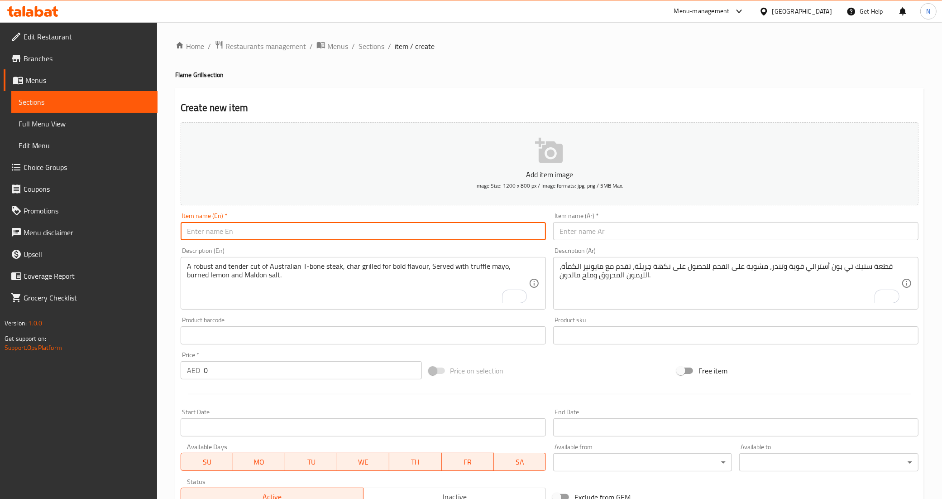
click at [233, 228] on input "text" at bounding box center [363, 231] width 365 height 18
paste input "Grilled whole Baby Chicken"
type input "Grilled whole Baby Chicken"
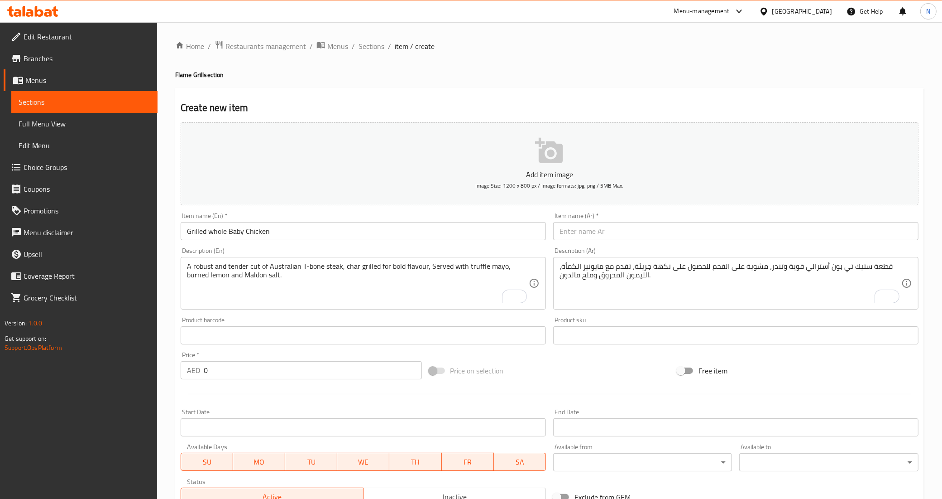
click at [296, 283] on textarea "A robust and tender cut of Australian T-bone steak, char grilled for bold flavo…" at bounding box center [358, 283] width 342 height 43
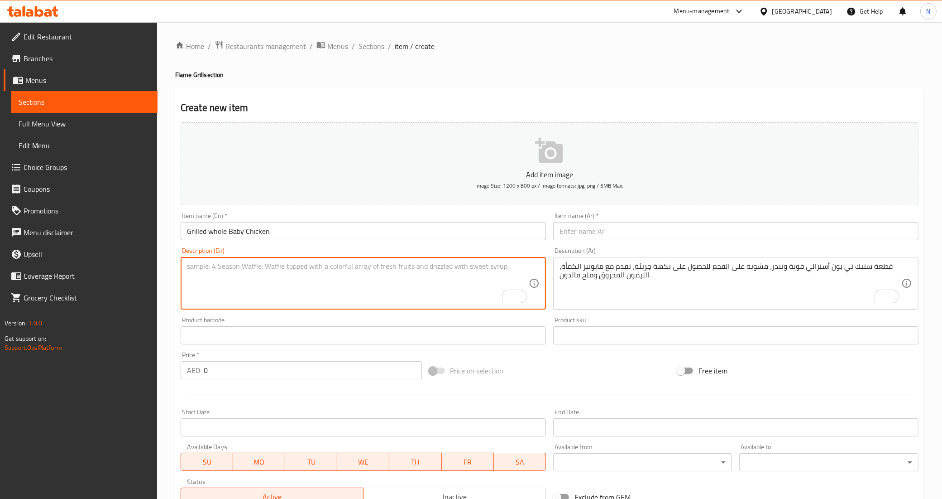
paste textarea "Whole baby Chicken marinated with Asian spices and grilled till perfection and …"
click at [340, 272] on textarea "Whole baby Chicken marinated with Asian spices and grilled till perfection and …" at bounding box center [358, 283] width 342 height 43
click at [243, 266] on textarea "Whole baby Chicken marinated with Asian spices and grilled till perfection and …" at bounding box center [358, 283] width 342 height 43
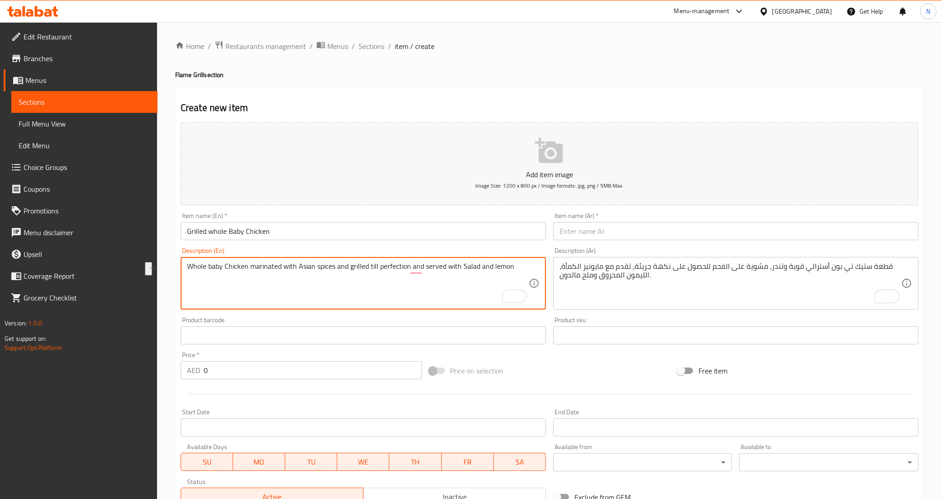
type textarea "Whole baby Chicken marinated with Asian spices and grilled till perfection and …"
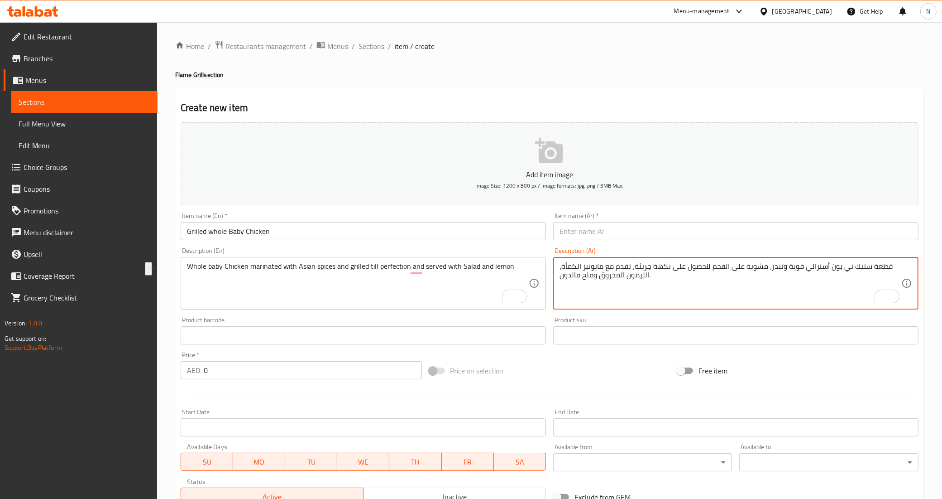
click at [630, 279] on textarea "قطعة ستيك تي بون أسترالي قوية وتندر، مشوية على الفحم للحصول على نكهة جريئة، تقد…" at bounding box center [731, 283] width 342 height 43
paste textarea "دجاجة صغيرة كاملة متبلة بالبهارات الآسيوية ومشوية حتى تنضج وتقدم مع السلطة والل…"
click at [651, 270] on textarea "دجاجة صغيرة كاملة متبلة بالبهارات الآسيوية ومشوية حتى تنضج وتقدم مع السلطة والل…" at bounding box center [731, 283] width 342 height 43
drag, startPoint x: 671, startPoint y: 267, endPoint x: 642, endPoint y: 267, distance: 28.5
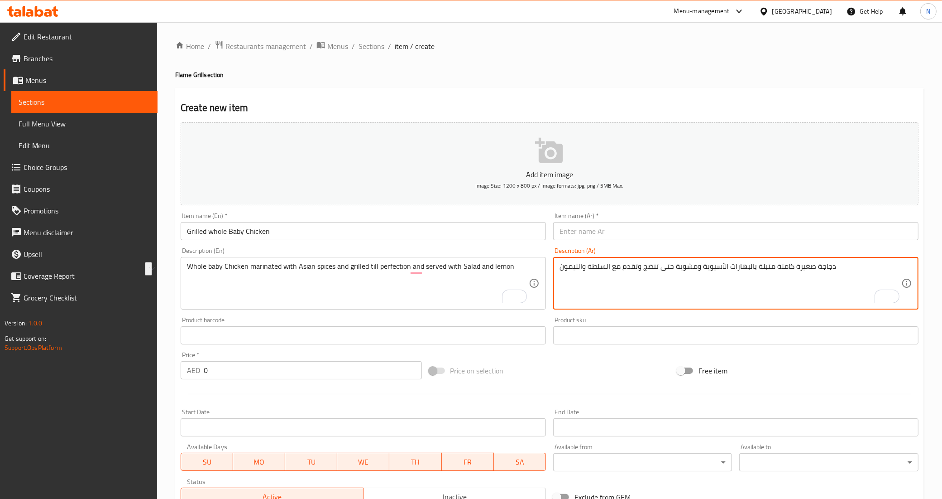
click at [642, 267] on textarea "دجاجة صغيرة كاملة متبلة بالبهارات الآسيوية ومشوية حتى تنضج وتقدم مع السلطة والل…" at bounding box center [731, 283] width 342 height 43
drag, startPoint x: 848, startPoint y: 268, endPoint x: 787, endPoint y: 270, distance: 61.2
click at [787, 270] on textarea "دجاجة صغيرة كاملة متبلة بالبهارات الآسيوية ومشوية إلى حد [PERSON_NAME] مع السلط…" at bounding box center [731, 283] width 342 height 43
type textarea "دجاجة صغيرة كاملة متبلة بالبهارات الآسيوية ومشوية إلى حد [PERSON_NAME] مع السلط…"
click at [687, 235] on input "text" at bounding box center [735, 231] width 365 height 18
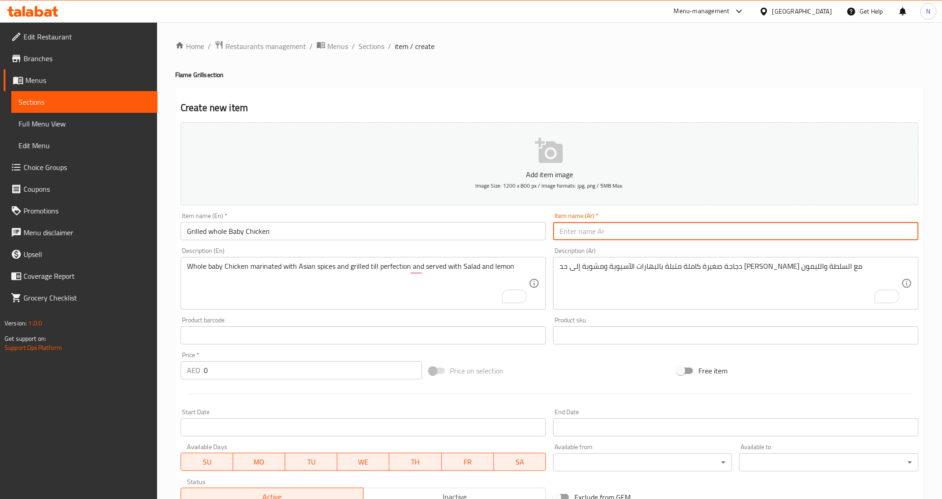
paste input "دجاجة صغيرة كاملة"
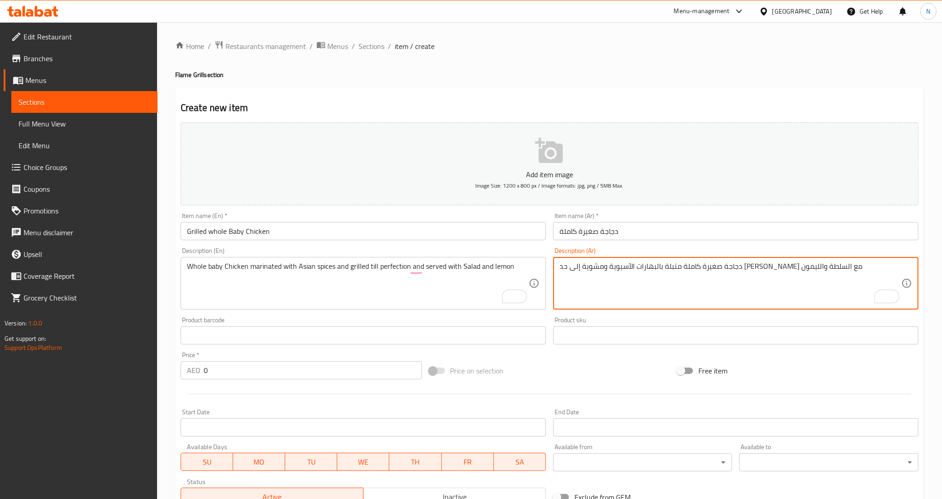
drag, startPoint x: 705, startPoint y: 269, endPoint x: 687, endPoint y: 270, distance: 18.1
click at [644, 235] on input "دجاجة صغيرة كاملة" at bounding box center [735, 231] width 365 height 18
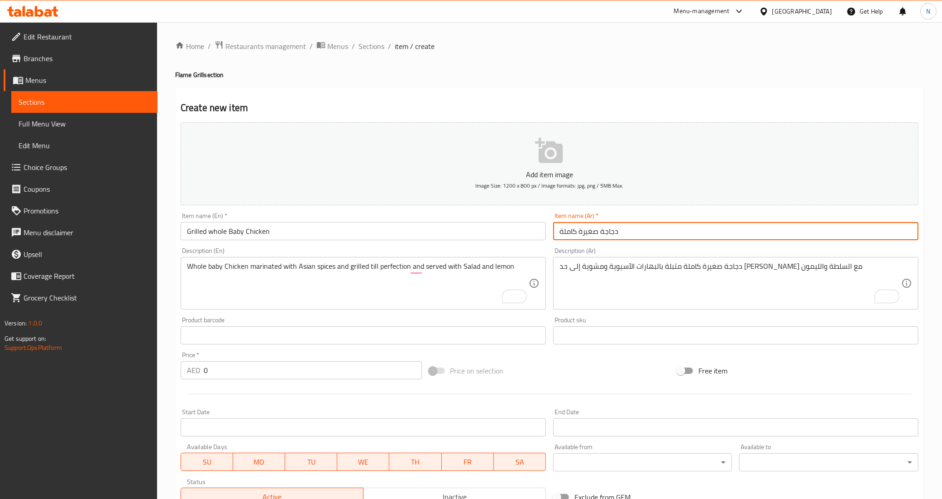
paste input "مشوية"
type input "دجاجة صغيرة كاملة مشوية"
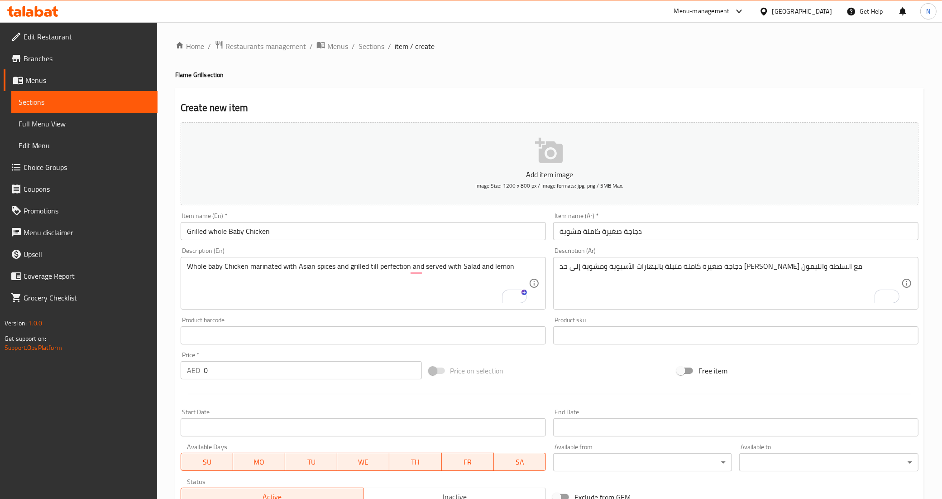
click at [300, 374] on input "0" at bounding box center [313, 370] width 218 height 18
type input "130"
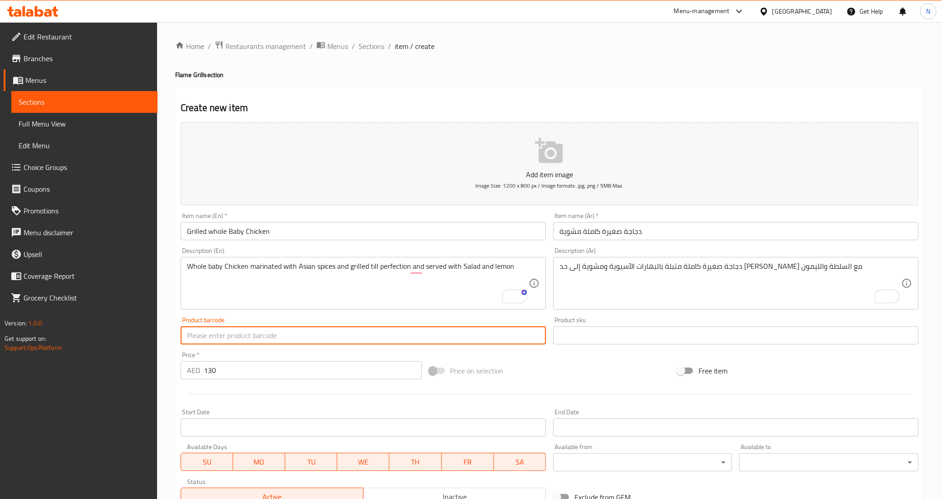
click at [310, 340] on input "text" at bounding box center [363, 335] width 365 height 18
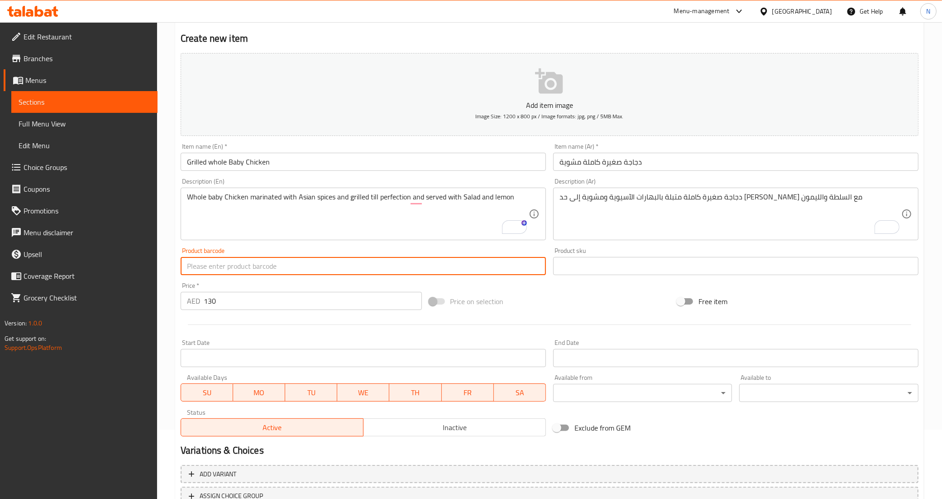
scroll to position [139, 0]
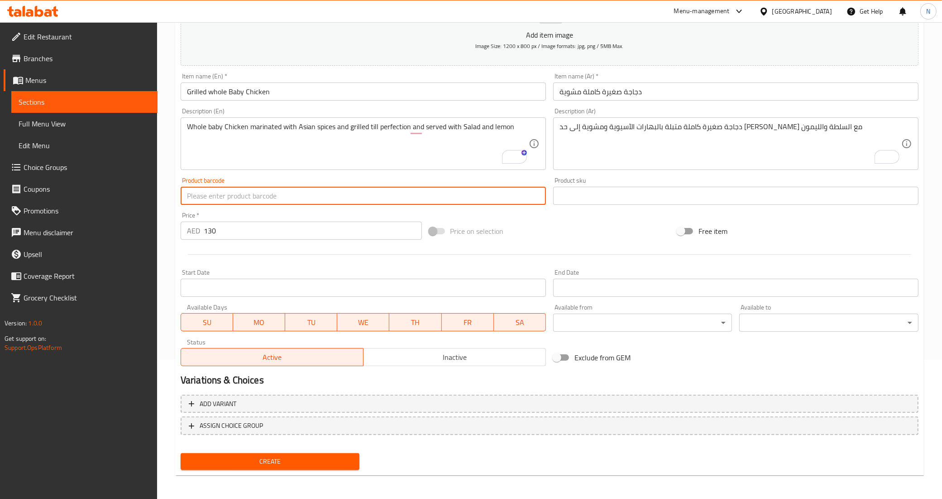
click at [181, 453] on button "Create" at bounding box center [270, 461] width 179 height 17
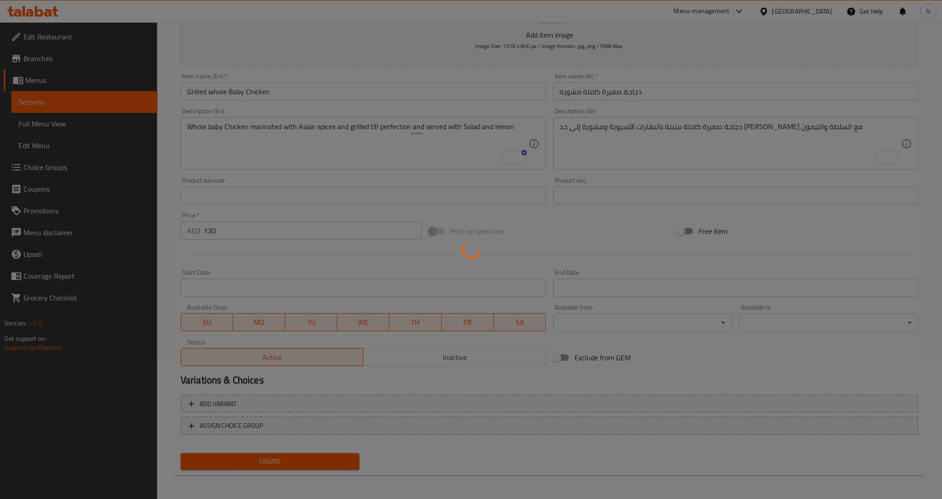
type input "0"
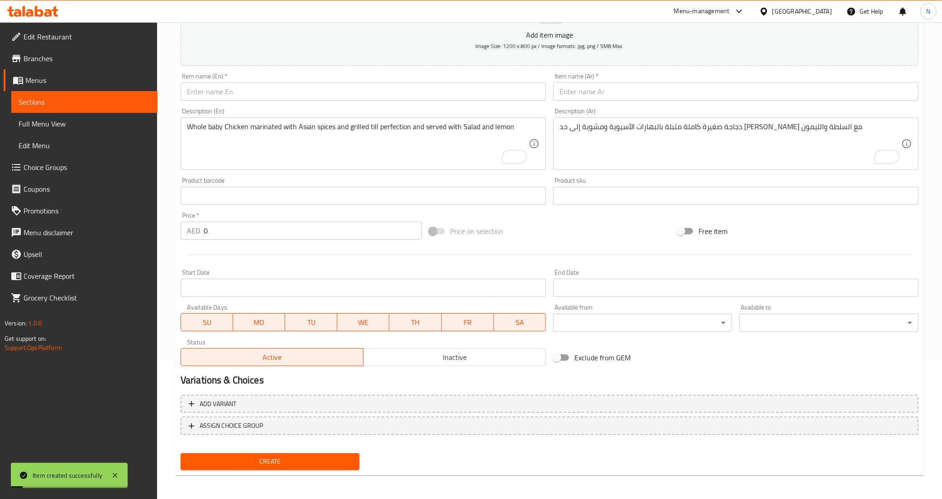
click at [259, 99] on input "text" at bounding box center [363, 91] width 365 height 18
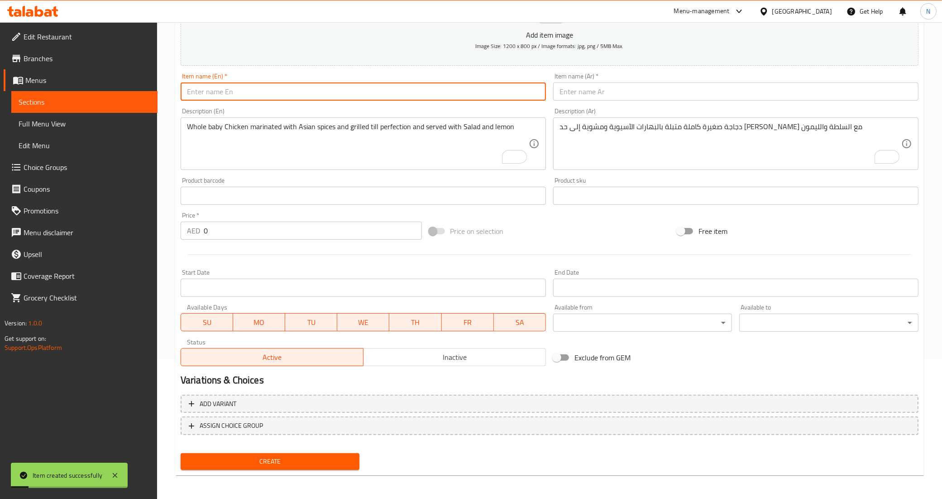
paste input "Tomahawk"
type input "Tomahawk"
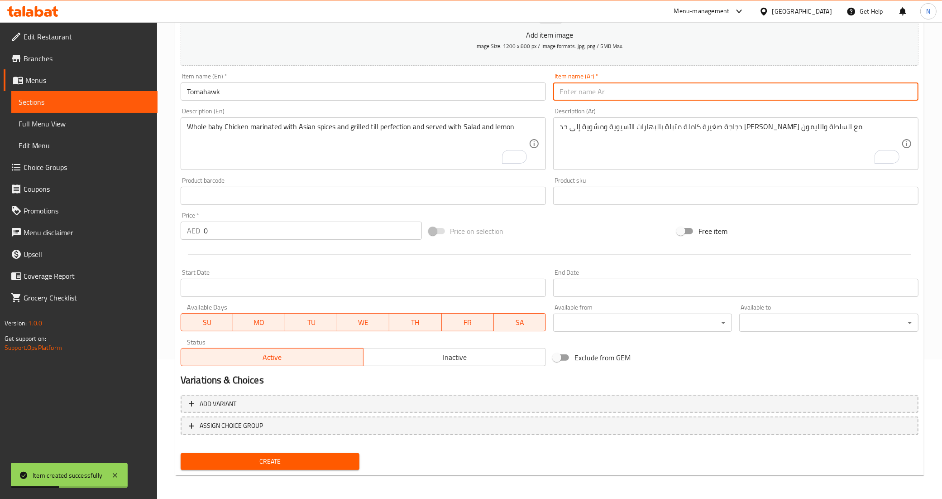
click at [649, 89] on input "text" at bounding box center [735, 91] width 365 height 18
paste input "توماهوك"
type input "توماهوك"
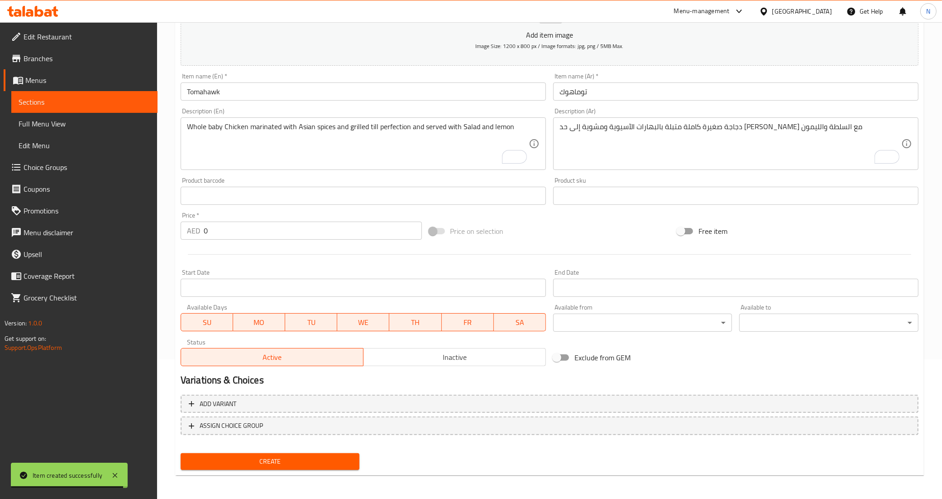
click at [261, 139] on textarea "Whole baby Chicken marinated with Asian spices and grilled till perfection and …" at bounding box center [358, 143] width 342 height 43
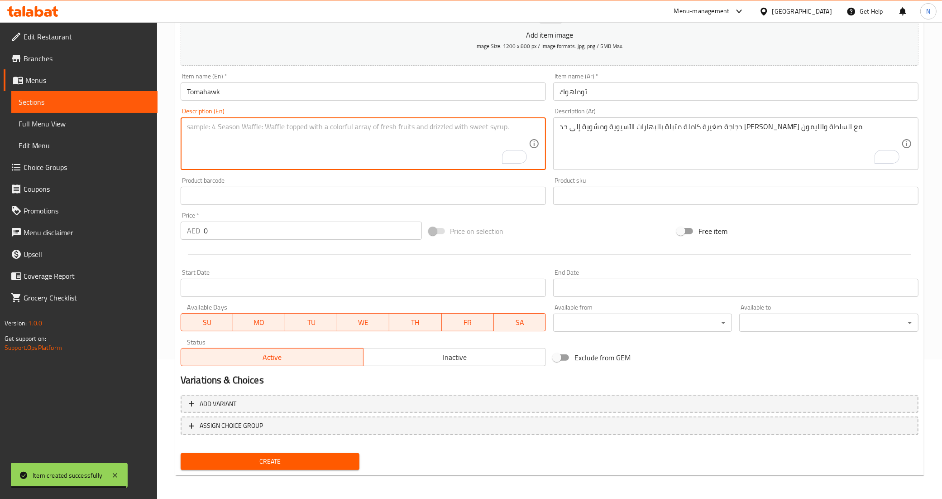
paste textarea "A show stopping Angus Tomahawk steak grilled over an open flame and served with…"
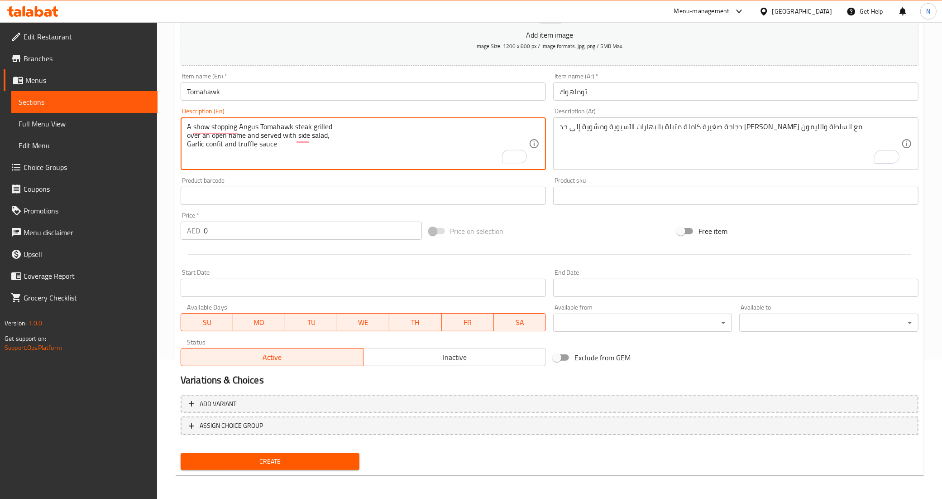
click at [342, 130] on textarea "A show stopping Angus Tomahawk steak grilled over an open flame and served with…" at bounding box center [358, 143] width 342 height 43
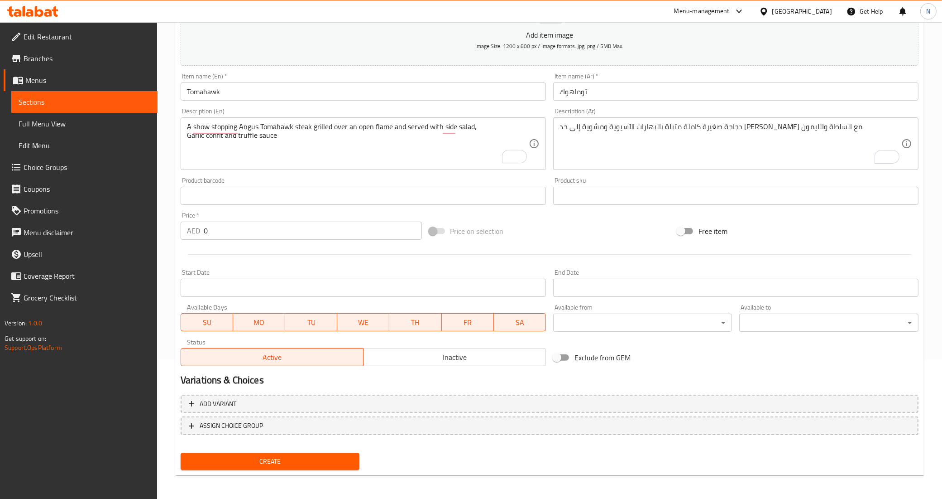
click at [493, 120] on div "A show stopping Angus Tomahawk steak grilled over an open flame and served with…" at bounding box center [363, 143] width 365 height 53
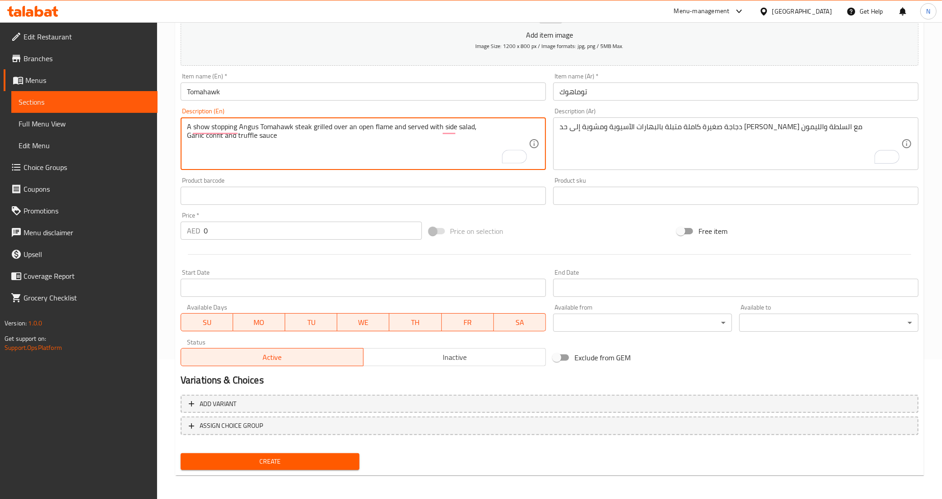
click at [493, 130] on textarea "A show stopping Angus Tomahawk steak grilled over an open flame and served with…" at bounding box center [358, 143] width 342 height 43
click at [378, 144] on textarea "A show stopping Angus Tomahawk steak grilled over an open flame and served with…" at bounding box center [358, 143] width 342 height 43
click at [417, 132] on textarea "A show stopping Angus Tomahawk steak grilled over an open flame and served with…" at bounding box center [358, 143] width 342 height 43
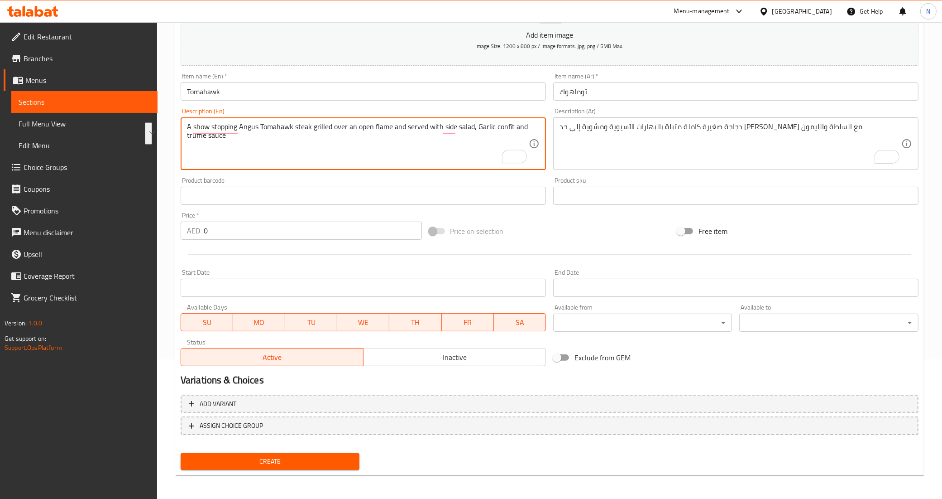
type textarea "A show stopping Angus Tomahawk steak grilled over an open flame and served with…"
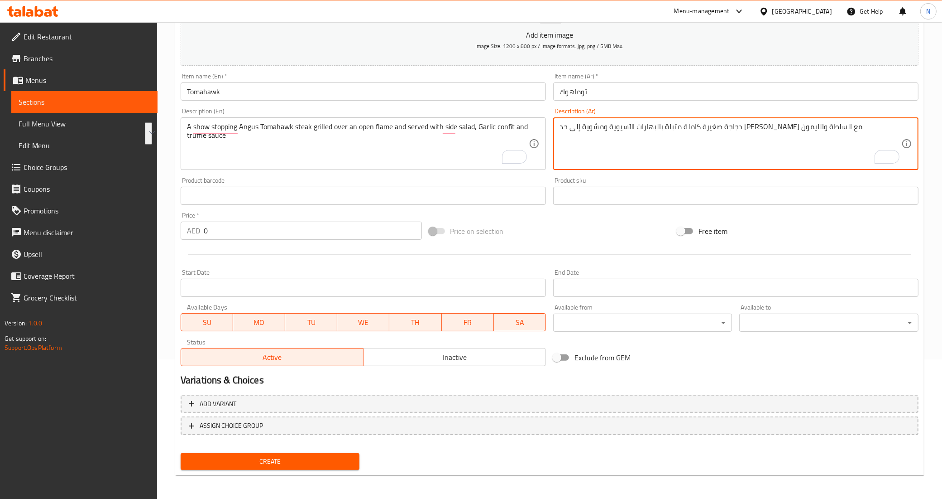
click at [667, 141] on textarea "دجاجة صغيرة كاملة متبلة بالبهارات الآسيوية ومشوية إلى حد [PERSON_NAME] مع السلط…" at bounding box center [731, 143] width 342 height 43
paste textarea "شريحة لحم أنجوس توماهوك المشوية على نار مفتوحة تقدم مع سلطة جانبية وثوم مخلل وص…"
type textarea "شريحة لحم أنجوس توماهوك المشوية على نار مفتوحة تقدم مع سلطة جانبية وثوم مخلل وص…"
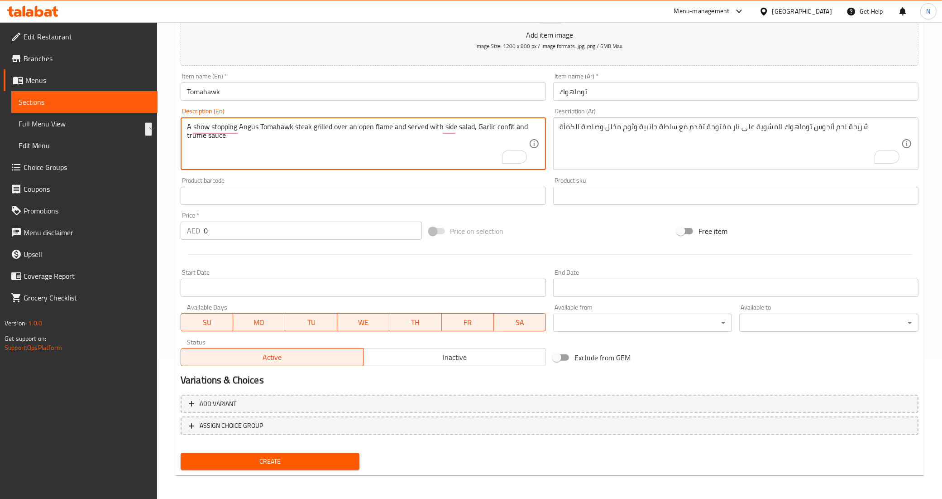
drag, startPoint x: 238, startPoint y: 127, endPoint x: 153, endPoint y: 126, distance: 84.7
click at [420, 128] on textarea "Angus Tomahawk steak grilled over an open flame and served with side salad, Gar…" at bounding box center [358, 143] width 342 height 43
type textarea "Angus Tomahawk steak grilled over an open flame and served with side salad, Gar…"
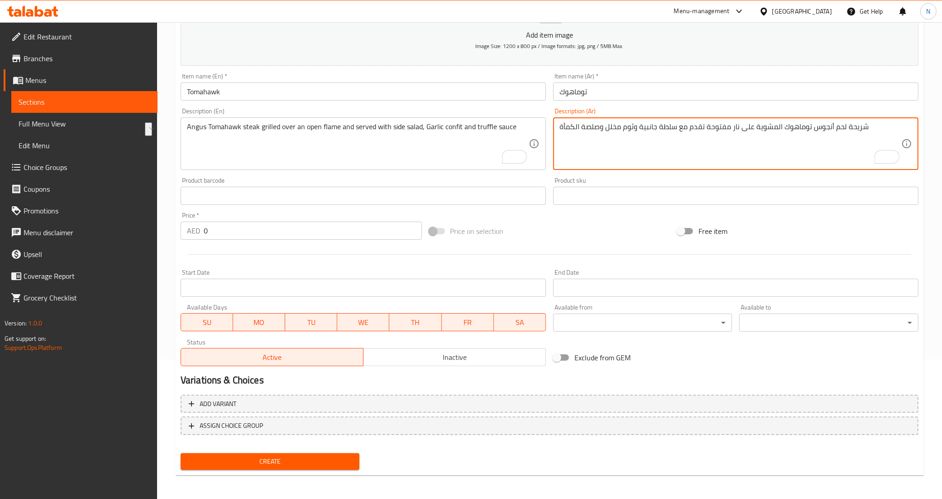
click at [706, 136] on textarea "شريحة لحم أنجوس توماهوك المشوية على نار مفتوحة تقدم مع سلطة جانبية وثوم مخلل وص…" at bounding box center [731, 143] width 342 height 43
paste textarea "مشوية على نار مفتوحة و"
click at [856, 130] on textarea "شريحة لحم أنجوس توماهوك مشوية على نار مفتوحة وتقدم مع سلطة جانبية وثوم مخلل وصل…" at bounding box center [731, 143] width 342 height 43
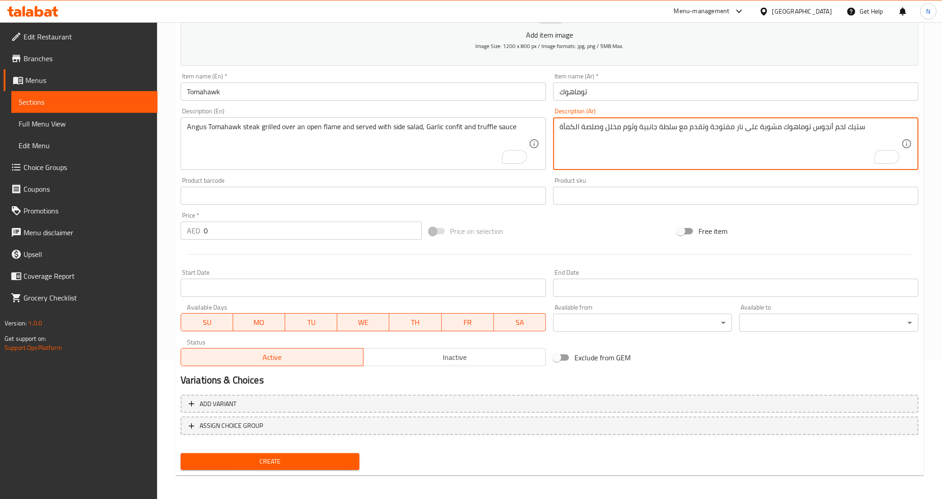
click at [841, 125] on textarea "ستيك لحم أنجوس توماهوك مشوية على نار مفتوحة وتقدم مع سلطة جانبية وثوم مخلل وصلص…" at bounding box center [731, 143] width 342 height 43
click at [739, 124] on textarea "ستيك أنجوس توماهوك مشوية على نار مفتوحة وتقدم مع سلطة جانبية وثوم مخلل وصلصة ال…" at bounding box center [731, 143] width 342 height 43
click at [642, 127] on textarea "ستيك أنجوس توماهوك مشوية على لهب مفتوح وتقدم مع سلطة جانبية وثوم مخلل وصلصة الك…" at bounding box center [731, 143] width 342 height 43
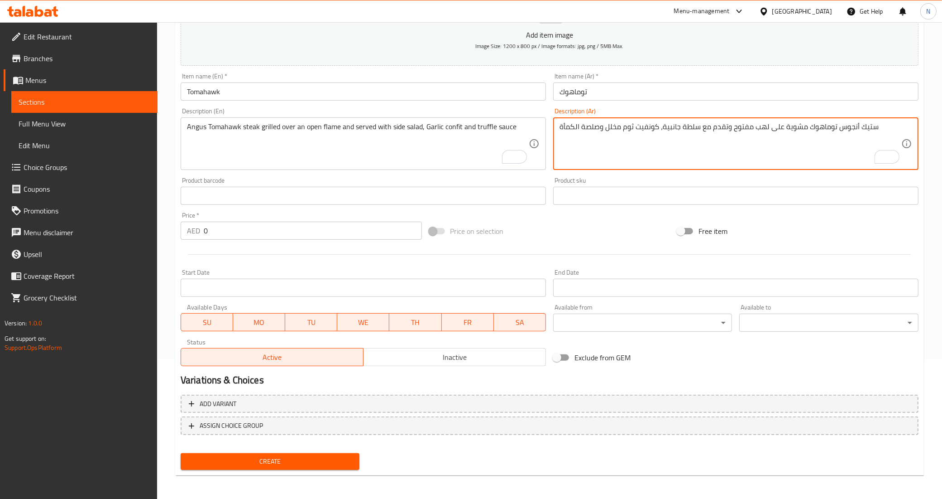
click at [615, 134] on textarea "ستيك أنجوس توماهوك مشوية على لهب مفتوح وتقدم مع سلطة جانبية، كونفيت ثوم مخلل وص…" at bounding box center [731, 143] width 342 height 43
click at [868, 128] on textarea "ستيك أنجوس توماهوك مشوية على لهب مفتوح وتقدم مع سلطة جانبية، كونفيت ثوم وصلصة ا…" at bounding box center [731, 143] width 342 height 43
type textarea "ستيك أنجوس توماهوك مشوية على لهب مفتوح وتقدم مع سلطة جانبية، كونفيت ثوم وصلصة ا…"
click at [260, 236] on input "0" at bounding box center [313, 230] width 218 height 18
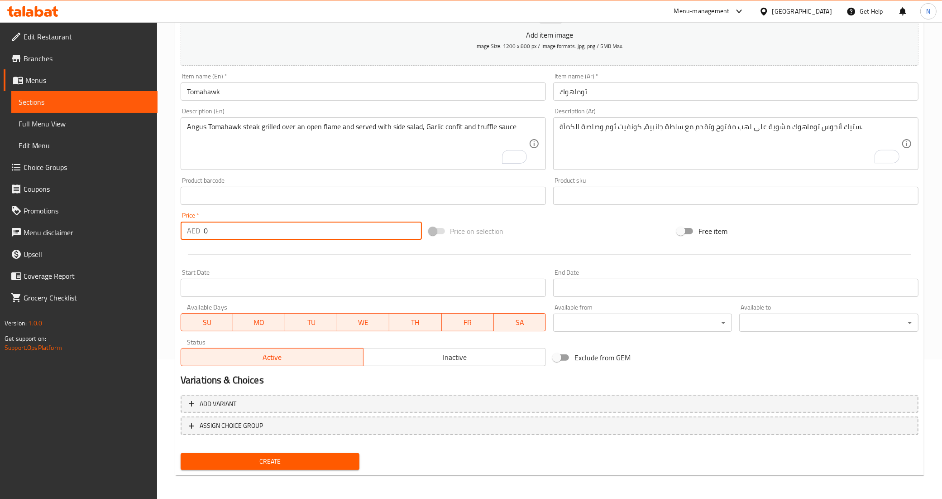
click at [260, 236] on input "0" at bounding box center [313, 230] width 218 height 18
type input "799"
click at [181, 453] on button "Create" at bounding box center [270, 461] width 179 height 17
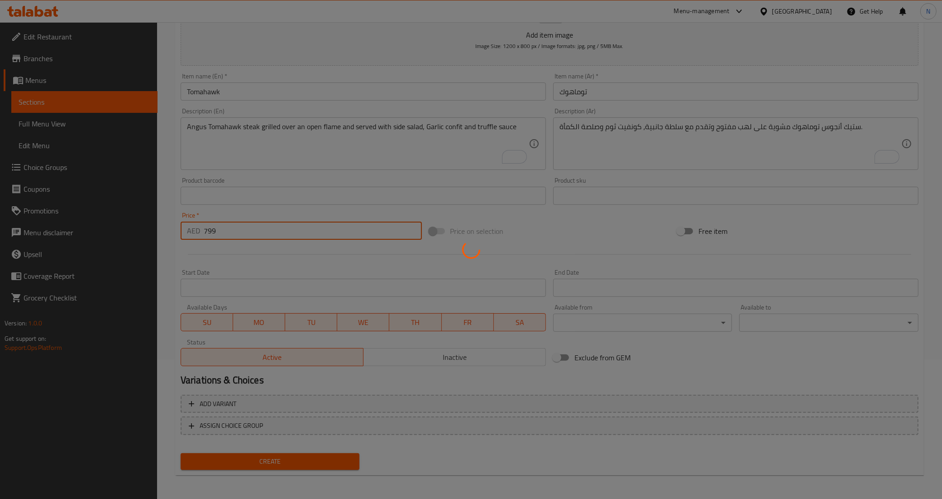
type input "0"
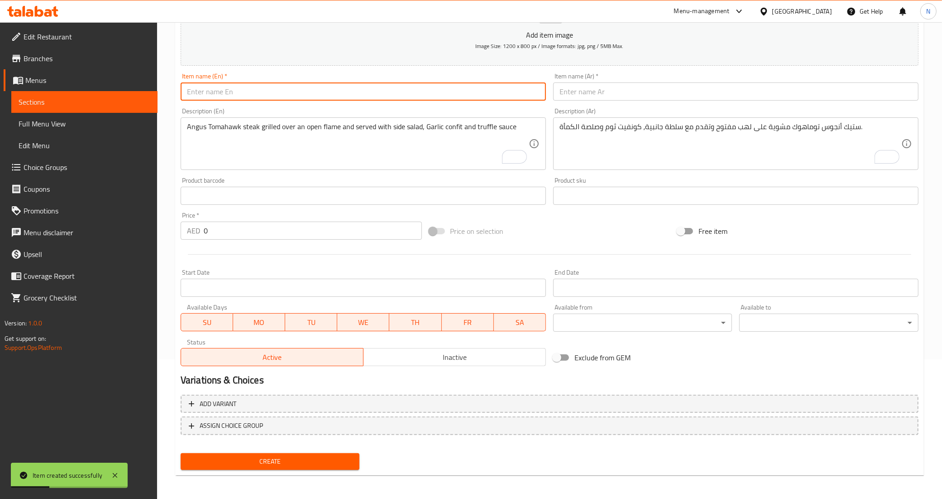
click at [334, 87] on input "text" at bounding box center [363, 91] width 365 height 18
paste input "Meat Mixed Grill sharing platter"
type input "Meat Mixed Grill sharing platter"
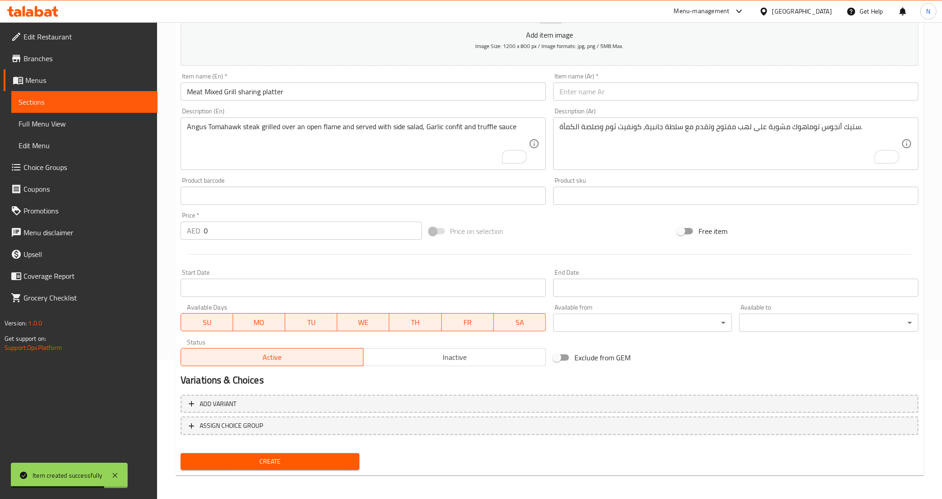
click at [387, 154] on textarea "Angus Tomahawk steak grilled over an open flame and served with side salad, Gar…" at bounding box center [358, 143] width 342 height 43
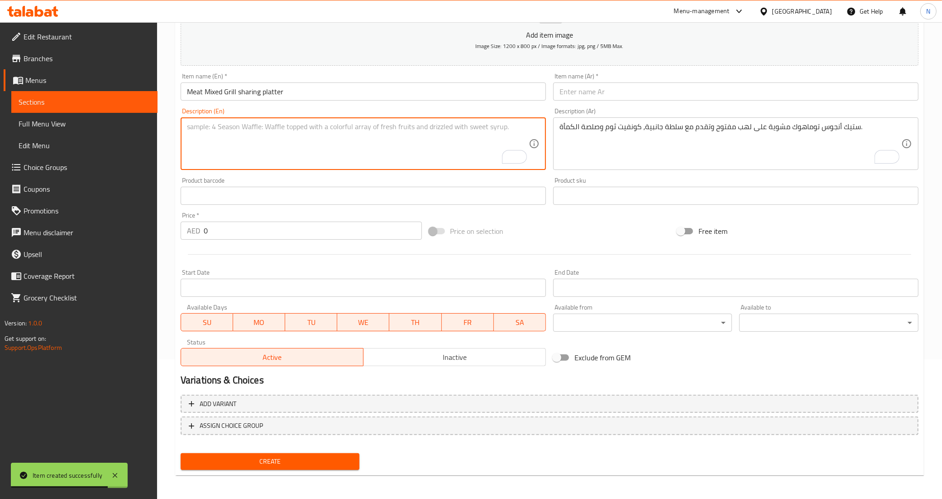
paste textarea "Assorted meat platter with lamb chop, beef tenderloin, lamb patty, shish tavuk,…"
click at [403, 125] on textarea "Assorted meat platter with lamb chop, beef tenderloin, lamb patty, shish tavuk,…" at bounding box center [358, 143] width 342 height 43
click at [388, 148] on textarea "Assorted meat platter with lamb chop, beef tenderloin, lamb patty, shish tavuk,…" at bounding box center [358, 143] width 342 height 43
type textarea "Assorted meat platter with lamb chop, beef tenderloin, lamb patty, shish tavuk,…"
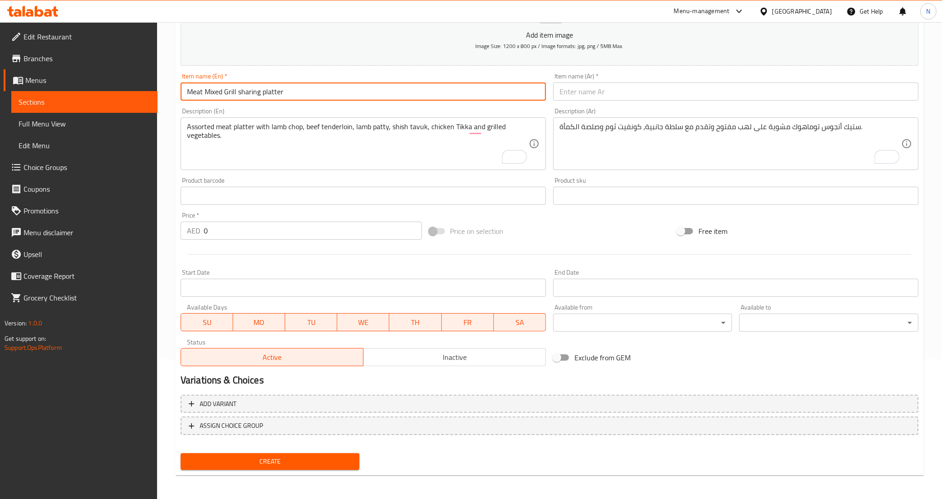
click at [376, 88] on input "Meat Mixed Grill sharing platter" at bounding box center [363, 91] width 365 height 18
click at [589, 94] on input "text" at bounding box center [735, 91] width 365 height 18
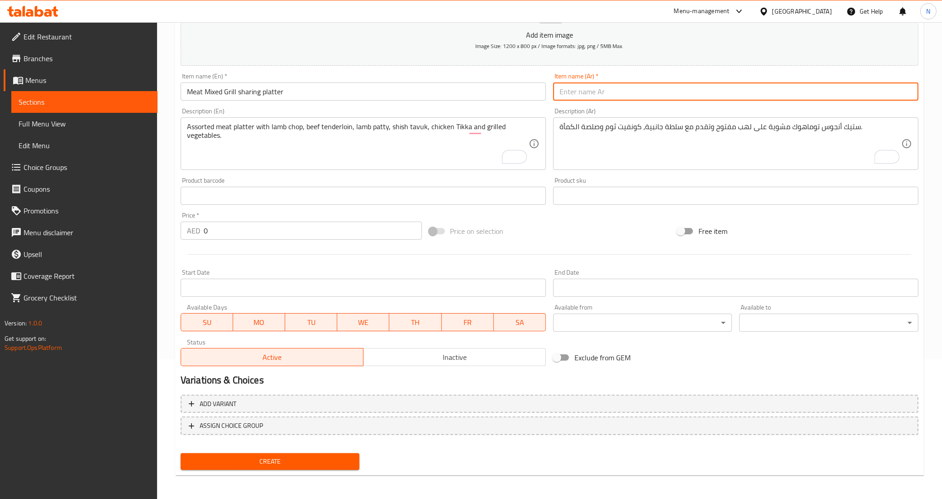
paste input "طبق مشترك من اللحوم المشوية المختلطة"
type input "طبق مشترك من اللحوم المشوية المختلطة"
click at [240, 93] on input "Meat Mixed Grill sharing platter" at bounding box center [363, 91] width 365 height 18
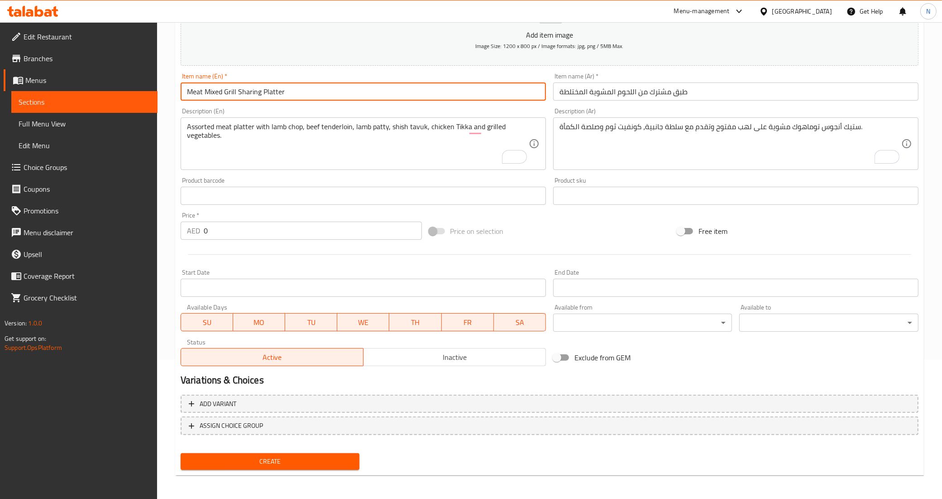
type input "Meat Mixed Grill Sharing Platter"
click at [666, 93] on input "طبق مشترك من اللحوم المشوية المختلطة" at bounding box center [735, 91] width 365 height 18
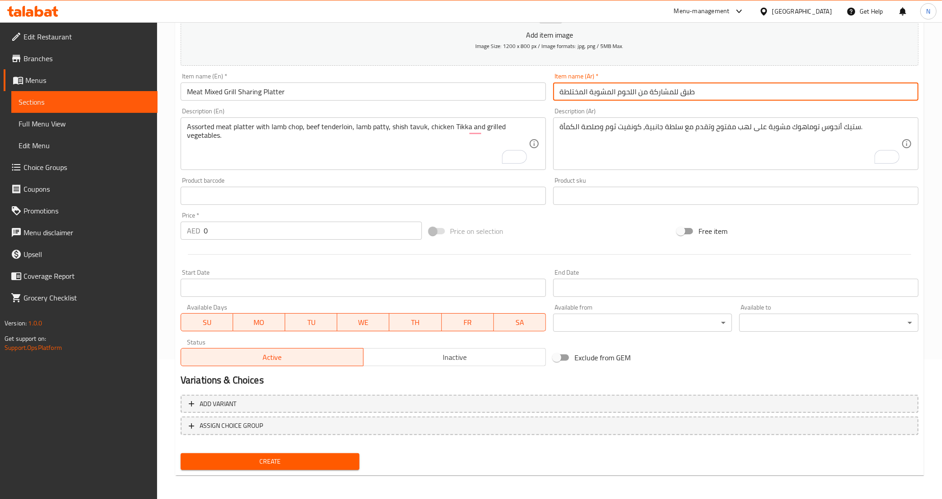
click at [633, 91] on input "طبق للمشاركة من اللحوم المشوية المختلطة" at bounding box center [735, 91] width 365 height 18
click at [578, 90] on input "طبق للمشاركة من اللحوم المشوية المختلطة" at bounding box center [735, 91] width 365 height 18
click at [582, 94] on input "طبق للمشاركة من اللحوم المشوية مشكلة" at bounding box center [735, 91] width 365 height 18
click at [638, 94] on input "طبق للمشاركة من اللحوم المشوية مشكلة" at bounding box center [735, 91] width 365 height 18
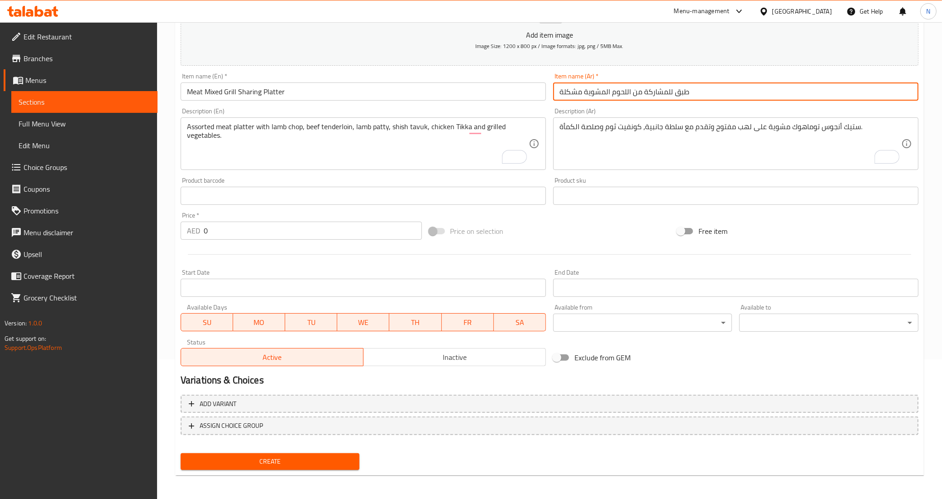
click at [638, 94] on input "طبق للمشاركة من اللحوم المشوية مشكلة" at bounding box center [735, 91] width 365 height 18
drag, startPoint x: 624, startPoint y: 93, endPoint x: 707, endPoint y: 103, distance: 83.4
click at [707, 103] on div "Item name (Ar)   * طبق للمشاركة لحوم مشوية مشكلة Item name (Ar) *" at bounding box center [736, 86] width 373 height 35
paste input "طبق للمشاركة"
type input "لحوم مشوية مشكلة طبق للمشاركة"
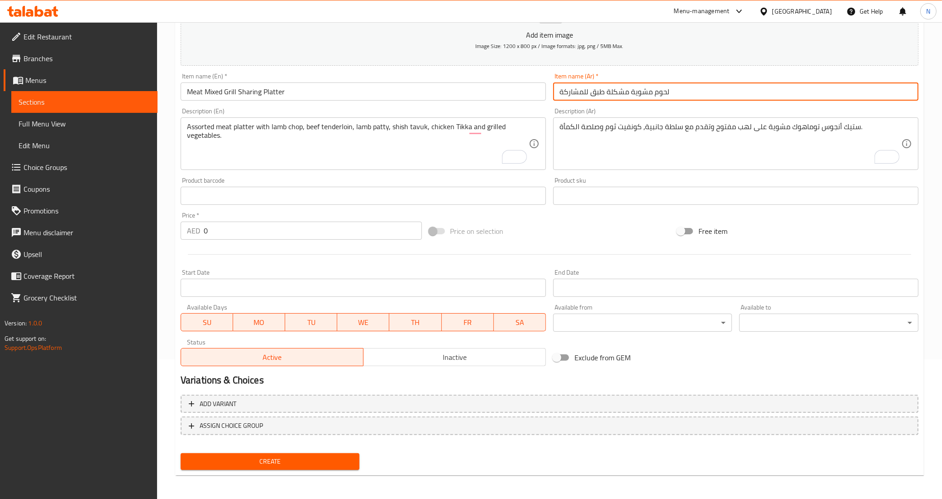
click at [299, 142] on textarea "Assorted meat platter with lamb chop, beef tenderloin, lamb patty, shish tavuk,…" at bounding box center [358, 143] width 342 height 43
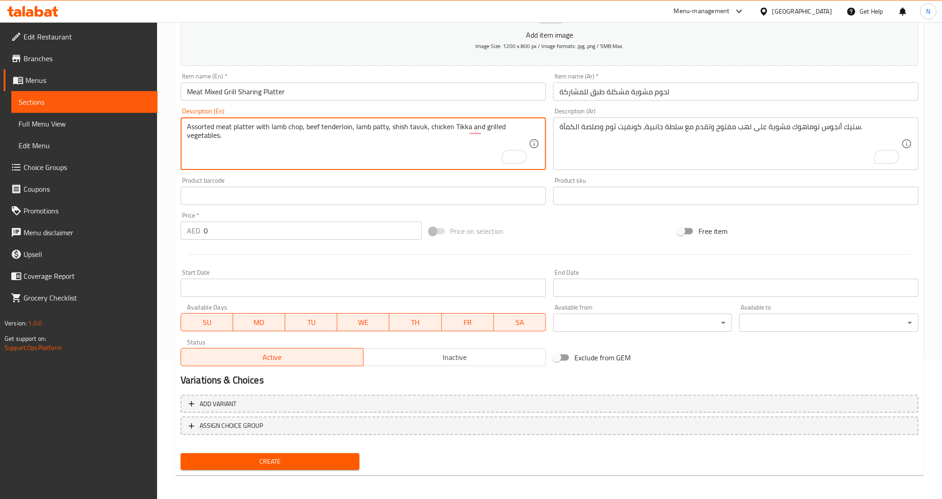
click at [299, 142] on textarea "Assorted meat platter with lamb chop, beef tenderloin, lamb patty, shish tavuk,…" at bounding box center [358, 143] width 342 height 43
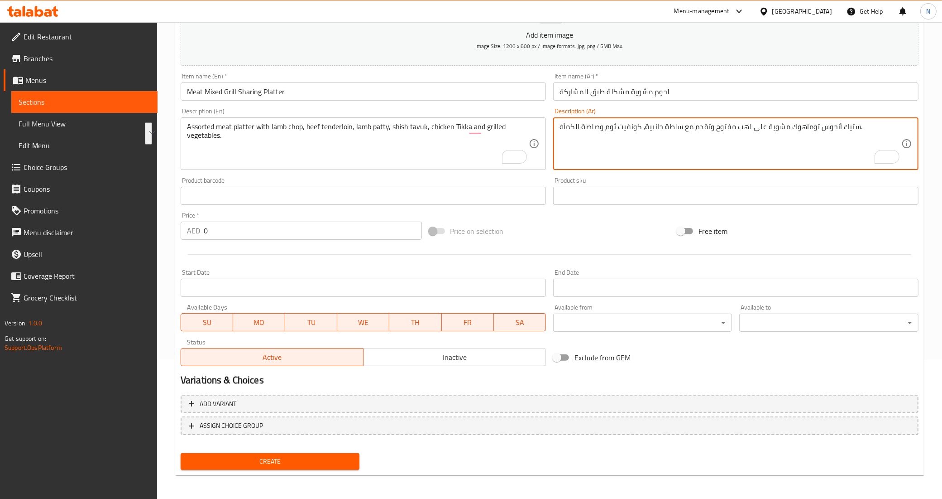
click at [585, 145] on textarea "ستيك أنجوس توماهوك مشوية على لهب مفتوح وتقدم مع سلطة جانبية، كونفيت ثوم وصلصة ا…" at bounding box center [731, 143] width 342 height 43
paste textarea "طبق لحوم متنوع مع شريحة لحم ضأن، شريحة لحم بقري، فطيرة لحم ضأن، شيش طاووق، دجاج…"
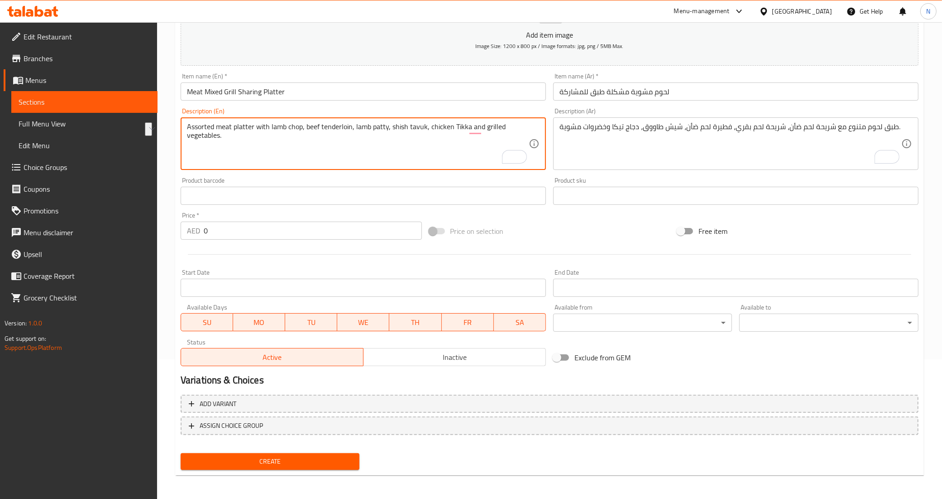
drag, startPoint x: 270, startPoint y: 127, endPoint x: 301, endPoint y: 125, distance: 31.3
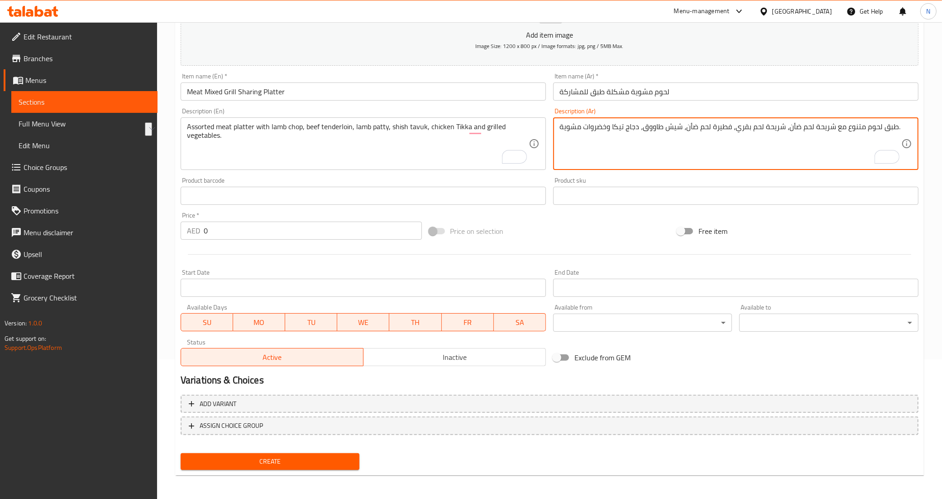
click at [830, 125] on textarea "طبق لحوم متنوع مع شريحة لحم ضأن، شريحة لحم بقري، فطيرة لحم ضأن، شيش طاووق، دجاج…" at bounding box center [731, 143] width 342 height 43
paste textarea "lamb chop"
paste textarea "يش"
click at [843, 128] on textarea "طبق لحوم متنوع مع ريش لحم ضأن، شريحة لحم بقري، فطيرة لحم ضأن، شيش طاووق، دجاج ت…" at bounding box center [731, 143] width 342 height 43
click at [777, 130] on textarea "طبق لحوم متنوعة مع ريش لحم ضأن، شريحة لحم بقري، فطيرة لحم ضأن، شيش طاووق، دجاج …" at bounding box center [731, 143] width 342 height 43
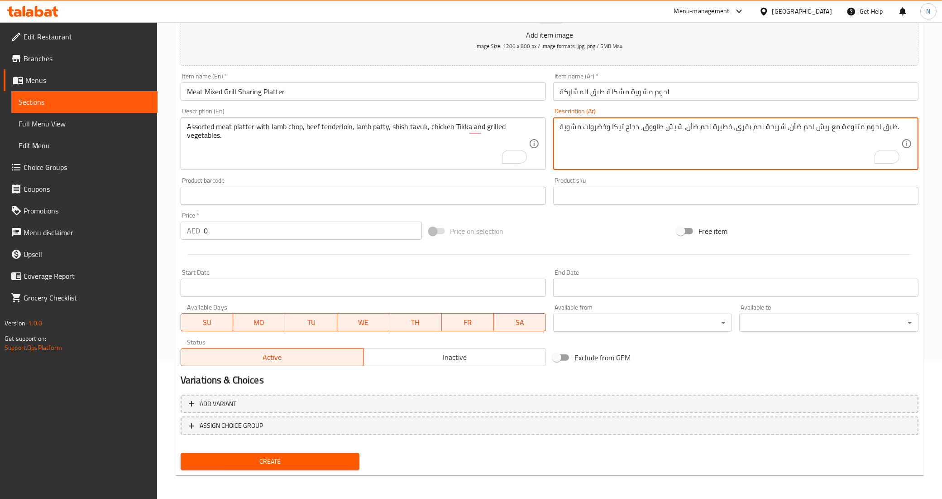
click at [777, 130] on textarea "طبق لحوم متنوعة مع ريش لحم ضأن، شريحة لحم بقري، فطيرة لحم ضأن، شيش طاووق، دجاج …" at bounding box center [731, 143] width 342 height 43
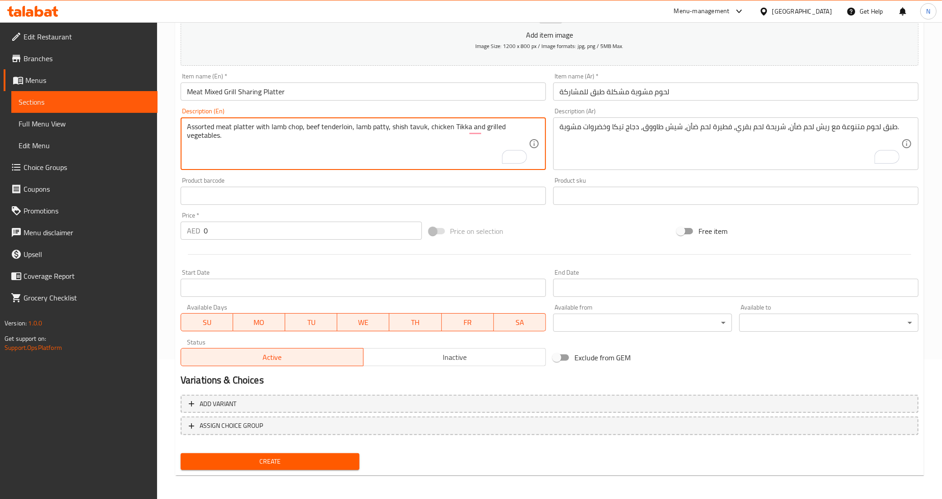
click at [335, 127] on textarea "Assorted meat platter with lamb chop, beef tenderloin, lamb patty, shish tavuk,…" at bounding box center [358, 143] width 342 height 43
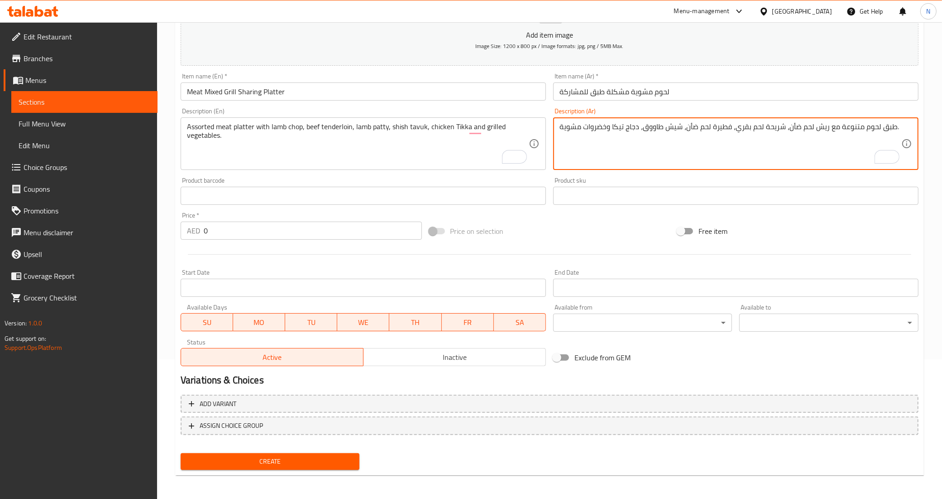
click at [772, 129] on textarea "طبق لحوم متنوعة مع ريش لحم ضأن، شريحة لحم بقري، فطيرة لحم ضأن، شيش طاووق، دجاج …" at bounding box center [731, 143] width 342 height 43
paste textarea "ندرلوين"
click at [726, 130] on textarea "طبق لحوم متنوعة مع ريش لحم ضأن، تندرلوين لحم بقري، فطيرة لحم ضأن، شيش طاووق، دج…" at bounding box center [731, 143] width 342 height 43
click at [620, 129] on textarea "طبق لحوم متنوعة مع ريش لحم ضأن، تندرلوين لحم بقري، شريحة لحم ضأن، شيش طاووق، دج…" at bounding box center [731, 143] width 342 height 43
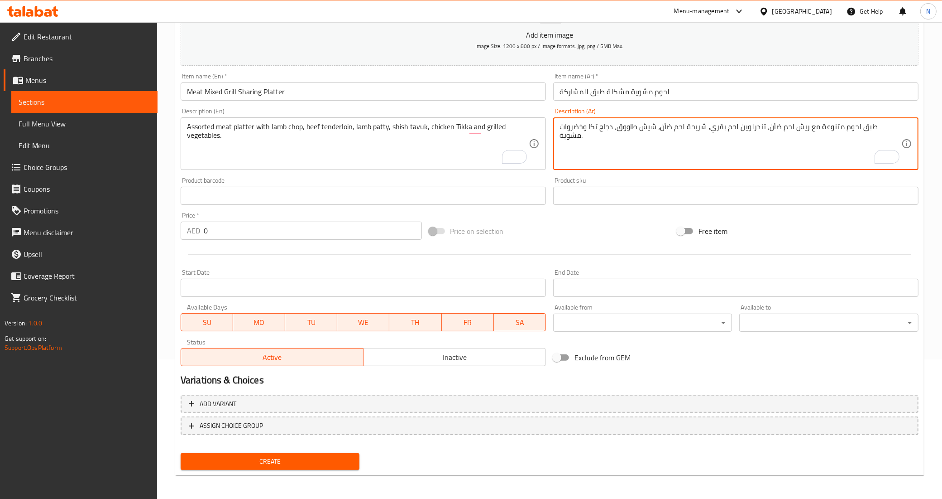
type textarea "طبق لحوم متنوعة مع ريش لحم ضأن، تندرلوين لحم بقري، شريحة لحم ضأن، شيش طاووق، دج…"
click at [320, 226] on input "0" at bounding box center [313, 230] width 218 height 18
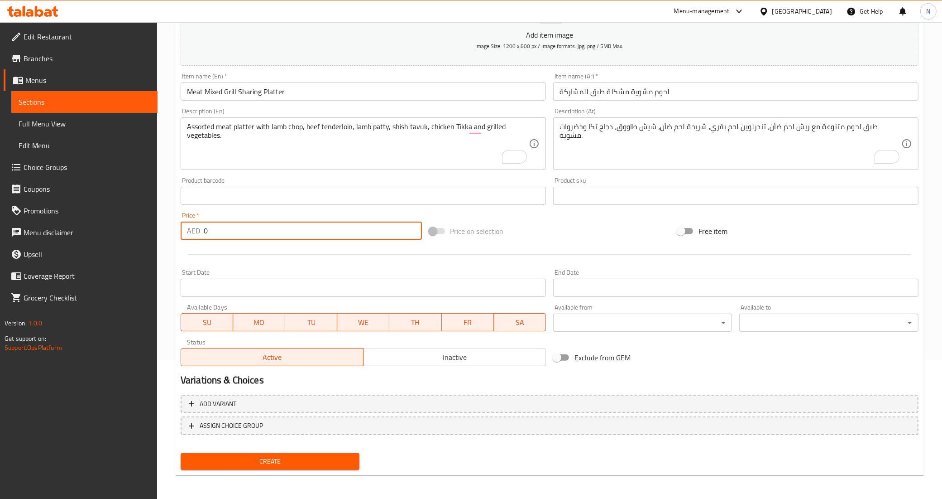
click at [320, 226] on input "0" at bounding box center [313, 230] width 218 height 18
type input "459"
click at [181, 453] on button "Create" at bounding box center [270, 461] width 179 height 17
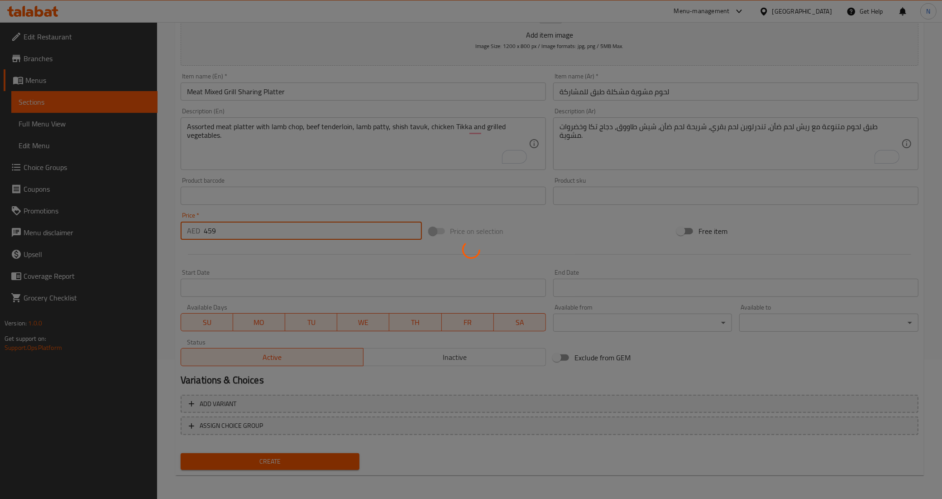
type input "0"
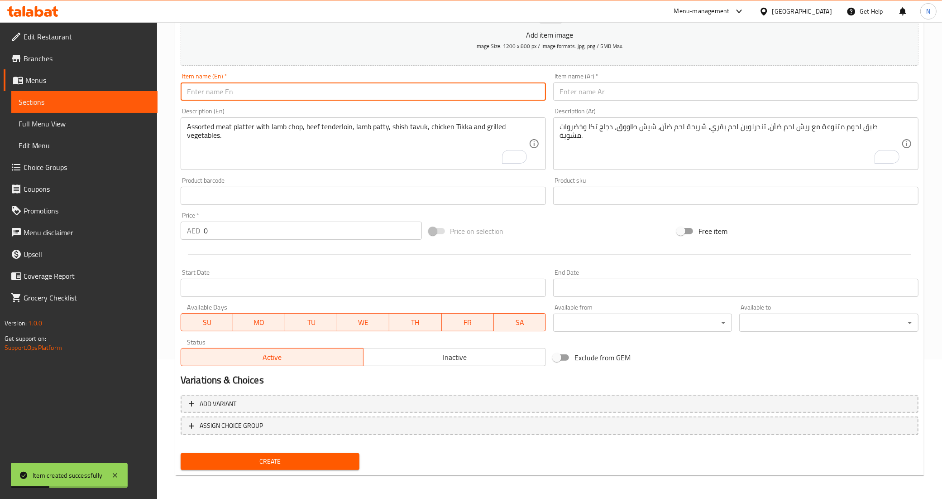
click at [471, 82] on input "text" at bounding box center [363, 91] width 365 height 18
paste input "Wagyu Ribeye (MB9+)"
type input "Wagyu Ribeye (MB9+)"
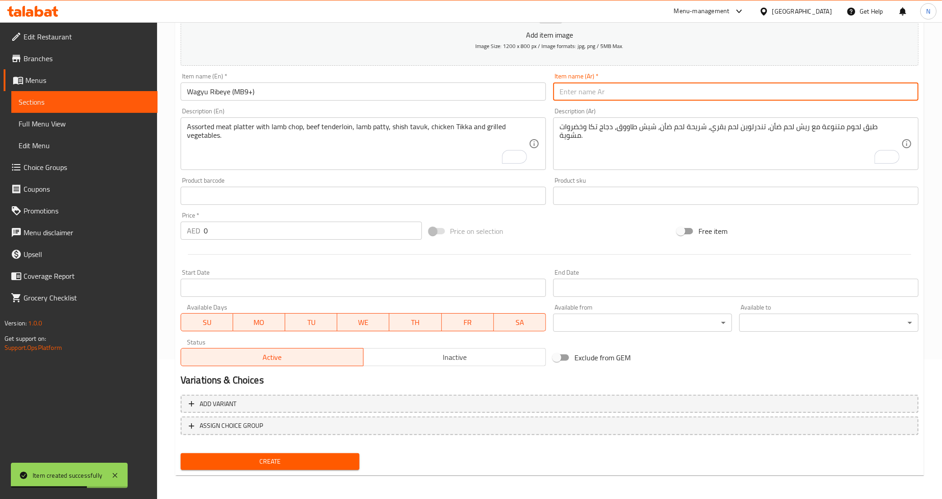
click at [652, 98] on input "text" at bounding box center [735, 91] width 365 height 18
paste input "ريب آي واغيو (MB9+)"
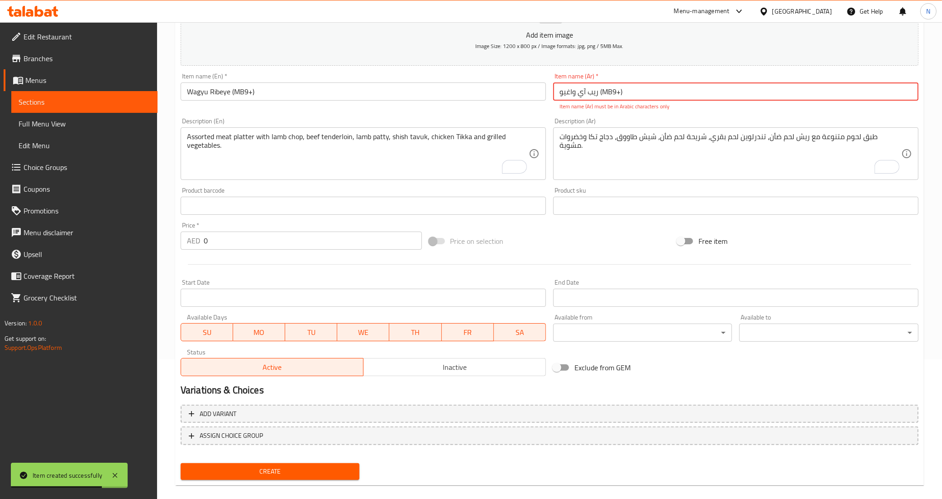
click at [574, 93] on input "ريب آي واغيو (MB9+)" at bounding box center [735, 91] width 365 height 18
drag, startPoint x: 612, startPoint y: 85, endPoint x: 603, endPoint y: 91, distance: 10.6
click at [603, 91] on input "ريب آي واجيو (MB9+)" at bounding box center [735, 91] width 365 height 18
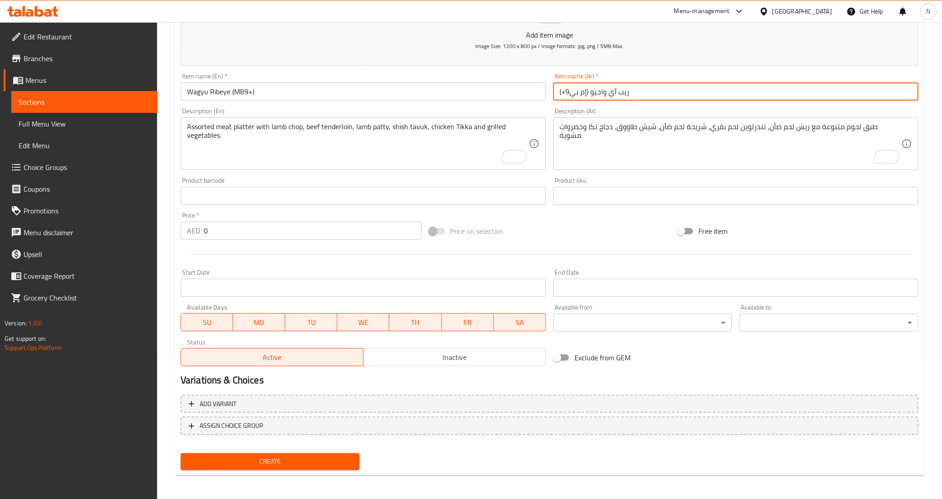
click at [599, 91] on input "ريب آي واجيو (إم بي9+)" at bounding box center [735, 91] width 365 height 18
type input "ريب آي واجيو (إم بي9+)"
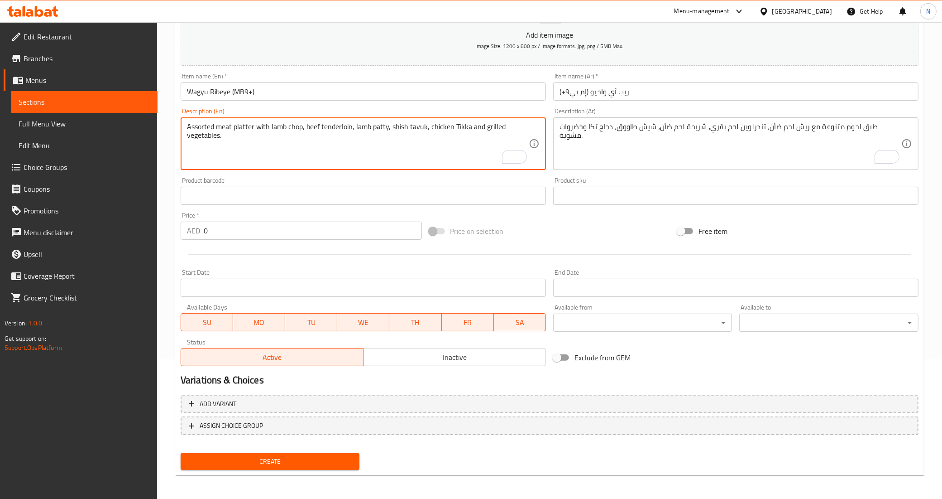
click at [440, 157] on textarea "Assorted meat platter with lamb chop, beef tenderloin, lamb patty, shish tavuk,…" at bounding box center [358, 143] width 342 height 43
paste textarea "Juicy and flavorful Wagyu ribeye, seared for a rich crust, accompanied by truff…"
click at [372, 131] on textarea "Juicy and flavorful Wagyu ribeye, seared for a rich crust, accompanied by truff…" at bounding box center [358, 143] width 342 height 43
click at [377, 122] on textarea "Juicy and flavorful Wagyu ribeye, seared for a rich crust, accompanied by truff…" at bounding box center [358, 143] width 342 height 43
click at [320, 135] on textarea "Juicy and flavorful Wagyu ribeye, seared for a rich crust, accompanied by truff…" at bounding box center [358, 143] width 342 height 43
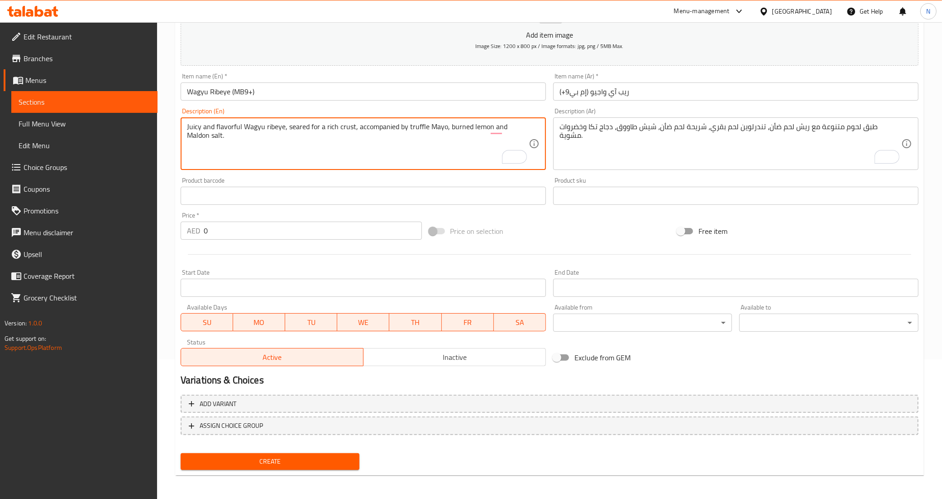
click at [320, 135] on textarea "Juicy and flavorful Wagyu ribeye, seared for a rich crust, accompanied by truff…" at bounding box center [358, 143] width 342 height 43
click at [263, 157] on textarea "Juicy and flavorful Wagyu ribeye, seared for a rich crust, accompanied by truff…" at bounding box center [358, 143] width 342 height 43
click at [229, 128] on textarea "Juicy and flavorful Wagyu ribeye, seared for a rich crust, accompanied by truff…" at bounding box center [358, 143] width 342 height 43
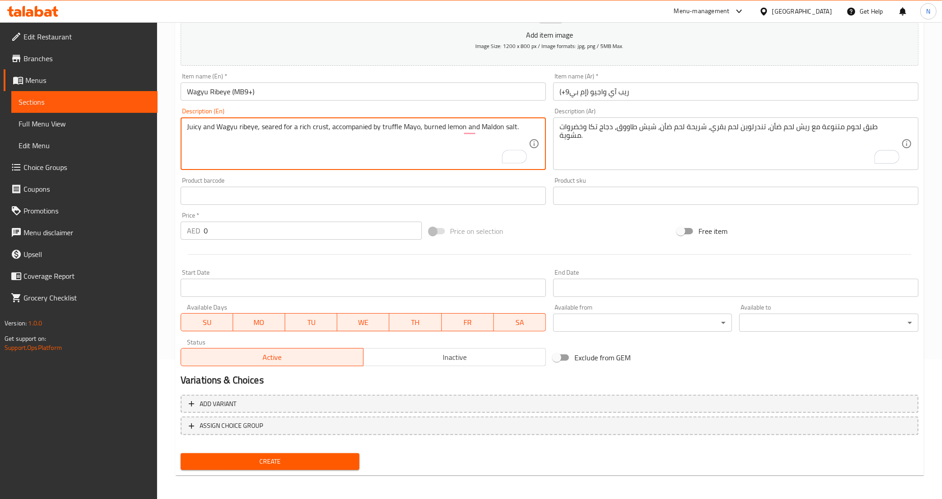
click at [205, 123] on textarea "Juicy and Wagyu ribeye, seared for a rich crust, accompanied by truffle Mayo, b…" at bounding box center [358, 143] width 342 height 43
click at [250, 130] on textarea "Juicy Wagyu ribeye, seared for a rich crust, accompanied by truffle Mayo, burne…" at bounding box center [358, 143] width 342 height 43
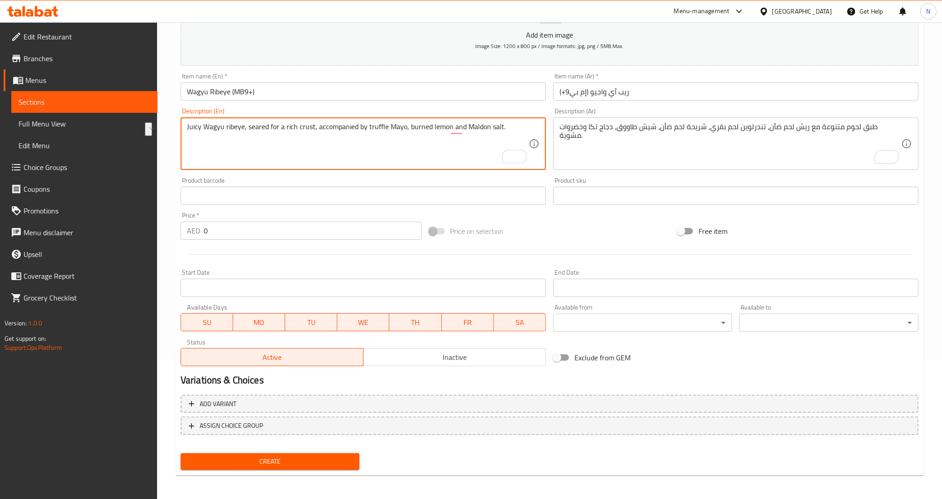
type textarea "Juicy Wagyu ribeye, seared for a rich crust, accompanied by truffle Mayo, burne…"
click at [649, 145] on textarea "طبق لحوم متنوعة مع ريش لحم ضأن، تندرلوين لحم بقري، شريحة لحم ضأن، شيش طاووق، دج…" at bounding box center [731, 143] width 342 height 43
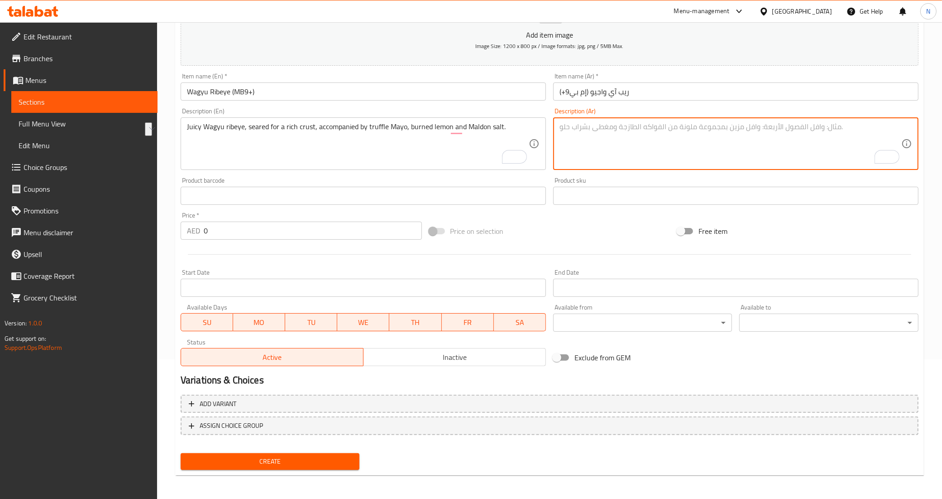
paste textarea "شريحة لحم واغيو شهية، مشوية للحصول على قشرة غنية، مصحوبة بالمايونيز بالكمأة وال…"
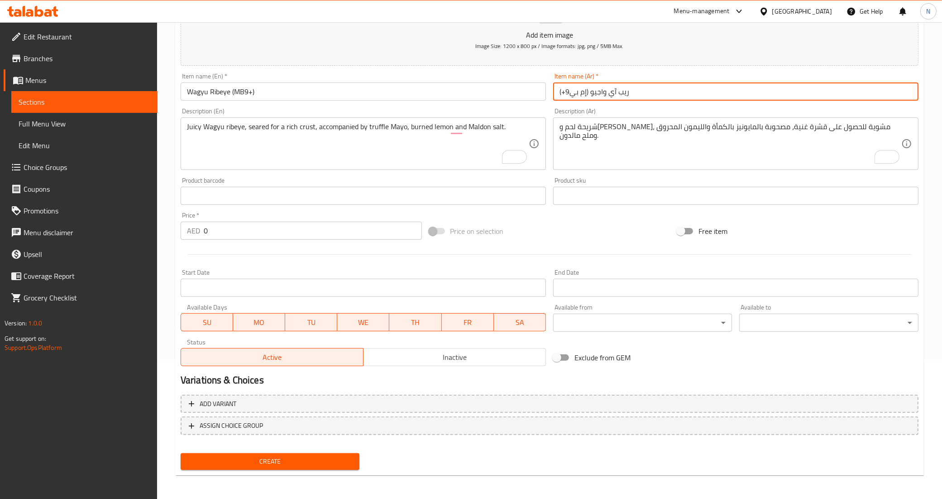
drag, startPoint x: 610, startPoint y: 93, endPoint x: 634, endPoint y: 90, distance: 25.2
click at [634, 90] on input "ريب آي واجيو (إم بي9+)" at bounding box center [735, 91] width 365 height 18
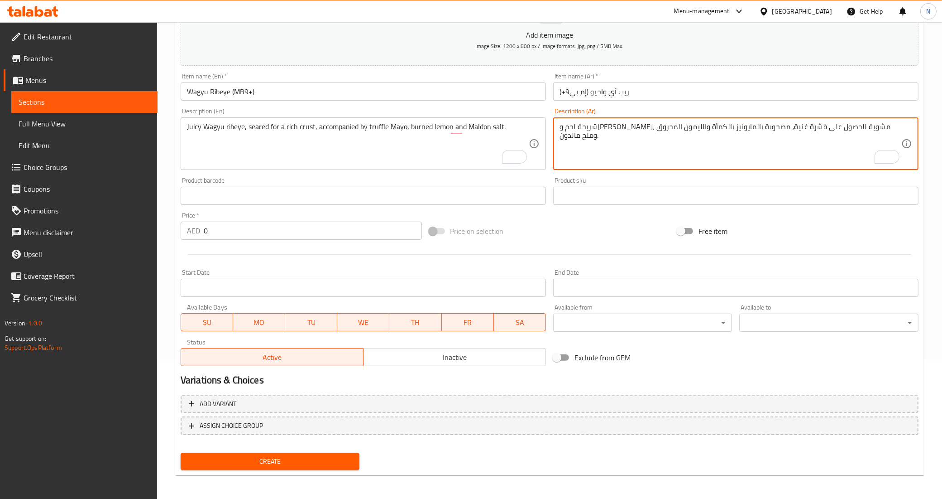
click at [859, 128] on textarea "شريحة لحم واغيو شهية، مشوية للحصول على قشرة غنية، مصحوبة بالمايونيز بالكمأة وال…" at bounding box center [731, 143] width 342 height 43
click at [880, 124] on textarea "شريحة واغيو شهية، مشوية للحصول على قشرة غنية، مصحوبة بالمايونيز بالكمأة والليمو…" at bounding box center [731, 143] width 342 height 43
paste textarea "يب آي"
click at [846, 124] on textarea "ريب آي واجيو شهية، مشوية للحصول على قشرة غنية، مصحوبة بالمايونيز بالكمأة والليم…" at bounding box center [731, 143] width 342 height 43
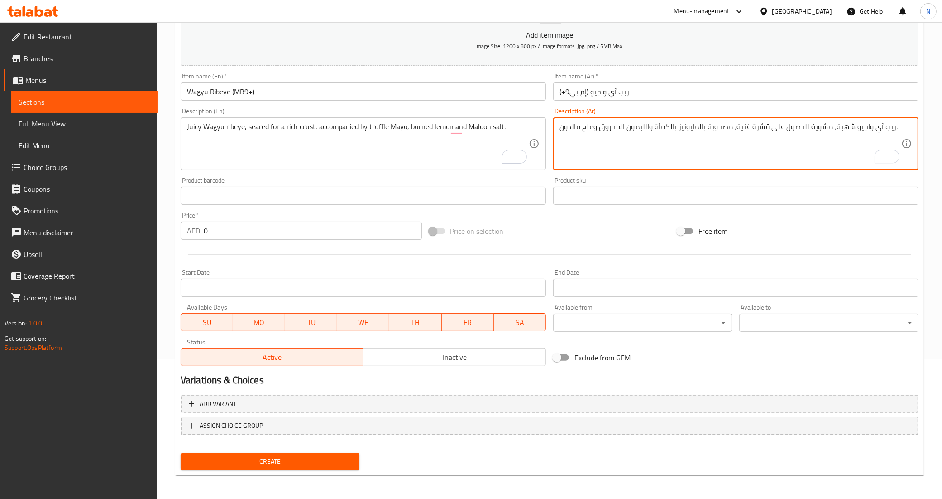
click at [846, 124] on textarea "ريب آي واجيو شهية، مشوية للحصول على قشرة غنية، مصحوبة بالمايونيز بالكمأة والليم…" at bounding box center [731, 143] width 342 height 43
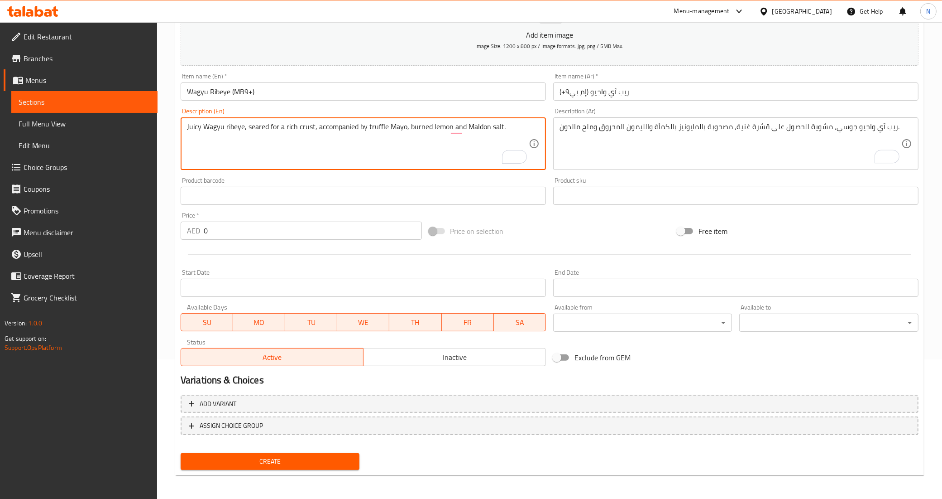
click at [250, 128] on textarea "Juicy Wagyu ribeye, seared for a rich crust, accompanied by truffle Mayo, burne…" at bounding box center [358, 143] width 342 height 43
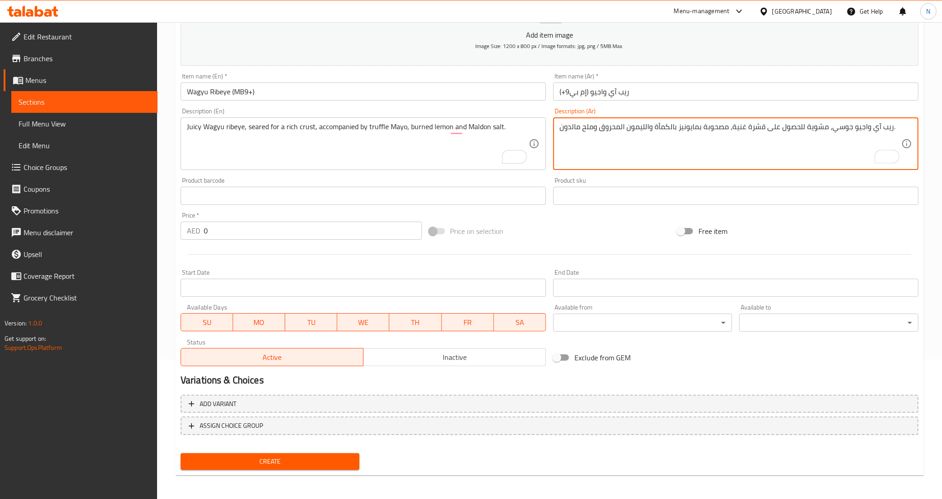
click at [675, 131] on textarea "ريب آي واجيو جوسي، مشوية للحصول على قشرة غنية، مصحوبة بمايونيز بالكمأة والليمون…" at bounding box center [731, 143] width 342 height 43
click at [655, 129] on textarea "ريب آي واجيو جوسي، مشوية للحصول على قشرة غنية، مصحوبة بمايونيز الكمأة والليمون …" at bounding box center [731, 143] width 342 height 43
type textarea "ريب آي واجيو جوسي، مشوية للحصول على قشرة غنية، مصحوبة بمايونيز الكمأة، الليمون …"
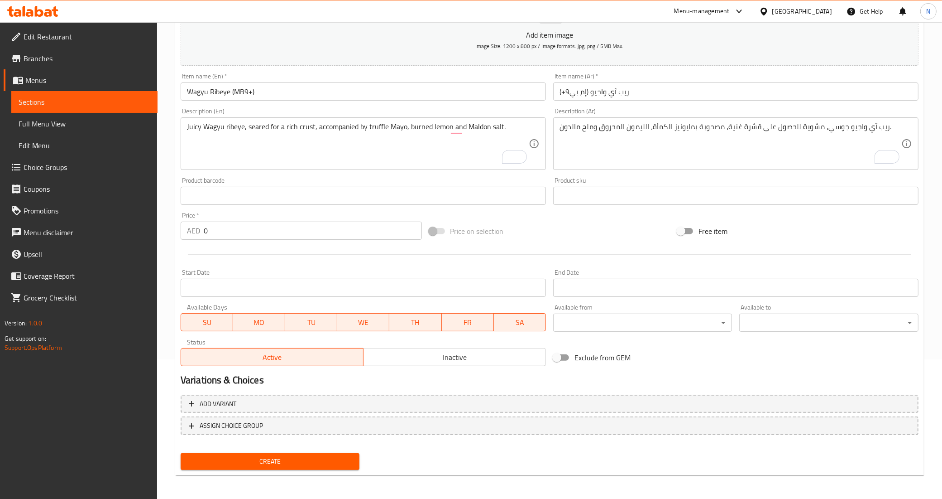
click at [312, 233] on input "0" at bounding box center [313, 230] width 218 height 18
click at [313, 232] on input "0" at bounding box center [313, 230] width 218 height 18
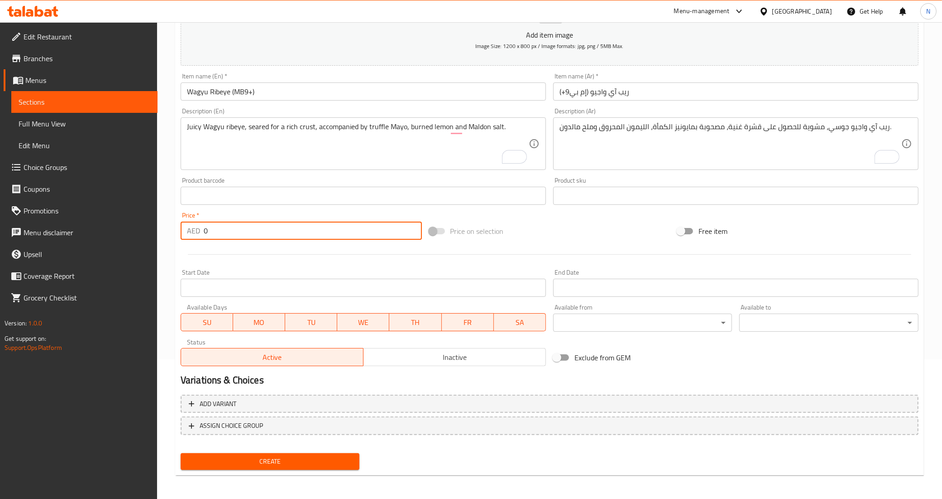
click at [313, 232] on input "0" at bounding box center [313, 230] width 218 height 18
paste input "number"
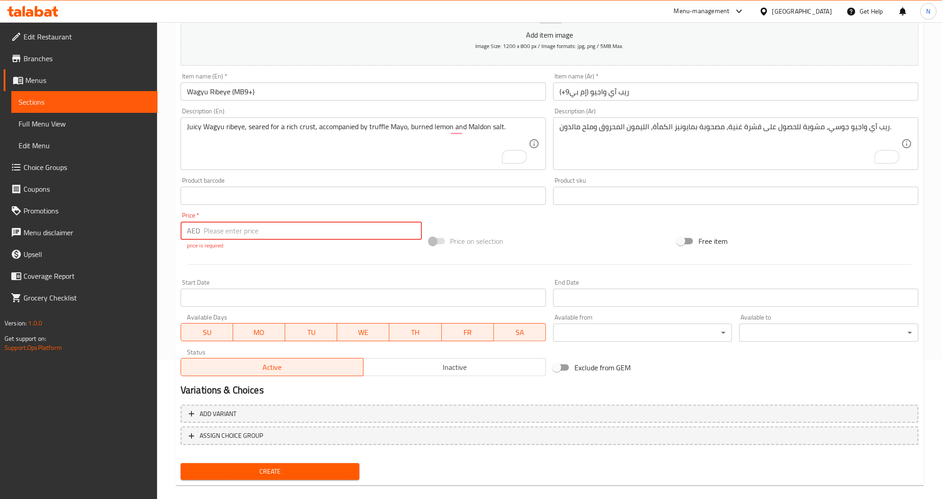
click at [313, 232] on input "number" at bounding box center [313, 230] width 218 height 18
click at [311, 234] on input "number" at bounding box center [313, 230] width 218 height 18
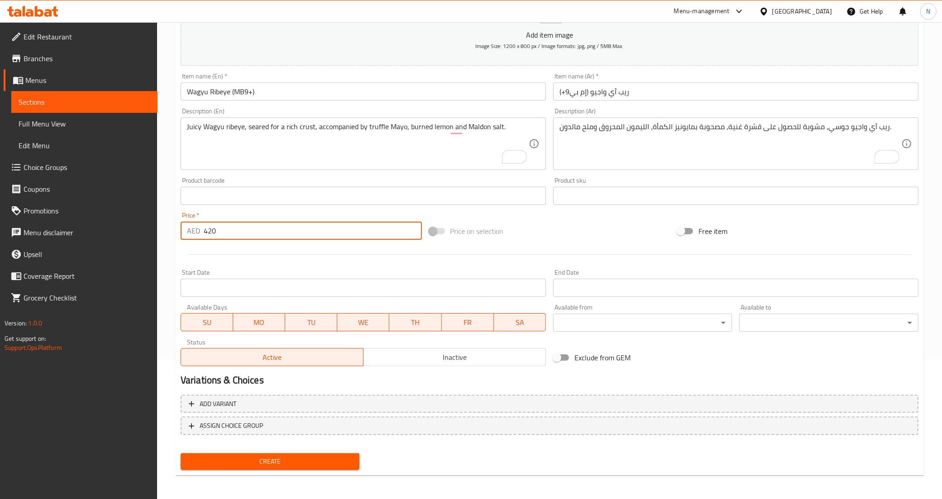
type input "420"
click at [181, 453] on button "Create" at bounding box center [270, 461] width 179 height 17
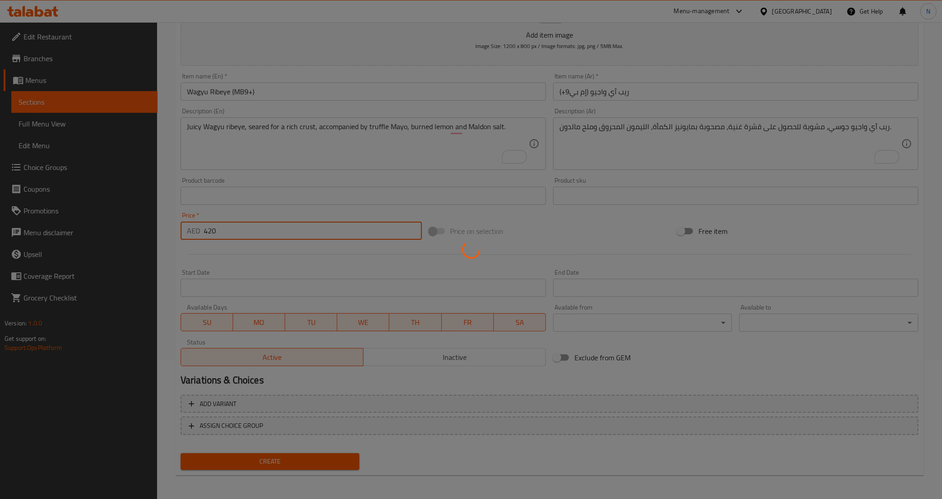
type input "0"
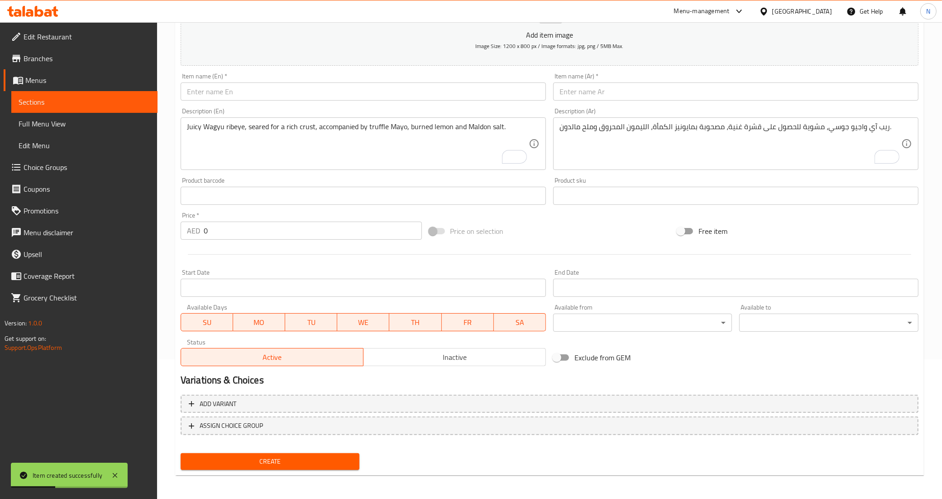
click at [297, 103] on div "Item name (En)   * Item name (En) *" at bounding box center [363, 86] width 373 height 35
click at [298, 84] on input "text" at bounding box center [363, 91] width 365 height 18
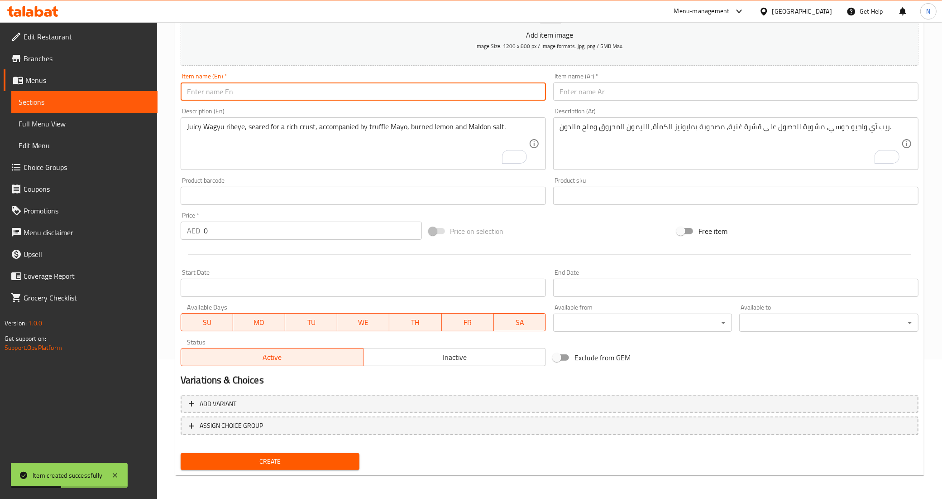
paste input "Grilled Lamb Chop"
type input "Grilled Lamb Chop"
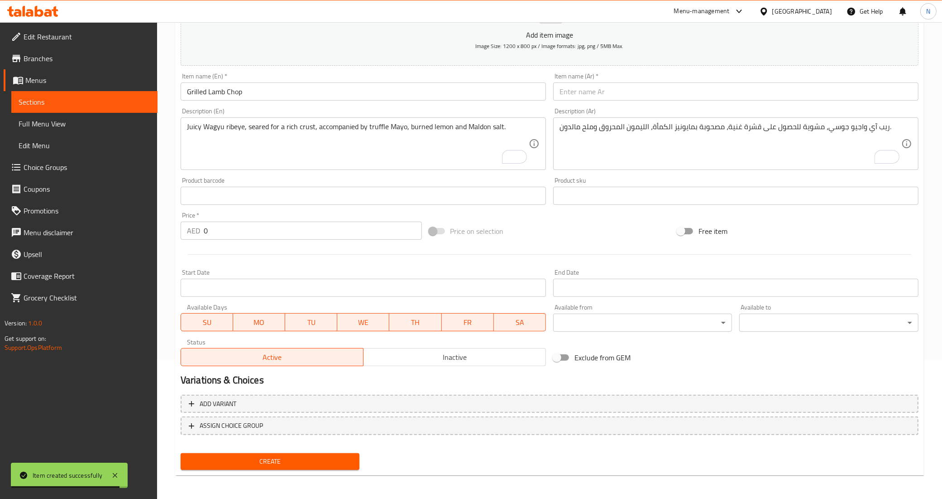
click at [222, 130] on textarea "Juicy Wagyu ribeye, seared for a rich crust, accompanied by truffle Mayo, burne…" at bounding box center [358, 143] width 342 height 43
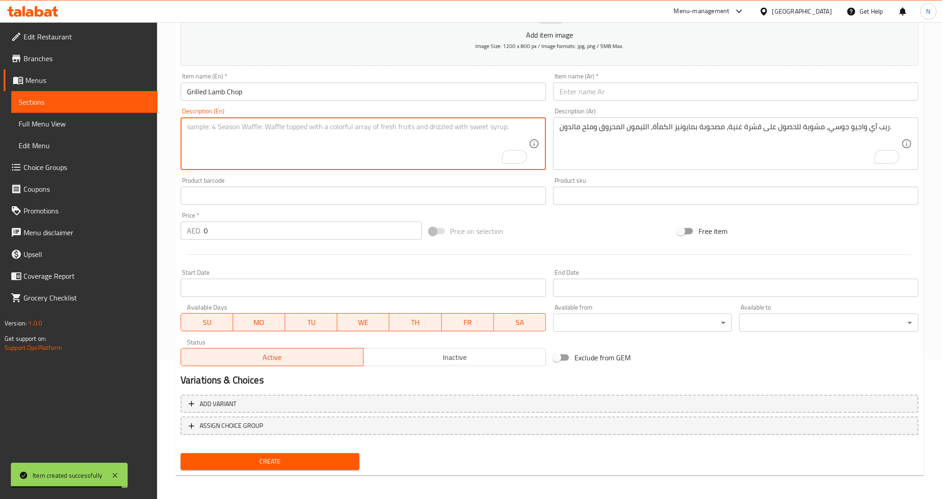
paste textarea "Fresh lamb chop marinated and grilled to perfection and served with mixed green…"
click at [351, 128] on textarea "Fresh lamb chop marinated and grilled to perfection and served with mixed green…" at bounding box center [358, 143] width 342 height 43
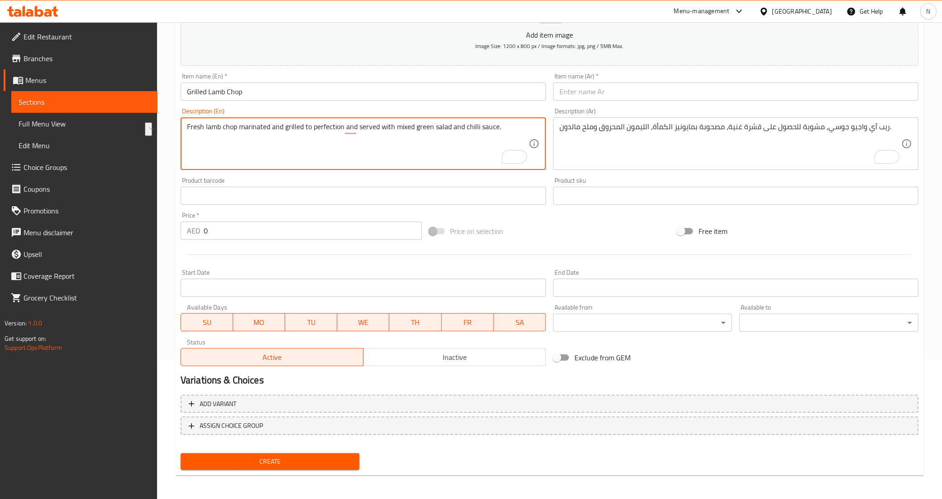
type textarea "Fresh lamb chop marinated and grilled to perfection and served with mixed green…"
click at [671, 170] on div "Description (Ar) ريب آي واجيو جوسي، مشوية للحصول على قشرة غنية، مصحوبة بمايونيز…" at bounding box center [736, 138] width 373 height 69
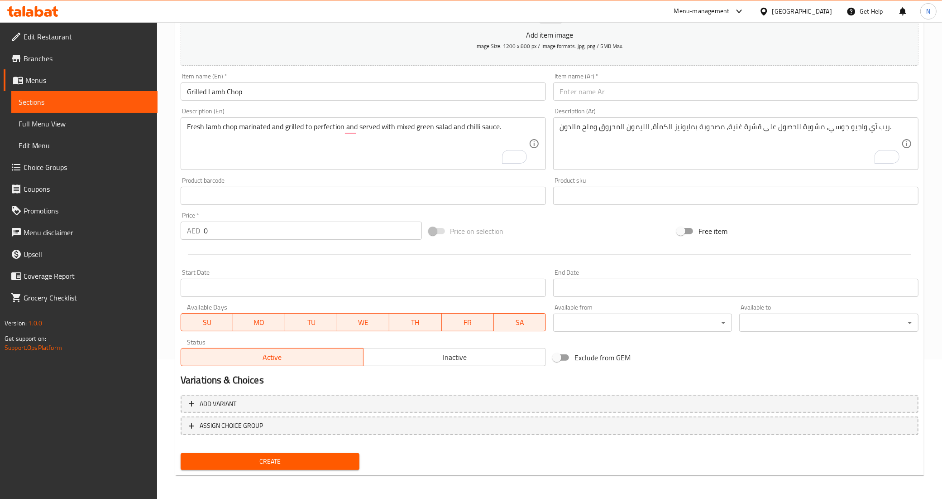
click at [673, 149] on textarea "ريب آي واجيو جوسي، مشوية للحصول على قشرة غنية، مصحوبة بمايونيز الكمأة، الليمون …" at bounding box center [731, 143] width 342 height 43
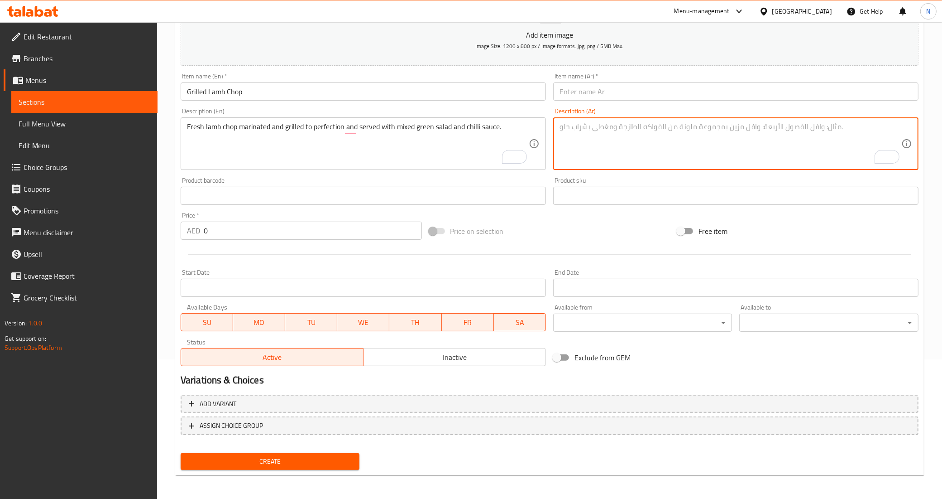
paste textarea "شريحة لحم ضأن طازجة متبلة ومشوية إلى حد الكمال وتقدم مع سلطة خضراء مختلطة وصلصة…"
click at [861, 130] on textarea "شريحة لحم ضأن طازجة متبلة ومشوية إلى حد الكمال وتقدم مع سلطة خضراء مختلطة وصلصة…" at bounding box center [731, 143] width 342 height 43
click at [634, 127] on textarea "ريش لحم ضأن طازجة متبلة ومشوية إلى حد الكمال وتقدم مع سلطة خضراء مختلطة وصلصة ا…" at bounding box center [731, 143] width 342 height 43
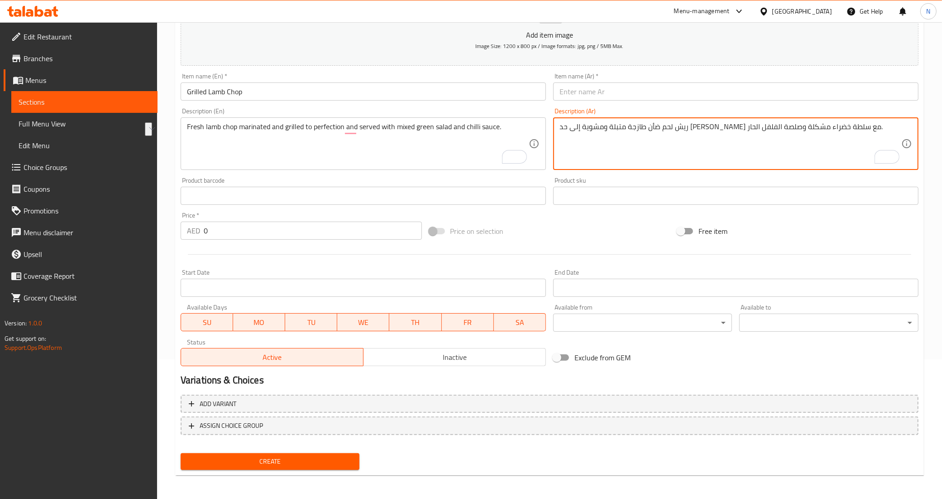
drag, startPoint x: 759, startPoint y: 128, endPoint x: 863, endPoint y: 123, distance: 104.3
click at [863, 123] on textarea "ريش لحم ضأن طازجة متبلة ومشوية إلى حد [PERSON_NAME] مع سلطة خضراء مشكلة وصلصة ا…" at bounding box center [731, 143] width 342 height 43
type textarea "ريش لحم ضأن طازجة متبلة ومشوية إلى حد [PERSON_NAME] مع سلطة خضراء مشكلة وصلصة ا…"
click at [664, 91] on input "text" at bounding box center [735, 91] width 365 height 18
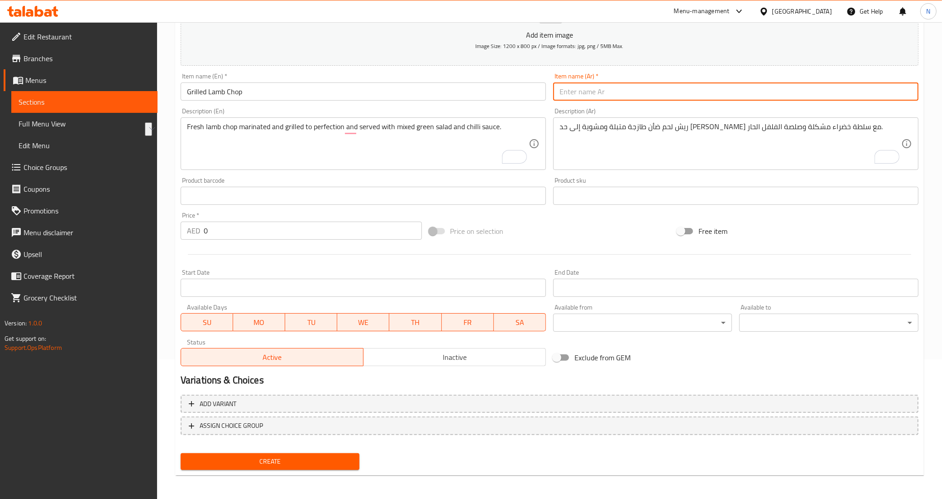
paste input "ريش لحم ضأن طازجة متبلة ومشوية"
click at [618, 95] on input "ريش لحم ضأن طازجة متبلة ومشوية" at bounding box center [735, 91] width 365 height 18
click at [597, 93] on input "ريش لحم ضأن متبلة ومشوية" at bounding box center [735, 91] width 365 height 18
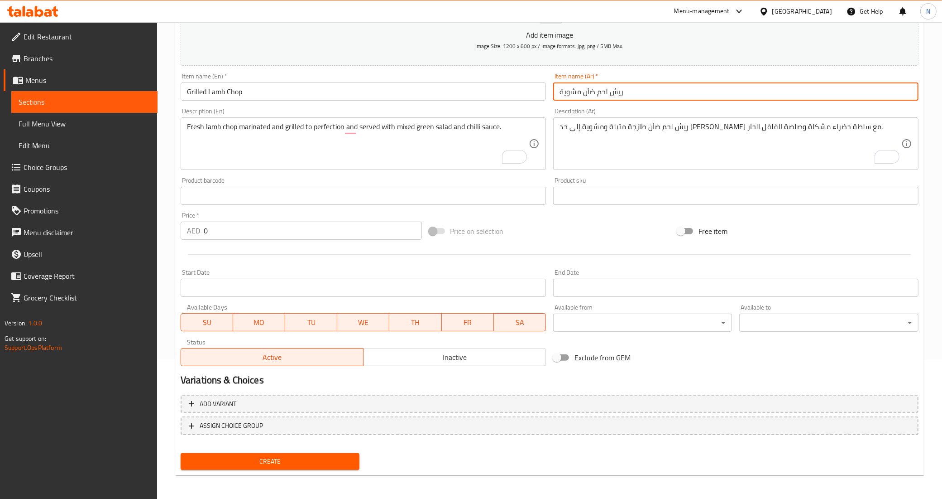
type input "ريش لحم ضأن مشوية"
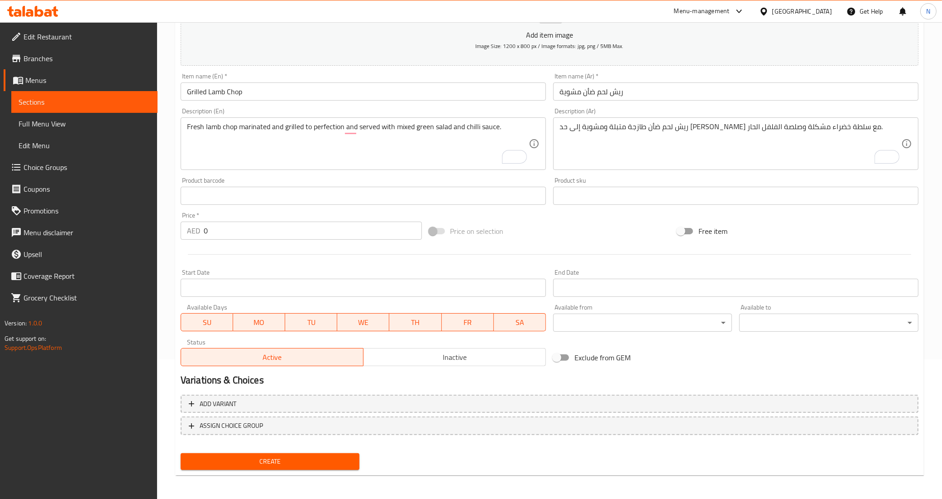
click at [306, 237] on input "0" at bounding box center [313, 230] width 218 height 18
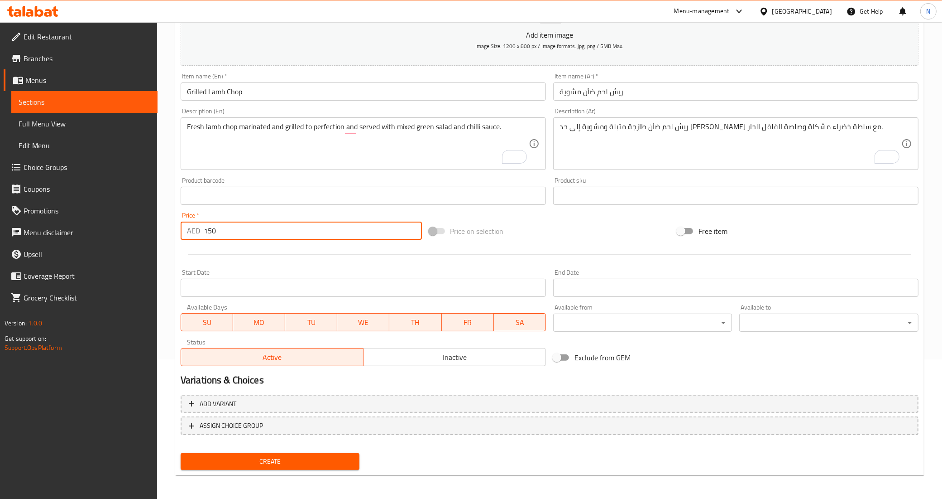
type input "150"
click at [181, 453] on button "Create" at bounding box center [270, 461] width 179 height 17
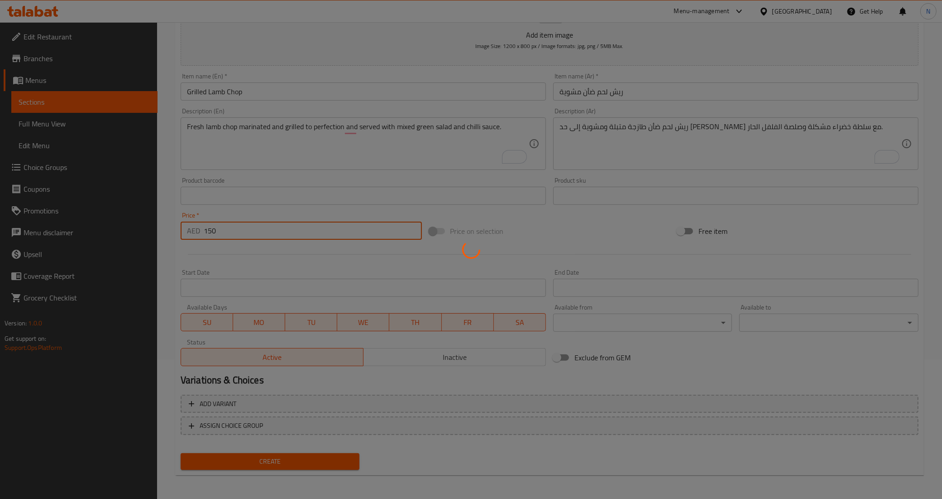
type input "0"
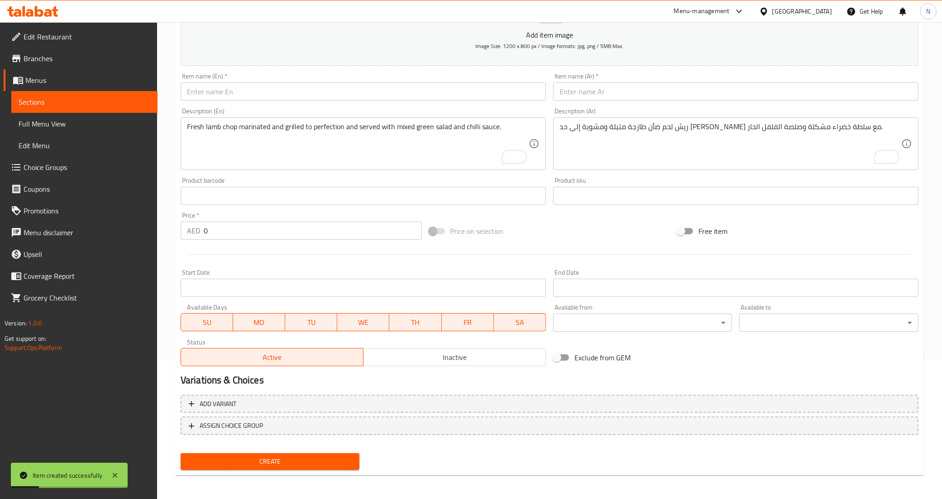
click at [305, 89] on input "text" at bounding box center [363, 91] width 365 height 18
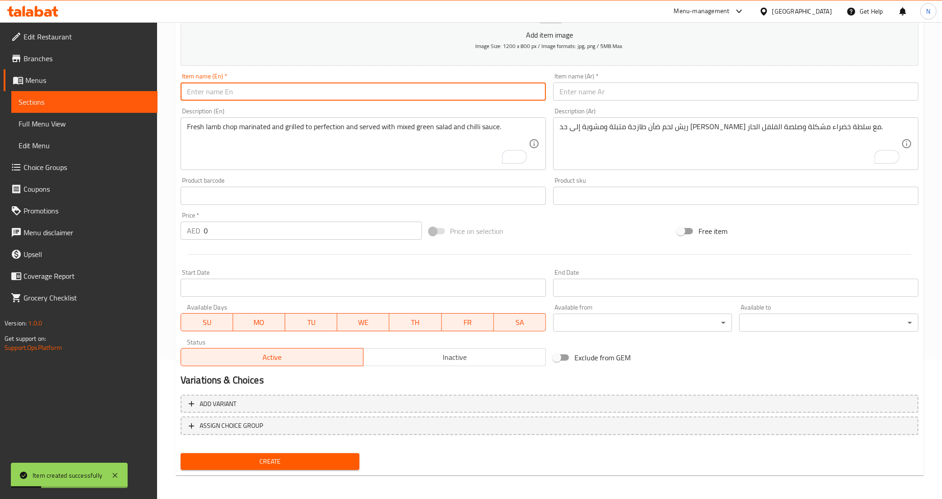
paste input "Grilled Octopus"
type input "Grilled Octopus"
click at [589, 93] on input "text" at bounding box center [735, 91] width 365 height 18
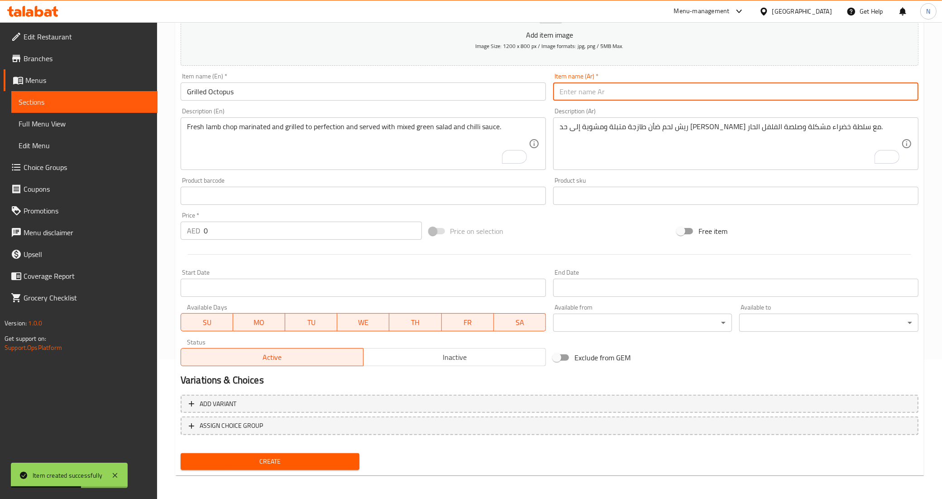
paste input "الأخطبوط المشوي"
type input "أخطبوط مشوي"
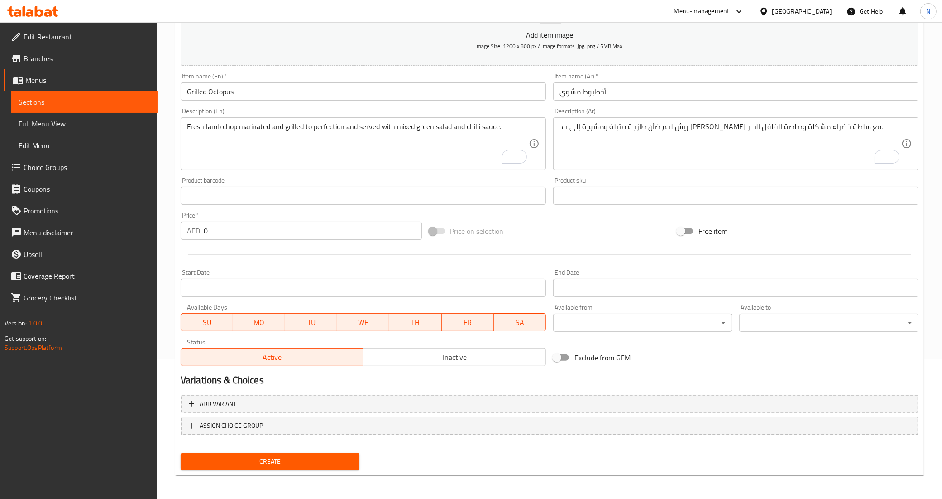
click at [391, 154] on textarea "Fresh lamb chop marinated and grilled to perfection and served with mixed green…" at bounding box center [358, 143] width 342 height 43
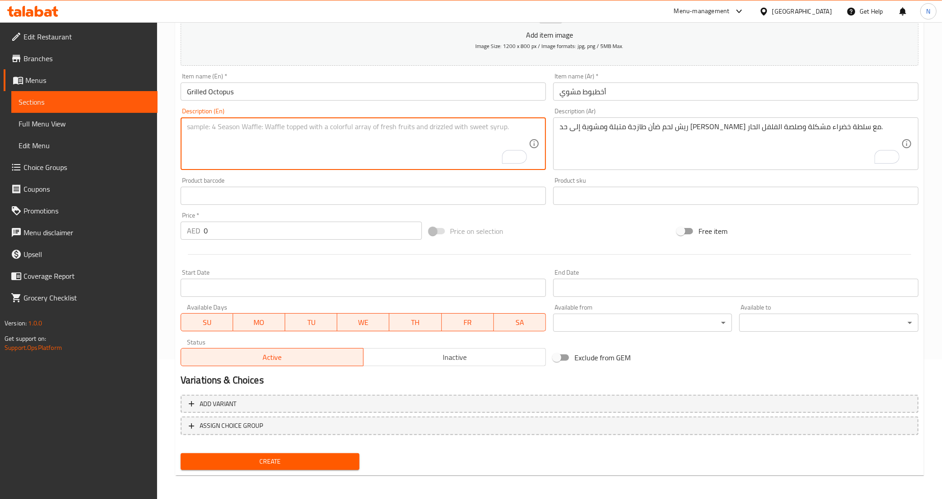
paste textarea "Tender char-grilled Octopus served with a drizzle of olive oil, fresh herb and …"
click at [365, 128] on textarea "Tender char-grilled Octopus served with a drizzle of olive oil, fresh herb and …" at bounding box center [358, 143] width 342 height 43
click at [308, 138] on textarea "Tender char-grilled Octopus served with a drizzle of olive oil, fresh herb and …" at bounding box center [358, 143] width 342 height 43
drag, startPoint x: 227, startPoint y: 134, endPoint x: 184, endPoint y: 137, distance: 43.6
click at [184, 137] on div "Tender char-grilled Octopus served with a drizzle of olive oil, fresh herb and …" at bounding box center [363, 143] width 365 height 53
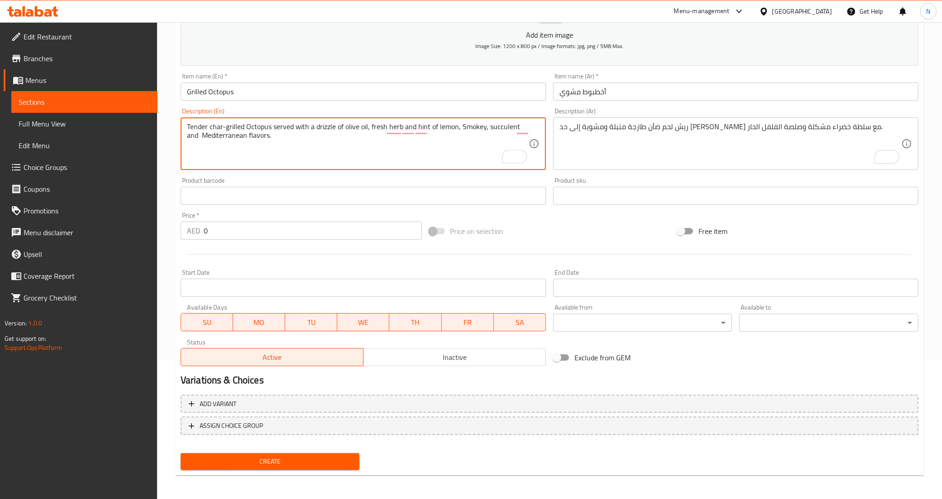
click at [251, 137] on textarea "Tender char-grilled Octopus served with a drizzle of olive oil, fresh herb and …" at bounding box center [358, 143] width 342 height 43
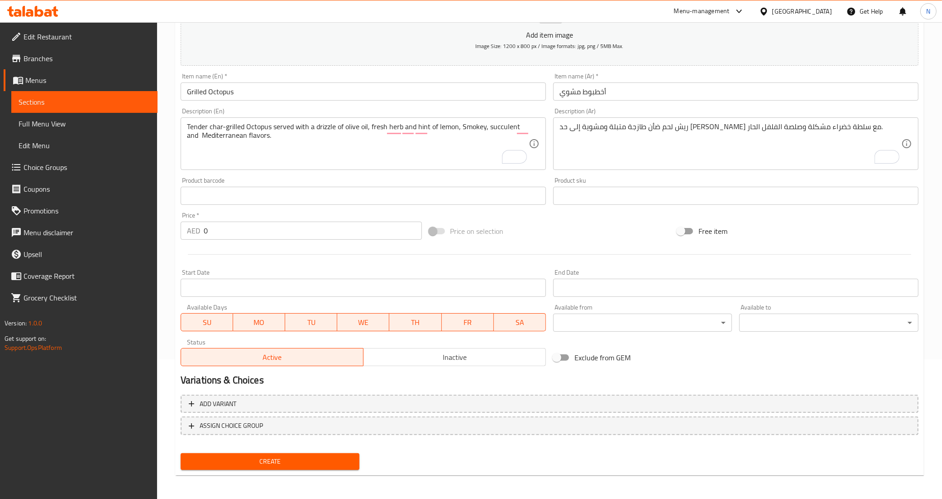
click at [245, 136] on textarea "Tender char-grilled Octopus served with a drizzle of olive oil, fresh herb and …" at bounding box center [358, 143] width 342 height 43
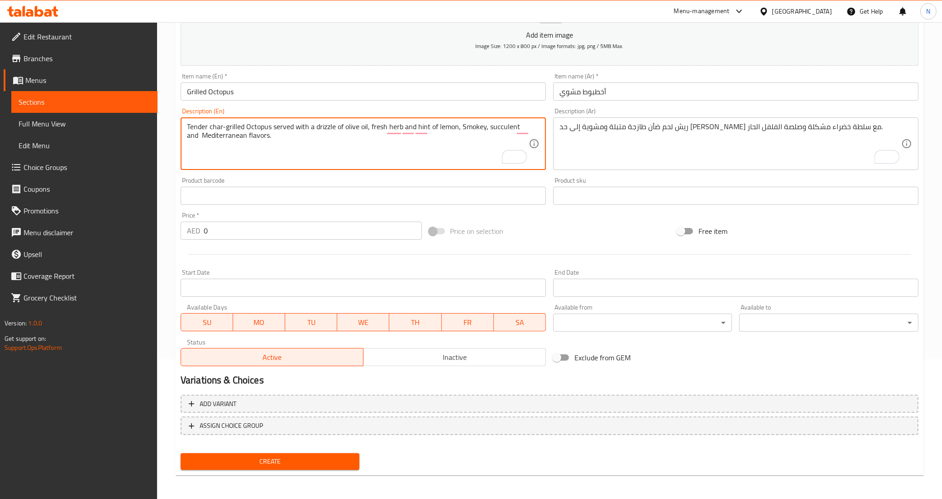
paste textarea "ured"
click at [346, 150] on textarea "Tender char-grilled Octopus served with a drizzle of olive oil, fresh herb and …" at bounding box center [358, 143] width 342 height 43
type textarea "Tender char-grilled Octopus served with a drizzle of olive oil, fresh herb and …"
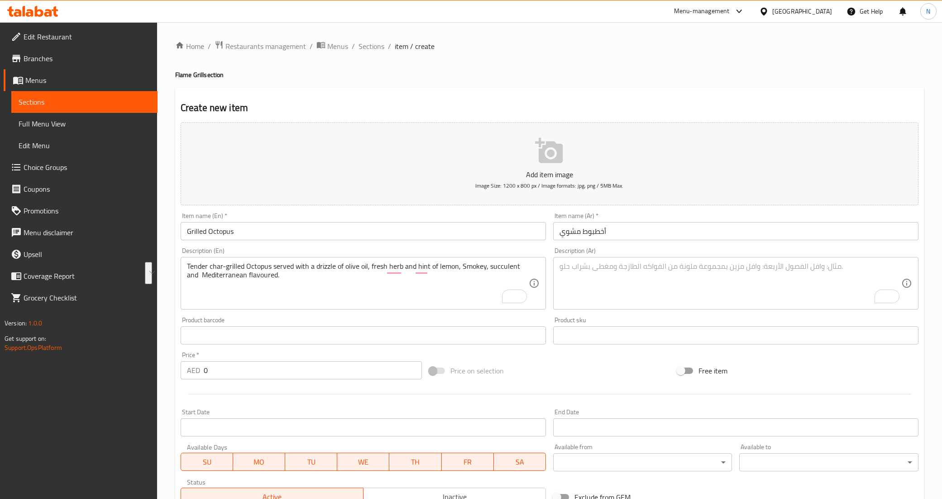
scroll to position [139, 0]
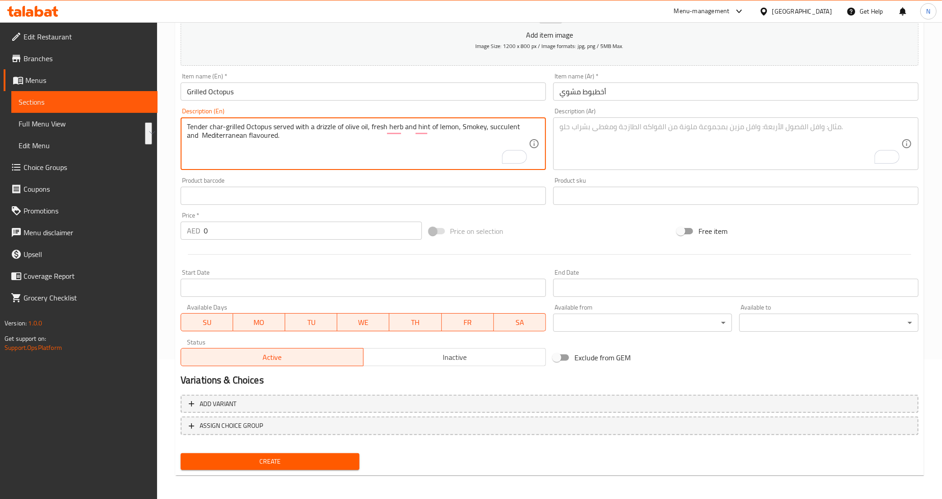
click at [723, 127] on textarea "To enrich screen reader interactions, please activate Accessibility in Grammarl…" at bounding box center [731, 143] width 342 height 43
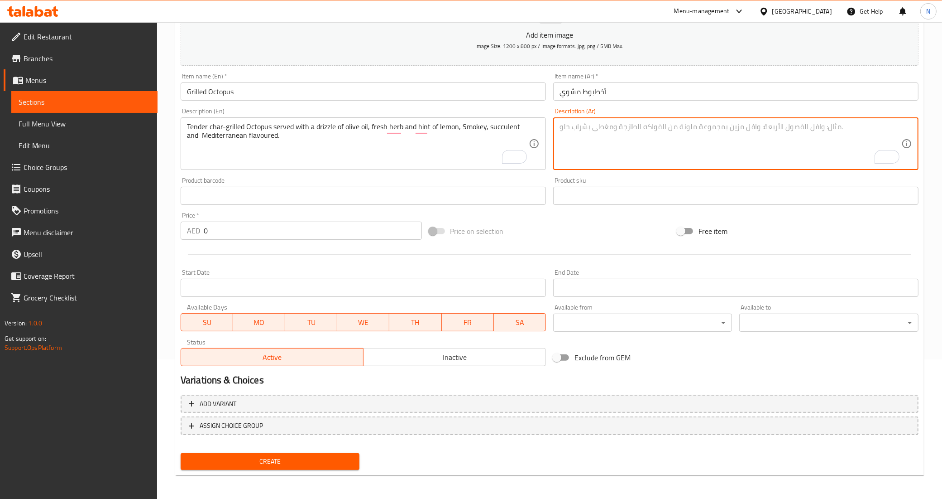
paste textarea "أخطبوط مشوي طري يقدم مع القليل من زيت الزيتون والأعشاب الطازجة مع لمسة من الليم…"
click at [843, 125] on textarea "أخطبوط مشوي طري يقدم مع القليل من زيت الزيتون والأعشاب الطازجة مع لمسة من الليم…" at bounding box center [731, 143] width 342 height 43
click at [801, 128] on textarea "أخطبوط مشوي تندر يقدم مع القليل من زيت الزيتون والأعشاب الطازجة مع لمسة من اللي…" at bounding box center [731, 143] width 342 height 43
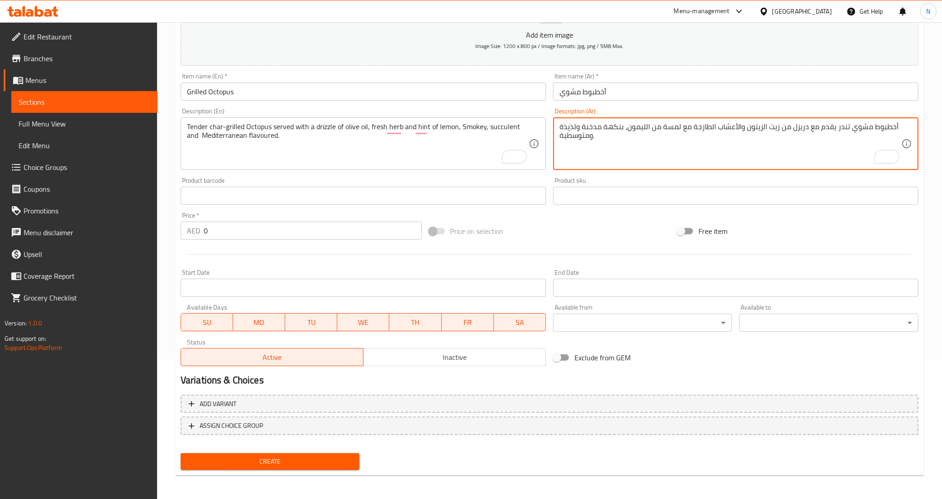
click at [746, 132] on textarea "أخطبوط مشوي تندر يقدم مع دريزل من زيت الزيتون والأعشاب الطازجة مع لمسة من الليم…" at bounding box center [731, 143] width 342 height 43
click at [669, 126] on textarea "أخطبوط مشوي تندر يقدم مع دريزل من زيت الزيتون، الأعشاب الطازجة مع لمسة من الليم…" at bounding box center [731, 143] width 342 height 43
click at [614, 126] on textarea "أخطبوط مشوي تندر يقدم مع دريزل من زيت الزيتون، الأعشاب الطازجة مع القليل من الل…" at bounding box center [731, 143] width 342 height 43
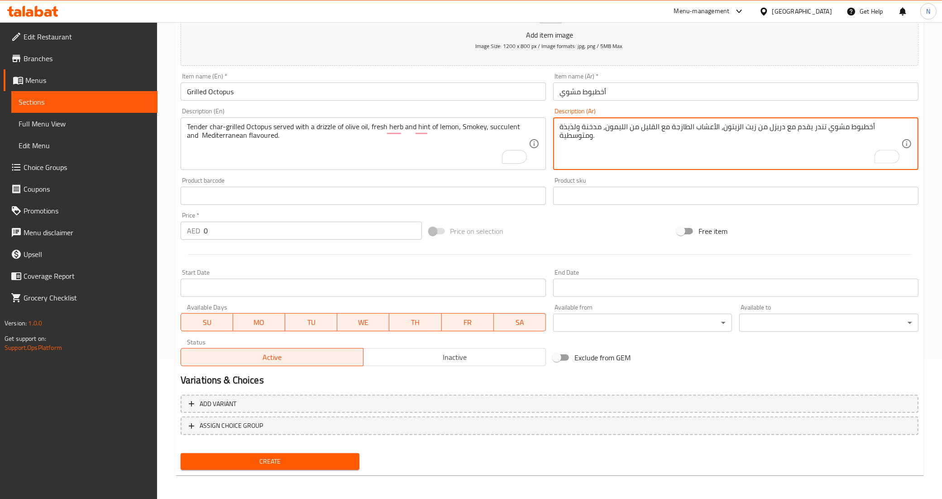
click at [582, 128] on textarea "أخطبوط مشوي تندر يقدم مع دريزل من زيت الزيتون، الأعشاب الطازجة مع القليل من الل…" at bounding box center [731, 143] width 342 height 43
click at [564, 127] on textarea "أخطبوط مشوي تندر يقدم مع دريزل من زيت الزيتون، الأعشاب الطازجة مع القليل من الل…" at bounding box center [731, 143] width 342 height 43
drag, startPoint x: 591, startPoint y: 137, endPoint x: 599, endPoint y: 135, distance: 7.6
click at [591, 137] on textarea "أخطبوط مشوي تندر يقدم مع دريزل من زيت الزيتون، الأعشاب الطازجة مع القليل من الل…" at bounding box center [731, 143] width 342 height 43
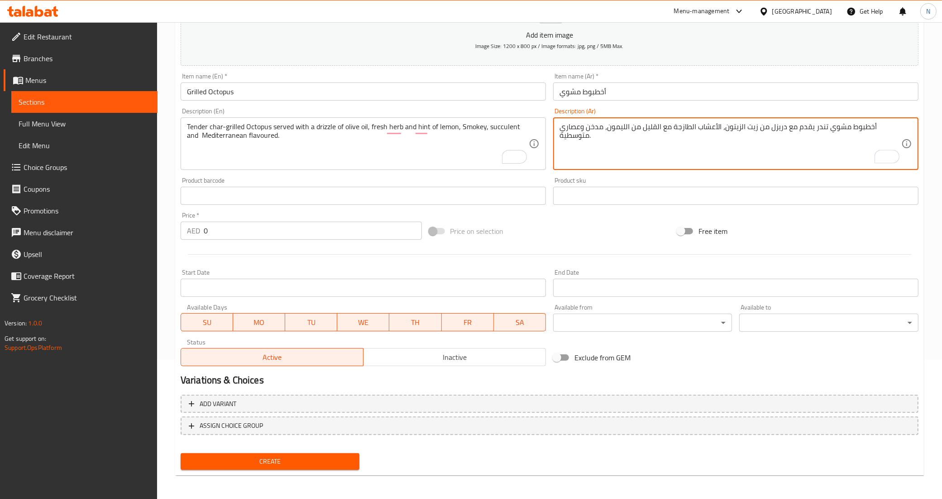
paste textarea "بنكهة"
type textarea "أخطبوط مشوي تندر يقدم مع دريزل من زيت الزيتون، الأعشاب الطازجة مع القليل من الل…"
click at [313, 228] on input "0" at bounding box center [313, 230] width 218 height 18
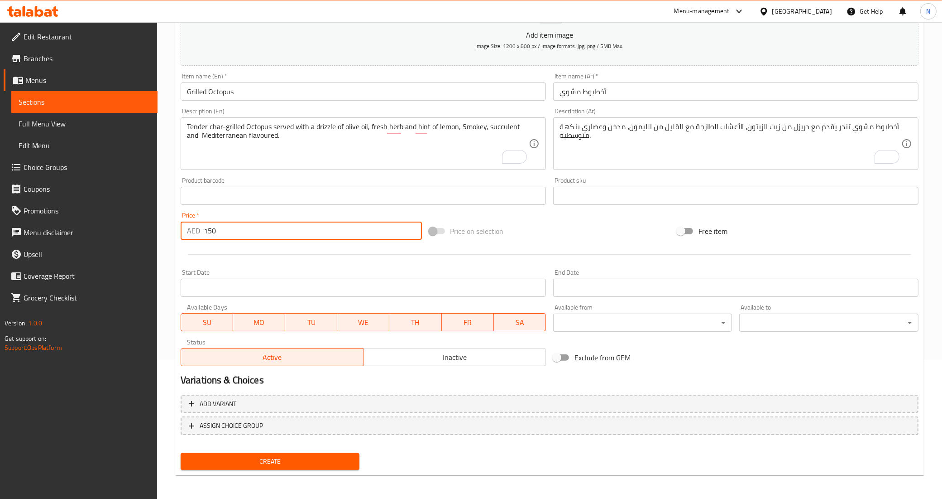
type input "150"
click at [181, 453] on button "Create" at bounding box center [270, 461] width 179 height 17
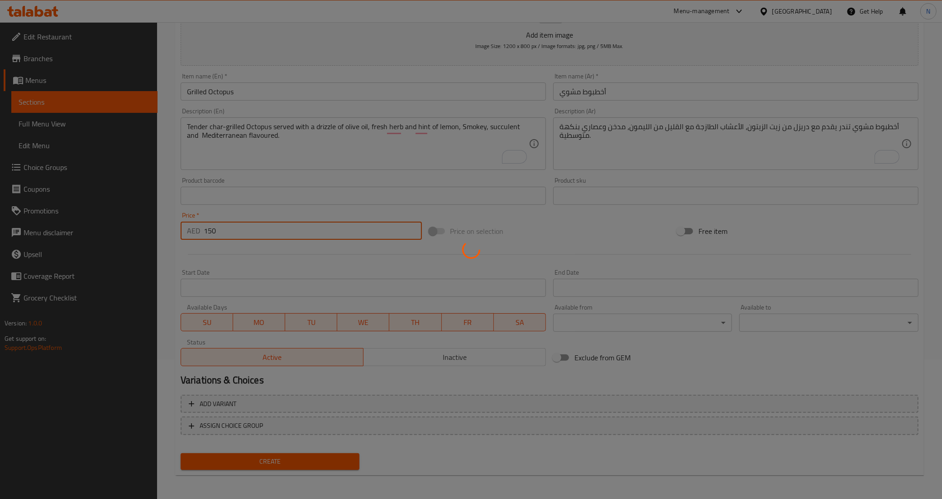
type input "0"
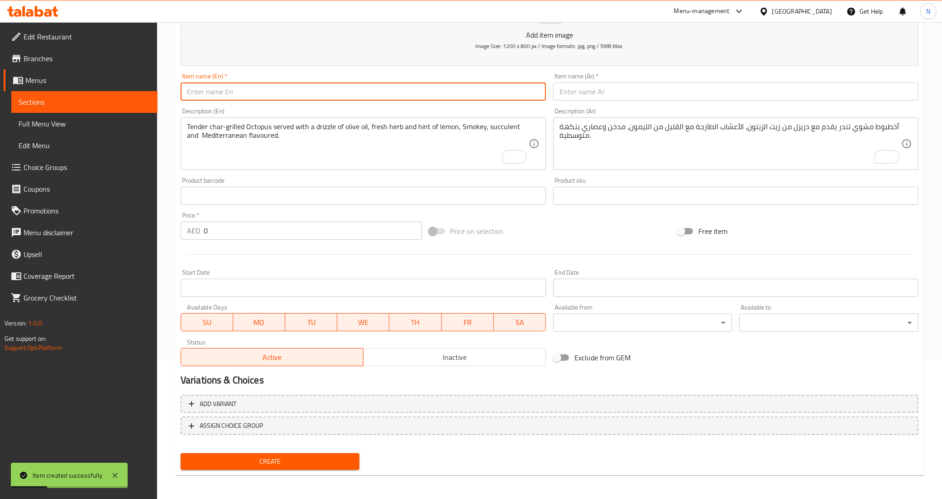
click at [309, 94] on input "text" at bounding box center [363, 91] width 365 height 18
paste input "Tandoori Mixed Grill"
type input "Tandoori Mixed Grill"
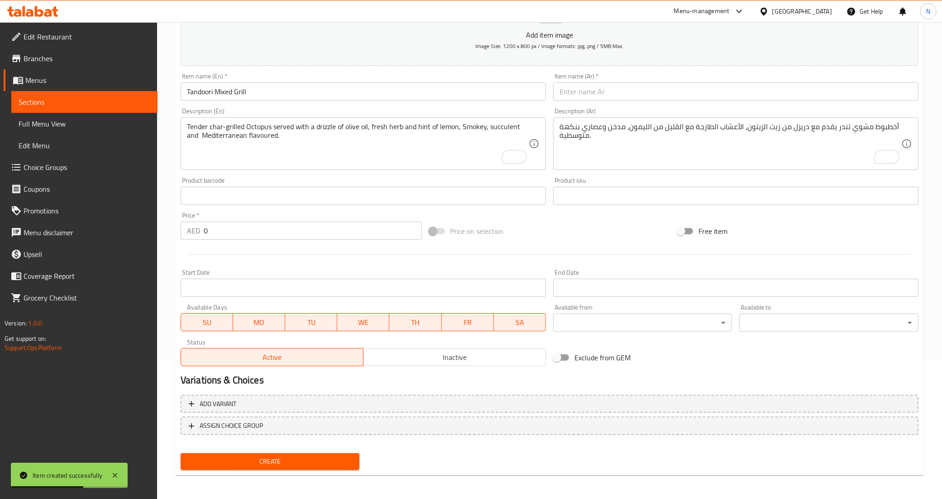
click at [705, 106] on div "Description (Ar) أخطبوط مشوي تندر يقدم مع دريزل من زيت الزيتون، الأعشاب الطازجة…" at bounding box center [736, 138] width 373 height 69
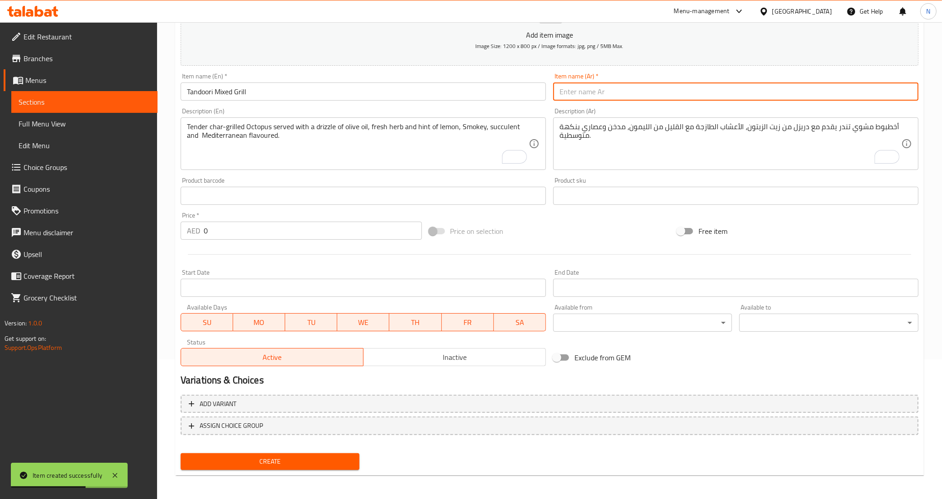
click at [703, 91] on input "text" at bounding box center [735, 91] width 365 height 18
paste input "مشويات تندوري مشكلة"
type input "مشويات تندوري مشكلة"
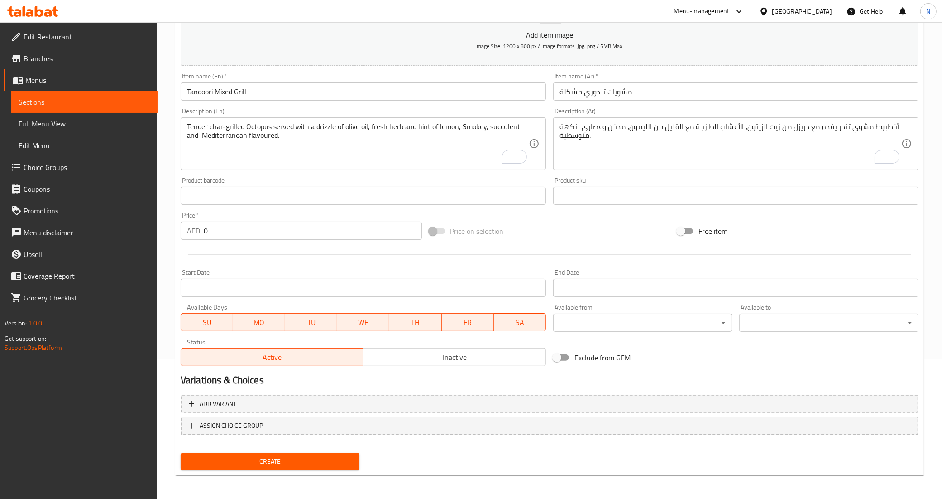
click at [270, 143] on textarea "Tender char-grilled Octopus served with a drizzle of olive oil, fresh herb and …" at bounding box center [358, 143] width 342 height 43
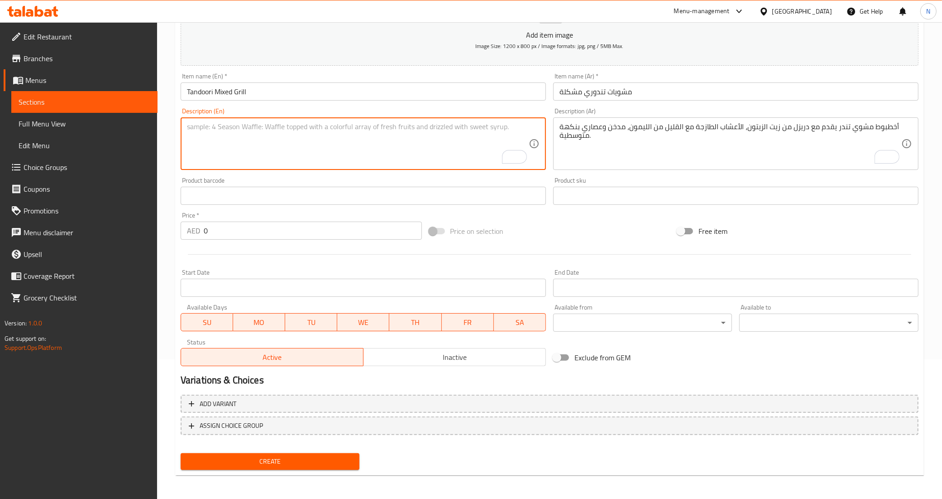
paste textarea "For Sharing"
type textarea "For Sharing."
click at [774, 149] on textarea "أخطبوط مشوي تندر يقدم مع دريزل من زيت الزيتون، الأعشاب الطازجة مع القليل من الل…" at bounding box center [731, 143] width 342 height 43
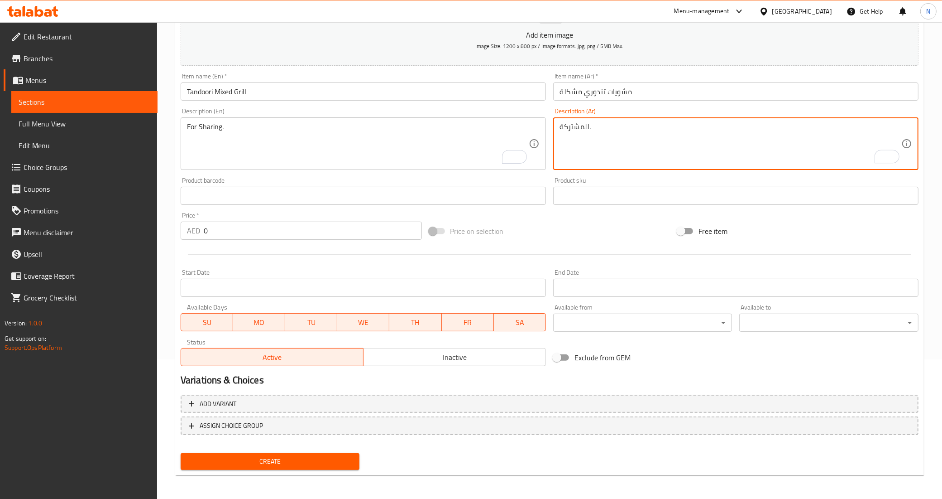
click at [572, 128] on textarea "للمشتركة." at bounding box center [731, 143] width 342 height 43
type textarea "للمشاركة."
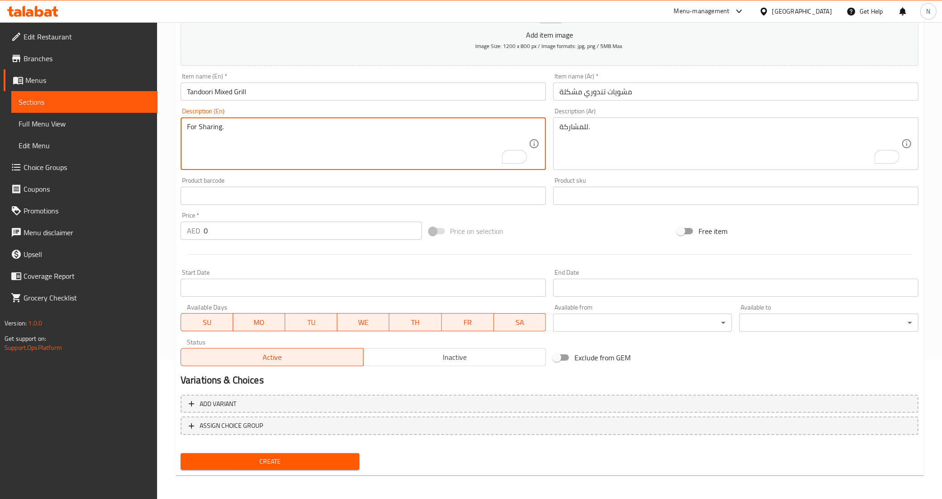
paste textarea "Assorted meat platter with Chicken tikka, malai tikka, Tandoori prawns, Lamb ba…"
click at [395, 132] on textarea "For Sharing. Assorted meat platter with Chicken tikka, malai tikka, Tandoori pr…" at bounding box center [358, 143] width 342 height 43
click at [405, 125] on textarea "For Sharing. Assorted meat platter with Chicken tikka, malai tikka, Tandoori pr…" at bounding box center [358, 143] width 342 height 43
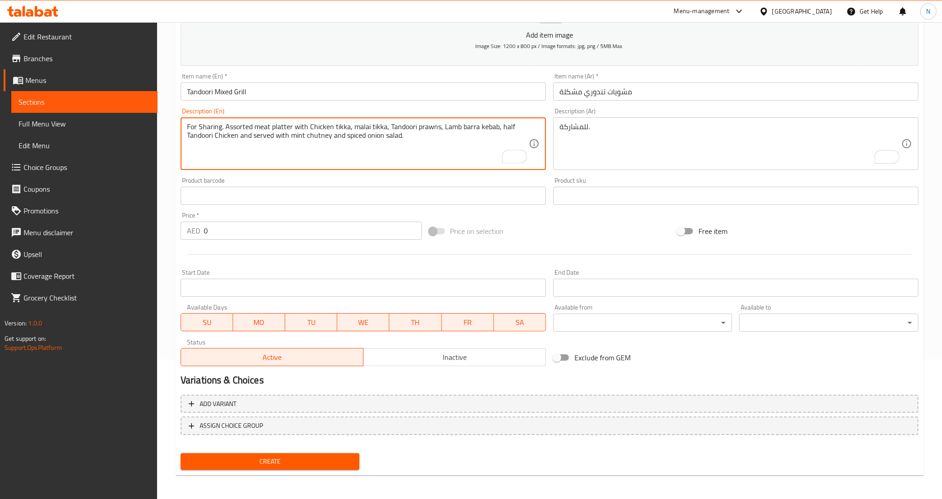
click at [403, 127] on textarea "For Sharing. Assorted meat platter with Chicken tikka, malai tikka, Tandoori pr…" at bounding box center [358, 143] width 342 height 43
type textarea "For Sharing. Assorted meat platter with Chicken tikka, malai tikka, Tandoori pr…"
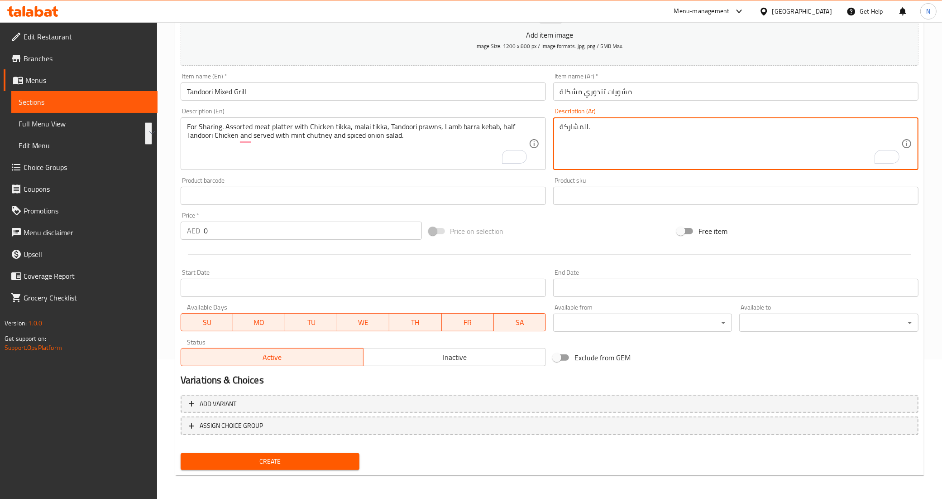
click at [635, 135] on textarea "للمشاركة." at bounding box center [731, 143] width 342 height 43
paste textarea "طبق لحوم متنوع مع دجاج تيكا، مالاي تيكا، روبيان تندوري، كباب لحم بارا، نصف دجاج…"
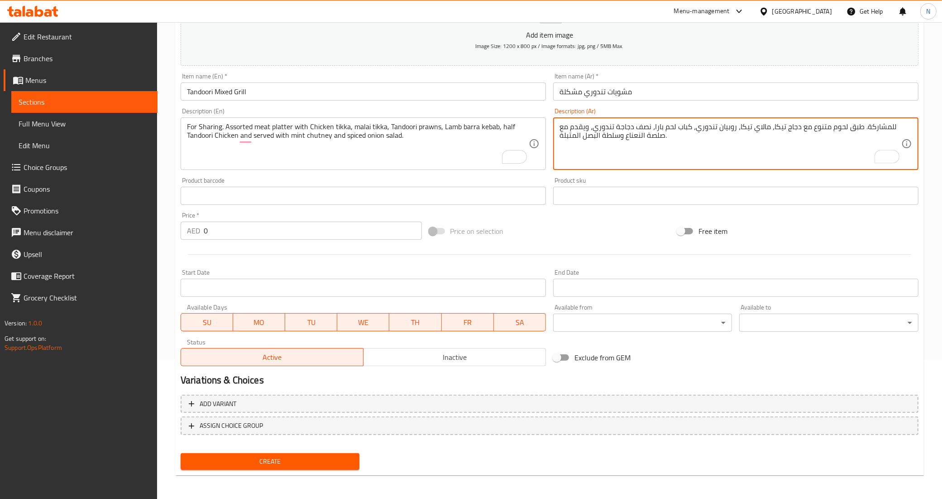
click at [807, 128] on textarea "للمشاركة. طبق لحوم متنوع مع دجاج تيكا، مالاي تيكا، روبيان تندوري، كباب لحم بارا…" at bounding box center [731, 143] width 342 height 43
click at [651, 137] on textarea "للمشاركة. طبق لحوم متنوعة مع دجاج تكا، مالاي تكا، روبيان تندوري، كباب لحم ضأن ب…" at bounding box center [731, 143] width 342 height 43
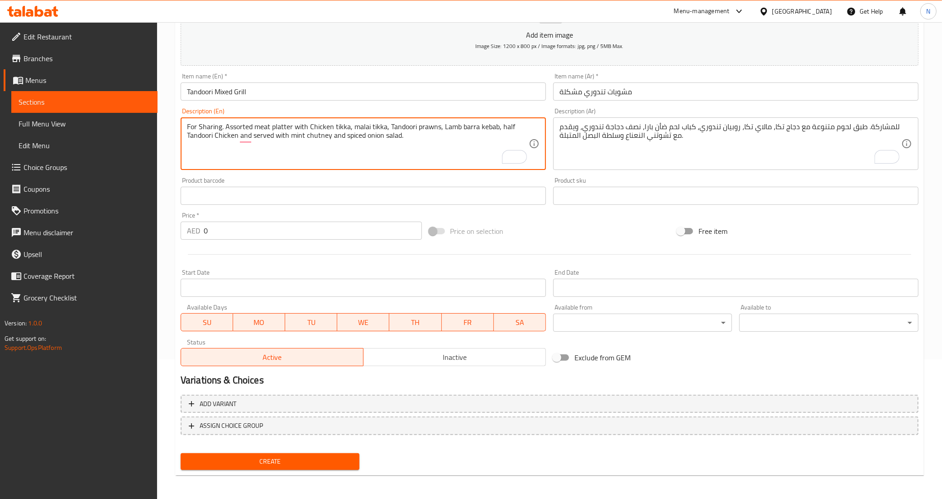
click at [307, 135] on textarea "For Sharing. Assorted meat platter with Chicken tikka, malai tikka, Tandoori pr…" at bounding box center [358, 143] width 342 height 43
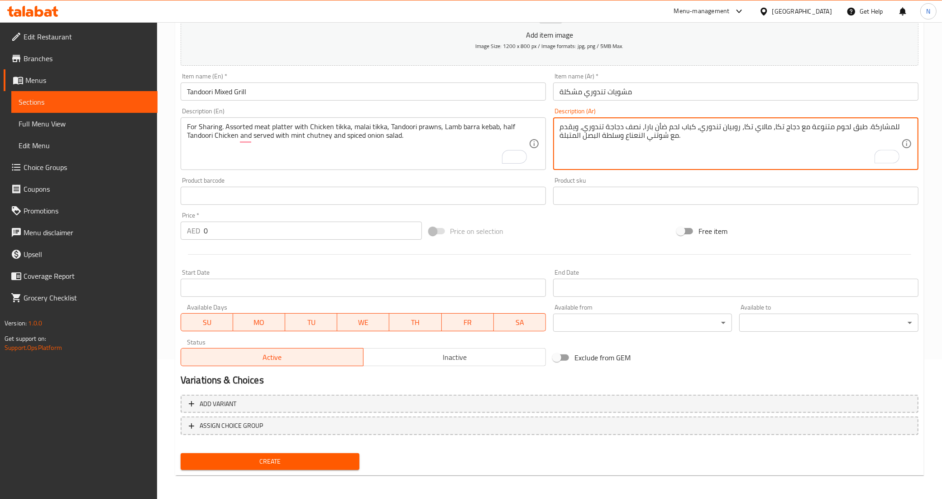
type textarea "للمشاركة. طبق لحوم متنوعة مع دجاج تكا، مالاي تكا، روبيان تندوري، كباب لحم ضأن ب…"
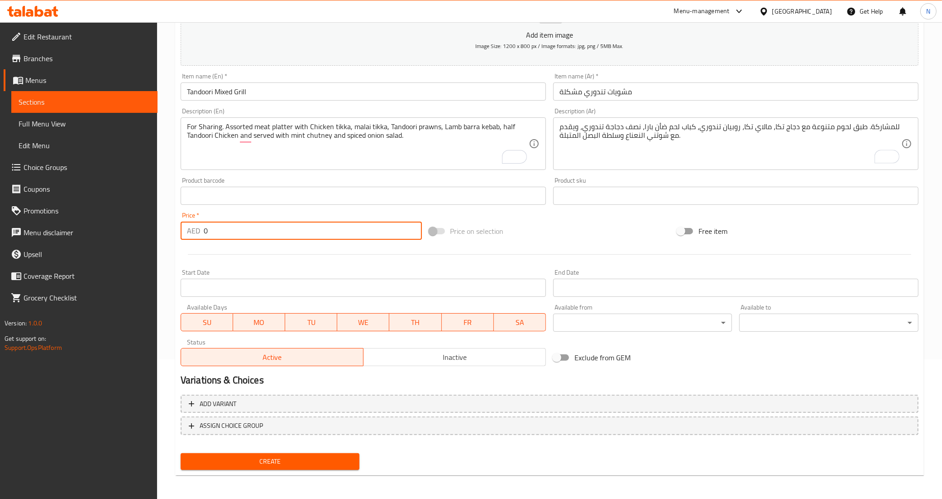
click at [261, 224] on input "0" at bounding box center [313, 230] width 218 height 18
type input "420"
click at [181, 453] on button "Create" at bounding box center [270, 461] width 179 height 17
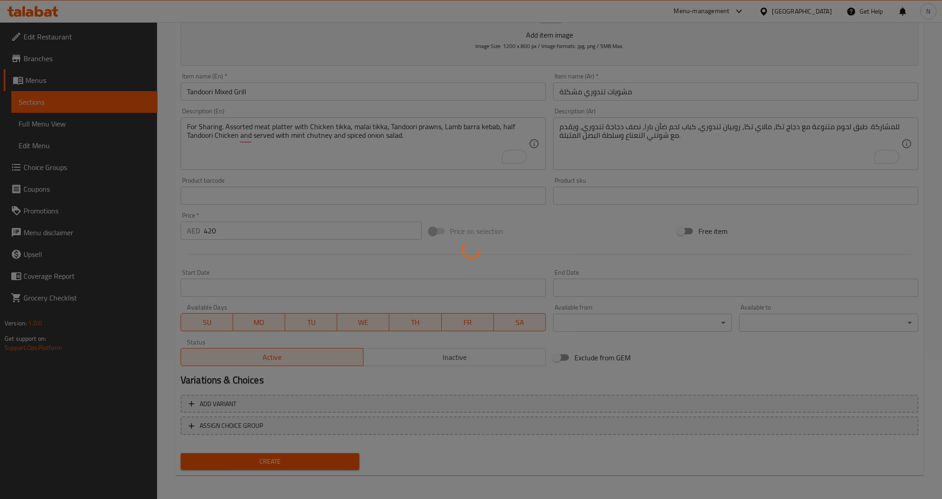
type input "0"
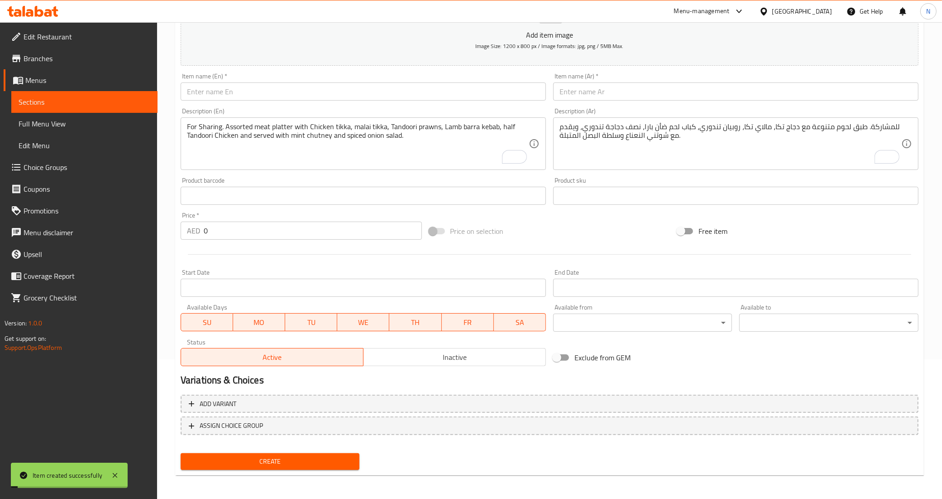
click at [235, 102] on div "Item name (En)   * Item name (En) *" at bounding box center [363, 86] width 373 height 35
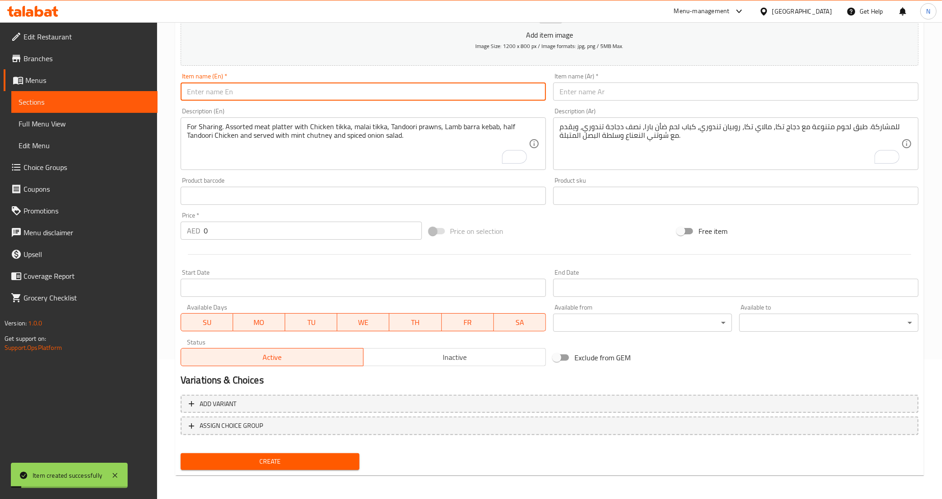
paste input "Mixed [PERSON_NAME]"
type input "Mixed [PERSON_NAME]"
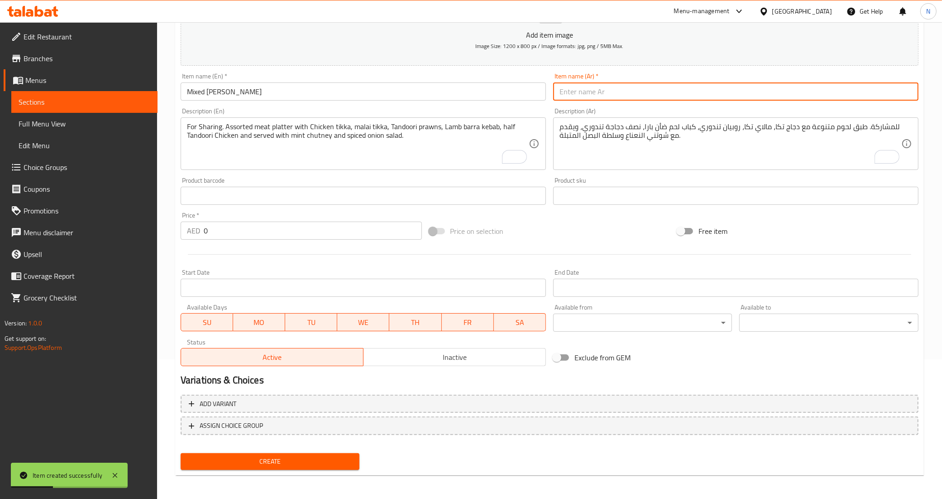
click at [663, 89] on input "text" at bounding box center [735, 91] width 365 height 18
paste input "شيش كوكو مشكل"
type input "شيش كوكو مشكل"
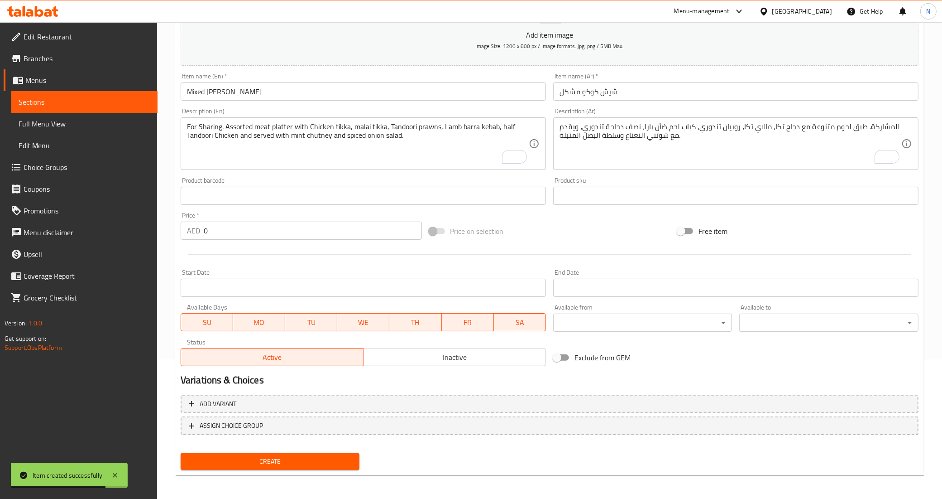
click at [438, 150] on textarea "For Sharing. Assorted meat platter with Chicken tikka, malai tikka, Tandoori pr…" at bounding box center [358, 143] width 342 height 43
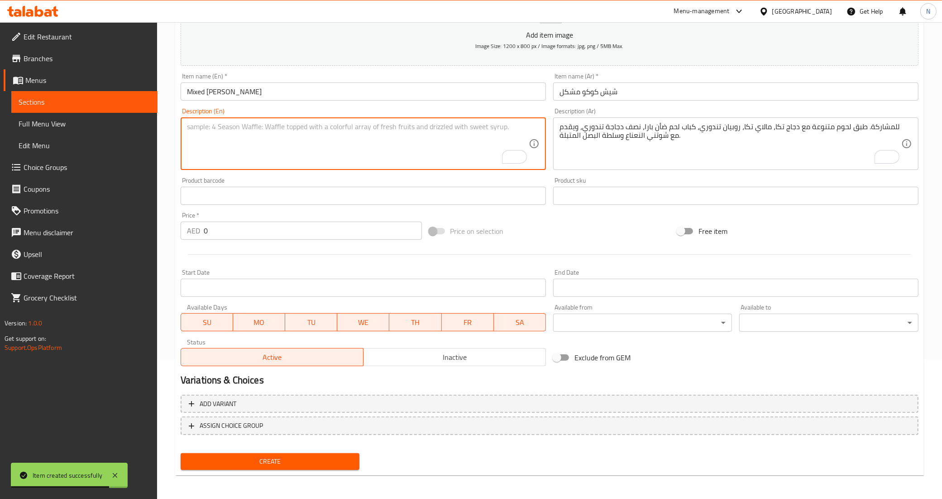
paste textarea "A mix of lamb, chicken, and Adana skewers, seasoned and grilled, with a tangy t…"
click at [367, 124] on textarea "A mix of lamb, chicken, and Adana skewers, seasoned and grilled, with a tangy t…" at bounding box center [358, 143] width 342 height 43
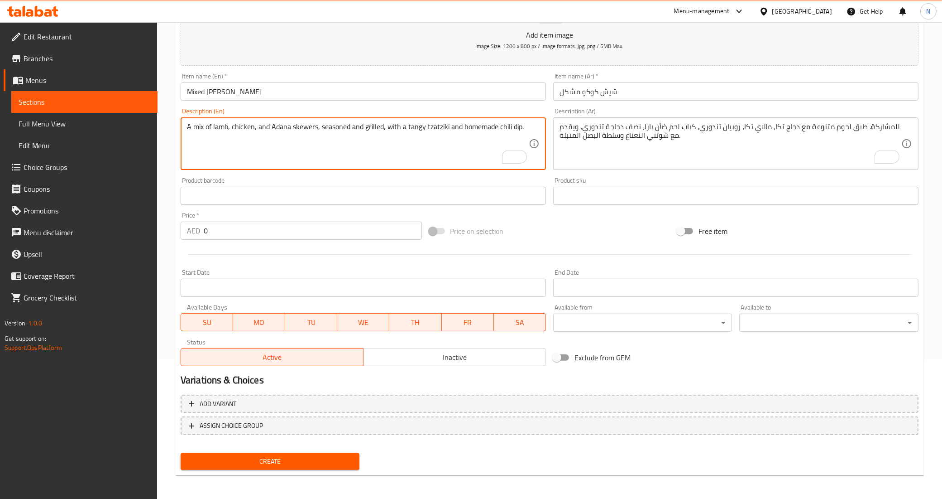
click at [456, 134] on textarea "A mix of lamb, chicken, and Adana skewers, seasoned and grilled, with a tangy t…" at bounding box center [358, 143] width 342 height 43
type textarea "A mix of lamb, chicken, and Adana skewers, seasoned and grilled, with a tangy t…"
click at [609, 121] on div "للمشاركة. طبق لحوم متنوعة مع دجاج تكا، مالاي تكا، روبيان تندوري، كباب لحم ضأن ب…" at bounding box center [735, 143] width 365 height 53
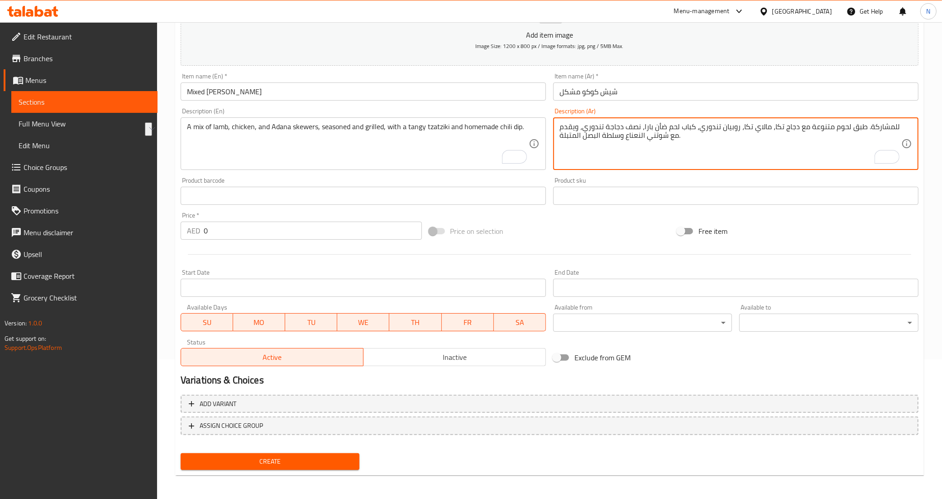
click at [615, 149] on textarea "للمشاركة. طبق لحوم متنوعة مع دجاج تكا، مالاي تكا، روبيان تندوري، كباب لحم ضأن ب…" at bounding box center [731, 143] width 342 height 43
paste textarea "مزيج من أسياخ لحم الضأن والدجاج وأضنة، متبلة ومشوية، مع صلصة تزاتزيكي لاذعة وصل…"
click at [820, 127] on textarea "مزيج من أسياخ لحم الضأن والدجاج وأضنة، متبلة ومشوية، مع صلصة تزاتزيكي لاذعة وصل…" at bounding box center [731, 143] width 342 height 43
click at [659, 125] on textarea "مزيج من أسياخ لحم الضأن، الدجاج وأضنة، متبلة ومشوية، مع صلصة تزاتزيكي لاذعة وصل…" at bounding box center [731, 143] width 342 height 43
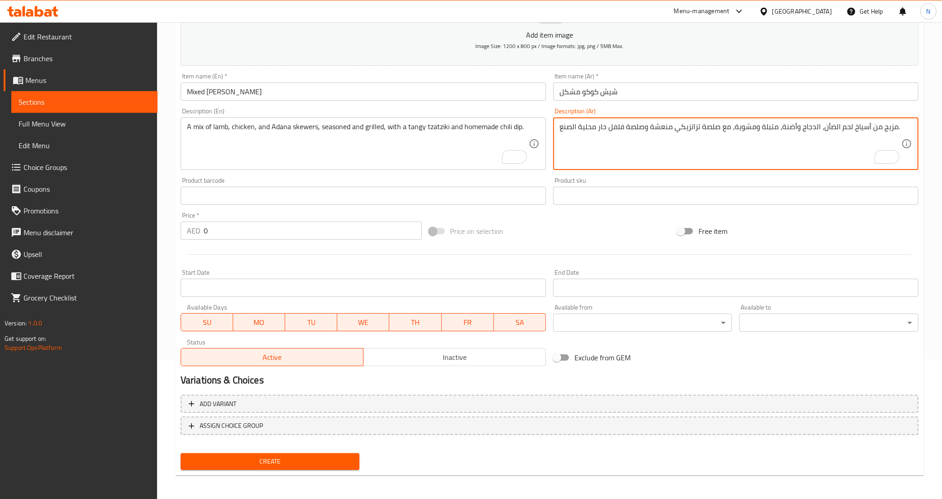
click at [586, 130] on textarea "مزيج من أسياخ لحم الضأن، الدجاج وأضنة، متبلة ومشوية، مع صلصة تزاتزيكي منعشة وصل…" at bounding box center [731, 143] width 342 height 43
type textarea "مزيج من أسياخ لحم الضأن، الدجاج وأضنة، متبلة ومشوية، مع صلصة تزاتزيكي منعشة وصل…"
click at [266, 221] on div "Price   * AED 0 Price *" at bounding box center [301, 226] width 241 height 28
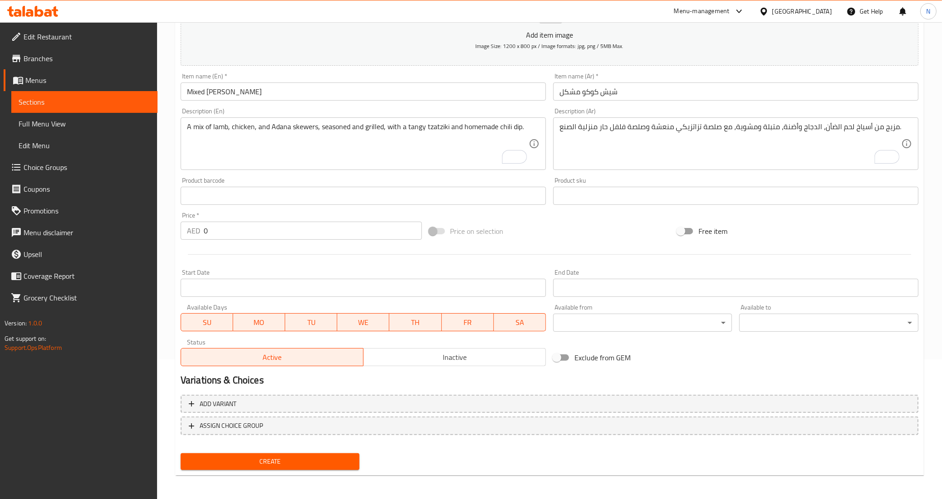
click at [261, 224] on input "0" at bounding box center [313, 230] width 218 height 18
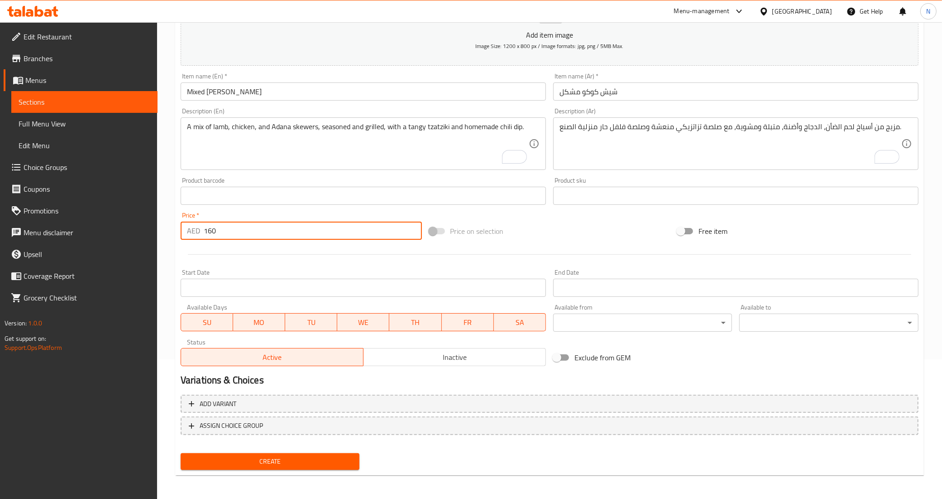
type input "160"
click at [181, 453] on button "Create" at bounding box center [270, 461] width 179 height 17
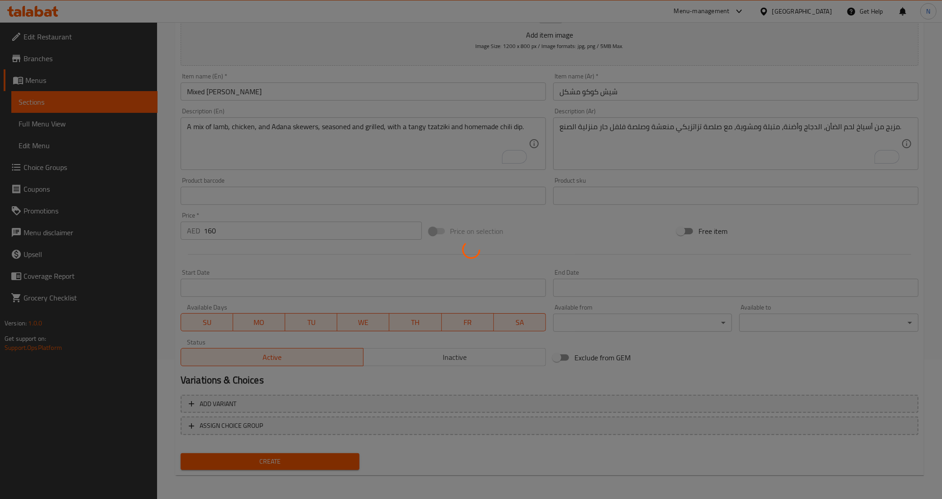
type input "0"
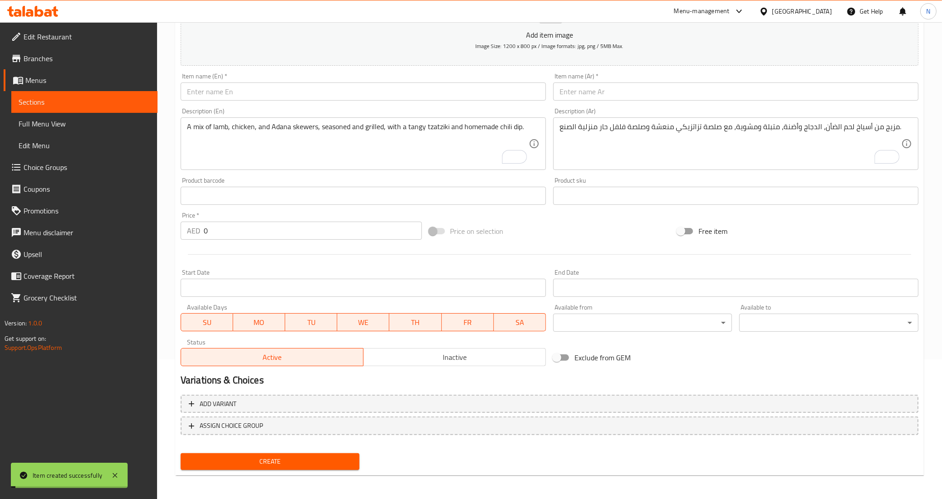
click at [311, 93] on input "text" at bounding box center [363, 91] width 365 height 18
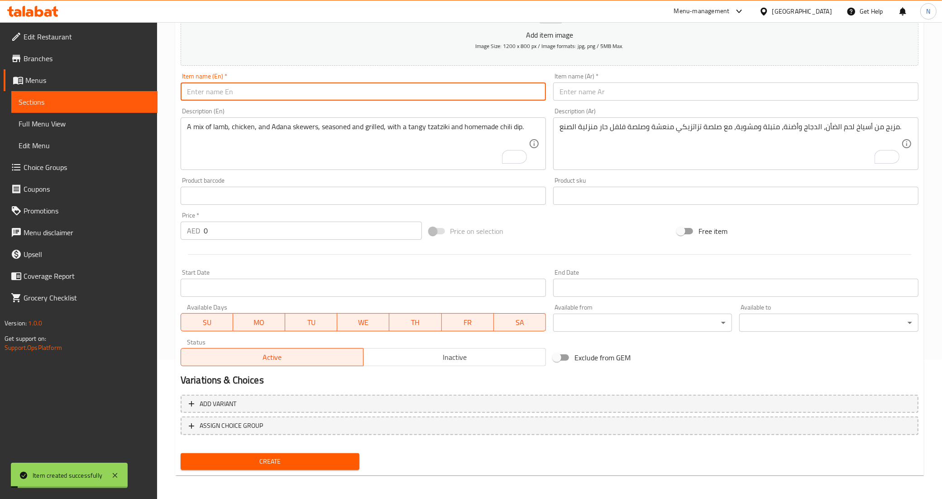
paste input "Mixed [PERSON_NAME]"
type input "Mixed [PERSON_NAME]"
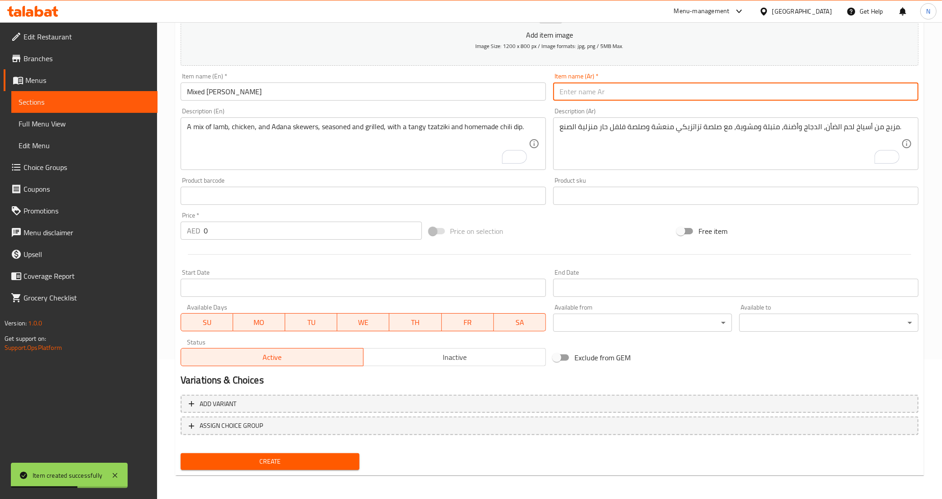
click at [583, 91] on input "text" at bounding box center [735, 91] width 365 height 18
type input "تندوري كوكو مشكل"
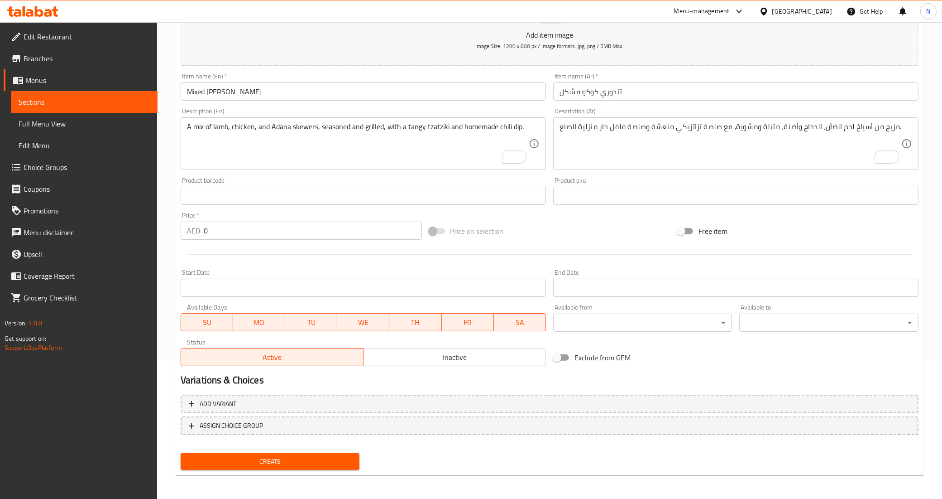
click at [259, 141] on textarea "A mix of lamb, chicken, and Adana skewers, seasoned and grilled, with a tangy t…" at bounding box center [358, 143] width 342 height 43
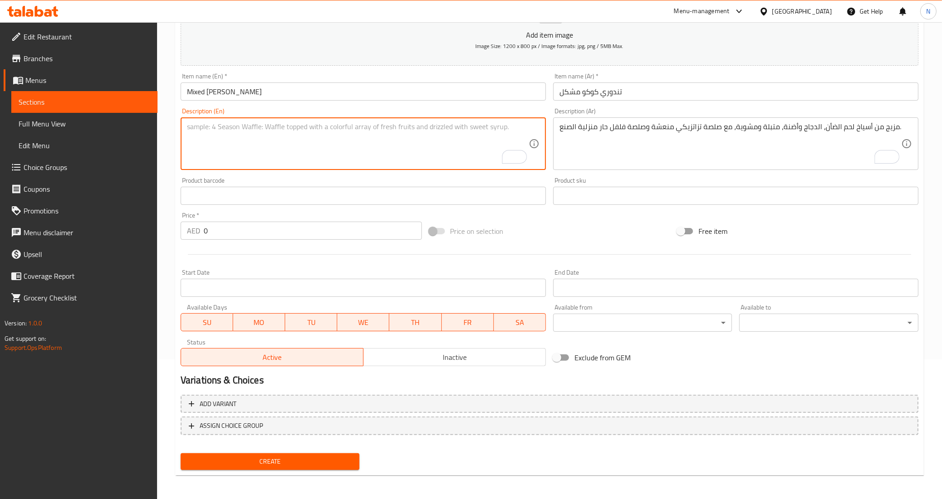
paste textarea "Chicken tikka, lamb barra kebab, tandoori prawns Tandoori chicken, served with …"
click at [362, 134] on textarea "Chicken tikka, lamb barra kebab, tandoori prawns Tandoori chicken, served with …" at bounding box center [358, 143] width 342 height 43
click at [369, 125] on textarea "Chicken tikka, lamb barra kebab, tandoori prawns Tandoori chicken, served with …" at bounding box center [358, 143] width 342 height 43
click at [353, 135] on textarea "Chicken tikka, lamb barra kebab, tandoori prawns Tandoori chicken, served with …" at bounding box center [358, 143] width 342 height 43
click at [368, 139] on textarea "Chicken tikka, lamb barra kebab, tandoori prawns, Tandoori chicken, served with…" at bounding box center [358, 143] width 342 height 43
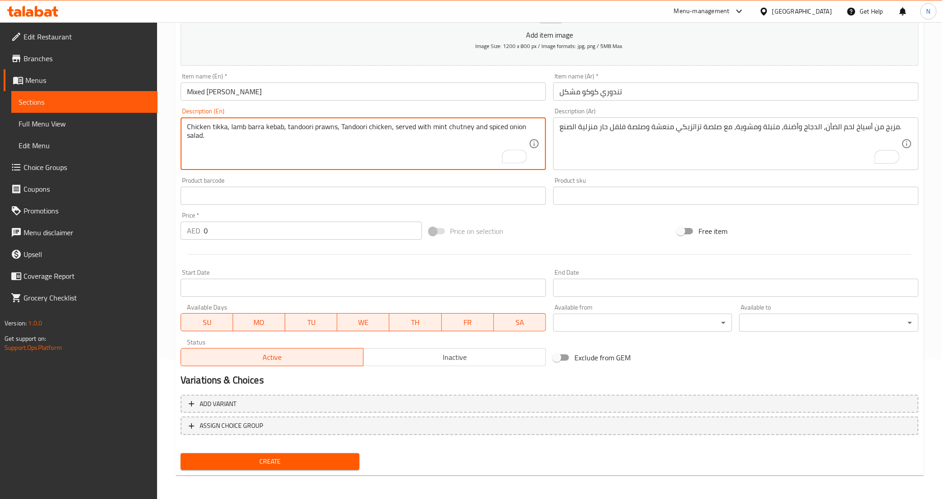
click at [368, 139] on textarea "Chicken tikka, lamb barra kebab, tandoori prawns, Tandoori chicken, served with…" at bounding box center [358, 143] width 342 height 43
type textarea "Chicken tikka, lamb barra kebab, tandoori prawns, Tandoori chicken, served with…"
click at [650, 155] on textarea "مزيج من أسياخ لحم الضأن، الدجاج وأضنة، متبلة ومشوية، مع صلصة تزاتزيكي منعشة وصل…" at bounding box center [731, 143] width 342 height 43
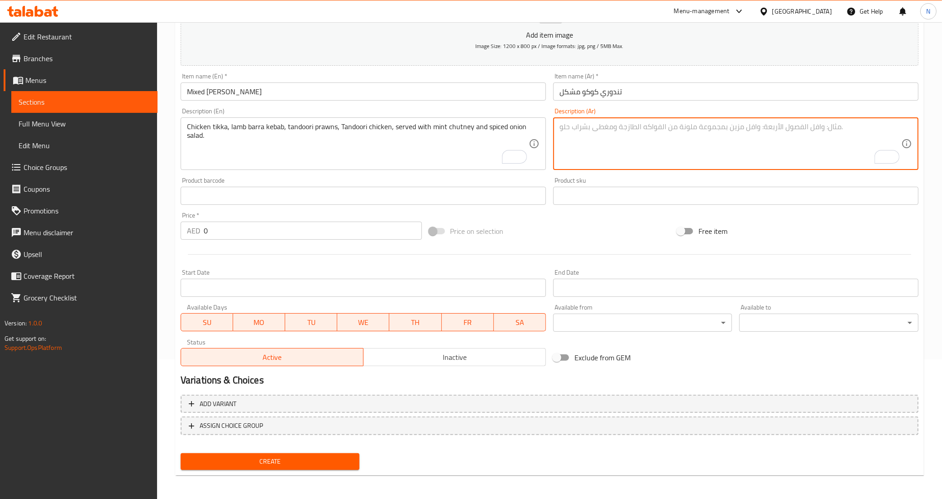
paste textarea "دجاج تيكا، كباب لحم ضأن بارا، روبيان تندوري، دجاج تندوري، يقدم مع صلصة النعناع …"
click at [843, 127] on textarea "دجاج تيكا، كباب لحم ضأن بارا، روبيان تندوري، دجاج تندوري، يقدم مع صلصة النعناع …" at bounding box center [731, 143] width 342 height 43
click at [659, 130] on textarea "دجاج تكا، كباب لحم ضأن بارا، روبيان تندوري، دجاج تندوري، يقدم مع صلصة النعناع و…" at bounding box center [731, 143] width 342 height 43
paste textarea "وتني"
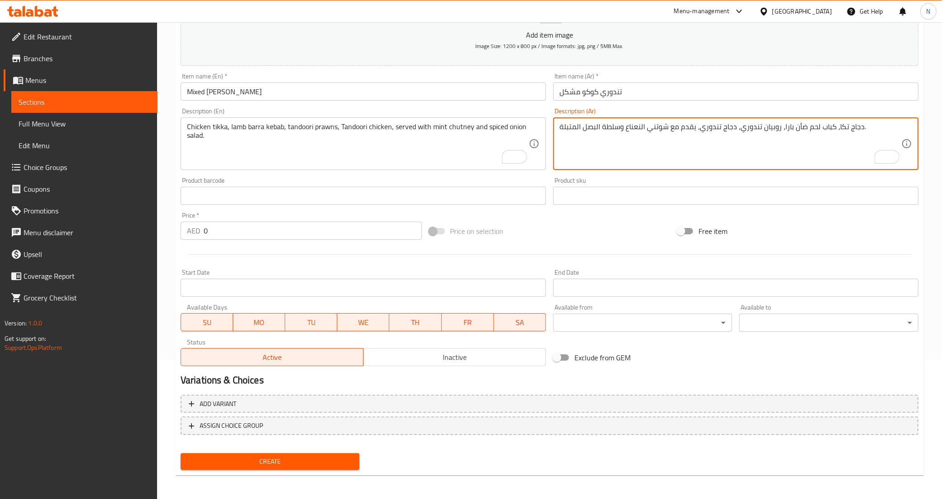
type textarea "دجاج تكا، كباب لحم ضأن بارا، روبيان تندوري، دجاج تندوري، يقدم مع شوتني النعناع …"
click at [244, 231] on input "0" at bounding box center [313, 230] width 218 height 18
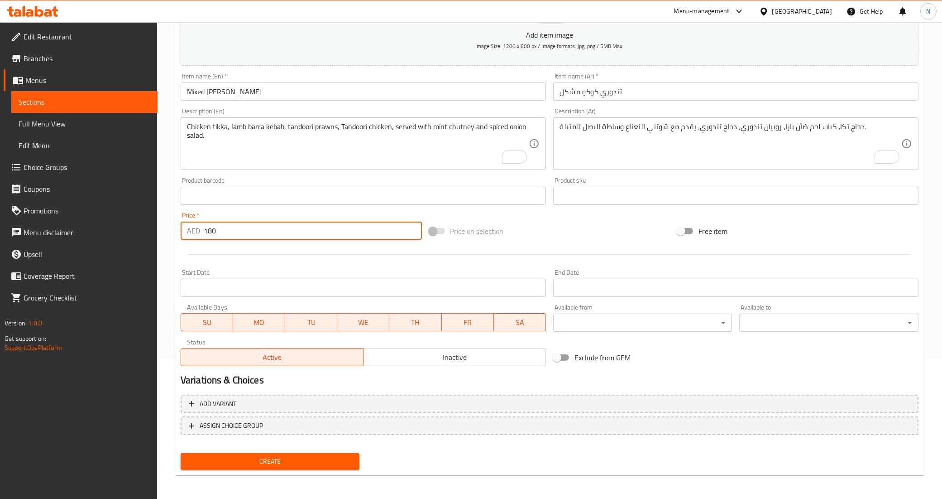
type input "180"
click at [181, 453] on button "Create" at bounding box center [270, 461] width 179 height 17
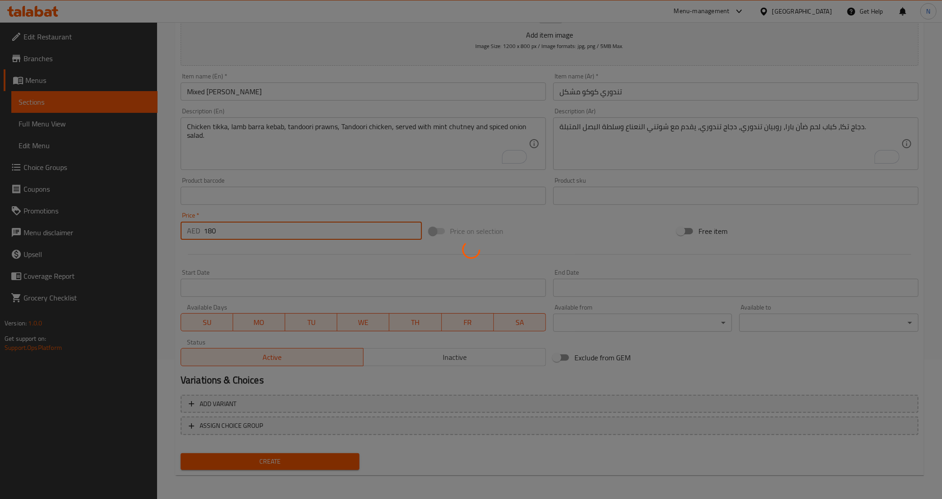
type input "0"
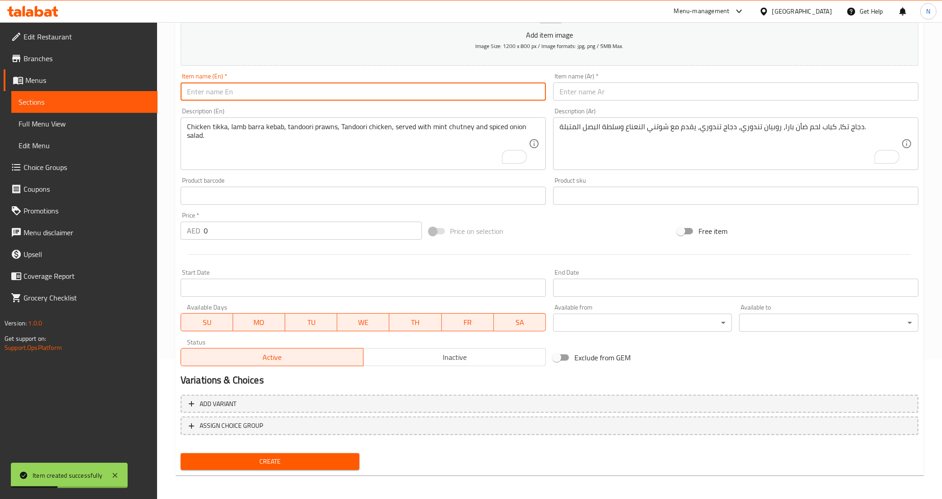
click at [333, 99] on input "text" at bounding box center [363, 91] width 365 height 18
paste input "Grilled Chicken Wings"
type input "Grilled Chicken Wings"
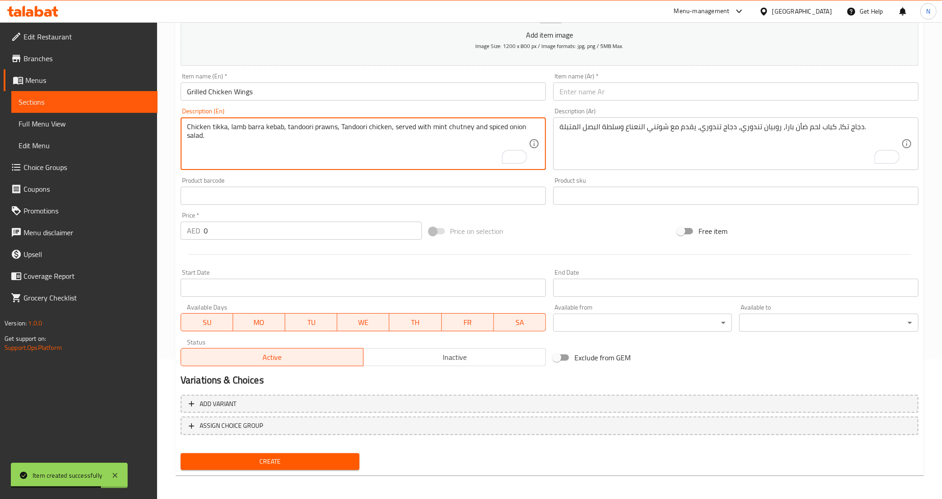
click at [429, 153] on textarea "Chicken tikka, lamb barra kebab, tandoori prawns, Tandoori chicken, served with…" at bounding box center [358, 143] width 342 height 43
paste textarea "Marinated Chicken wings with tatziki sauce and Chili Sauce"
click at [413, 127] on textarea "Marinated Chicken wings with tatziki sauce and Chili Sauce" at bounding box center [358, 143] width 342 height 43
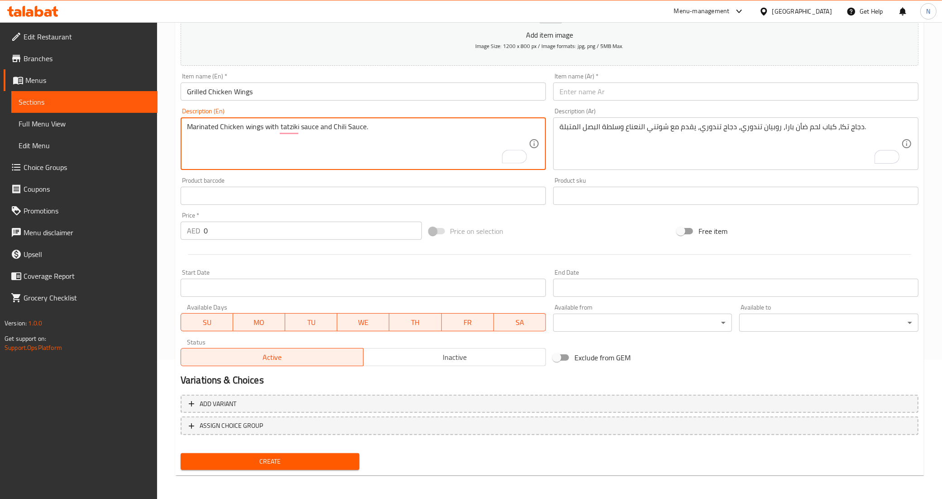
click at [413, 127] on textarea "Marinated Chicken wings with tatziki sauce and Chili Sauce." at bounding box center [358, 143] width 342 height 43
type textarea "Marinated Chicken wings with tatziki sauce and Chili Sauce."
click at [634, 143] on textarea "دجاج تكا، كباب لحم ضأن بارا، روبيان تندوري، دجاج تندوري، يقدم مع شوتني النعناع …" at bounding box center [731, 143] width 342 height 43
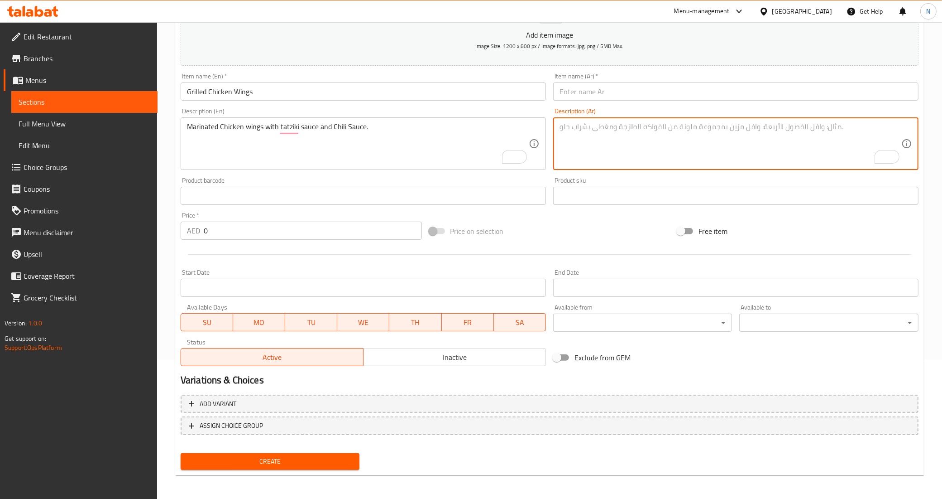
paste textarea "أجنحة دجاج متبلة مع صلصة تزاتزيكي وصلصة الفلفل الحار."
click at [672, 127] on textarea "أجنحة دجاج متبلة مع صلصة تزاتزيكي وصلصة الفلفل الحار." at bounding box center [731, 143] width 342 height 43
drag, startPoint x: 697, startPoint y: 130, endPoint x: 727, endPoint y: 125, distance: 30.6
click at [727, 125] on textarea "أجنحة دجاج متبلة مع صلصة تزاتزيكي وصلصة الفلفل الحار." at bounding box center [731, 143] width 342 height 43
click at [715, 130] on textarea "أجنحة دجاج متبلة مع صلصة تزاتزيكي وصلصة الفلفل الحار." at bounding box center [731, 143] width 342 height 43
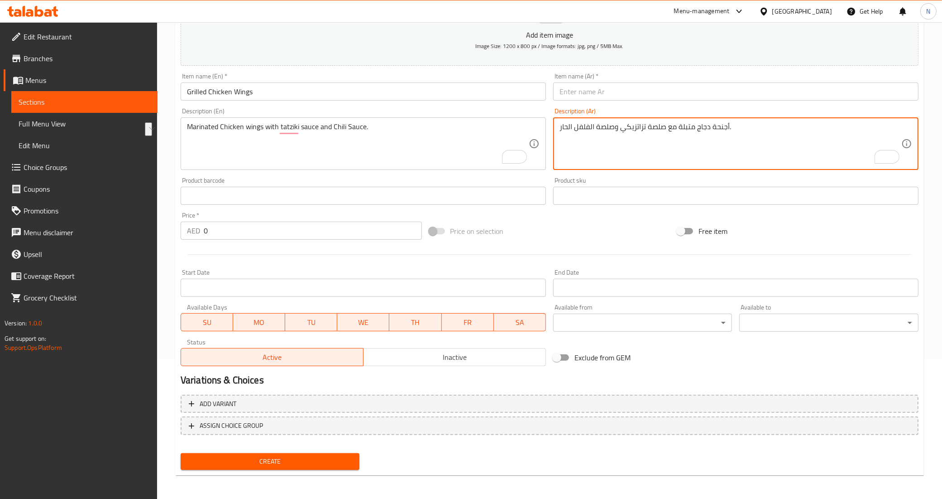
drag, startPoint x: 697, startPoint y: 128, endPoint x: 728, endPoint y: 125, distance: 31.9
click at [728, 125] on textarea "أجنحة دجاج متبلة مع صلصة تزاتزيكي وصلصة الفلفل الحار." at bounding box center [731, 143] width 342 height 43
type textarea "أجنحة دجاج متبلة مع صلصة تزاتزيكي وصلصة الفلفل الحار."
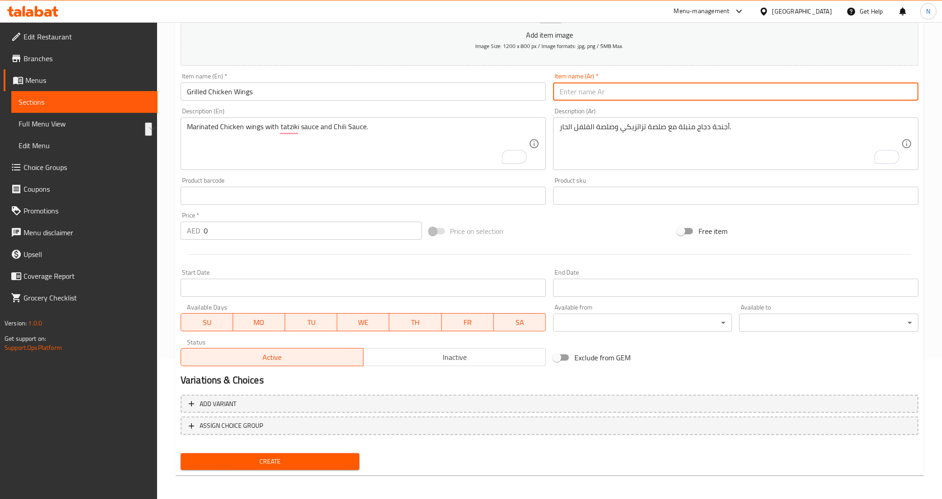
click at [688, 95] on input "text" at bounding box center [735, 91] width 365 height 18
paste input "أجنحة دجاج"
type input "أجنحة دجاج مشوية"
click at [262, 229] on input "0" at bounding box center [313, 230] width 218 height 18
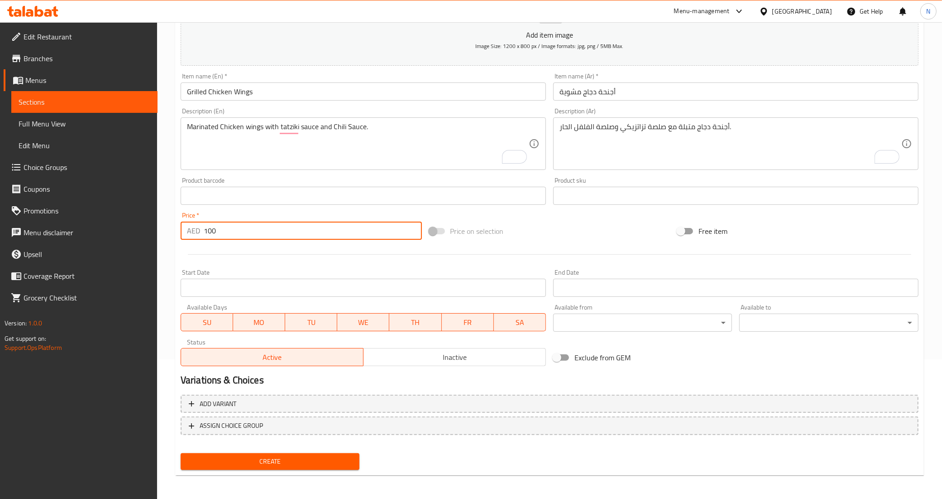
type input "100"
click at [181, 453] on button "Create" at bounding box center [270, 461] width 179 height 17
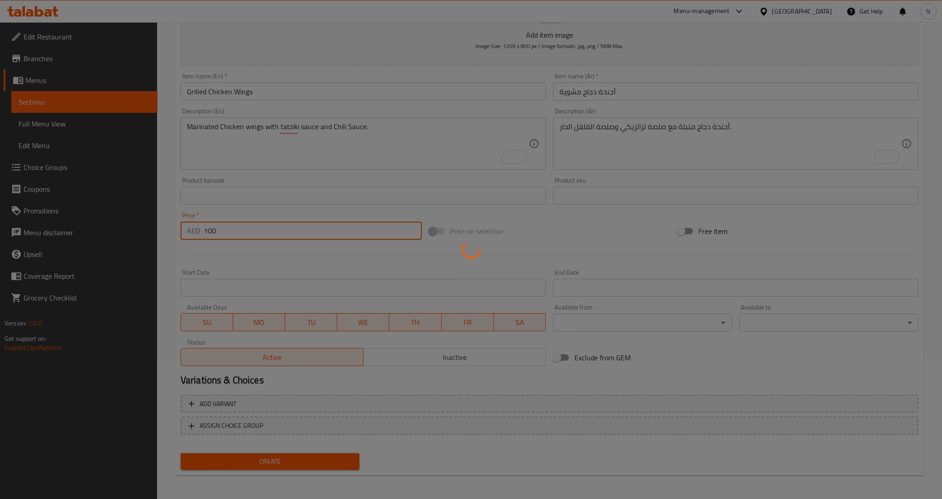
type input "0"
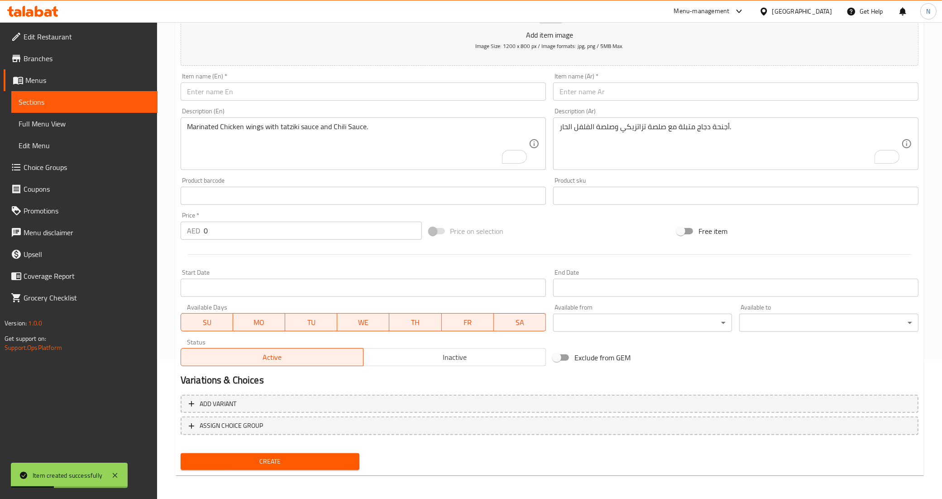
click at [391, 96] on input "text" at bounding box center [363, 91] width 365 height 18
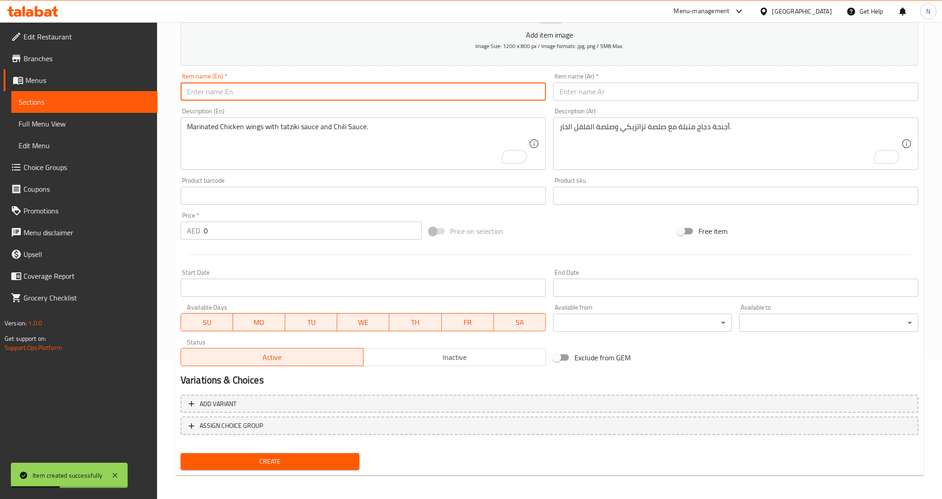
paste input "Lamb Shish"
type input "Lamb Shish"
click at [589, 96] on input "text" at bounding box center [735, 91] width 365 height 18
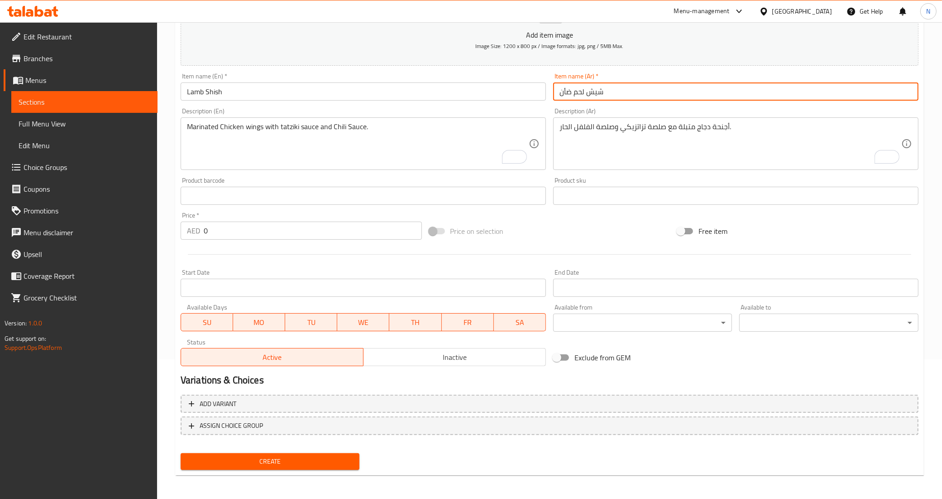
type input "شيش لحم ضأن"
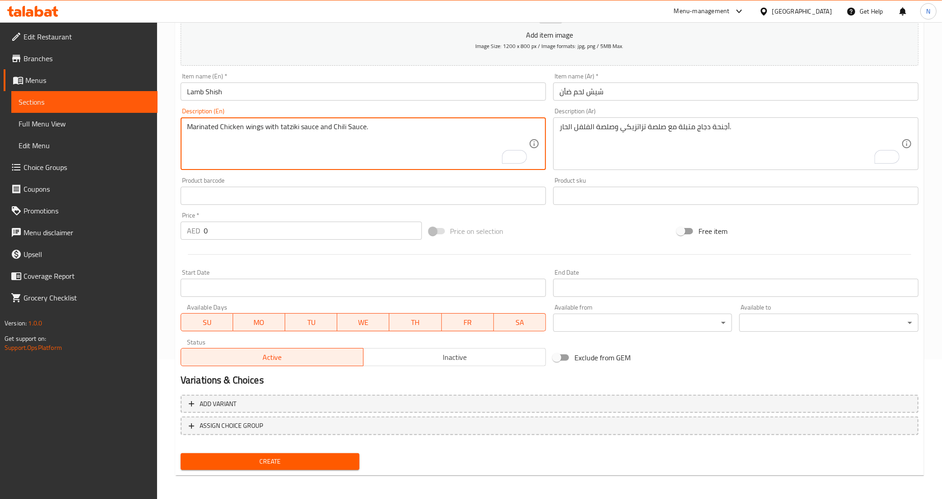
click at [242, 130] on textarea "Marinated Chicken wings with tatziki sauce and Chili Sauce." at bounding box center [358, 143] width 342 height 43
paste textarea "Juicy lamb skewers marinated in Middle Eastern spices, with a tangy tzatziki an…"
click at [334, 125] on textarea "Juicy lamb skewers marinated in Middle Eastern spices, with a tangy tzatziki an…" at bounding box center [358, 143] width 342 height 43
click at [496, 130] on textarea "Juicy lamb skewers marinated in Middle Eastern spices, with a tangy tzatziki an…" at bounding box center [358, 143] width 342 height 43
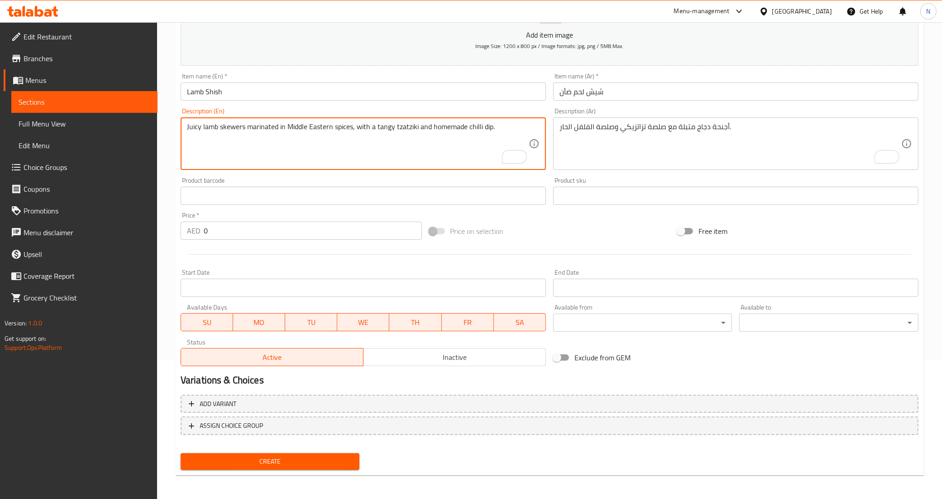
click at [496, 130] on textarea "Juicy lamb skewers marinated in Middle Eastern spices, with a tangy tzatziki an…" at bounding box center [358, 143] width 342 height 43
type textarea "Juicy lamb skewers marinated in Middle Eastern spices, with a tangy tzatziki an…"
click at [703, 150] on textarea "أجنحة دجاج متبلة مع صلصة تزاتزيكي وصلصة الفلفل الحار." at bounding box center [731, 143] width 342 height 43
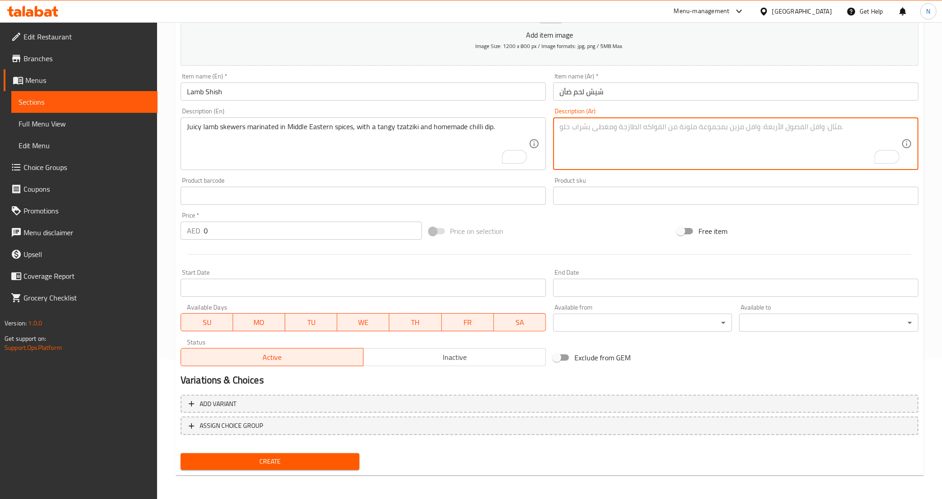
paste textarea "أسياخ لحم الضأن اللذيذة المتبلة بالتوابل الشرق أوسطية، مع صلصة تزاتزيكي اللذيذة…"
click at [850, 127] on textarea "أسياخ لحم الضأن اللذيذة المتبلة بالتوابل الشرق أوسطية، مع صلصة تزاتزيكي اللذيذة…" at bounding box center [731, 143] width 342 height 43
click at [825, 127] on textarea "أسياخ لحم ضأن اللذيذة المتبلة بالتوابل الشرق أوسطية، مع صلصة تزاتزيكي اللذيذة و…" at bounding box center [731, 143] width 342 height 43
click at [837, 129] on textarea "أسياخ لحم ضأن اللذيذة المتبلة بالتوابل الشرق أوسطية، مع صلصة تزاتزيكي اللذيذة و…" at bounding box center [731, 143] width 342 height 43
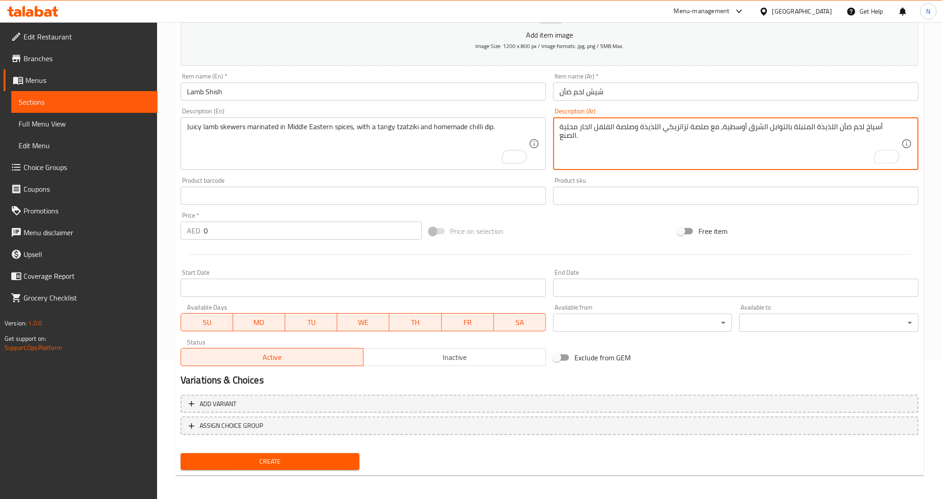
click at [837, 129] on textarea "أسياخ لحم ضأن اللذيذة المتبلة بالتوابل الشرق أوسطية، مع صلصة تزاتزيكي اللذيذة و…" at bounding box center [731, 143] width 342 height 43
click at [673, 129] on textarea "أسياخ لحم ضأن جوسي متبلة بالتوابل الشرق أوسطية، مع صلصة تزاتزيكي اللذيذة وصلصة …" at bounding box center [731, 143] width 342 height 43
click at [679, 123] on textarea "أسياخ لحم ضأن جوسي متبلة بالتوابل الشرق أوسطية، مع صلصة تزاتزيكي المنعشة وصلصة …" at bounding box center [731, 143] width 342 height 43
click at [594, 125] on textarea "أسياخ لحم ضأن جوسي متبلة بالتوابل الشرق أوسطية، مع صلصة تزاتزيكي منعشة وصلصة ال…" at bounding box center [731, 143] width 342 height 43
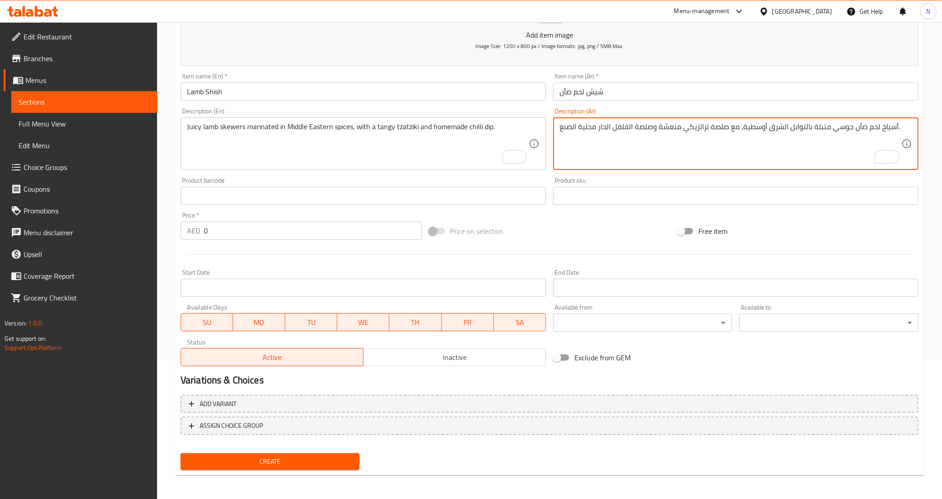
click at [594, 125] on textarea "أسياخ لحم ضأن جوسي متبلة بالتوابل الشرق أوسطية، مع صلصة تزاتزيكي منعشة وصلصة ال…" at bounding box center [731, 143] width 342 height 43
type textarea "أسياخ لحم ضأن جوسي متبلة بالتوابل الشرق أوسطية، مع صلصة تزاتزيكي منعشة وصلصة ال…"
click at [277, 238] on input "0" at bounding box center [313, 230] width 218 height 18
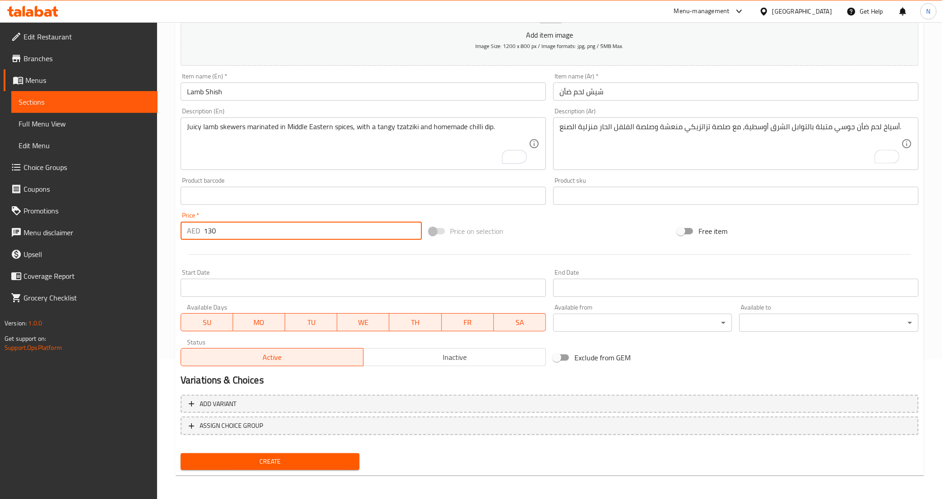
type input "130"
click at [181, 453] on button "Create" at bounding box center [270, 461] width 179 height 17
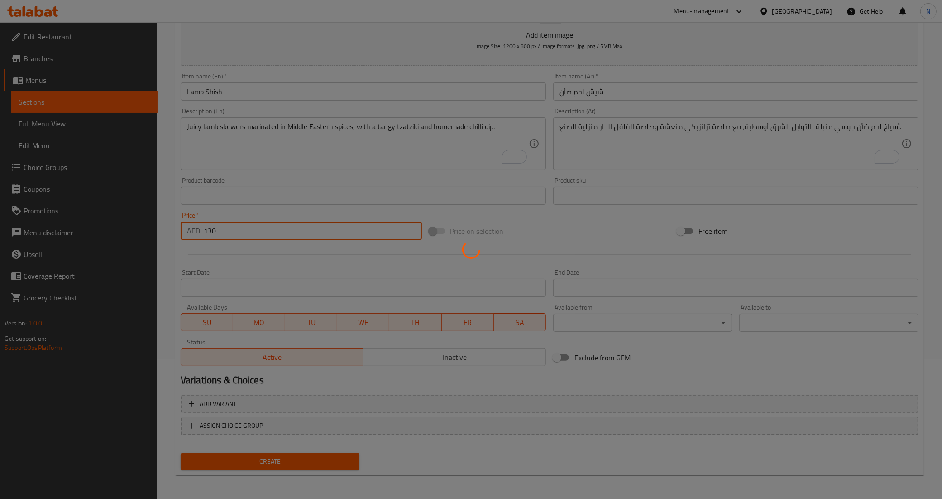
type input "0"
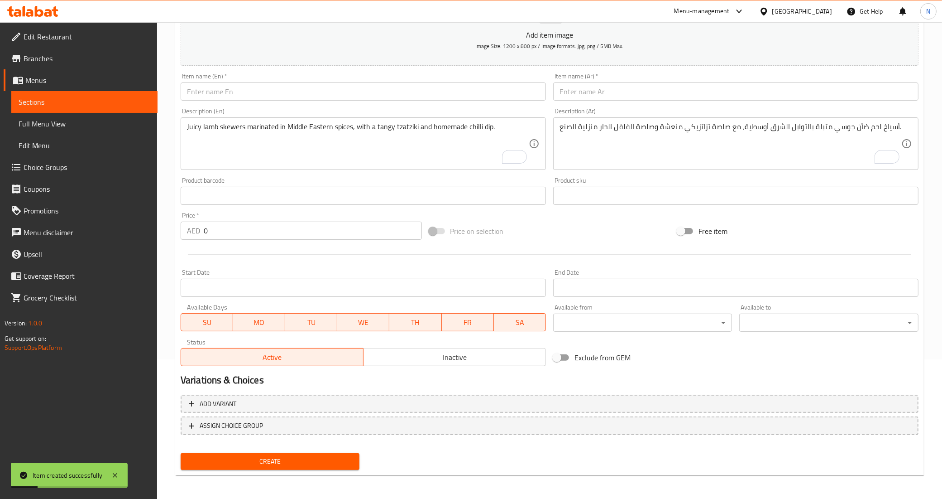
click at [334, 87] on input "text" at bounding box center [363, 91] width 365 height 18
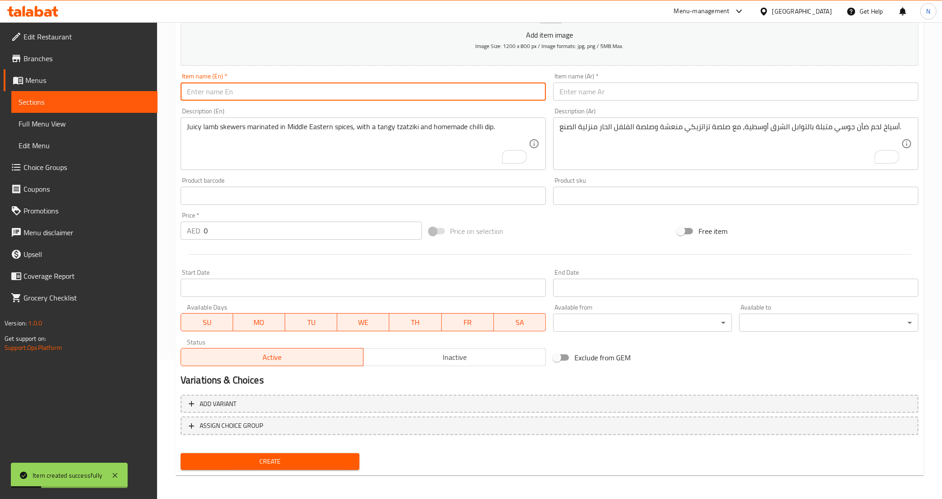
paste input "Tavuk Chicken"
type input "Tavuk Chicken"
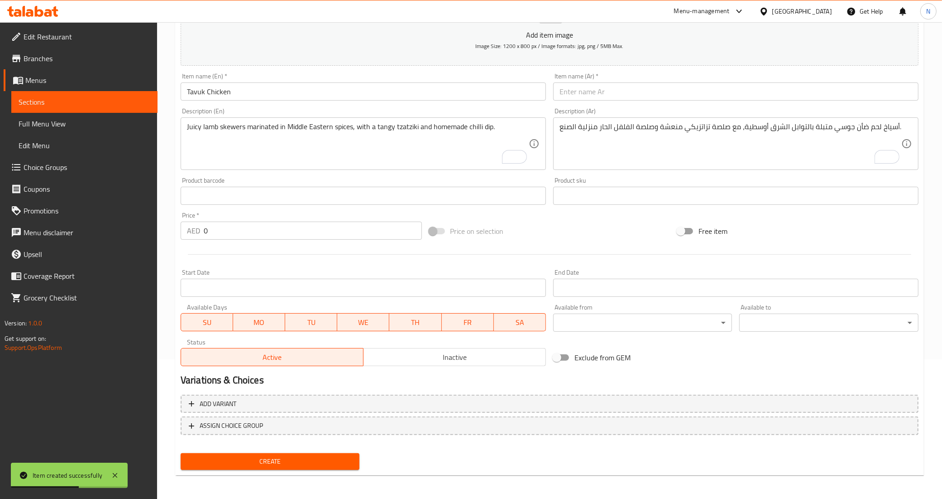
click at [304, 124] on textarea "Juicy lamb skewers marinated in Middle Eastern spices, with a tangy tzatziki an…" at bounding box center [358, 143] width 342 height 43
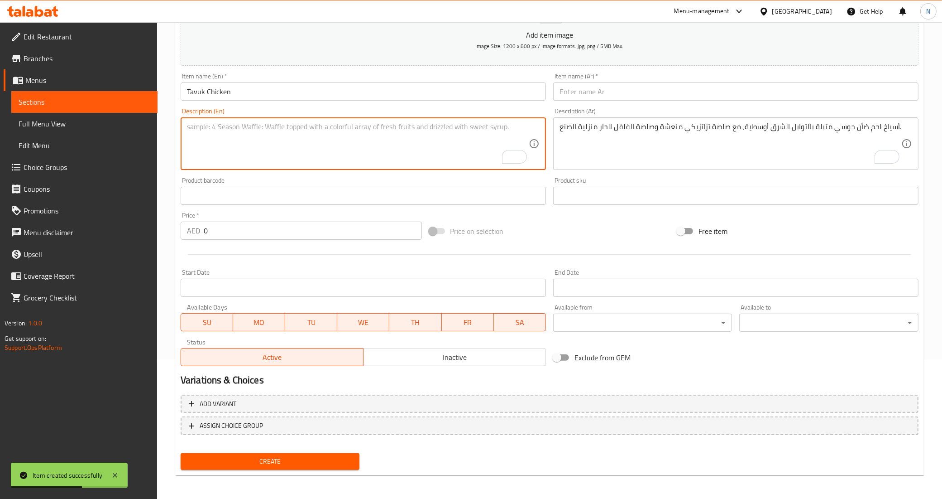
paste textarea "Marinated chicken skewers, grilled for a smoky finish, paired with a tangy tzat…"
click at [380, 127] on textarea "Marinated chicken skewers, grilled for a smoky finish, paired with a tangy tzat…" at bounding box center [358, 143] width 342 height 43
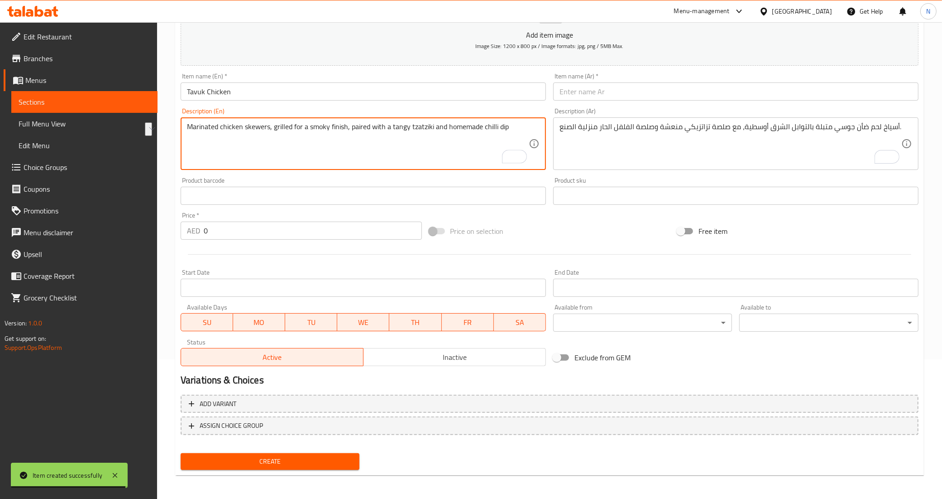
type textarea "Marinated chicken skewers, grilled for a smoky finish, paired with a tangy tzat…"
click at [692, 157] on textarea "أسياخ لحم ضأن جوسي متبلة بالتوابل الشرق أوسطية، مع صلصة تزاتزيكي منعشة وصلصة ال…" at bounding box center [731, 143] width 342 height 43
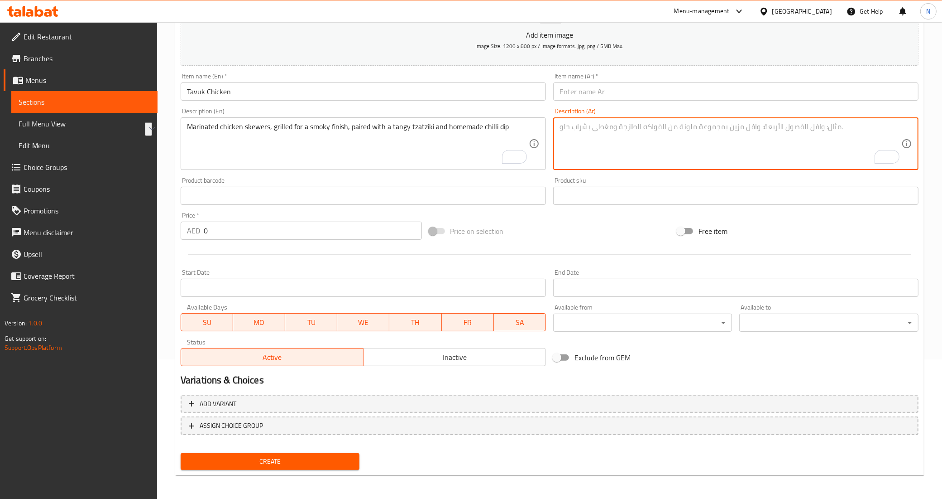
paste textarea "أسياخ دجاج متبلة مشوية للحصول على نكهة مدخنة، مقترنة بصلصة تزاتزيكي لاذعة وصلصة…"
type textarea "أسياخ دجاج متبلة مشوية للحصول على نكهة مدخنة، مقترنة بصلصة تزاتزيكي لاذعة وصلصة…"
click at [571, 94] on input "text" at bounding box center [735, 91] width 365 height 18
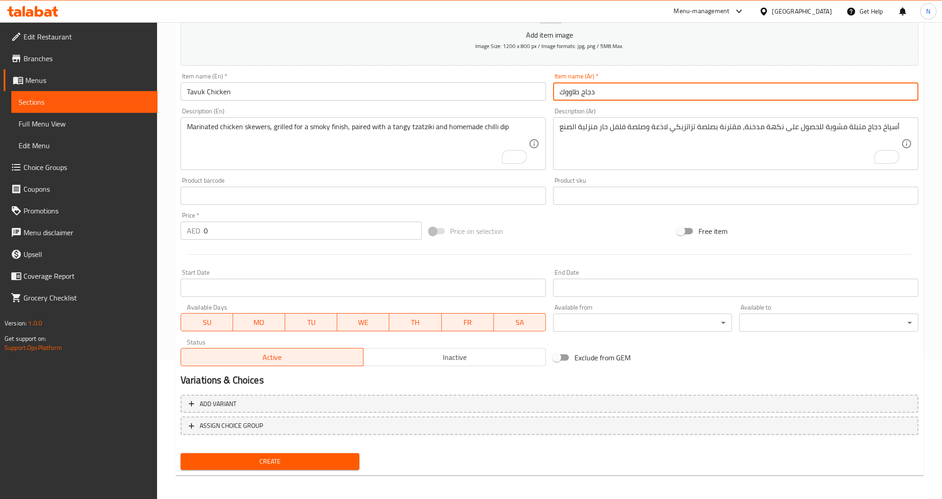
type input "دجاج طاووك"
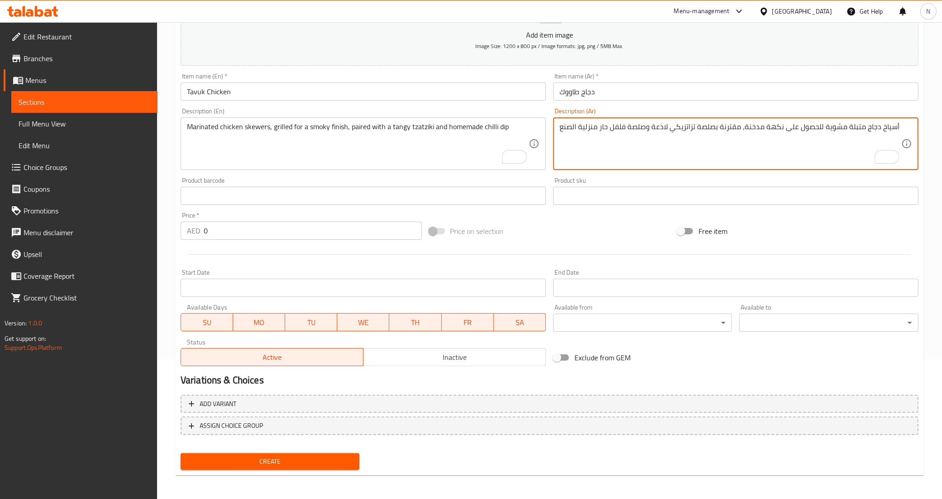
click at [774, 122] on textarea "أسياخ دجاج متبلة مشوية للحصول على نكهة مدخنة، مقترنة بصلصة تزاتزيكي لاذعة وصلصة…" at bounding box center [731, 143] width 342 height 43
click at [843, 127] on textarea "أسياخ دجاج متبلة مشوية للحصول على نهاية مدخنة، مقترنة بصلصة تزاتزيكي لاذعة وصلص…" at bounding box center [731, 143] width 342 height 43
click at [787, 128] on textarea "أسياخ دجاج متبلة ومشوية للحصول على نهاية مدخنة، مقترنة بصلصة تزاتزيكي لاذعة وصل…" at bounding box center [731, 143] width 342 height 43
click at [660, 130] on textarea "أسياخ دجاج متبلة ومشوية لنهاية مدخنة، مقترنة بصلصة تزاتزيكي لاذعة وصلصة فلفل حا…" at bounding box center [731, 143] width 342 height 43
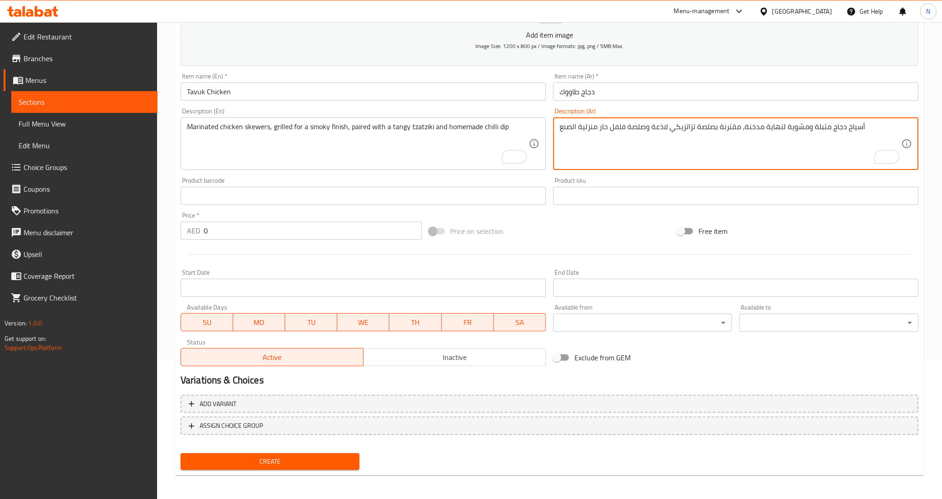
click at [660, 130] on textarea "أسياخ دجاج متبلة ومشوية لنهاية مدخنة، مقترنة بصلصة تزاتزيكي لاذعة وصلصة فلفل حا…" at bounding box center [731, 143] width 342 height 43
type textarea "أسياخ دجاج متبلة ومشوية لنهاية مدخنة، مقترنة بصلصة تزاتزيكي منعشة وصلصة فلفل حا…"
click at [352, 222] on input "0" at bounding box center [313, 230] width 218 height 18
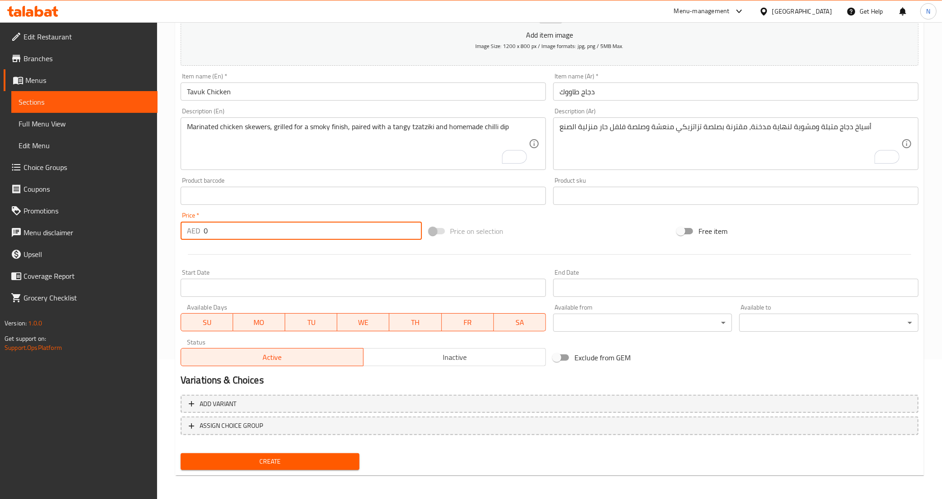
click at [352, 222] on input "0" at bounding box center [313, 230] width 218 height 18
type input "110"
click at [181, 453] on button "Create" at bounding box center [270, 461] width 179 height 17
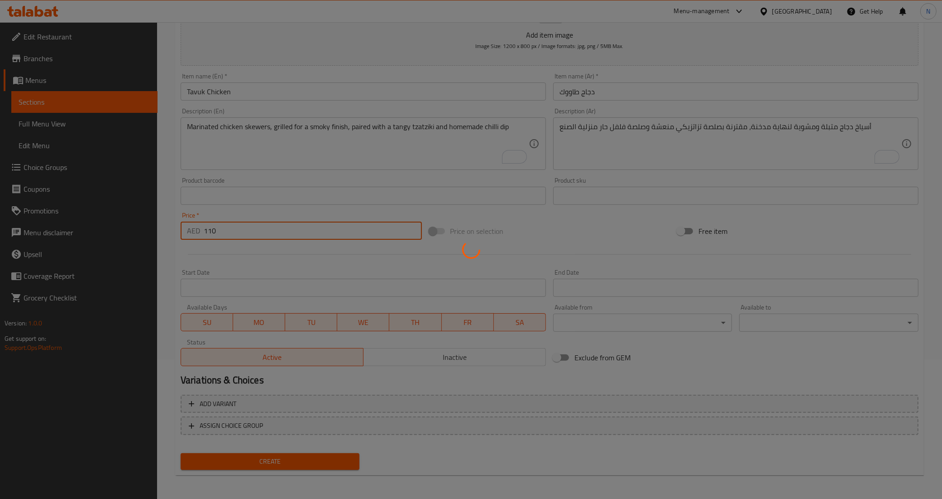
type input "0"
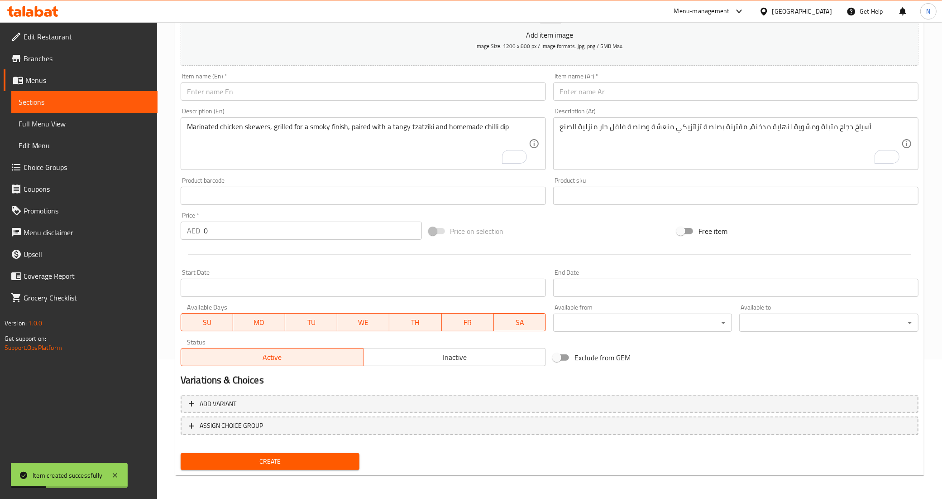
click at [446, 84] on input "text" at bounding box center [363, 91] width 365 height 18
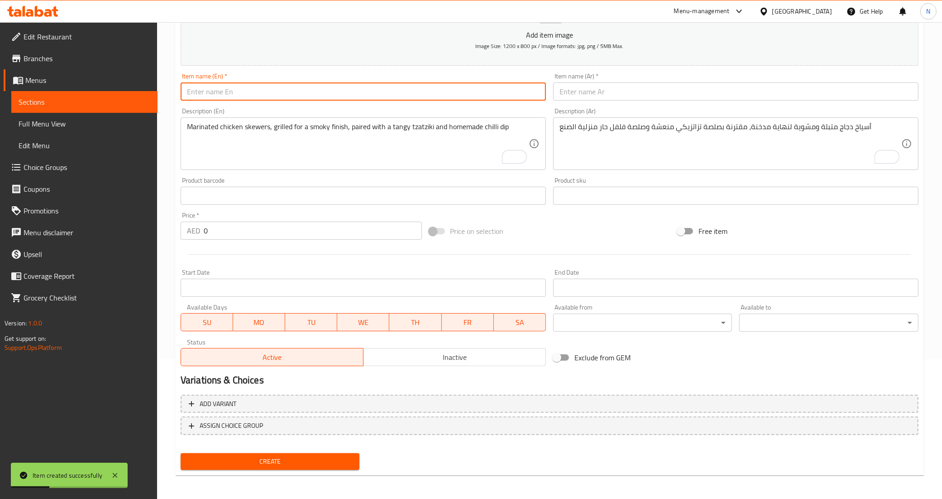
paste input "Grilled Tiger Prawns"
type input "Grilled Tiger Prawns"
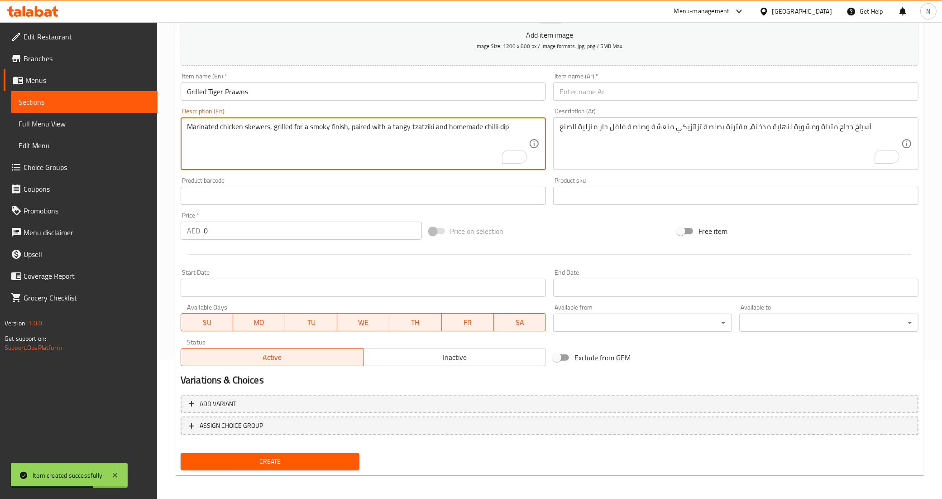
click at [433, 152] on textarea "Marinated chicken skewers, grilled for a smoky finish, paired with a tangy tzat…" at bounding box center [358, 143] width 342 height 43
paste textarea "Marinated tiger prawns grilled to perfection and served with salads, lemon wedg…"
click at [393, 125] on textarea "Marinated tiger prawns grilled to perfection and served with salads, lemon wedg…" at bounding box center [358, 143] width 342 height 43
type textarea "Marinated tiger prawns grilled to perfection and served with salads, lemon wedg…"
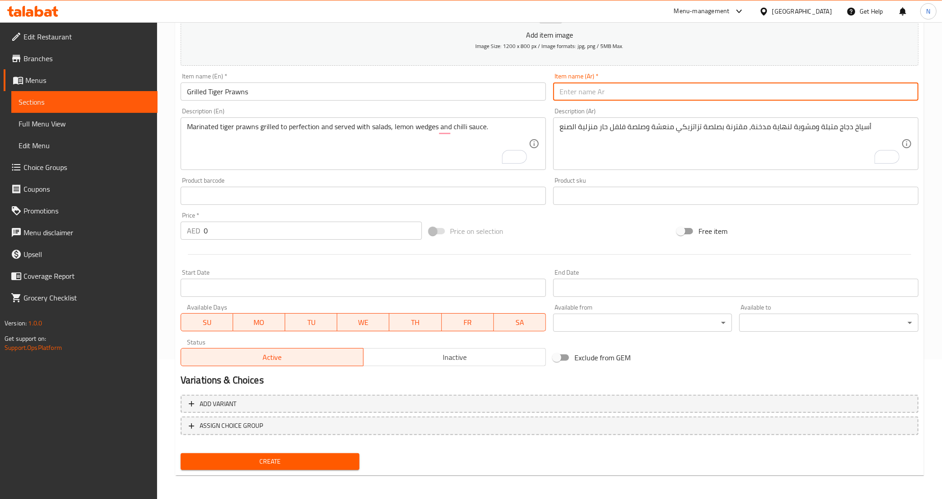
click at [622, 98] on input "text" at bounding box center [735, 91] width 365 height 18
type input "روبيان [PERSON_NAME]"
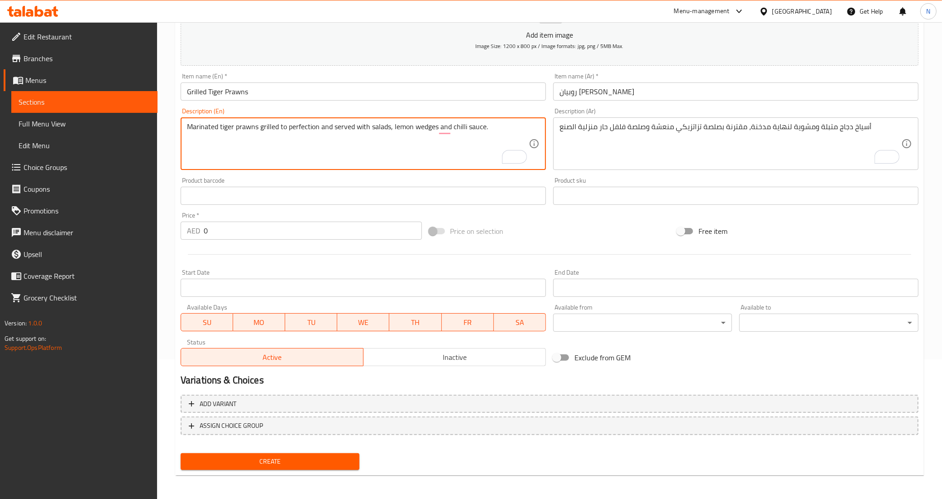
click at [417, 134] on textarea "Marinated tiger prawns grilled to perfection and served with salads, lemon wedg…" at bounding box center [358, 143] width 342 height 43
click at [415, 135] on textarea "Marinated tiger prawns grilled to perfection and served with salads, lemon wedg…" at bounding box center [358, 143] width 342 height 43
click at [614, 141] on textarea "أسياخ دجاج متبلة ومشوية لنهاية مدخنة، مقترنة بصلصة تزاتزيكي منعشة وصلصة فلفل حا…" at bounding box center [731, 143] width 342 height 43
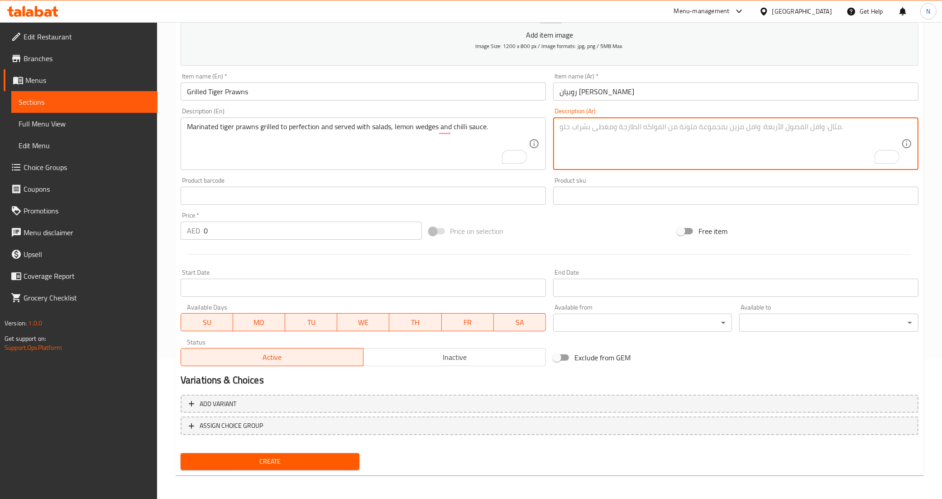
paste textarea "روبيان النمر المتبل المشوي إلى حد [PERSON_NAME] مع السلطات وشرائح الليمون وصلصة…"
click at [586, 93] on input "روبيان [PERSON_NAME]" at bounding box center [735, 91] width 365 height 18
click at [823, 127] on textarea "روبيان النمر المتبل المشوي إلى حد [PERSON_NAME] مع السلطات وشرائح الليمون وصلصة…" at bounding box center [731, 143] width 342 height 43
paste textarea "ايج"
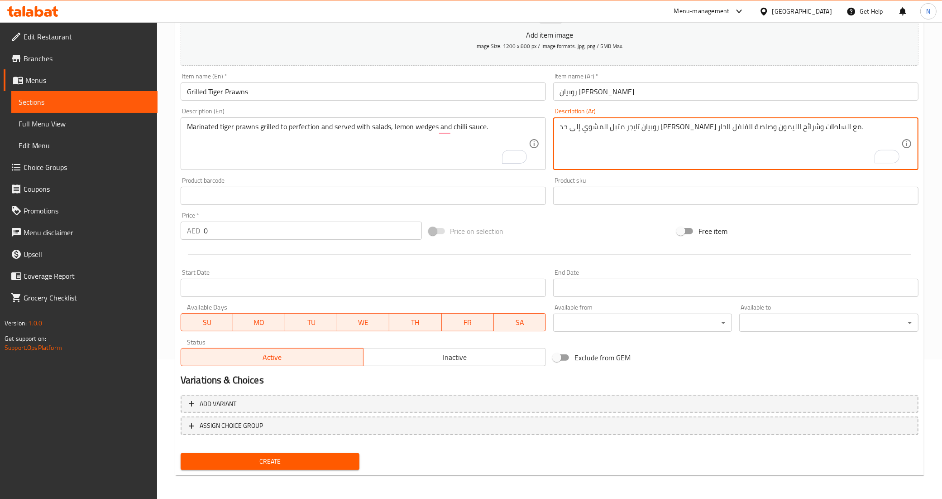
click at [789, 127] on textarea "روبيان تايجر متبل المشوي إلى حد [PERSON_NAME] مع السلطات وشرائح الليمون وصلصة ا…" at bounding box center [731, 143] width 342 height 43
click at [668, 130] on textarea "روبيان تايجر متبل مشوي إلى حد [PERSON_NAME] مع السلطات وشرائح الليمون وصلصة الف…" at bounding box center [731, 143] width 342 height 43
click at [662, 130] on textarea "روبيان تايجر متبل مشوي إلى حد [PERSON_NAME] مع السلطات، شرائح الليمون وصلصة الف…" at bounding box center [731, 143] width 342 height 43
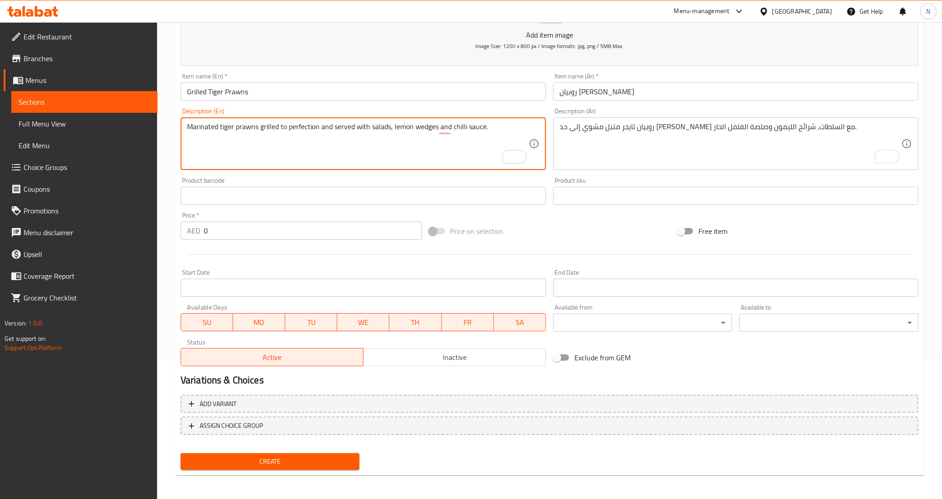
click at [424, 128] on textarea "Marinated tiger prawns grilled to perfection and served with salads, lemon wedg…" at bounding box center [358, 143] width 342 height 43
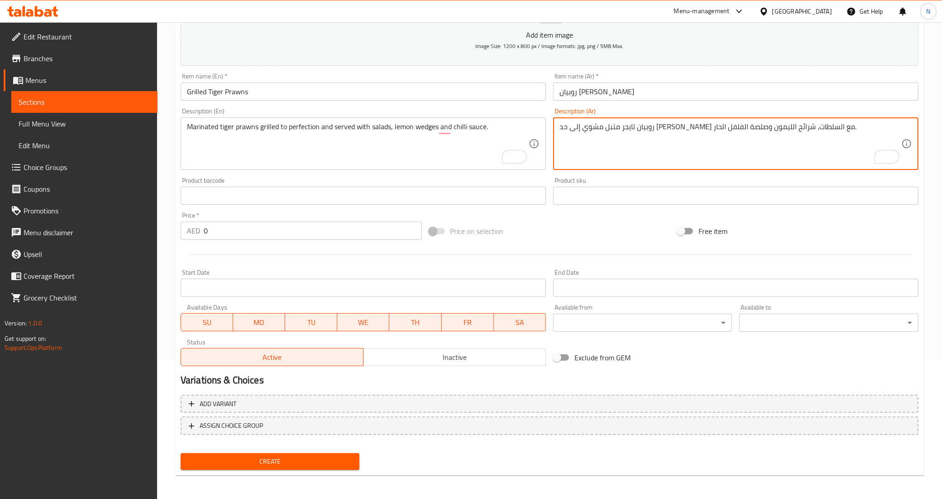
click at [651, 127] on textarea "روبيان تايجر متبل مشوي إلى حد [PERSON_NAME] مع السلطات، شرائح الليمون وصلصة الف…" at bounding box center [731, 143] width 342 height 43
paste textarea "ويدجز"
type textarea "روبيان تايجر متبل مشوي إلى حد [PERSON_NAME] مع السلطات، ويدجز الليمون وصلصة الف…"
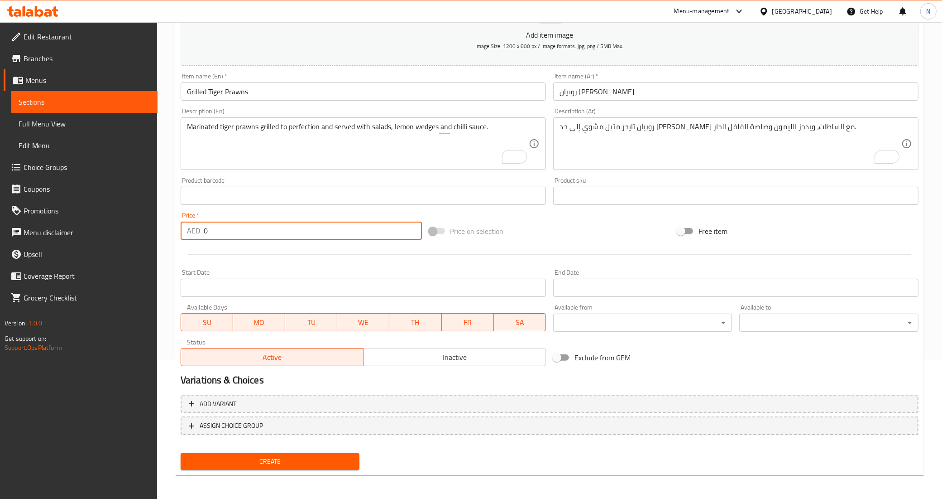
click at [230, 234] on input "0" at bounding box center [313, 230] width 218 height 18
type input "150"
click at [181, 453] on button "Create" at bounding box center [270, 461] width 179 height 17
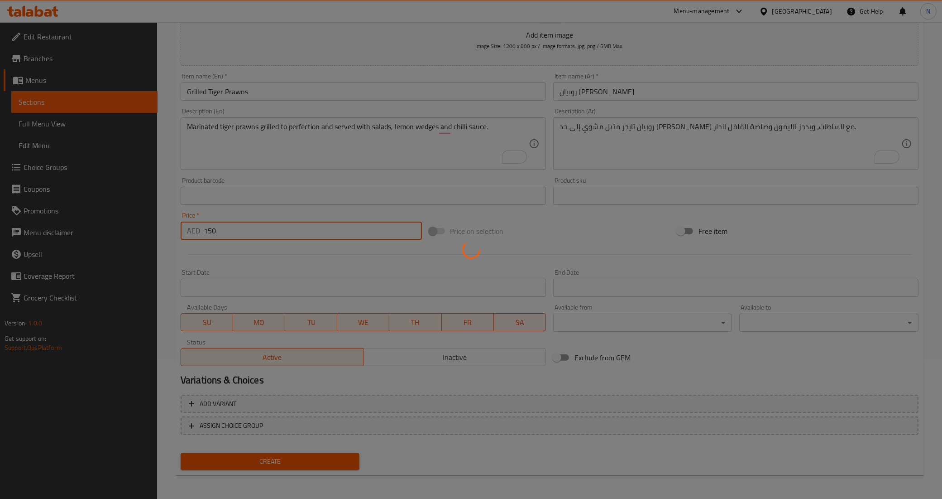
type input "0"
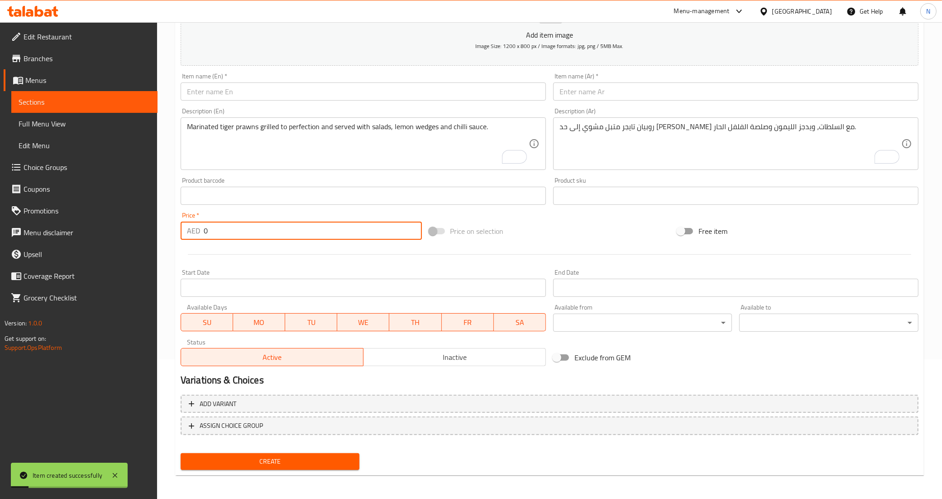
scroll to position [0, 0]
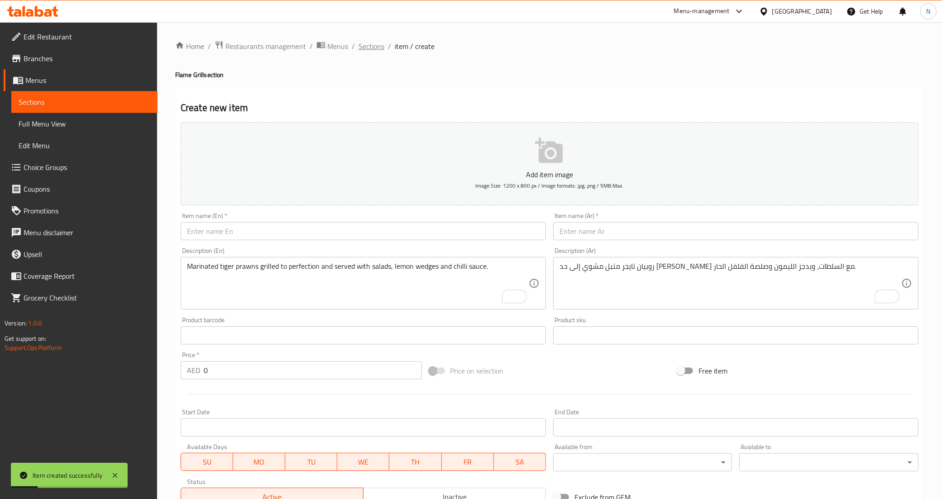
click at [368, 48] on span "Sections" at bounding box center [372, 46] width 26 height 11
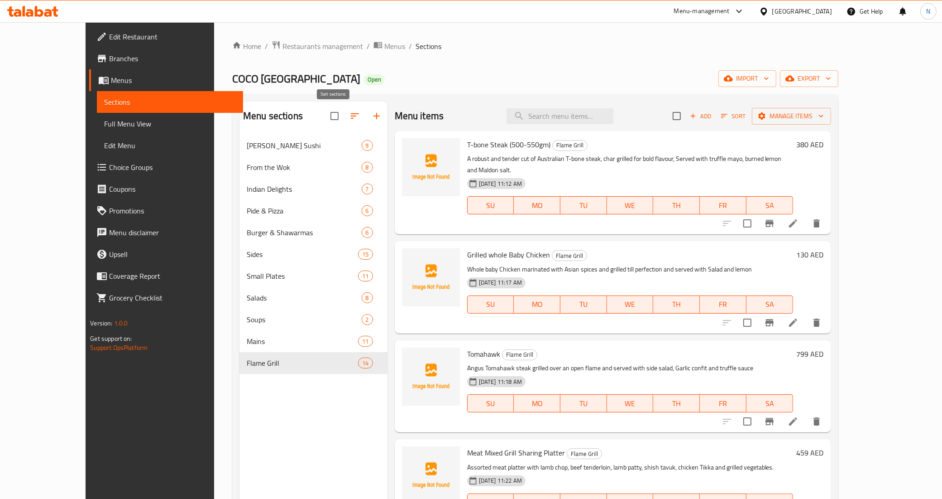
click at [350, 115] on icon "button" at bounding box center [355, 116] width 11 height 11
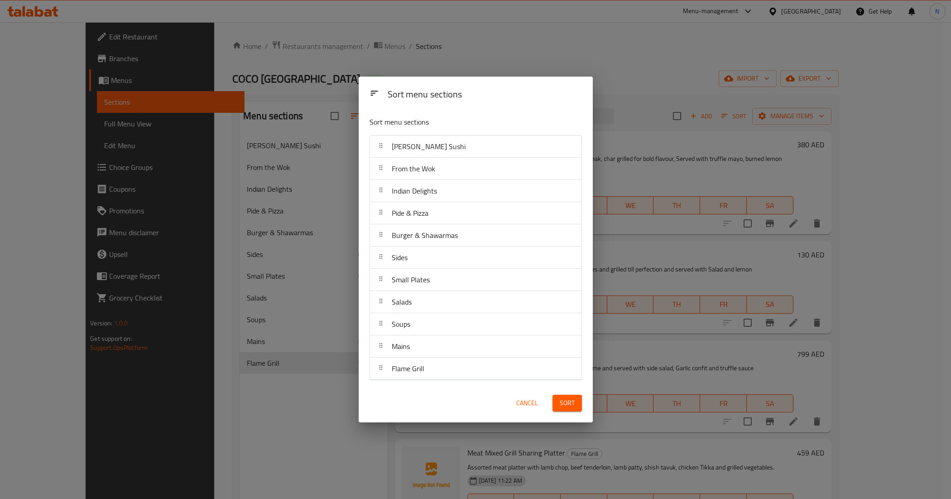
click at [565, 401] on span "Sort" at bounding box center [567, 402] width 15 height 11
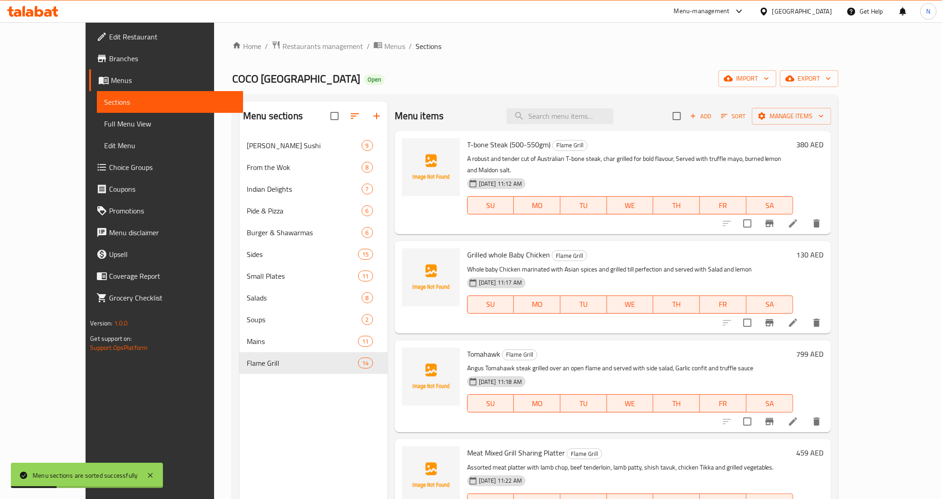
click at [104, 123] on span "Full Menu View" at bounding box center [170, 123] width 132 height 11
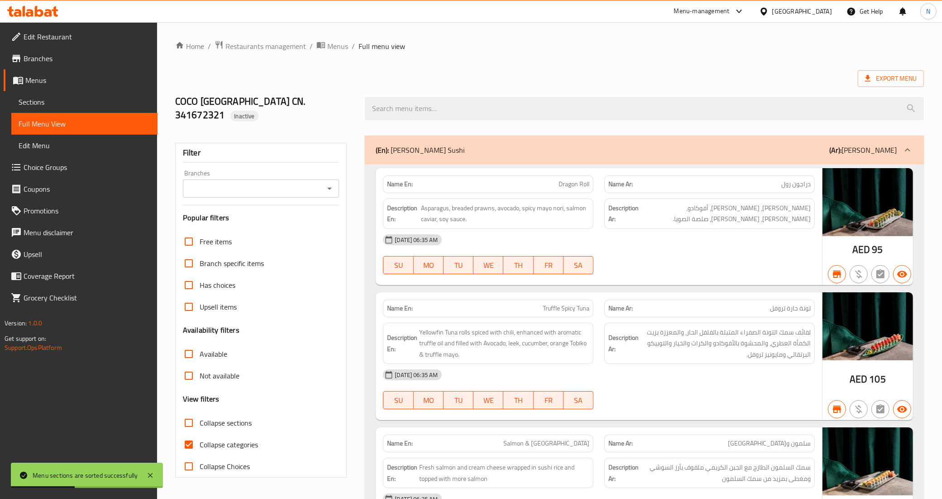
drag, startPoint x: 216, startPoint y: 428, endPoint x: 247, endPoint y: 419, distance: 32.5
click at [216, 439] on span "Collapse categories" at bounding box center [229, 444] width 58 height 11
click at [200, 433] on input "Collapse categories" at bounding box center [189, 444] width 22 height 22
checkbox input "false"
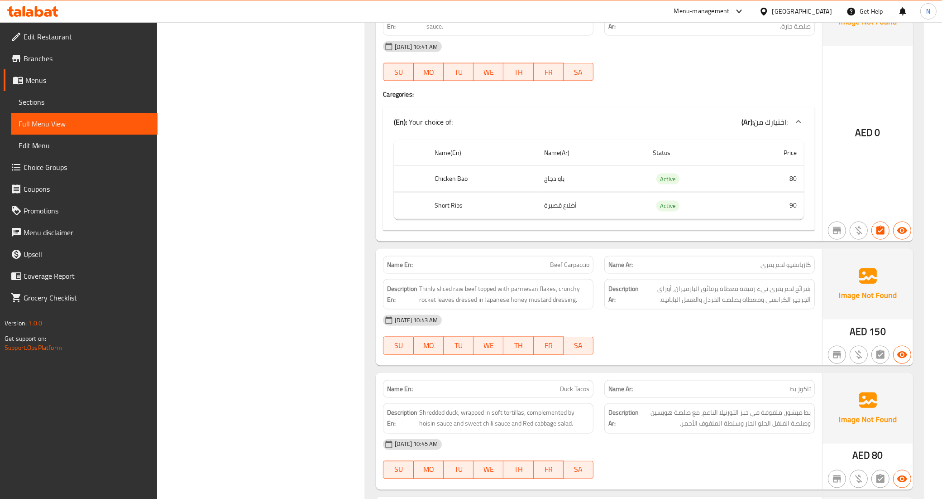
scroll to position [9001, 0]
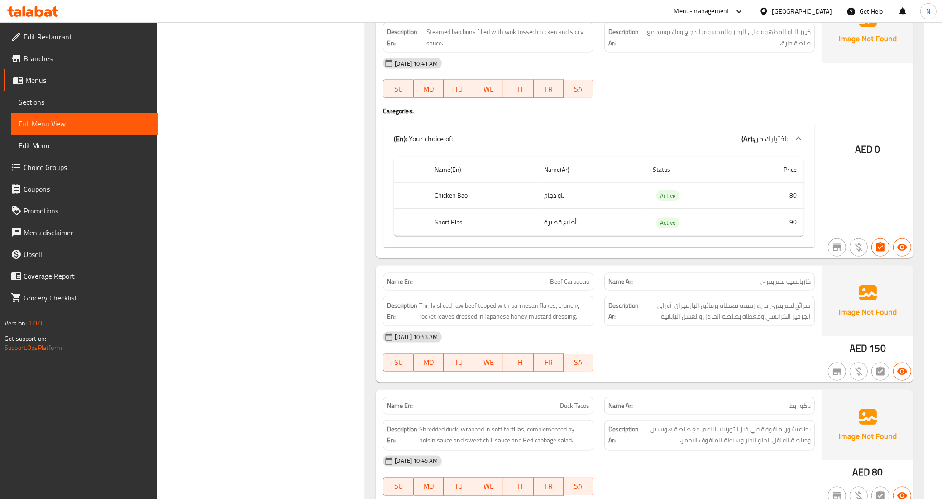
click at [799, 133] on icon at bounding box center [798, 138] width 11 height 11
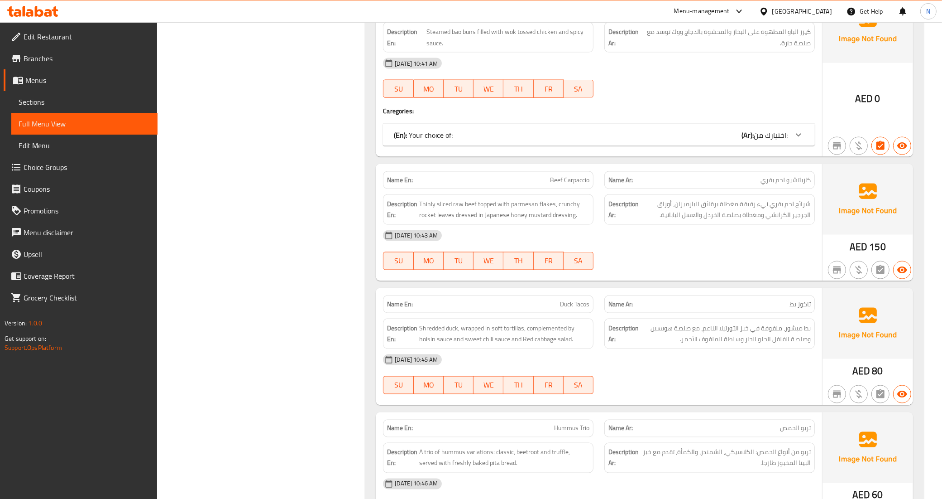
click at [799, 133] on icon at bounding box center [798, 134] width 5 height 3
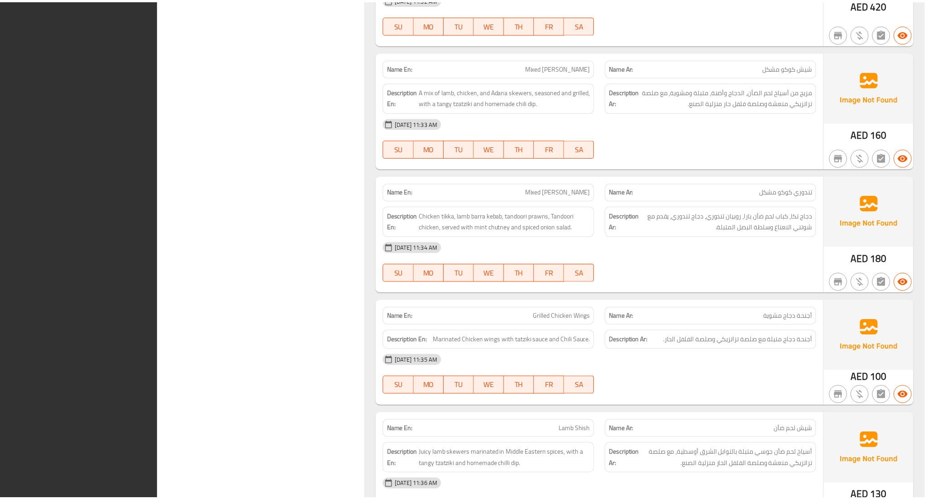
scroll to position [14970, 0]
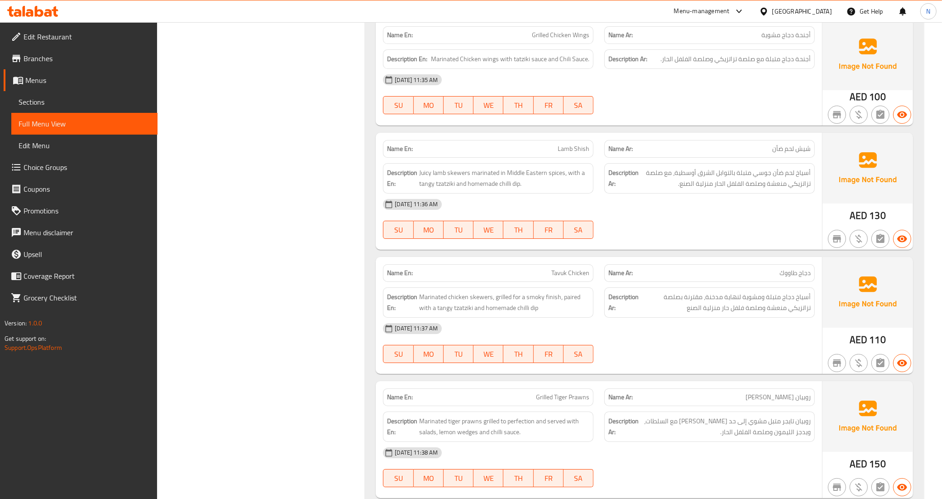
click at [51, 76] on span "Menus" at bounding box center [87, 80] width 125 height 11
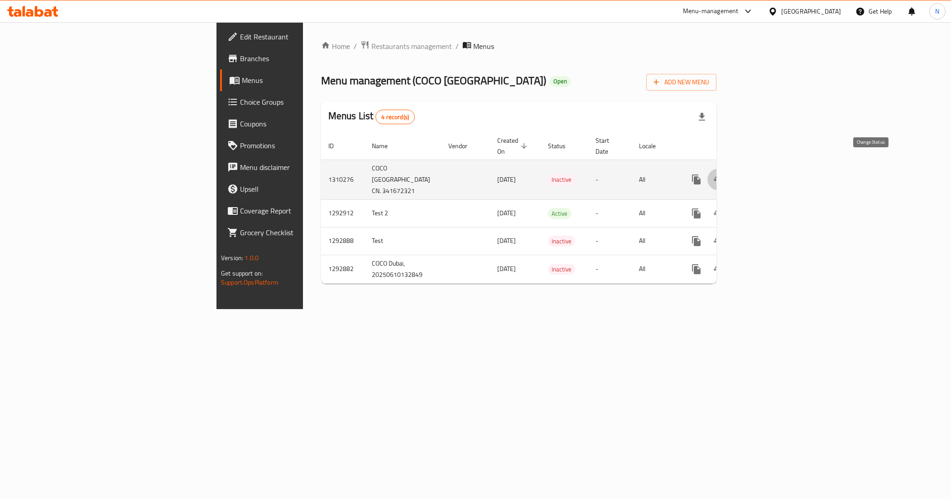
click at [724, 174] on icon "enhanced table" at bounding box center [718, 179] width 11 height 11
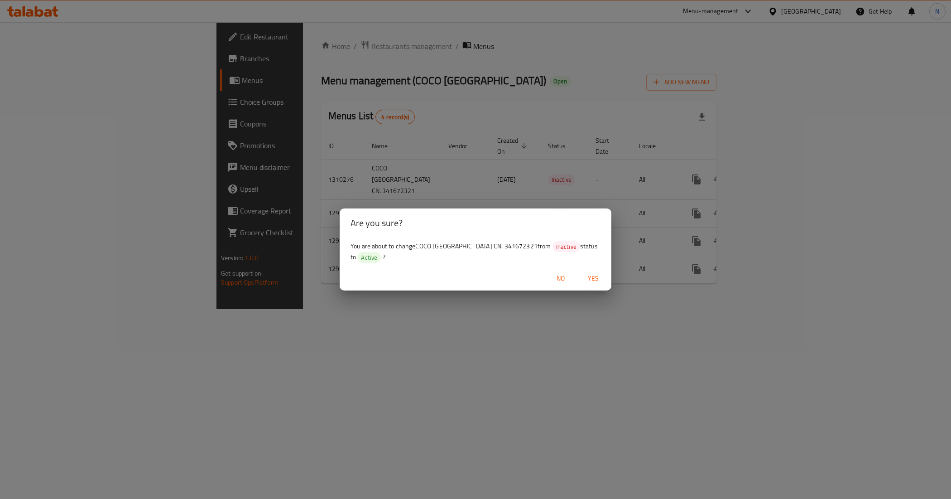
click at [589, 273] on span "Yes" at bounding box center [593, 278] width 22 height 11
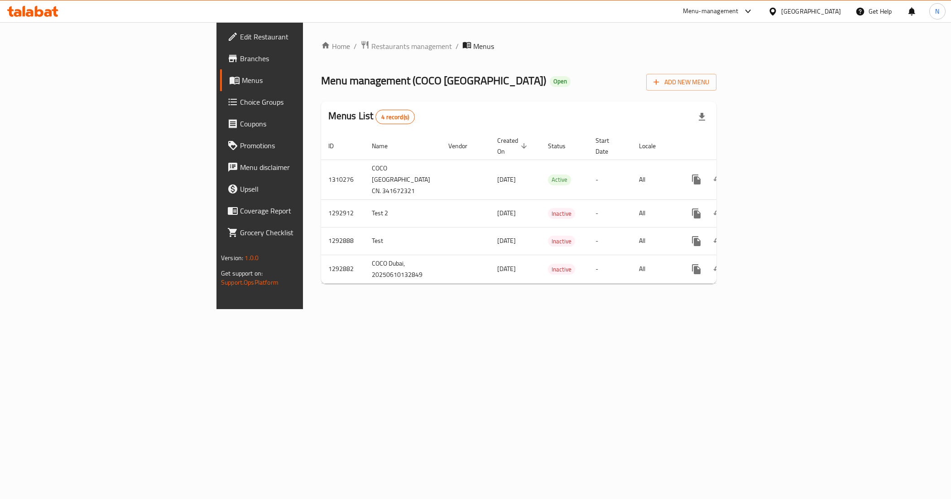
click at [735, 309] on div "Home / Restaurants management / Menus Menu management ( COCO [GEOGRAPHIC_DATA] …" at bounding box center [519, 165] width 432 height 287
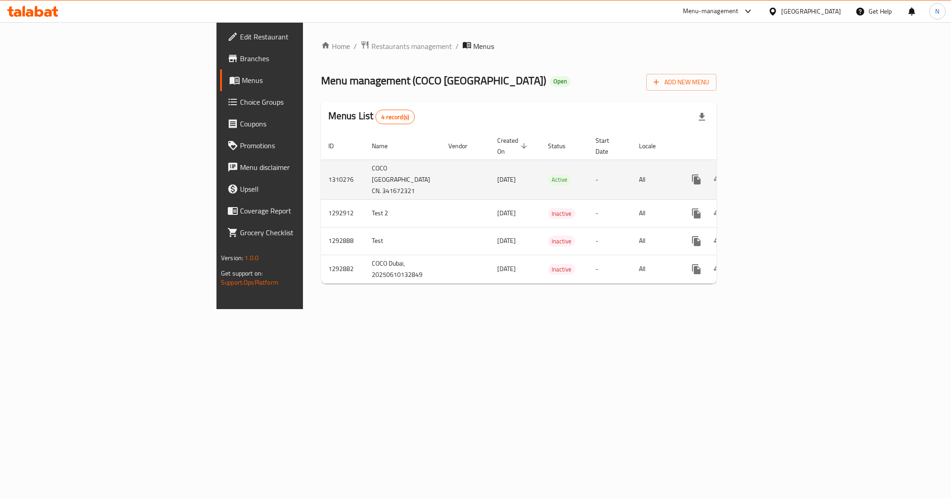
click at [773, 168] on link "enhanced table" at bounding box center [762, 179] width 22 height 22
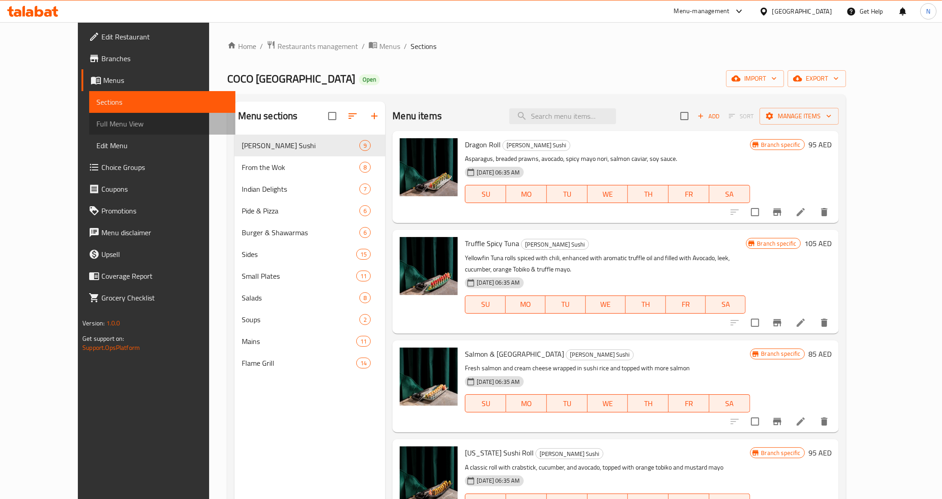
click at [89, 116] on link "Full Menu View" at bounding box center [162, 124] width 146 height 22
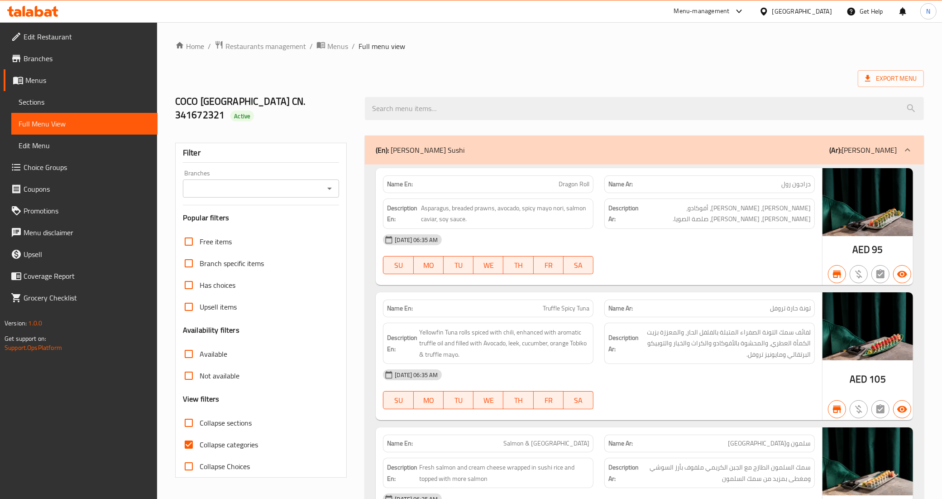
click at [198, 433] on input "Collapse categories" at bounding box center [189, 444] width 22 height 22
checkbox input "false"
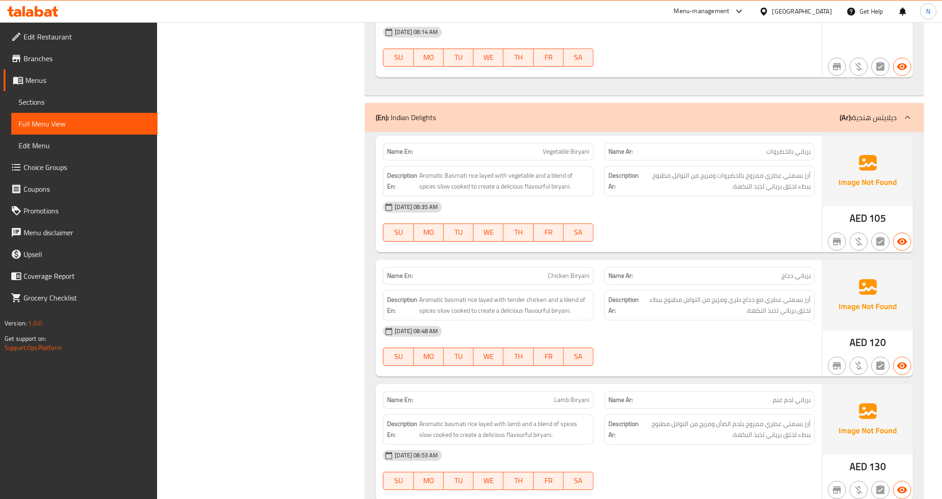
scroll to position [3170, 0]
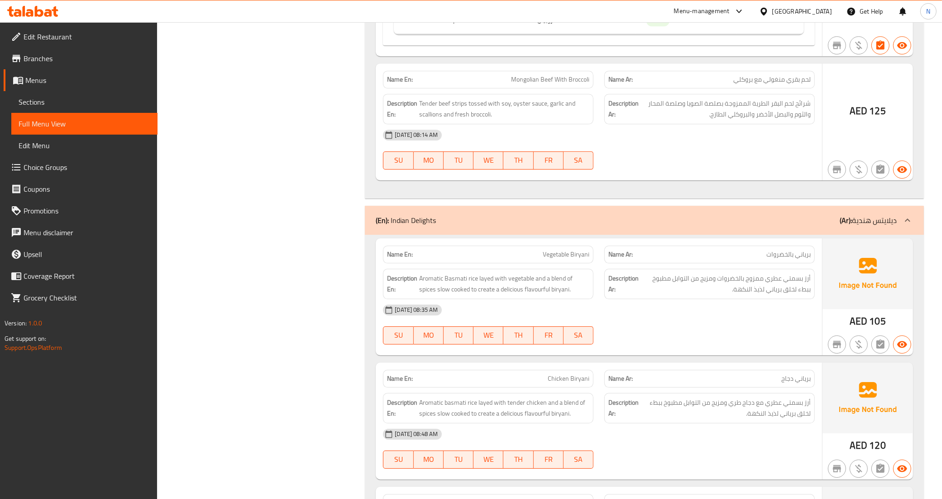
click at [906, 220] on icon at bounding box center [908, 220] width 11 height 11
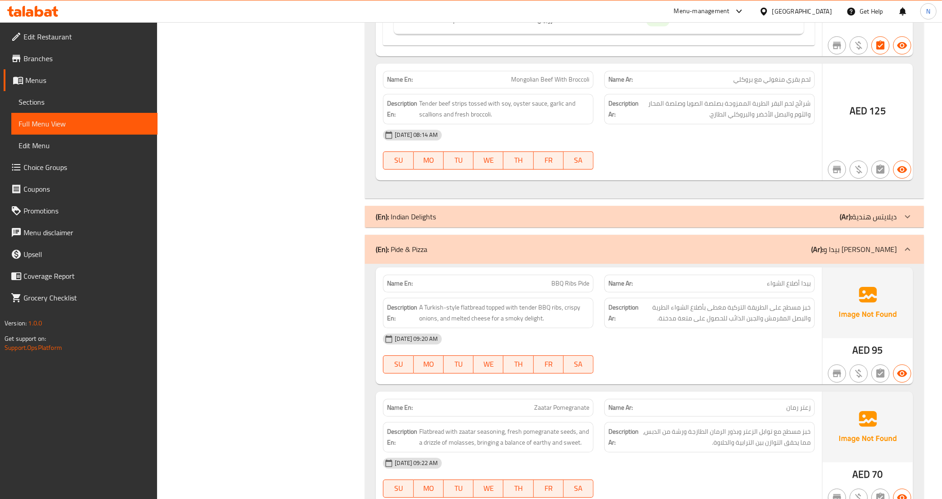
click at [907, 212] on icon at bounding box center [908, 216] width 11 height 11
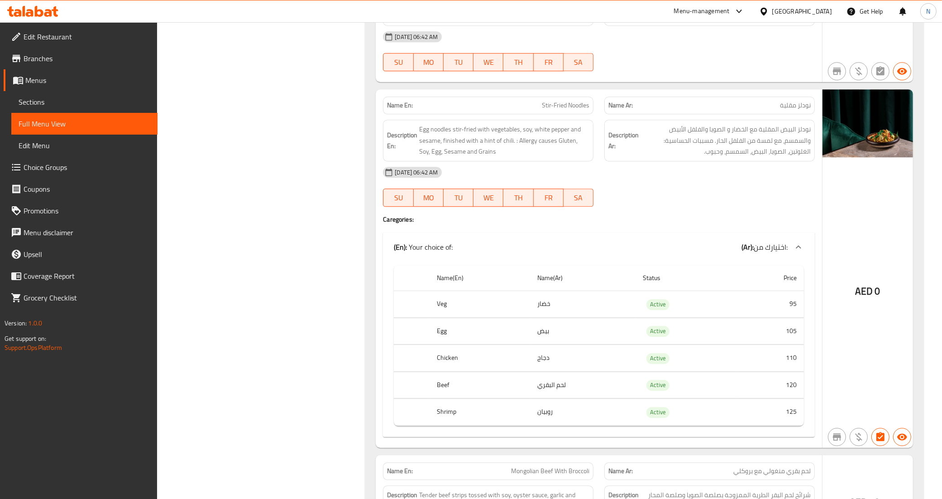
scroll to position [2661, 0]
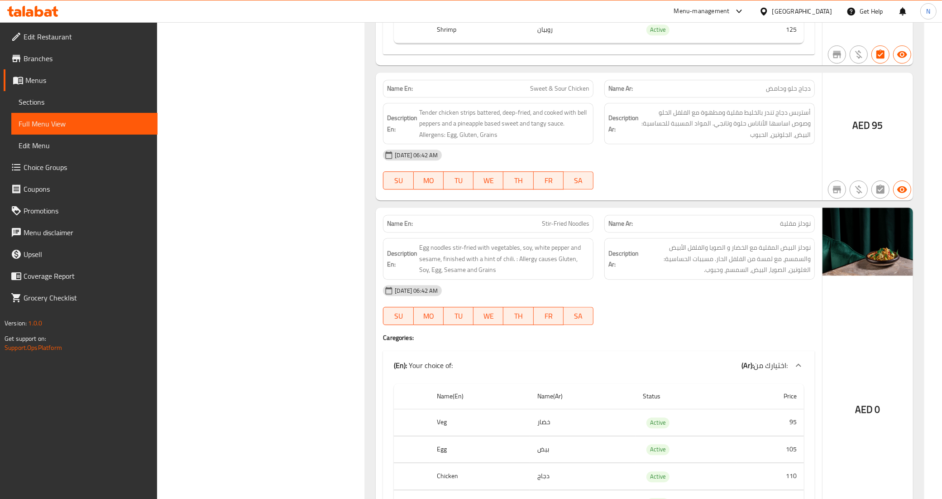
click at [801, 364] on icon at bounding box center [798, 364] width 5 height 3
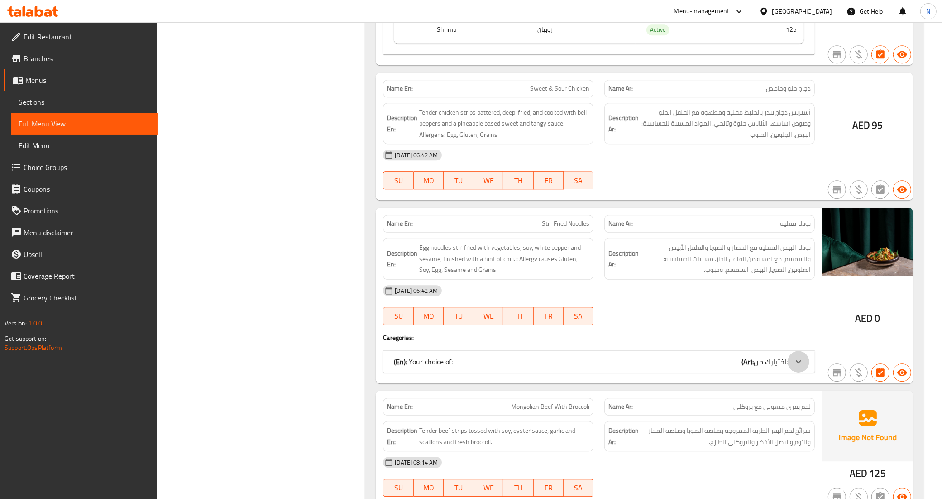
click at [796, 352] on div at bounding box center [799, 362] width 22 height 22
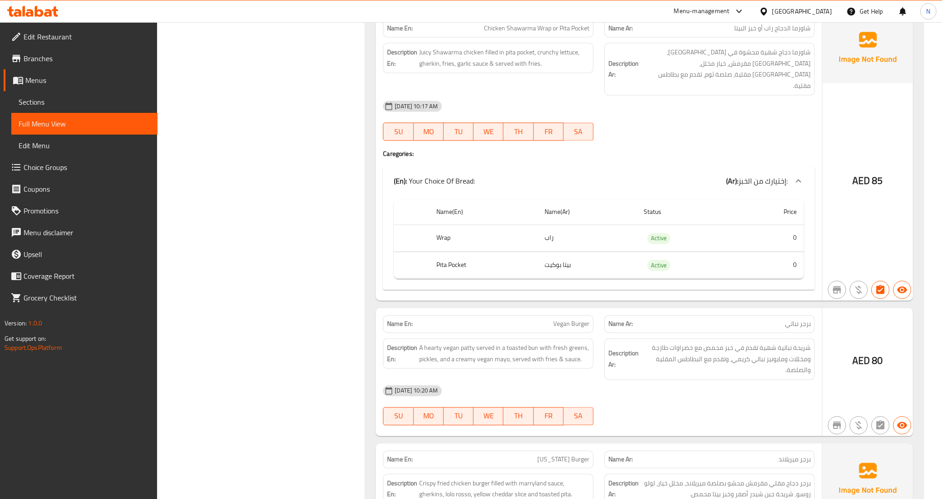
scroll to position [5774, 0]
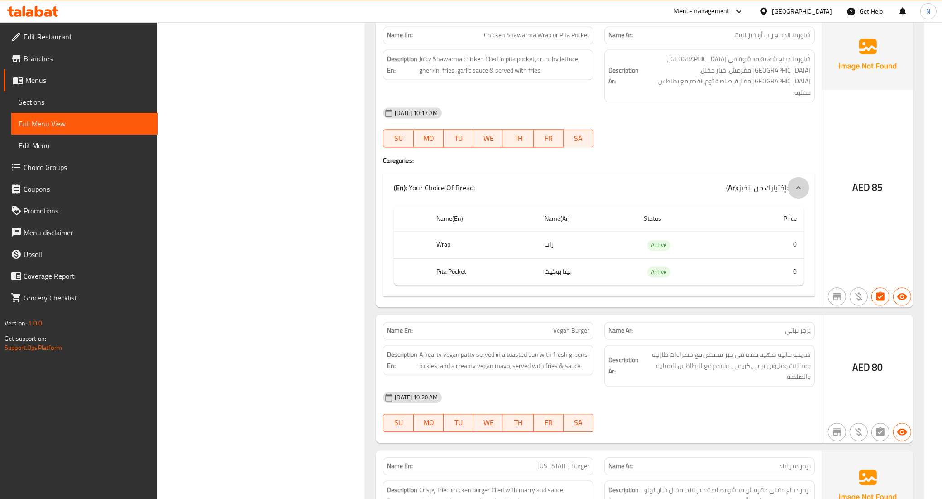
click at [798, 182] on icon at bounding box center [798, 187] width 11 height 11
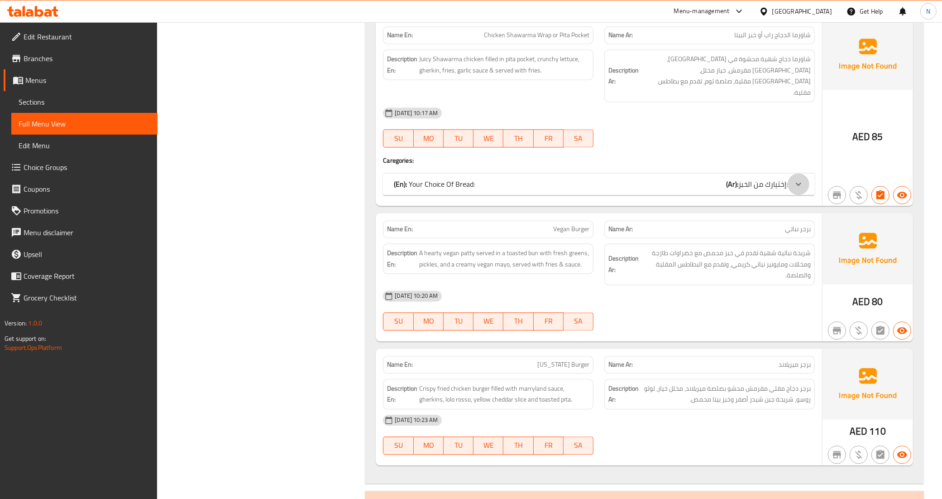
click at [798, 183] on icon at bounding box center [798, 184] width 5 height 3
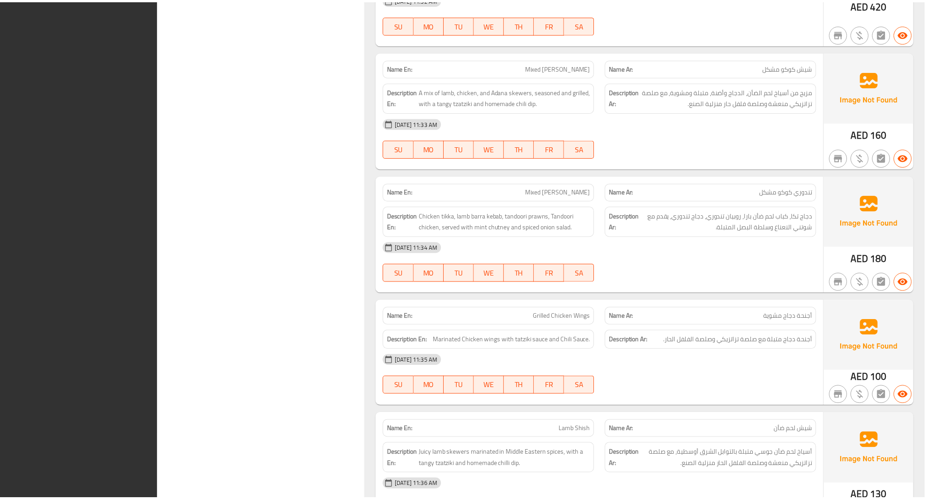
scroll to position [14970, 0]
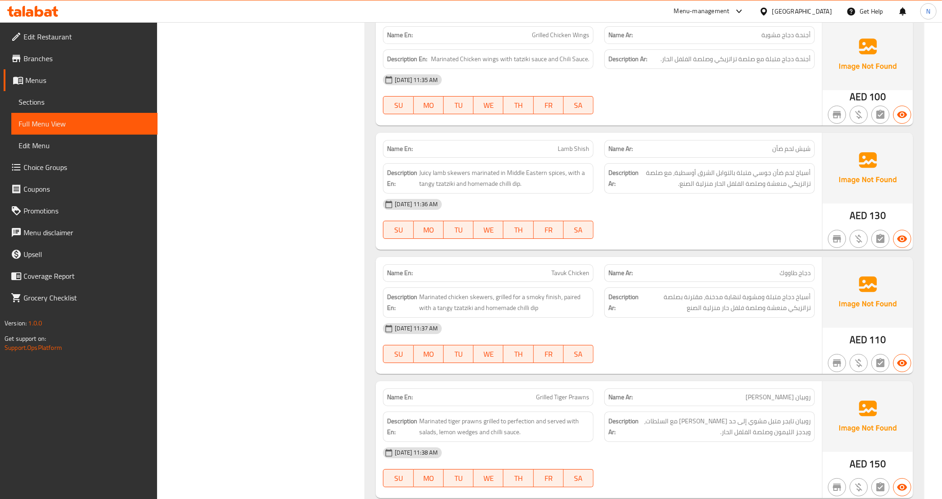
drag, startPoint x: 53, startPoint y: 94, endPoint x: 75, endPoint y: 116, distance: 31.4
click at [53, 94] on link "Sections" at bounding box center [84, 102] width 146 height 22
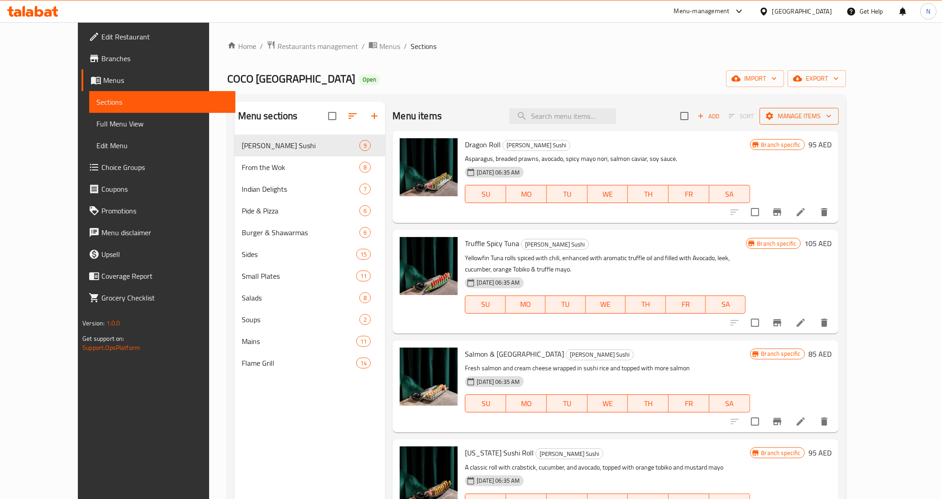
click at [832, 114] on span "Manage items" at bounding box center [799, 116] width 65 height 11
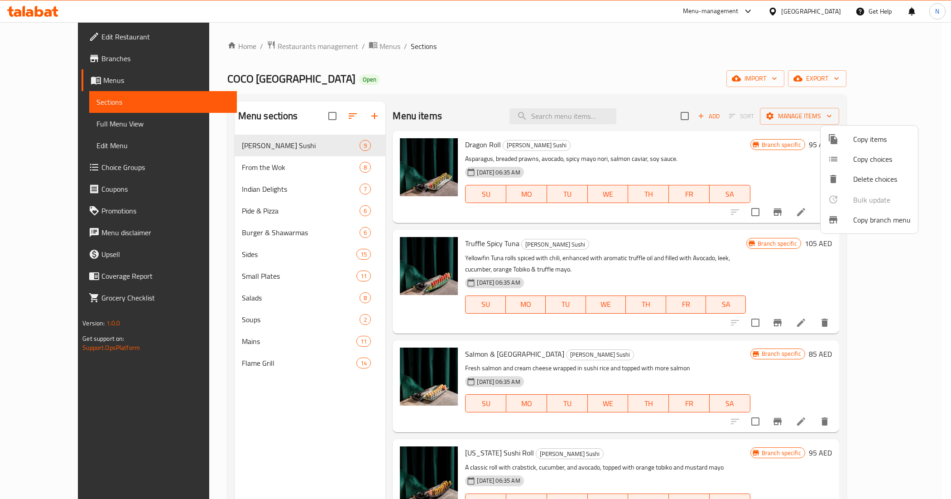
click at [888, 74] on div at bounding box center [475, 249] width 951 height 499
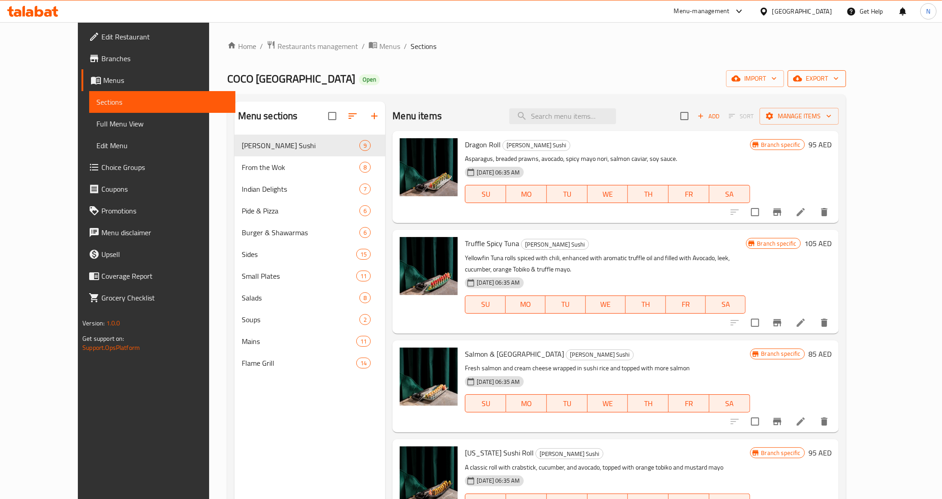
click at [839, 78] on span "export" at bounding box center [817, 78] width 44 height 11
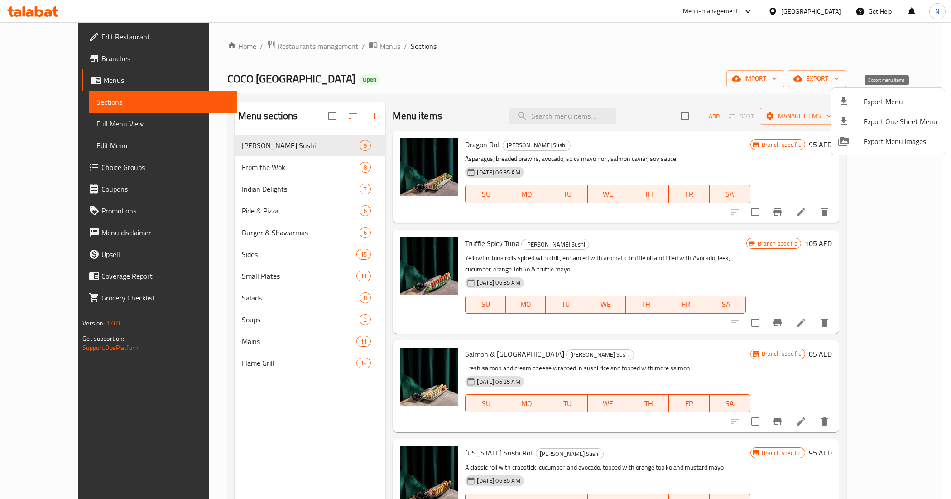
click at [882, 106] on span "Export Menu" at bounding box center [901, 101] width 74 height 11
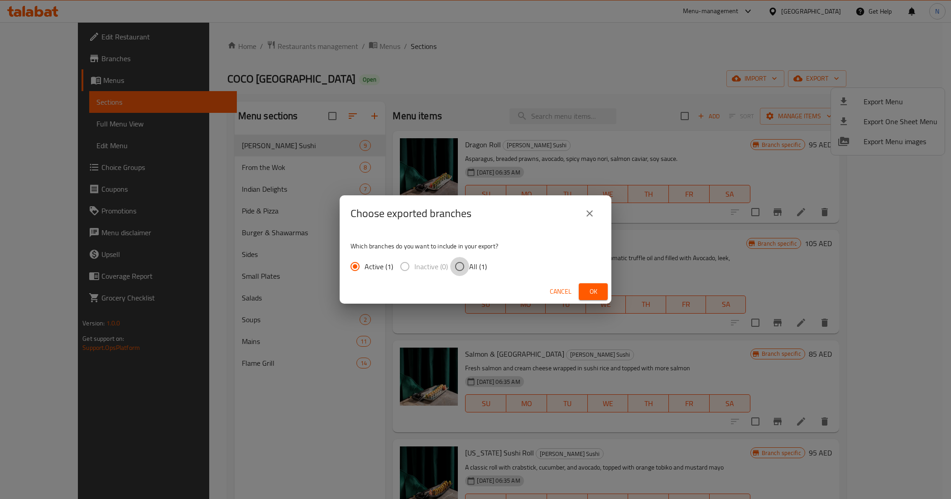
drag, startPoint x: 467, startPoint y: 267, endPoint x: 524, endPoint y: 284, distance: 59.2
click at [467, 268] on input "All (1)" at bounding box center [459, 266] width 19 height 19
radio input "true"
click at [585, 300] on div "Cancel Ok" at bounding box center [476, 291] width 272 height 24
click at [596, 290] on span "Ok" at bounding box center [593, 291] width 14 height 11
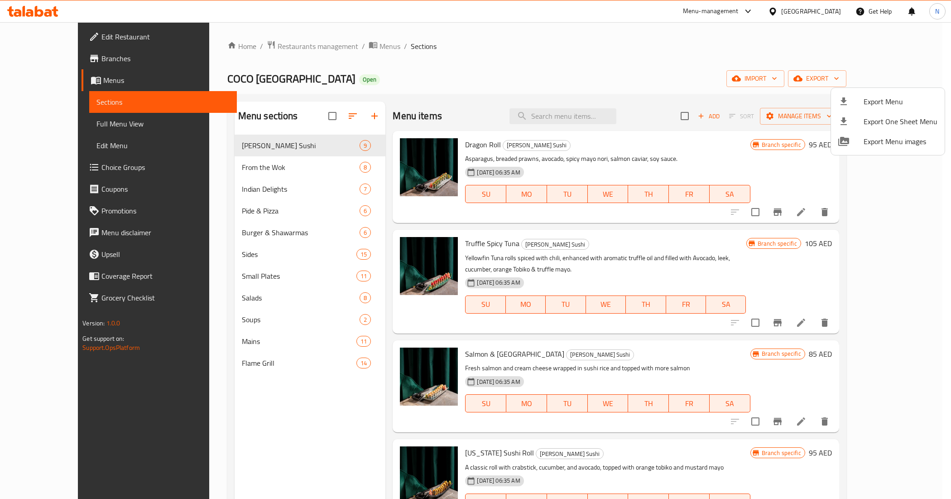
click at [798, 10] on div at bounding box center [475, 249] width 951 height 499
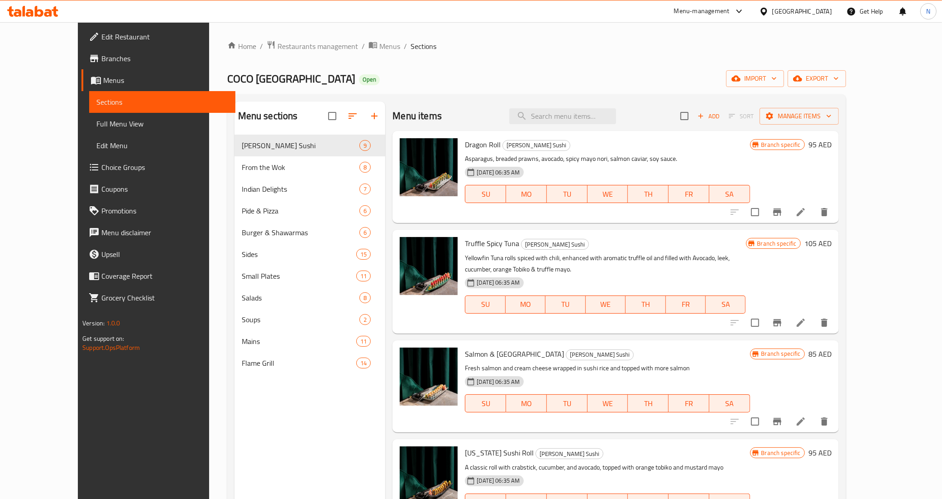
click at [798, 10] on div "[GEOGRAPHIC_DATA]" at bounding box center [803, 11] width 60 height 10
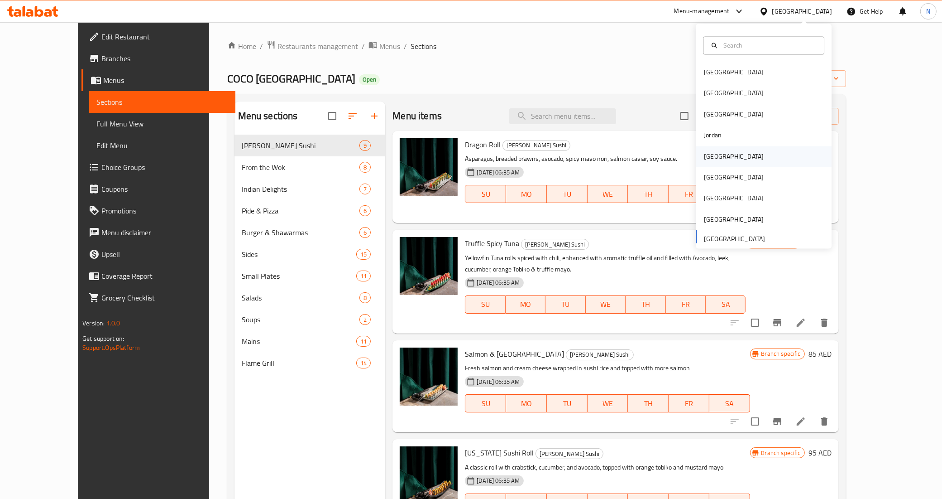
click at [719, 153] on div "[GEOGRAPHIC_DATA]" at bounding box center [734, 156] width 74 height 21
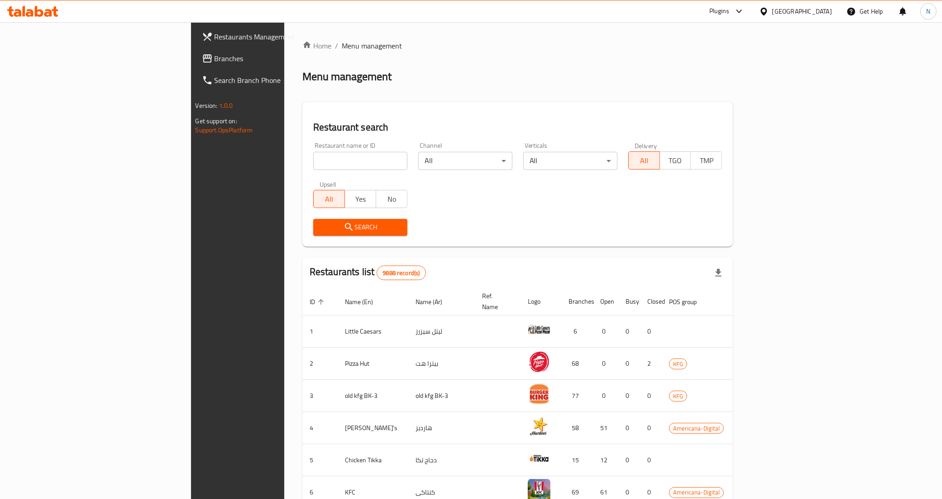
click at [195, 65] on link "Branches" at bounding box center [272, 59] width 154 height 22
